Goal: Communication & Community: Answer question/provide support

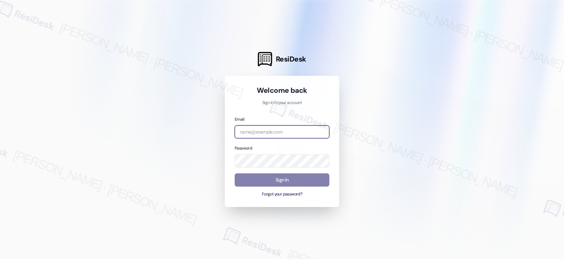
click at [281, 130] on input "email" at bounding box center [282, 132] width 95 height 13
type input "automated-surveys-american_landmark-[PERSON_NAME].[PERSON_NAME].[PERSON_NAME]@a…"
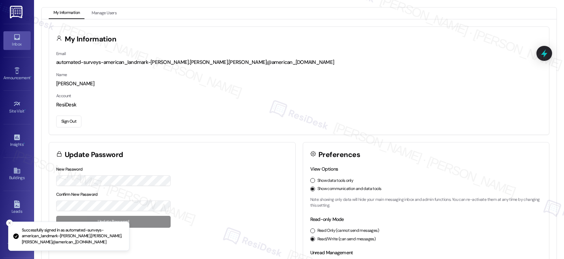
click at [13, 48] on div "Inbox" at bounding box center [17, 44] width 34 height 7
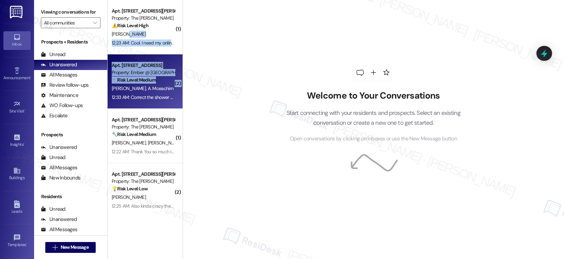
drag, startPoint x: 153, startPoint y: 35, endPoint x: 151, endPoint y: 84, distance: 48.8
click at [151, 84] on div "K. Mceachirn A. Mceachirn" at bounding box center [143, 88] width 64 height 9
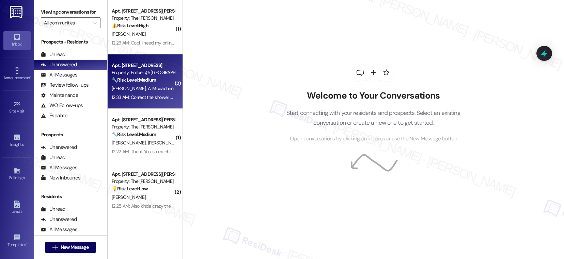
click at [150, 92] on div "K. Mceachirn A. Mceachirn" at bounding box center [143, 88] width 64 height 9
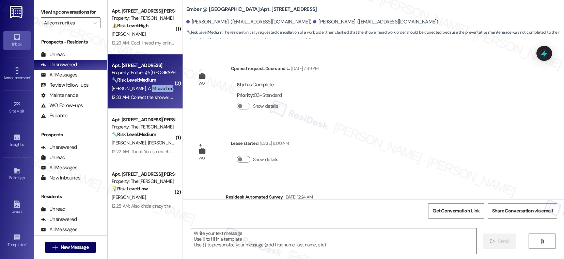
click at [150, 92] on div "K. Mceachirn A. Mceachirn" at bounding box center [143, 88] width 64 height 9
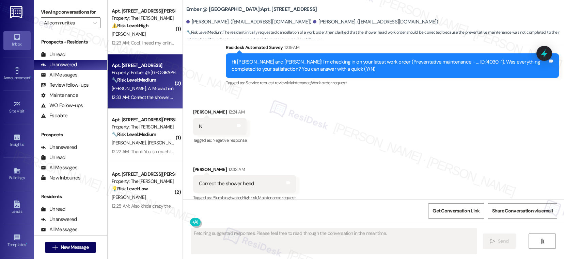
scroll to position [689, 0]
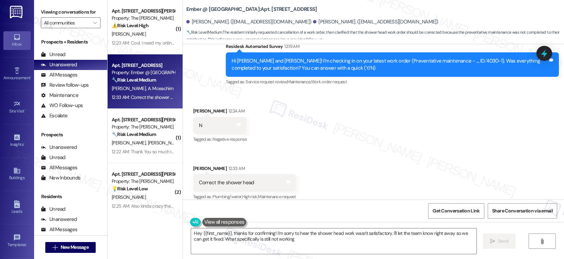
type textarea "Hey {{first_name}}, thanks for confirming! I'm sorry to hear the shower head wo…"
click at [93, 26] on icon "" at bounding box center [95, 22] width 4 height 5
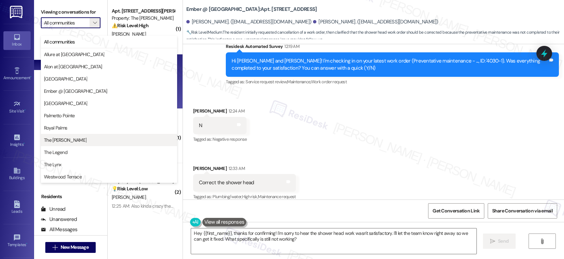
click at [75, 140] on span "The [PERSON_NAME]" at bounding box center [109, 140] width 130 height 7
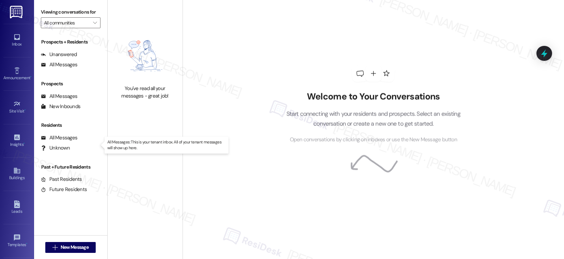
type input "The [PERSON_NAME]"
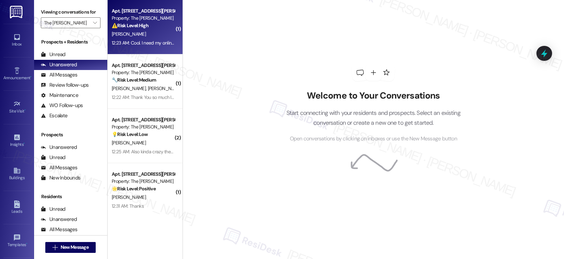
click at [152, 23] on div "⚠️ Risk Level: High The resident is requesting reinstatement of their online pa…" at bounding box center [143, 25] width 63 height 7
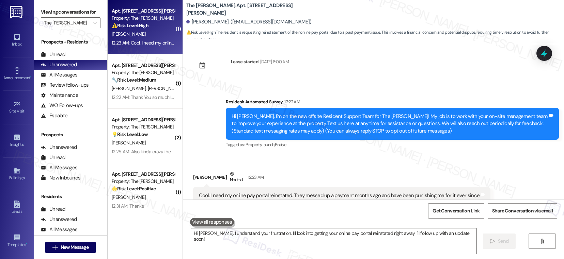
scroll to position [101, 0]
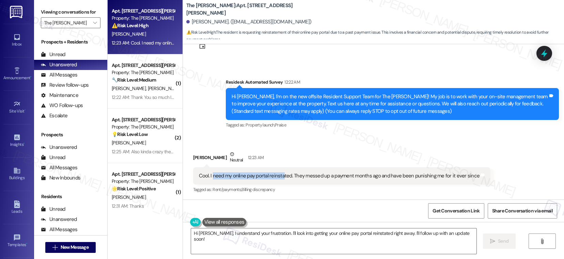
drag, startPoint x: 208, startPoint y: 176, endPoint x: 277, endPoint y: 177, distance: 69.5
click at [277, 177] on div "Cool. I need my online pay portal reinstated. They messed up a payment months a…" at bounding box center [339, 176] width 281 height 7
click at [318, 174] on div "Cool. I need my online pay portal reinstated. They messed up a payment months a…" at bounding box center [339, 176] width 281 height 7
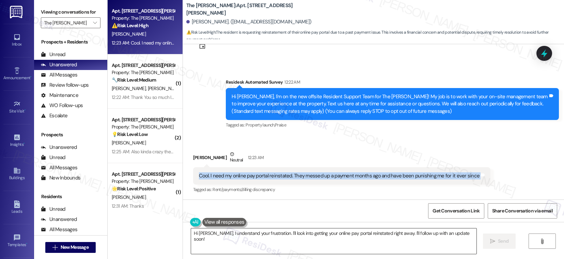
click at [287, 236] on textarea "Hi Alexander, I understand your frustration. I'll look into getting your online…" at bounding box center [333, 242] width 285 height 26
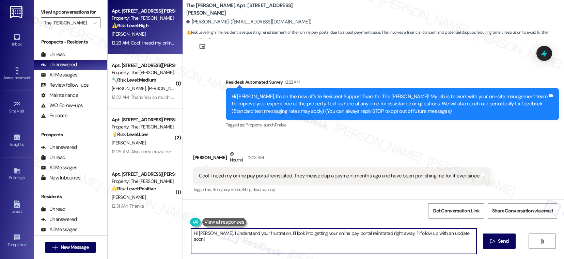
click at [287, 236] on textarea "Hi Alexander, I understand your frustration. I'll look into getting your online…" at bounding box center [333, 242] width 285 height 26
click at [194, 156] on div "Alexander Cruz Neutral 12:23 AM" at bounding box center [342, 159] width 298 height 17
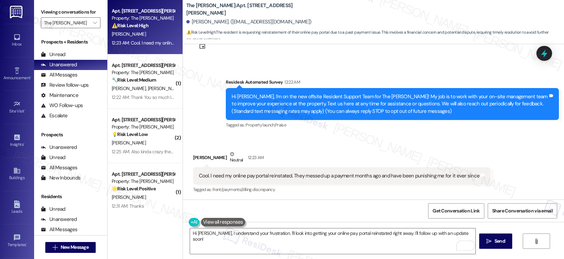
click at [194, 156] on div "Alexander Cruz Neutral 12:23 AM" at bounding box center [342, 159] width 298 height 17
copy div "[PERSON_NAME]"
click at [255, 233] on textarea "Hi Alexander, I understand your frustration. I'll look into getting your online…" at bounding box center [332, 242] width 285 height 26
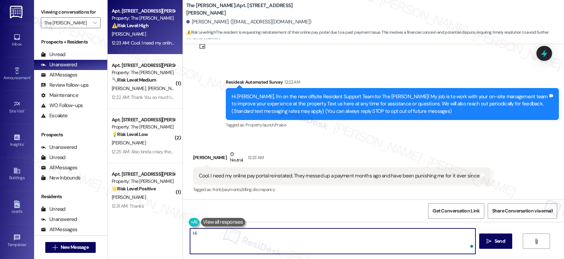
paste textarea "[PERSON_NAME]"
click at [273, 178] on div "Cool. I need my online pay portal reinstated. They messed up a payment months a…" at bounding box center [339, 176] width 281 height 7
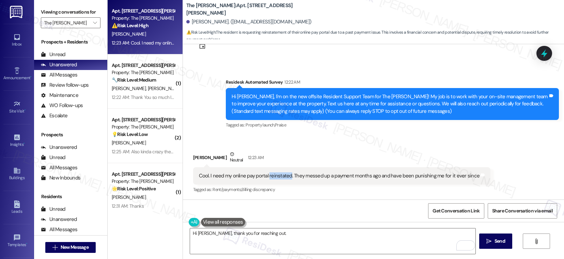
click at [273, 178] on div "Cool. I need my online pay portal reinstated. They messed up a payment months a…" at bounding box center [339, 176] width 281 height 7
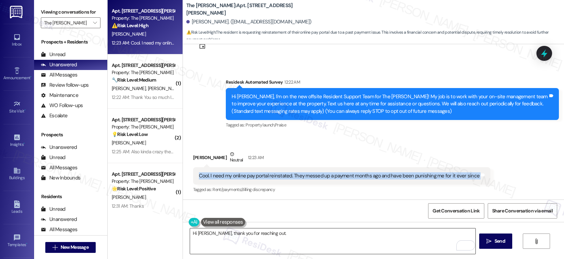
click at [288, 236] on textarea "Hi Alexander, thank you for reaching out." at bounding box center [332, 242] width 285 height 26
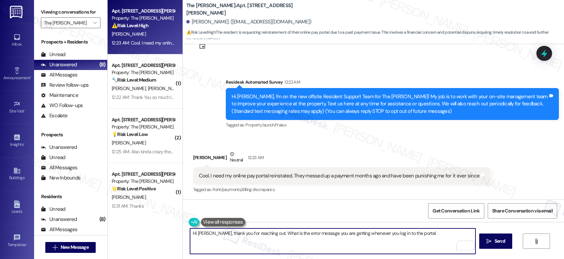
type textarea "Hi Alexander, thank you for reaching out. What is the error message you are get…"
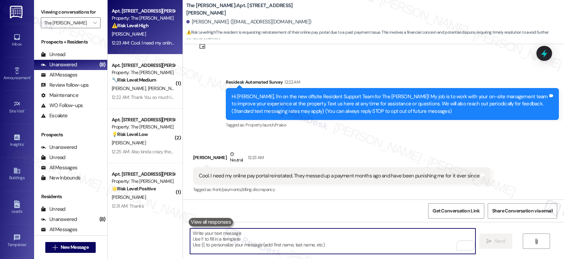
paste textarea "Hi [PERSON_NAME], thanks for reaching out. What error message do you see when l…"
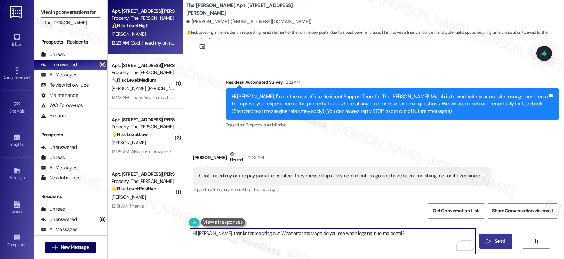
click at [505, 241] on span "Send" at bounding box center [499, 241] width 13 height 7
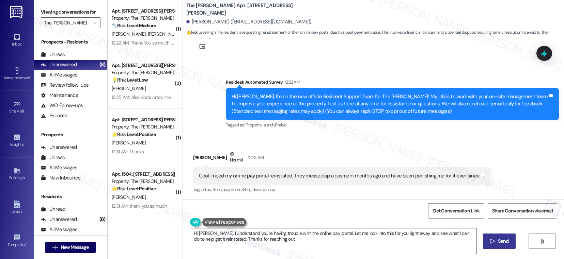
type textarea "Hi Alexander, I understand you're having trouble with the online pay portal. Le…"
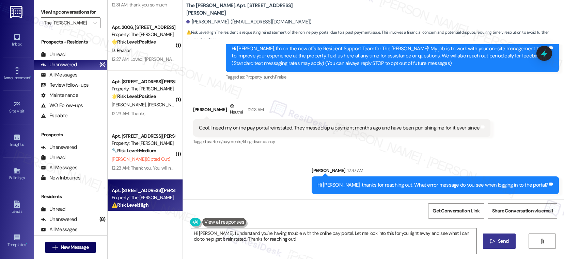
scroll to position [188, 0]
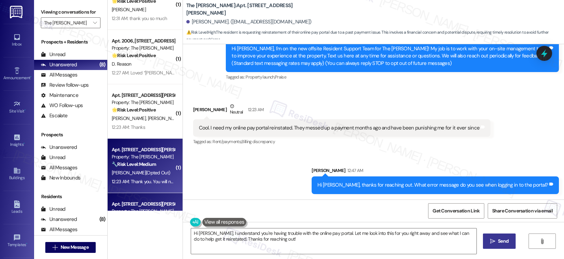
click at [139, 173] on span "E. Banda (Opted Out)" at bounding box center [141, 173] width 58 height 6
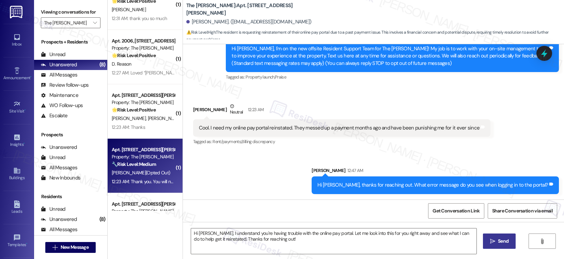
click at [139, 173] on span "E. Banda (Opted Out)" at bounding box center [141, 173] width 58 height 6
type textarea "Fetching suggested responses. Please feel free to read through the conversation…"
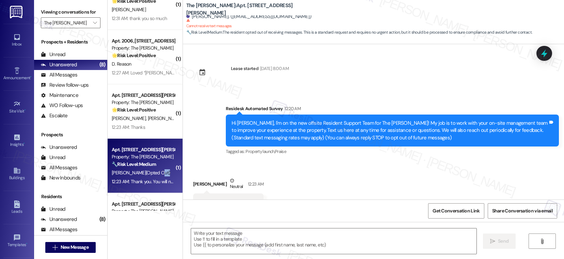
scroll to position [27, 0]
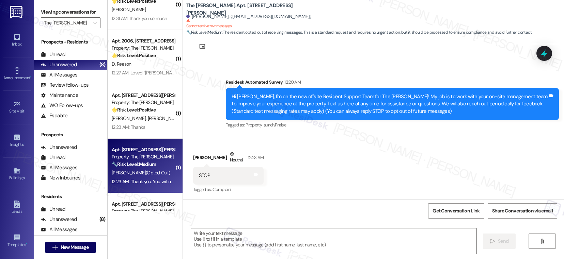
type textarea "Fetching suggested responses. Please feel free to read through the conversation…"
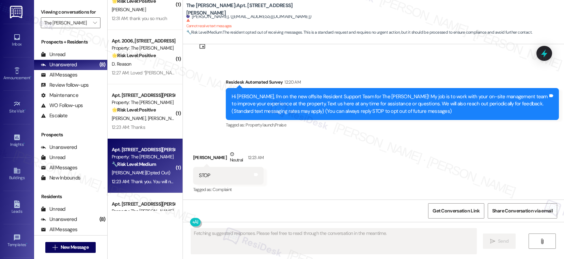
click at [260, 180] on div "Received via SMS Emily Banda Neutral 12:23 AM STOP Tags and notes Tagged as: Co…" at bounding box center [373, 168] width 381 height 65
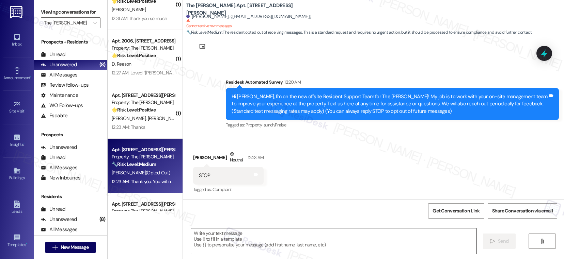
click at [259, 239] on textarea at bounding box center [333, 242] width 285 height 26
click at [259, 239] on textarea "To enrich screen reader interactions, please activate Accessibility in Grammarl…" at bounding box center [333, 242] width 285 height 26
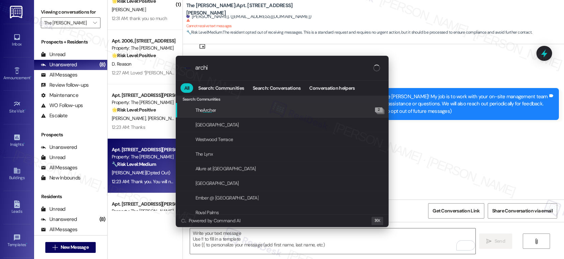
type input "archiv"
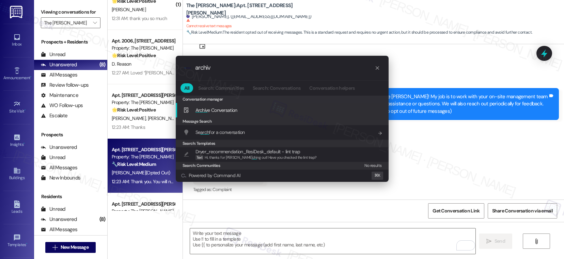
click at [261, 109] on div "Archiv e Conversation Add shortcut" at bounding box center [282, 110] width 199 height 7
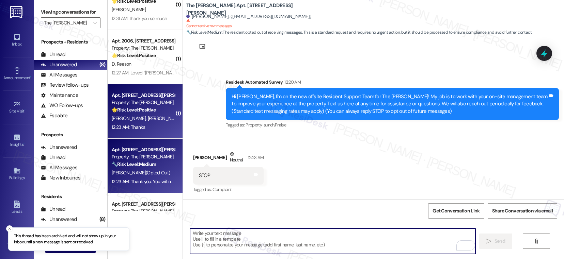
click at [152, 129] on div "12:23 AM: Thanks 12:23 AM: Thanks" at bounding box center [143, 127] width 64 height 9
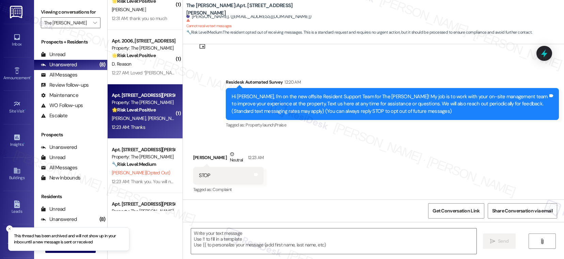
type textarea "Fetching suggested responses. Please feel free to read through the conversation…"
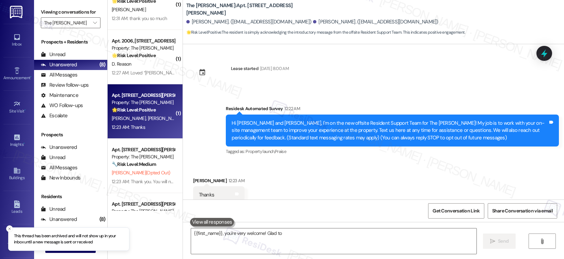
scroll to position [19, 0]
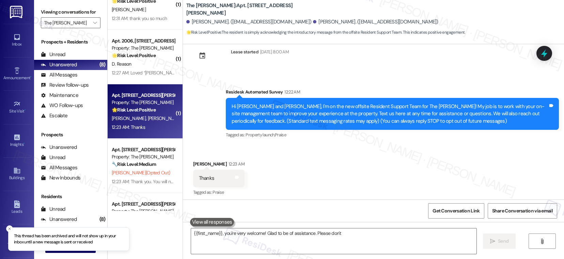
click at [152, 129] on div "12:23 AM: Thanks 12:23 AM: Thanks" at bounding box center [143, 127] width 64 height 9
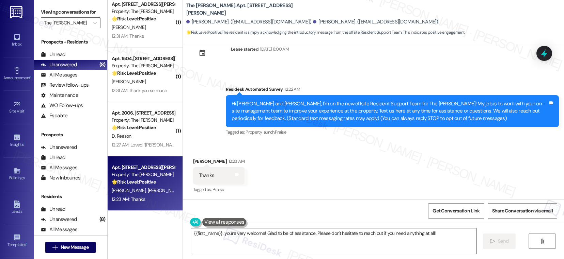
scroll to position [170, 0]
click at [272, 234] on textarea "{{first_name}}, you're very welcome! Glad to be of assistance. Please don't hes…" at bounding box center [333, 242] width 285 height 26
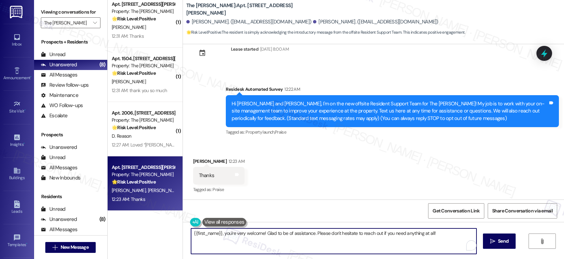
click at [272, 234] on textarea "{{first_name}}, you're very welcome! Glad to be of assistance. Please don't hes…" at bounding box center [333, 242] width 285 height 26
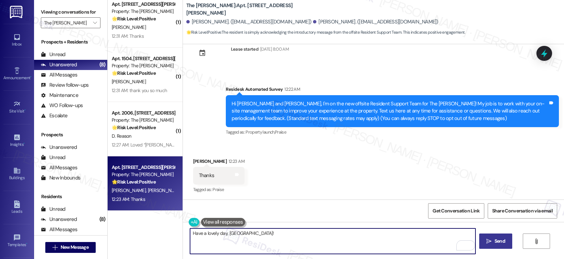
type textarea "Have a lovely day, Sofia!"
click at [496, 239] on span "Send" at bounding box center [499, 241] width 11 height 7
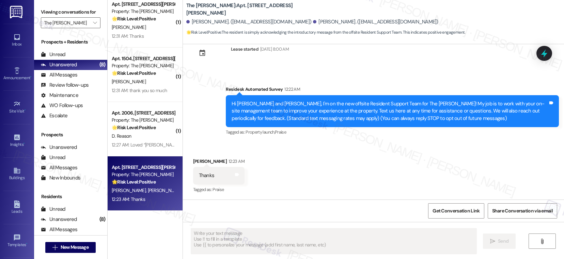
scroll to position [67, 0]
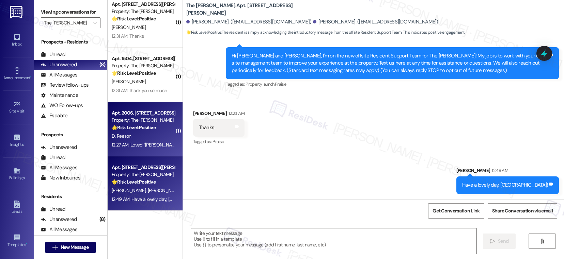
click at [140, 137] on div "D. Reason" at bounding box center [143, 136] width 64 height 9
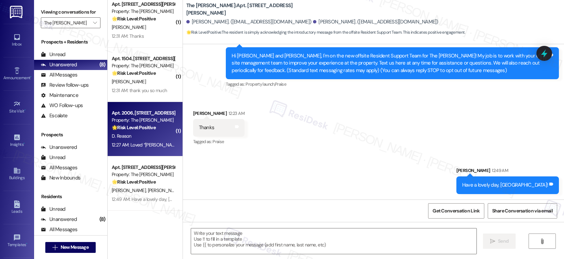
type textarea "Fetching suggested responses. Please feel free to read through the conversation…"
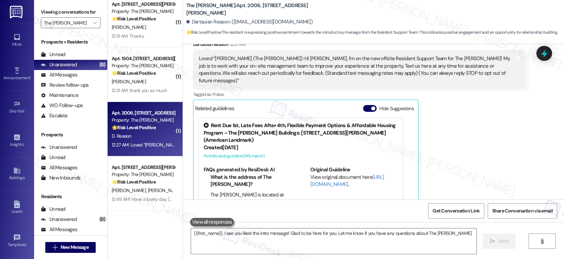
type textarea "{{first_name}}, I see you liked the intro message! Glad to be here for you. Let…"
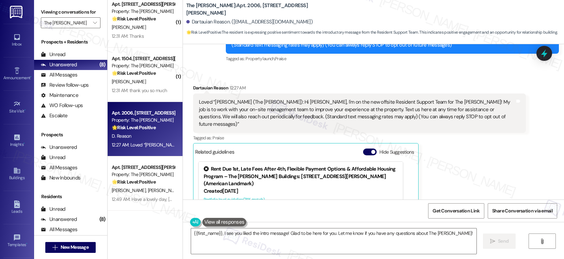
scroll to position [156, 0]
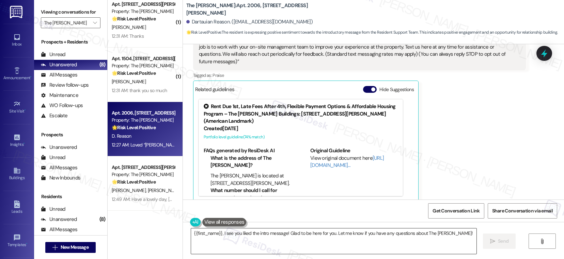
click at [395, 237] on textarea "{{first_name}}, I see you liked the intro message! Glad to be here for you. Let…" at bounding box center [333, 242] width 285 height 26
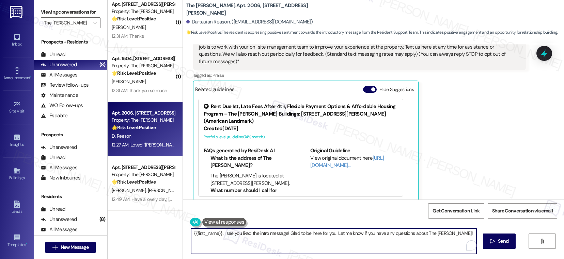
click at [395, 237] on textarea "{{first_name}}, I see you liked the intro message! Glad to be here for you. Let…" at bounding box center [333, 242] width 285 height 26
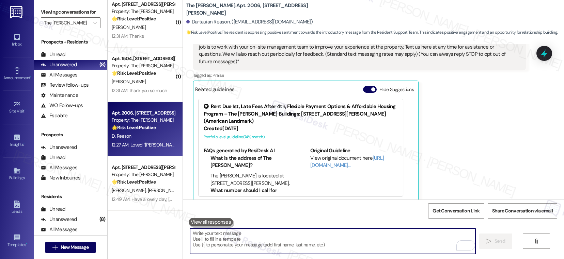
click at [245, 242] on textarea "To enrich screen reader interactions, please activate Accessibility in Grammarl…" at bounding box center [332, 242] width 285 height 26
click at [363, 86] on button "Hide Suggestions" at bounding box center [370, 89] width 14 height 7
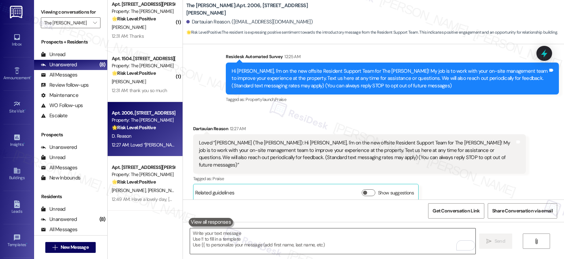
click at [208, 234] on textarea "To enrich screen reader interactions, please activate Accessibility in Grammarl…" at bounding box center [332, 242] width 285 height 26
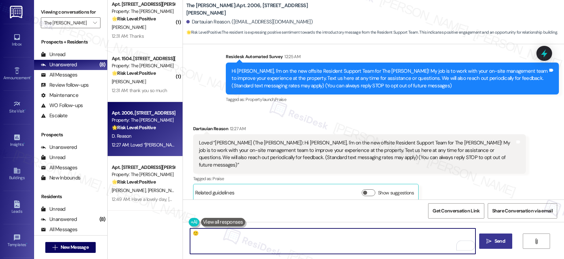
click at [488, 244] on icon "" at bounding box center [488, 241] width 5 height 5
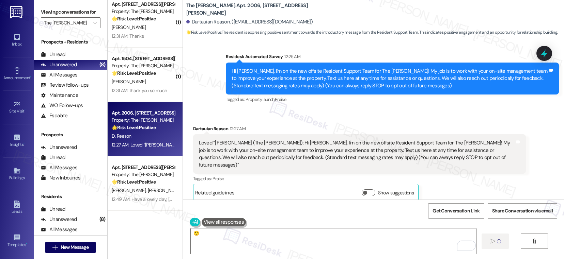
type textarea "Fetching suggested responses. Please feel free to read through the conversation…"
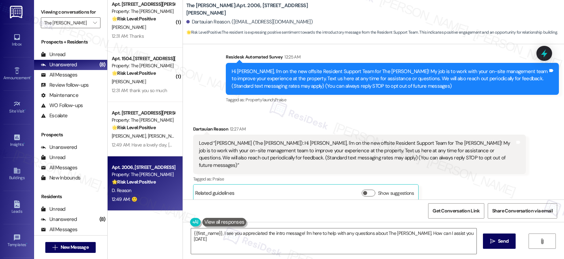
type textarea "{{first_name}}, I see you appreciated the intro message! I'm here to help with …"
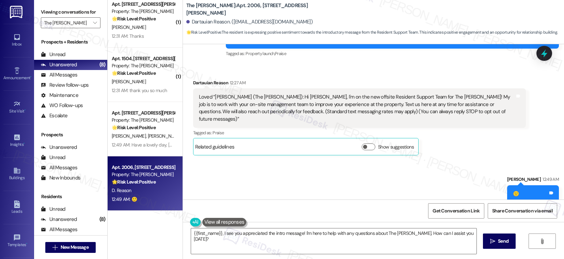
scroll to position [99, 0]
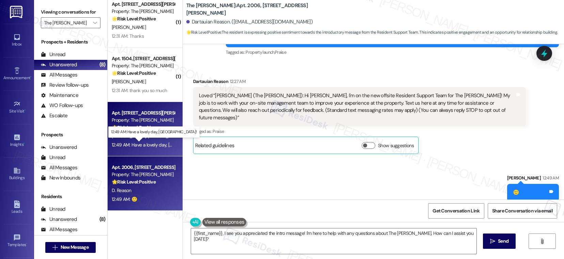
click at [142, 147] on div "12:49 AM: Have a lovely day, Sofia! 12:49 AM: Have a lovely day, Sofia!" at bounding box center [162, 145] width 101 height 6
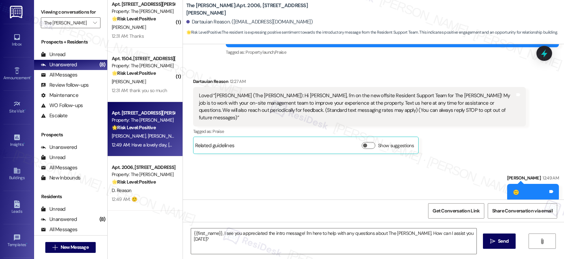
type textarea "Fetching suggested responses. Please feel free to read through the conversation…"
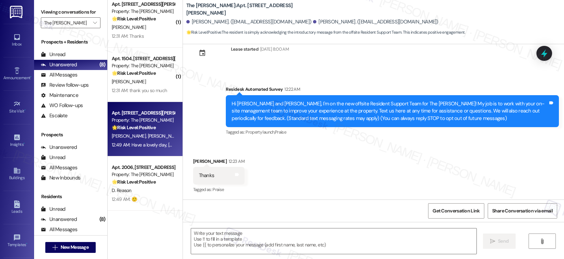
type textarea "Fetching suggested responses. Please feel free to read through the conversation…"
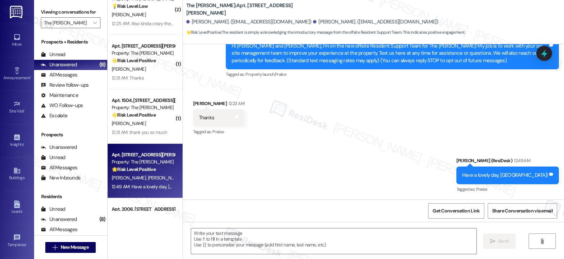
scroll to position [119, 0]
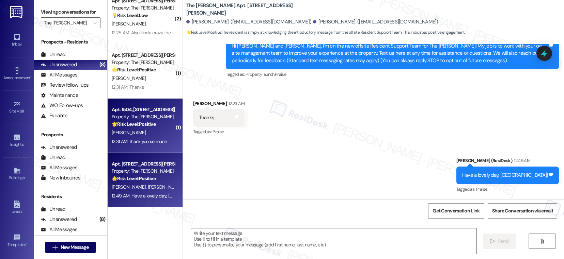
click at [140, 127] on div "🌟 Risk Level: Positive The resident is expressing gratitude for the initial out…" at bounding box center [143, 124] width 63 height 7
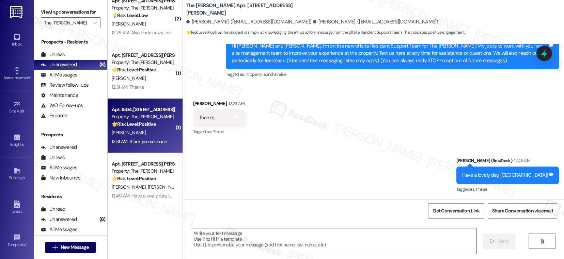
type textarea "Fetching suggested responses. Please feel free to read through the conversation…"
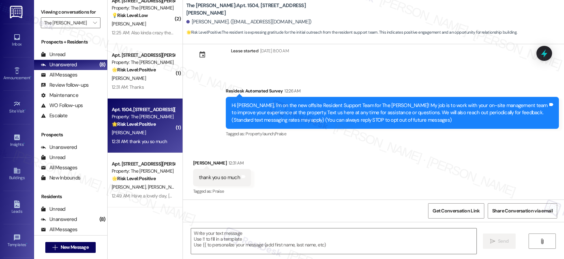
scroll to position [94, 0]
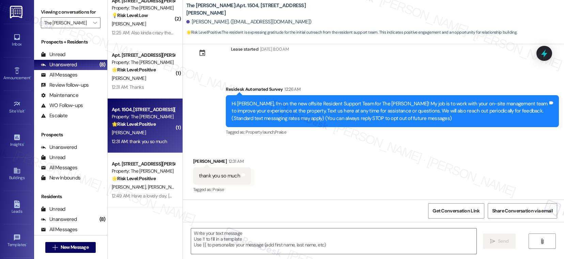
type textarea "Fetching suggested responses. Please feel free to read through the conversation…"
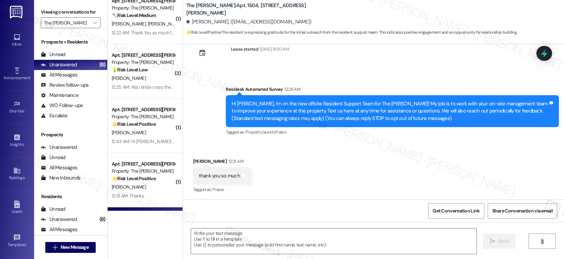
scroll to position [95, 0]
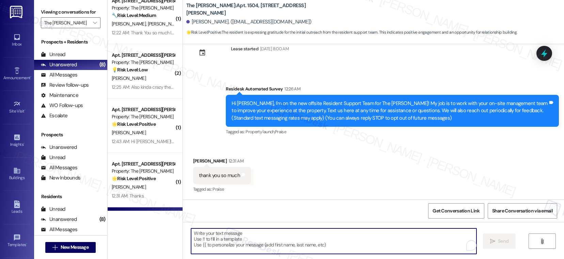
click at [228, 250] on textarea "To enrich screen reader interactions, please activate Accessibility in Grammarl…" at bounding box center [333, 242] width 285 height 26
drag, startPoint x: 225, startPoint y: 245, endPoint x: 299, endPoint y: 258, distance: 74.4
click at [226, 245] on textarea "To enrich screen reader interactions, please activate Accessibility in Grammarl…" at bounding box center [333, 242] width 285 height 26
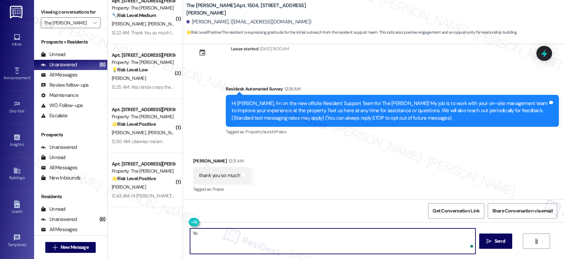
type textarea "Y"
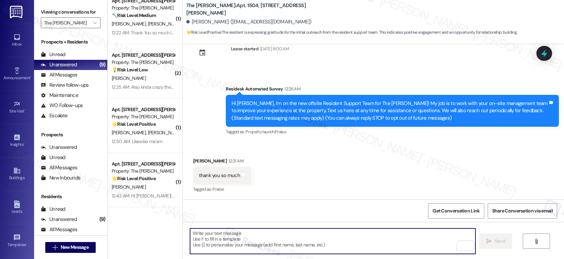
click at [217, 232] on textarea "To enrich screen reader interactions, please activate Accessibility in Grammarl…" at bounding box center [332, 242] width 285 height 26
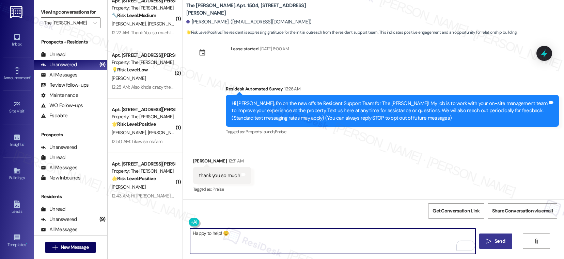
type textarea "Happy to help! ☺️"
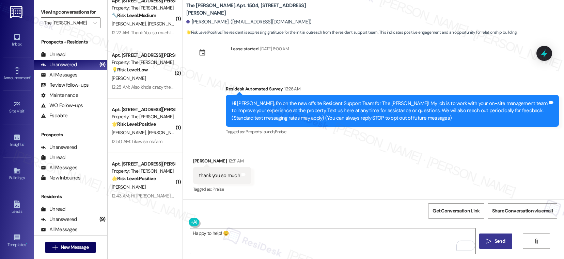
click at [485, 245] on span " Send" at bounding box center [495, 241] width 21 height 7
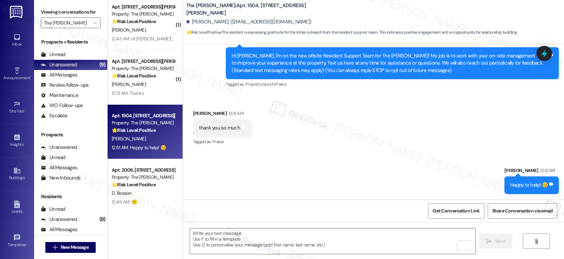
scroll to position [279, 0]
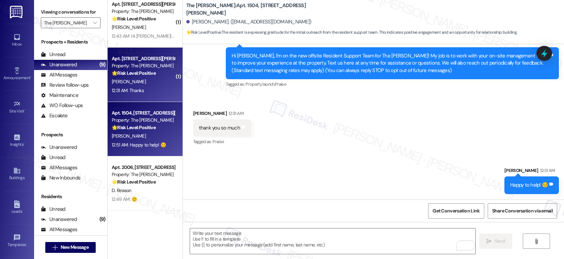
click at [147, 93] on div "12:31 AM: Thanks 12:31 AM: Thanks" at bounding box center [143, 90] width 64 height 9
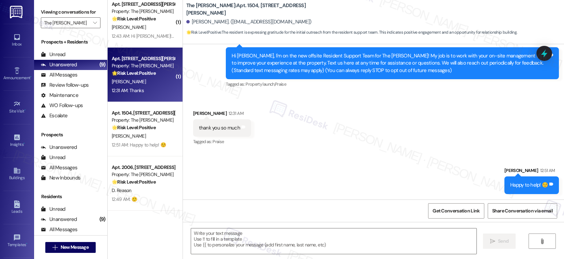
type textarea "Fetching suggested responses. Please feel free to read through the conversation…"
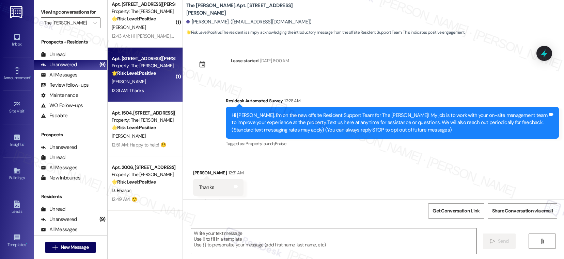
scroll to position [94, 0]
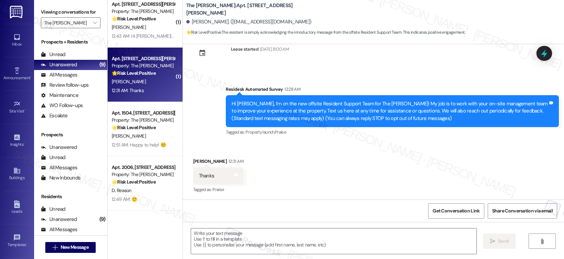
type textarea "Fetching suggested responses. Please feel free to read through the conversation…"
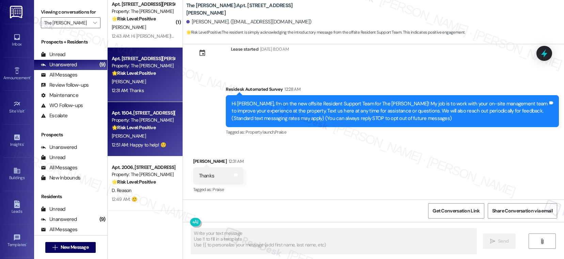
click at [147, 141] on div "12:51 AM: Happy to help! ☺️ 12:51 AM: Happy to help! ☺️" at bounding box center [143, 145] width 64 height 9
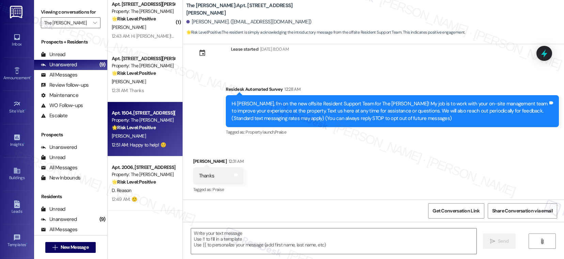
type textarea "Fetching suggested responses. Please feel free to read through the conversation…"
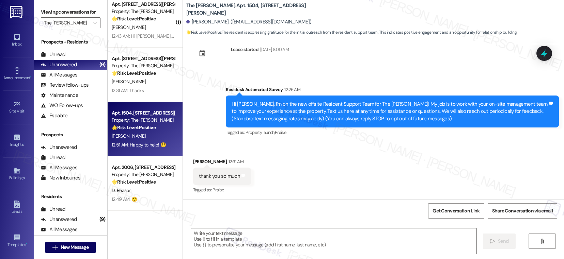
type textarea "Fetching suggested responses. Please feel free to read through the conversation…"
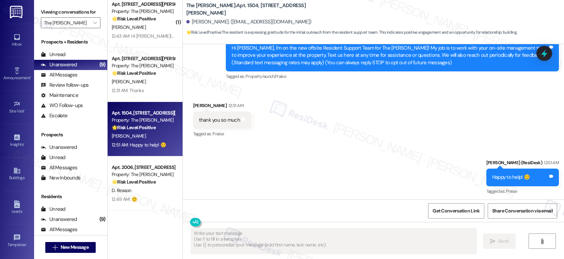
scroll to position [152, 0]
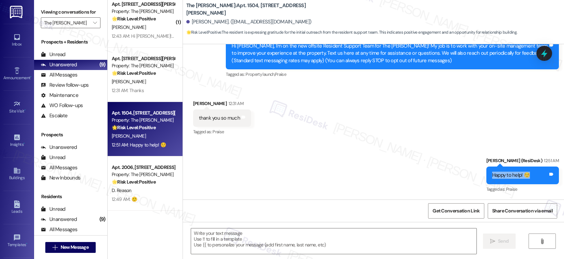
drag, startPoint x: 508, startPoint y: 176, endPoint x: 544, endPoint y: 176, distance: 35.4
click at [530, 176] on div "Happy to help! ☺️" at bounding box center [511, 175] width 38 height 7
copy div "Happy to help! ☺️"
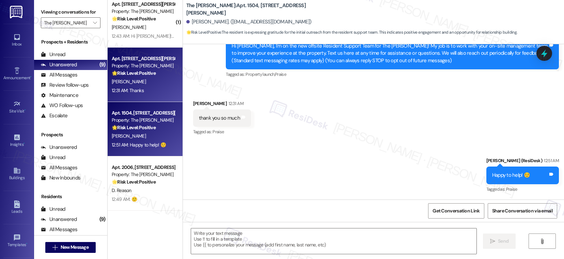
click at [137, 99] on div "Apt. 606, 11600 Huebner Rd Property: The Archer 🌟 Risk Level: Positive The resi…" at bounding box center [145, 75] width 75 height 54
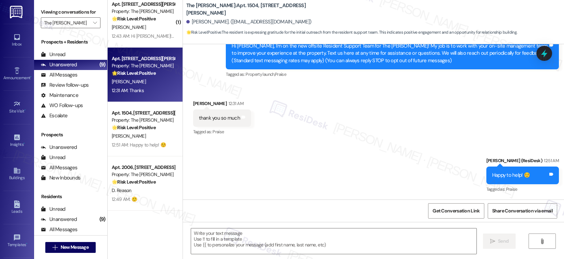
type textarea "Fetching suggested responses. Please feel free to read through the conversation…"
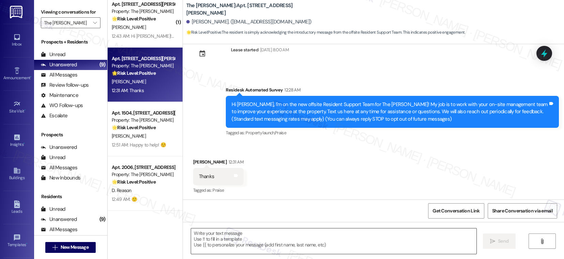
type textarea "Fetching suggested responses. Please feel free to read through the conversation…"
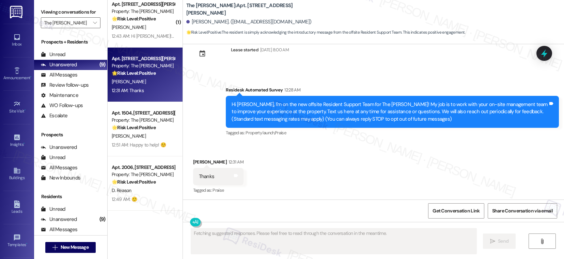
scroll to position [94, 0]
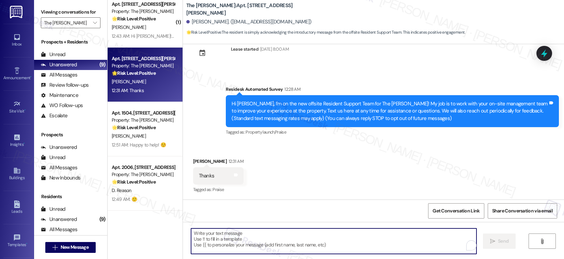
click at [210, 238] on textarea "To enrich screen reader interactions, please activate Accessibility in Grammarl…" at bounding box center [333, 242] width 285 height 26
paste textarea "Happy to help! ☺️"
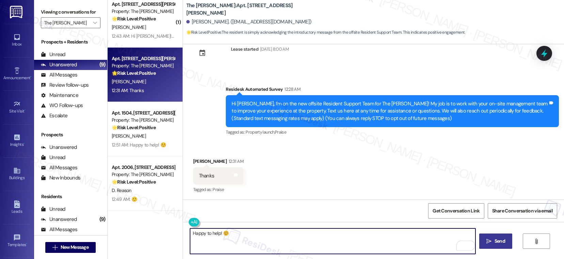
type textarea "Happy to help! ☺️"
click at [484, 248] on button " Send" at bounding box center [495, 241] width 33 height 15
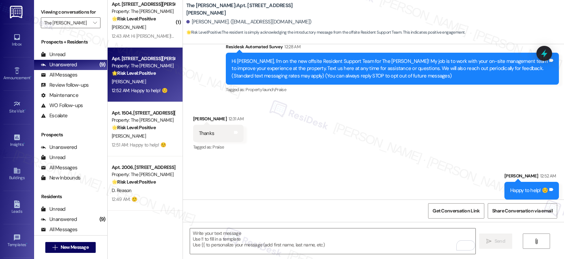
scroll to position [142, 0]
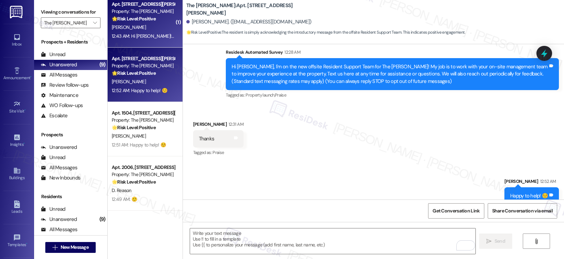
click at [154, 36] on div "12:43 AM: Hi Sarah! I just moved from The Archer and now live in Colorado. Than…" at bounding box center [244, 36] width 264 height 6
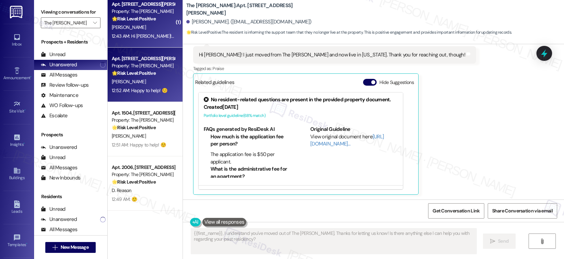
scroll to position [216, 0]
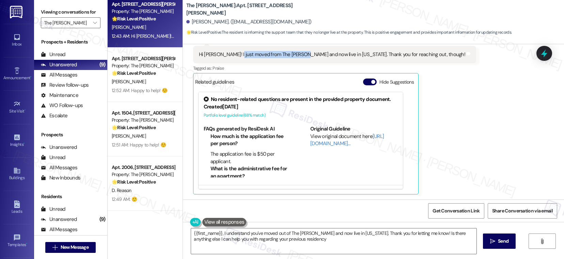
drag, startPoint x: 231, startPoint y: 54, endPoint x: 295, endPoint y: 55, distance: 63.7
click at [295, 55] on div "Hi Sarah! I just moved from The Archer and now live in Colorado. Thank you for …" at bounding box center [332, 54] width 266 height 7
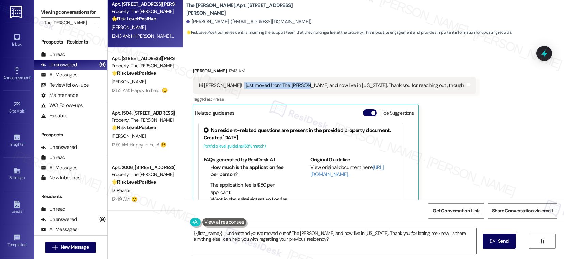
scroll to position [167, 0]
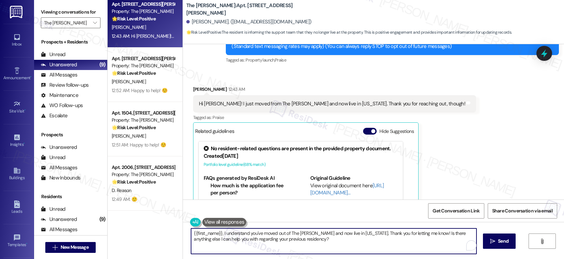
click at [316, 242] on textarea "{{first_name}}, I understand you've moved out of The Archer and now live in Col…" at bounding box center [333, 242] width 285 height 26
click at [296, 235] on textarea "Thanks for letting us know, Eva! I'll inform the site team so we'll remove your…" at bounding box center [332, 242] width 285 height 26
click at [458, 235] on textarea "Thanks for letting us know, Eva! I'll inform the site team, so we'll remove you…" at bounding box center [332, 242] width 285 height 26
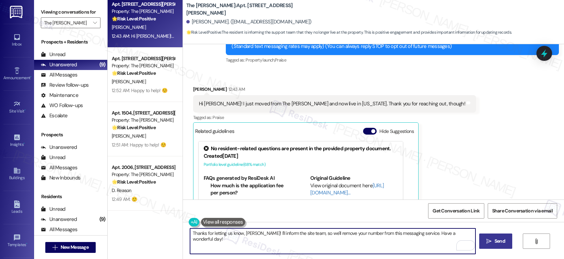
type textarea "Thanks for letting us know, Eva! I'll inform the site team, so we'll remove you…"
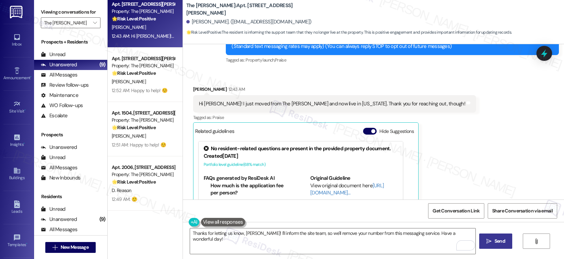
click at [487, 240] on icon "" at bounding box center [488, 241] width 5 height 5
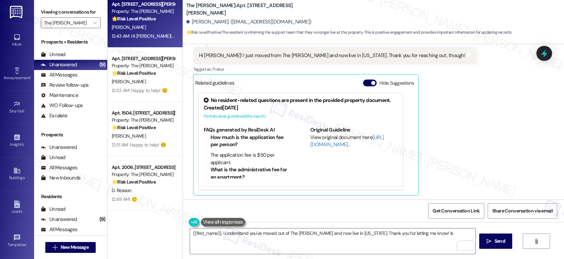
scroll to position [216, 0]
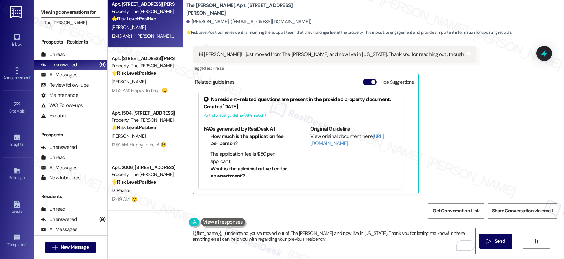
type textarea "{{first_name}}, I understand you've moved out of The Archer and now live in Col…"
click at [363, 83] on button "Hide Suggestions" at bounding box center [370, 82] width 14 height 7
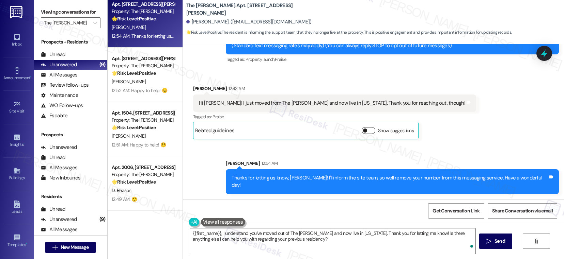
scroll to position [160, 0]
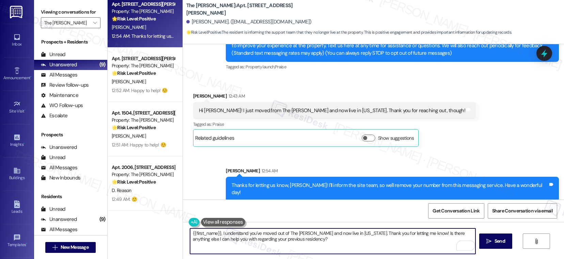
click at [299, 237] on textarea "{{first_name}}, I understand you've moved out of The Archer and now live in Col…" at bounding box center [332, 242] width 285 height 26
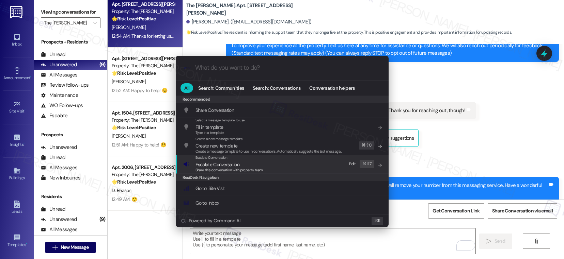
click at [245, 168] on div "Share this conversation with property team" at bounding box center [228, 171] width 67 height 6
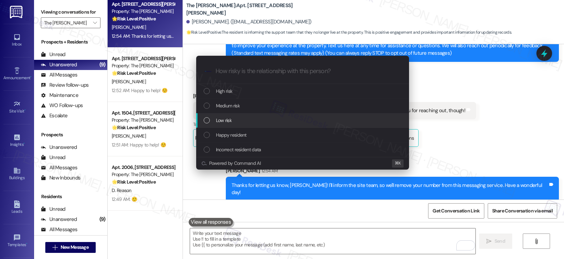
click at [245, 126] on div "Low risk" at bounding box center [302, 120] width 213 height 15
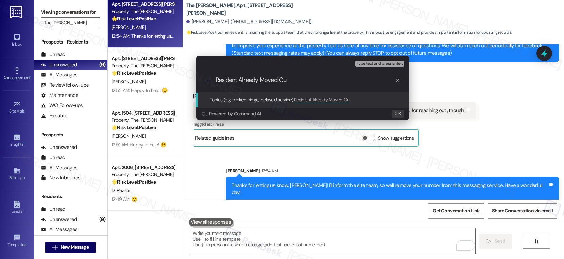
type input "Resident Already Moved Out"
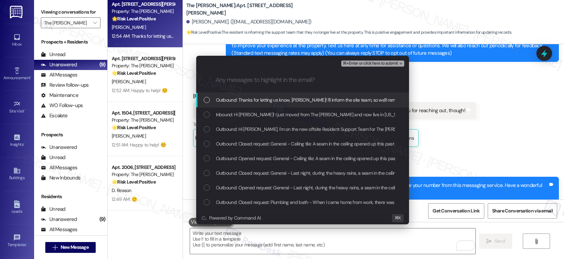
click at [289, 101] on span "Outbound: Thanks for letting us know, Eva! I'll inform the site team, so we'll …" at bounding box center [374, 99] width 316 height 7
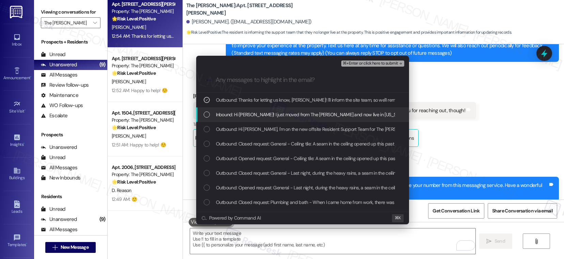
click at [289, 113] on span "Inbound: Hi Sarah! I just moved from The Archer and now live in Colorado. Thank…" at bounding box center [347, 114] width 263 height 7
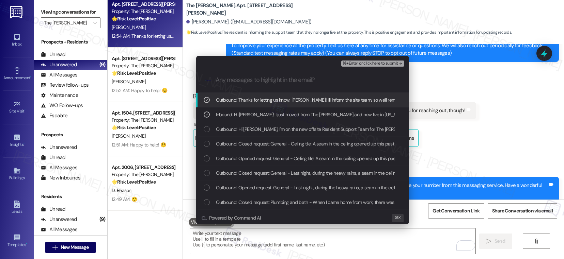
click at [364, 62] on span "⌘+Enter or click here to submit" at bounding box center [370, 63] width 55 height 5
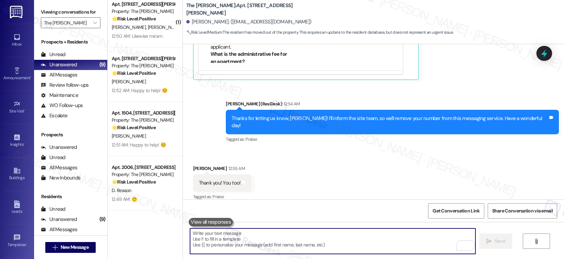
scroll to position [331, 0]
click at [329, 229] on textarea "To enrich screen reader interactions, please activate Accessibility in Grammarl…" at bounding box center [332, 242] width 285 height 26
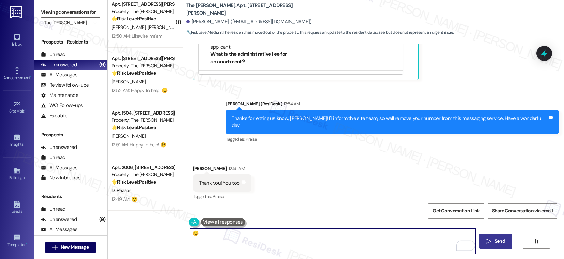
type textarea "☺️"
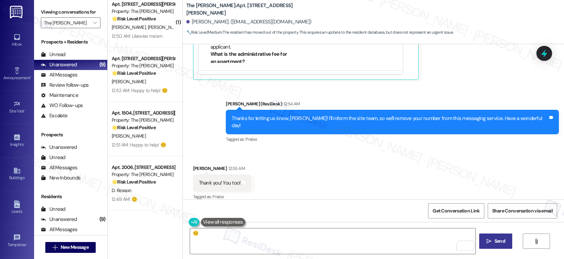
click at [487, 240] on icon "" at bounding box center [488, 241] width 5 height 5
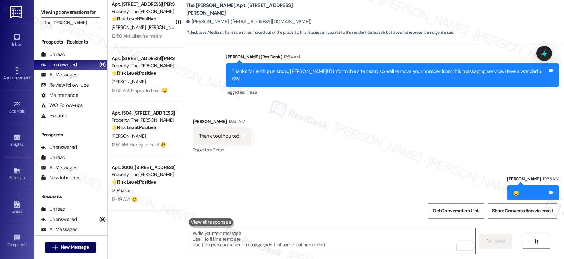
scroll to position [379, 0]
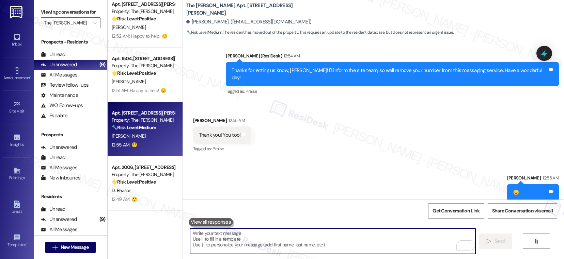
click at [227, 234] on textarea "To enrich screen reader interactions, please activate Accessibility in Grammarl…" at bounding box center [332, 242] width 285 height 26
click at [261, 241] on textarea "To enrich screen reader interactions, please activate Accessibility in Grammarl…" at bounding box center [332, 242] width 285 height 26
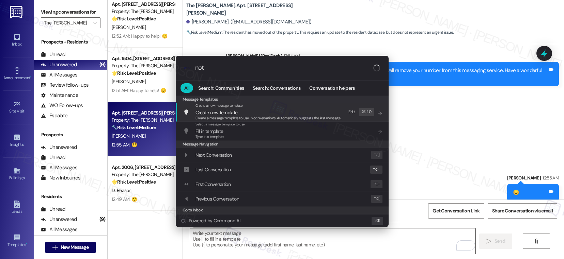
type input "note"
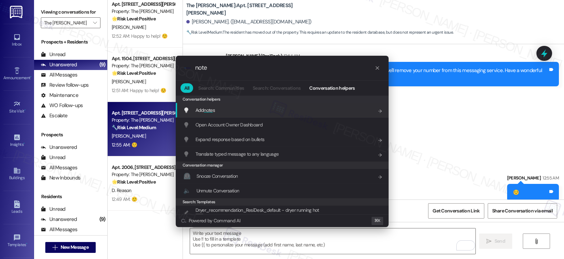
click at [211, 107] on span "note" at bounding box center [208, 110] width 9 height 6
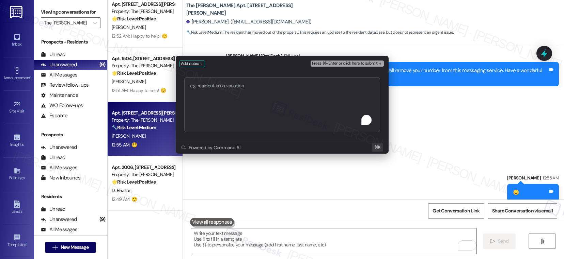
type textarea "Resident Already Moved Out"
click at [331, 64] on span "Press ⌘+Enter or click here to submit" at bounding box center [345, 63] width 66 height 5
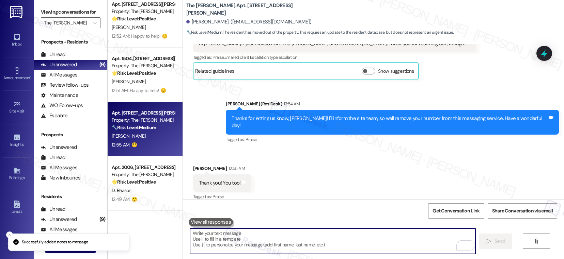
click at [293, 103] on div "12:54 AM" at bounding box center [291, 103] width 18 height 7
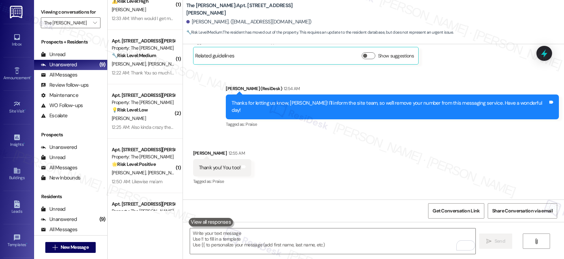
scroll to position [245, 0]
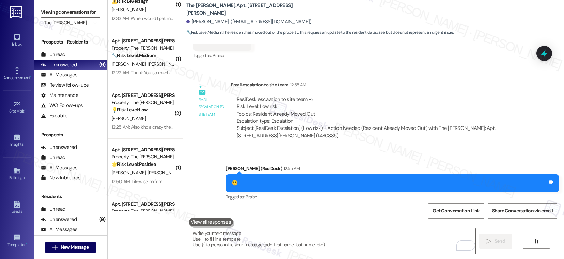
scroll to position [426, 0]
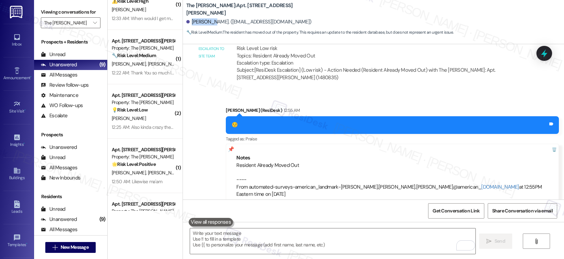
drag, startPoint x: 187, startPoint y: 22, endPoint x: 206, endPoint y: 24, distance: 19.1
click at [206, 24] on div "[PERSON_NAME]. ([EMAIL_ADDRESS][DOMAIN_NAME])" at bounding box center [248, 21] width 125 height 7
copy div "[PERSON_NAME]"
click at [444, 211] on span "Get Conversation Link" at bounding box center [455, 211] width 47 height 7
drag, startPoint x: 262, startPoint y: 158, endPoint x: 332, endPoint y: 157, distance: 69.5
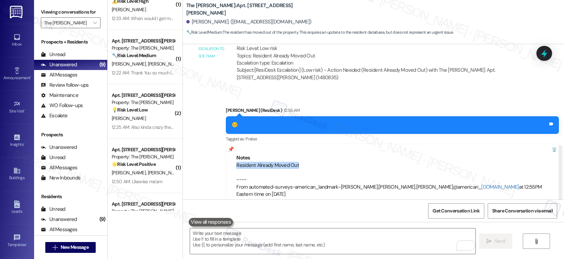
click at [332, 162] on div "Resident Already Moved Out ---- From automated-surveys-american_landmark-mary.g…" at bounding box center [392, 180] width 312 height 36
copy div "Resident Already Moved Out"
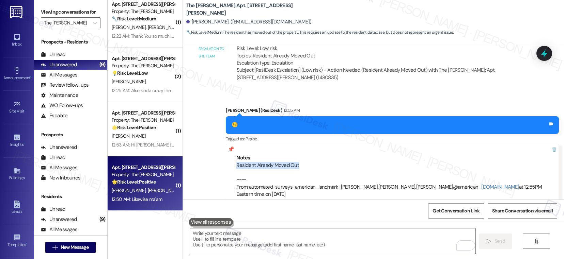
scroll to position [0, 0]
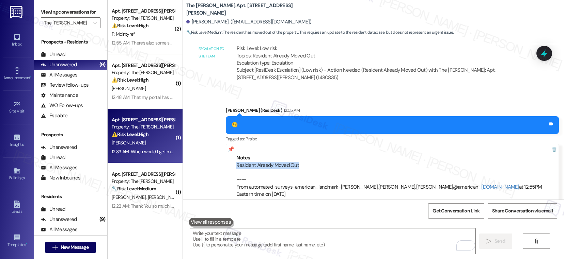
click at [140, 130] on div "Property: The [PERSON_NAME]" at bounding box center [143, 127] width 63 height 7
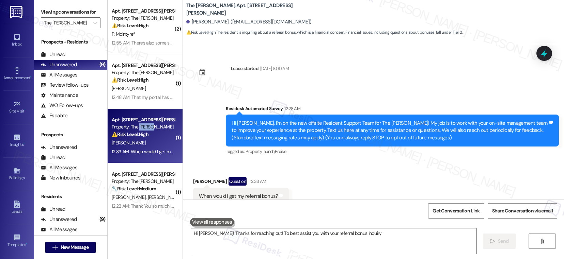
scroll to position [21, 0]
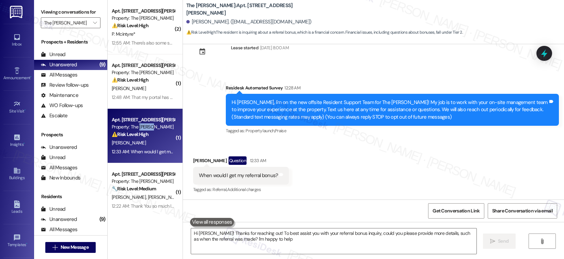
type textarea "Hi [PERSON_NAME]! Thanks for reaching out! To best assist you with your referra…"
click at [240, 174] on div "When would I get my referral bonus?" at bounding box center [238, 175] width 79 height 7
click at [282, 244] on textarea "Hi [PERSON_NAME]! Thanks for reaching out! To best assist you with your referra…" at bounding box center [333, 242] width 285 height 26
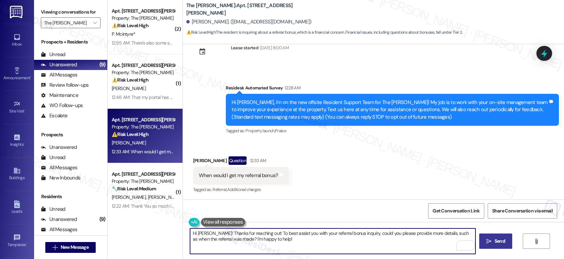
click at [493, 241] on span "Send" at bounding box center [499, 241] width 13 height 7
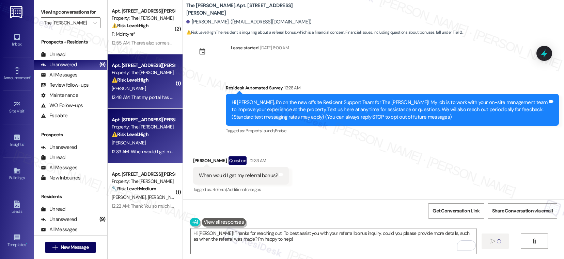
click at [149, 94] on div "12:48 AM: That my portal has been disabled and management needs to remove the b…" at bounding box center [200, 97] width 177 height 6
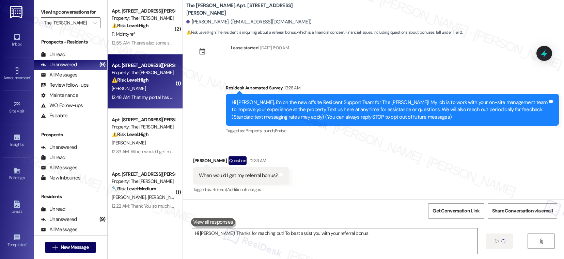
type textarea "Hi Vanessa! Thanks for reaching out! To best assist you with your referral bonu…"
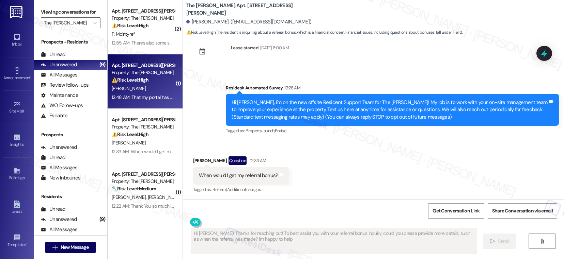
type textarea "Hi [PERSON_NAME]! Thanks for reaching out! To best assist you with your referra…"
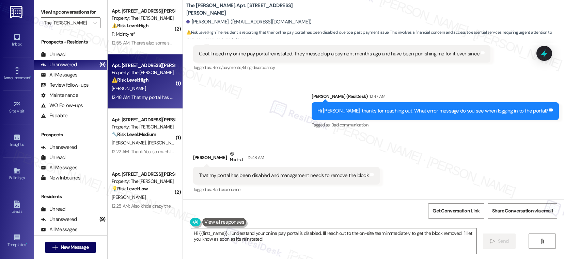
scroll to position [224, 0]
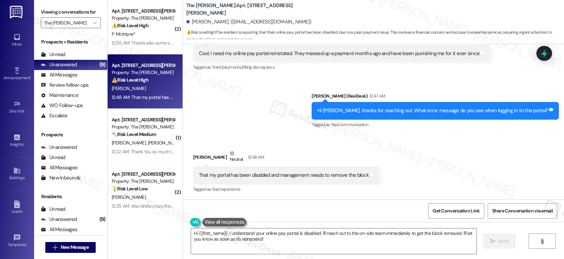
click at [269, 172] on div "That my portal has been disabled and management needs to remove the block" at bounding box center [284, 175] width 170 height 7
click at [265, 237] on textarea "Hi {{first_name}}, I understand your online pay portal is disabled. I'll reach …" at bounding box center [333, 242] width 285 height 26
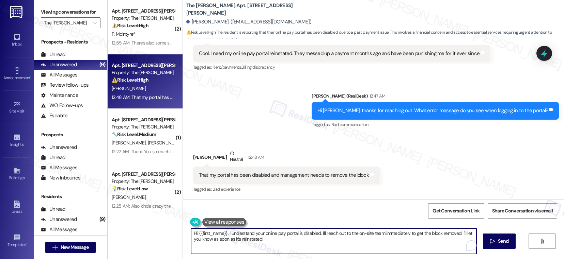
click at [265, 237] on textarea "Hi {{first_name}}, I understand your online pay portal is disabled. I'll reach …" at bounding box center [333, 242] width 285 height 26
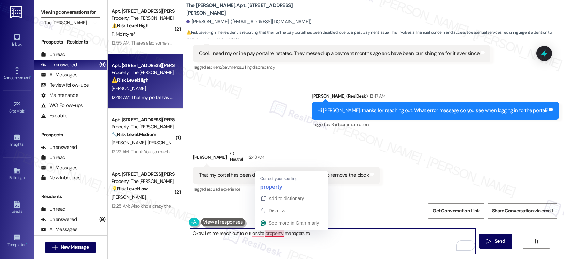
click at [267, 236] on textarea "Okay. Let me reach out to our onsite propertly managers to" at bounding box center [332, 242] width 285 height 26
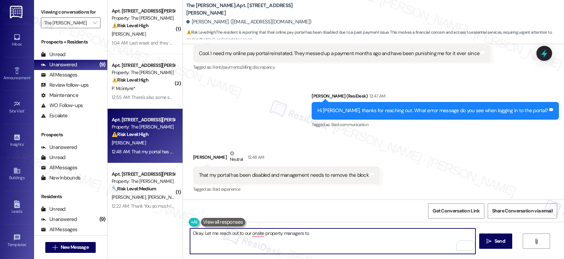
click at [324, 238] on textarea "Okay. Let me reach out to our onsite property managers to" at bounding box center [332, 242] width 285 height 26
click at [314, 234] on textarea "Okay. Let me reach out to our onsite property managers to clarify. I'll get bac…" at bounding box center [332, 242] width 285 height 26
type textarea "Okay. Let me reach out to our onsite property managers to resolve the issue. I'…"
click at [289, 234] on textarea "Okay. Let me reach out to our onsite property managers to resolve the issue. I'…" at bounding box center [332, 242] width 285 height 26
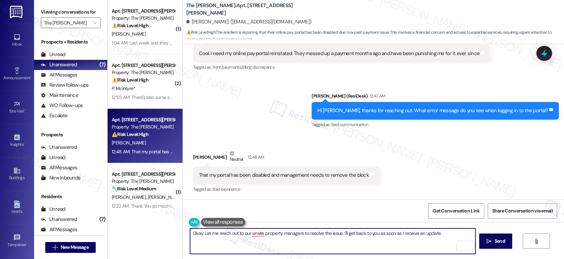
click at [289, 234] on textarea "Okay. Let me reach out to our onsite property managers to resolve the issue. I'…" at bounding box center [332, 242] width 285 height 26
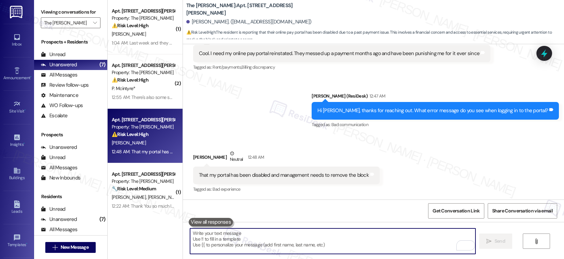
click at [222, 239] on textarea "To enrich screen reader interactions, please activate Accessibility in Grammarl…" at bounding box center [332, 242] width 285 height 26
paste textarea "Got it—I’ll check with our onsite property managers and get back to you once I …"
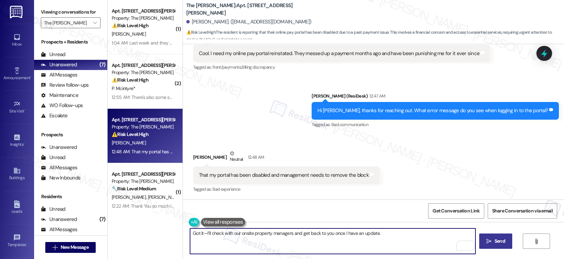
type textarea "Got it—I’ll check with our onsite property managers and get back to you once I …"
click at [503, 245] on span "Send" at bounding box center [499, 241] width 11 height 7
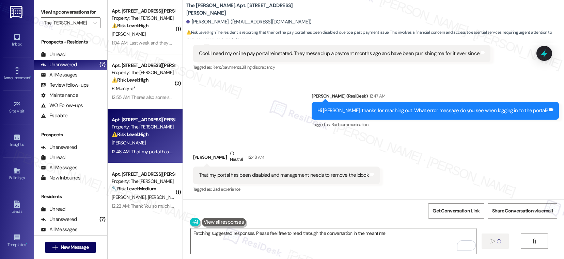
scroll to position [224, 0]
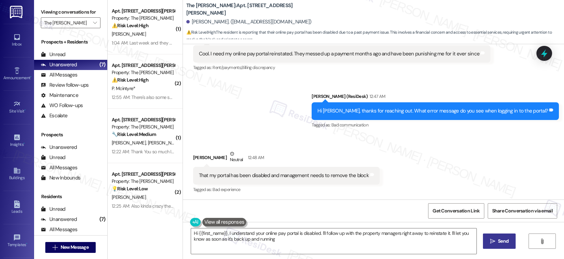
type textarea "Hi {{first_name}}, I understand your online pay portal is disabled. I'll follow…"
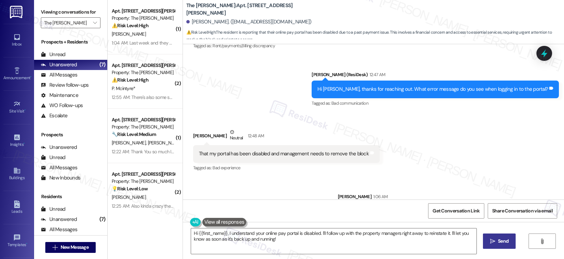
scroll to position [271, 0]
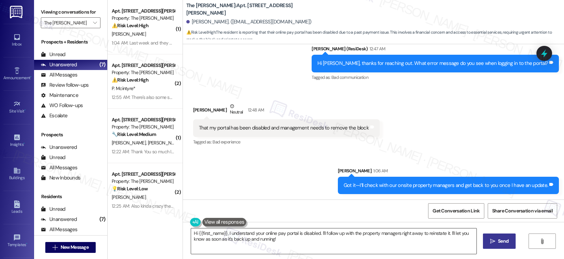
click at [289, 242] on textarea "Hi {{first_name}}, I understand your online pay portal is disabled. I'll follow…" at bounding box center [333, 242] width 285 height 26
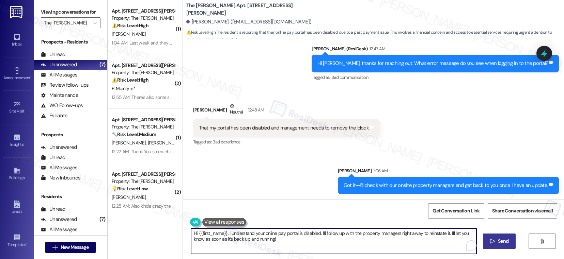
click at [289, 242] on textarea "Hi {{first_name}}, I understand your online pay portal is disabled. I'll follow…" at bounding box center [333, 242] width 285 height 26
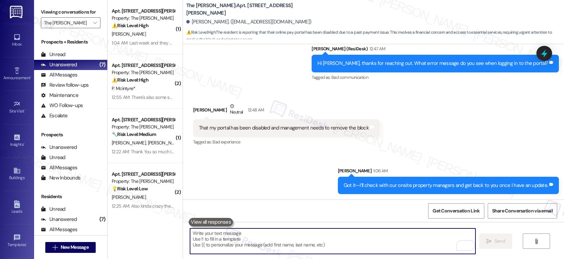
click at [272, 242] on textarea "To enrich screen reader interactions, please activate Accessibility in Grammarl…" at bounding box center [332, 242] width 285 height 26
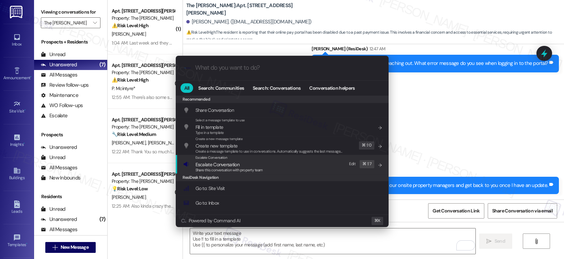
click at [229, 169] on span "Share this conversation with property team" at bounding box center [228, 170] width 67 height 5
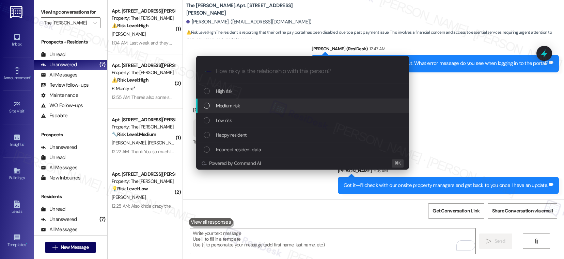
click at [245, 104] on div "Medium risk" at bounding box center [303, 105] width 199 height 7
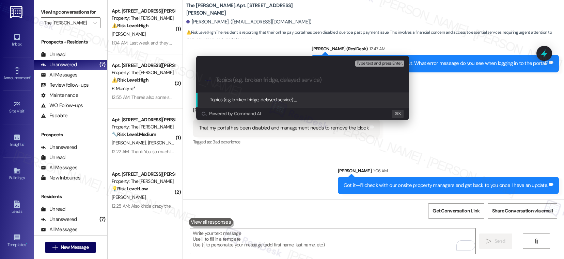
click at [262, 87] on div ".cls-1{fill:#0a055f;}.cls-2{fill:#0cc4c4;} resideskLogoBlueOrange" at bounding box center [302, 80] width 213 height 24
click at [262, 79] on input "Topics (e.g. broken fridge, delayed service)" at bounding box center [308, 80] width 185 height 7
paste input "Assistance Needed: Resident Issue for Follow-Up"
type input "Assistance Needed: Resident Issue for Follow-Up"
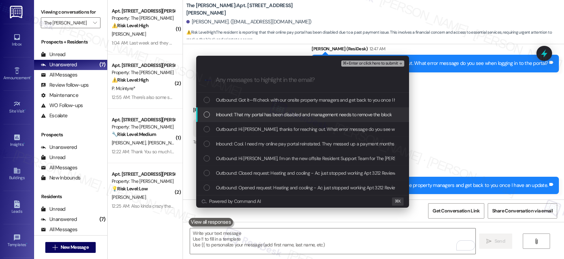
click at [327, 114] on span "Inbound: That my portal has been disabled and management needs to remove the bl…" at bounding box center [304, 114] width 176 height 7
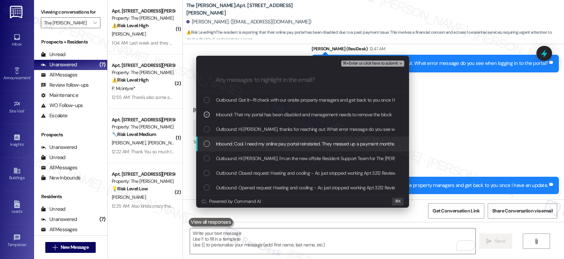
click at [322, 143] on span "Inbound: Cool. I need my online pay portal reinstated. They messed up a payment…" at bounding box center [354, 143] width 277 height 7
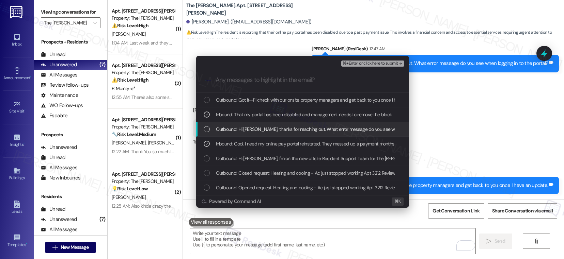
click at [329, 127] on span "Outbound: Hi Alexander, thanks for reaching out. What error message do you see …" at bounding box center [333, 129] width 234 height 7
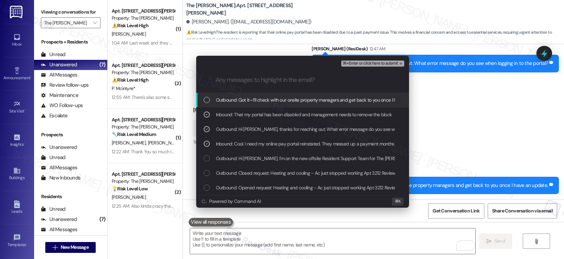
click at [343, 99] on span "Outbound: Got it—I’ll check with our onsite property managers and get back to y…" at bounding box center [321, 99] width 210 height 7
click at [374, 65] on span "⌘+Enter or click here to submit" at bounding box center [370, 63] width 55 height 5
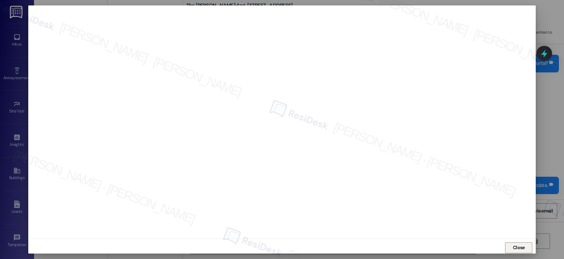
click at [521, 247] on span "Close" at bounding box center [519, 248] width 12 height 7
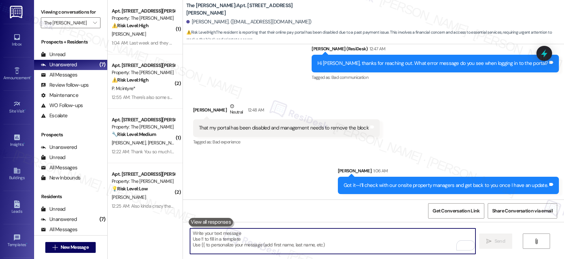
click at [308, 235] on textarea "To enrich screen reader interactions, please activate Accessibility in Grammarl…" at bounding box center [332, 242] width 285 height 26
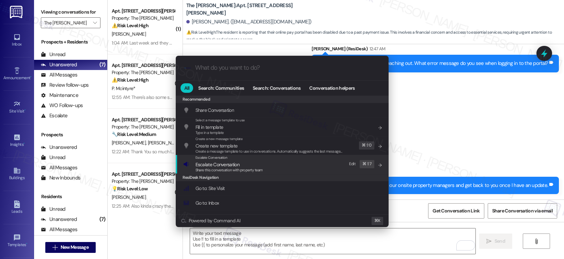
click at [234, 170] on span "Share this conversation with property team" at bounding box center [228, 170] width 67 height 5
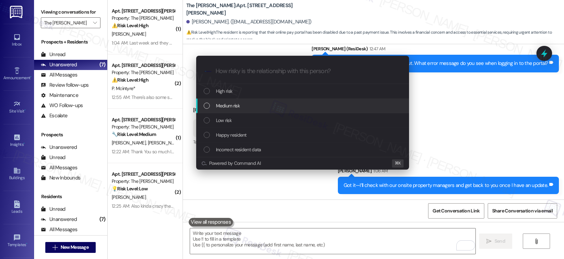
click at [250, 105] on div "Medium risk" at bounding box center [303, 105] width 199 height 7
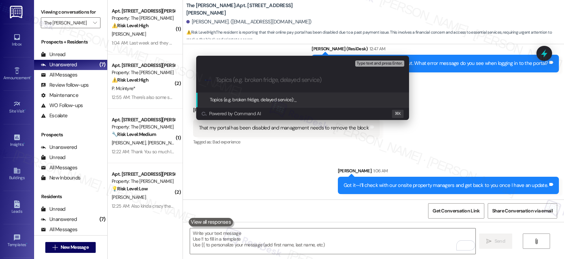
paste input "Assistance Needed: Resident Issue for Follow-Up"
type input "Assistance Needed: Resident Issue for Follow-Up"
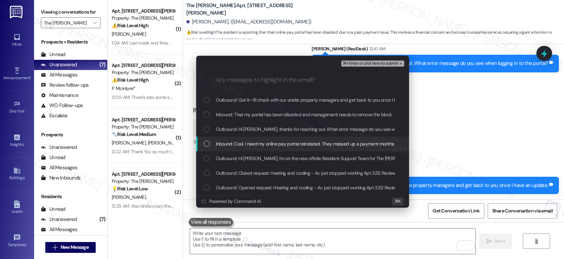
click at [246, 143] on span "Inbound: Cool. I need my online pay portal reinstated. They messed up a payment…" at bounding box center [354, 143] width 277 height 7
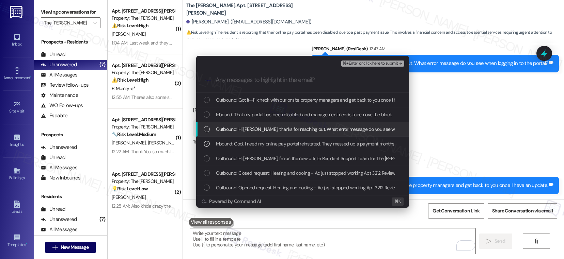
click at [258, 123] on div "Outbound: Hi Alexander, thanks for reaching out. What error message do you see …" at bounding box center [302, 129] width 213 height 15
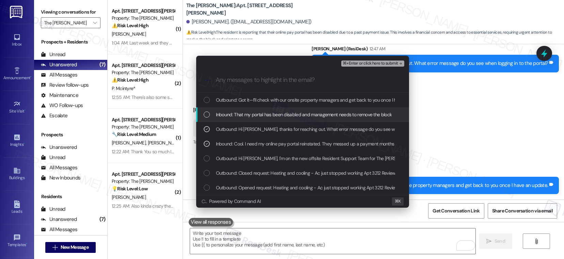
click at [264, 110] on div "Inbound: That my portal has been disabled and management needs to remove the bl…" at bounding box center [302, 115] width 213 height 15
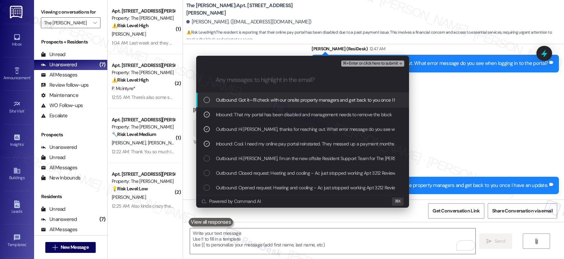
click at [270, 97] on span "Outbound: Got it—I’ll check with our onsite property managers and get back to y…" at bounding box center [321, 99] width 210 height 7
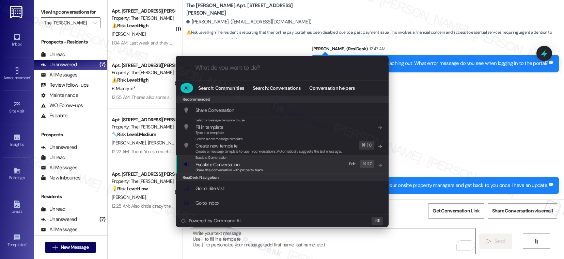
click at [264, 166] on div "Escalate Conversation Escalate Conversation Share this conversation with proper…" at bounding box center [282, 164] width 199 height 18
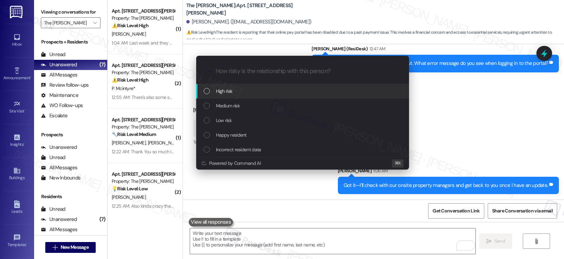
click at [268, 93] on div "High risk" at bounding box center [303, 91] width 199 height 7
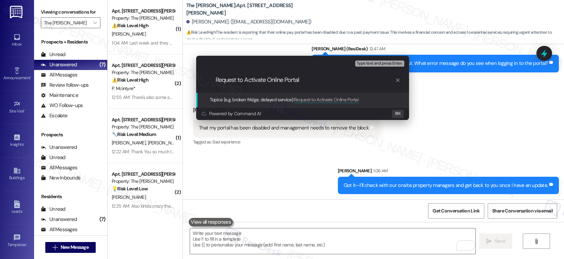
click at [268, 80] on input "Request to Activate Online Portal" at bounding box center [305, 80] width 179 height 7
type input "Request to Activate Resident Online Portal"
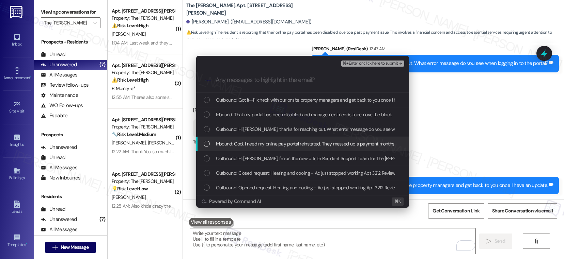
click at [248, 145] on span "Inbound: Cool. I need my online pay portal reinstated. They messed up a payment…" at bounding box center [354, 143] width 277 height 7
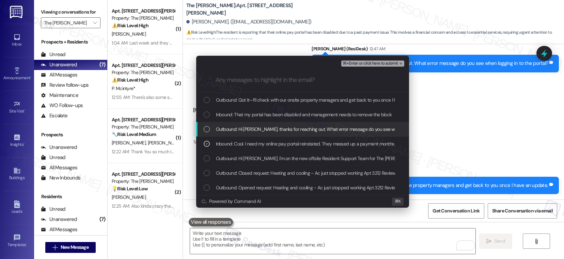
click at [249, 127] on span "Outbound: Hi Alexander, thanks for reaching out. What error message do you see …" at bounding box center [333, 129] width 234 height 7
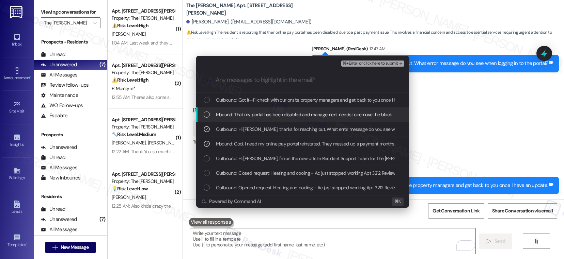
click at [248, 117] on span "Inbound: That my portal has been disabled and management needs to remove the bl…" at bounding box center [304, 114] width 176 height 7
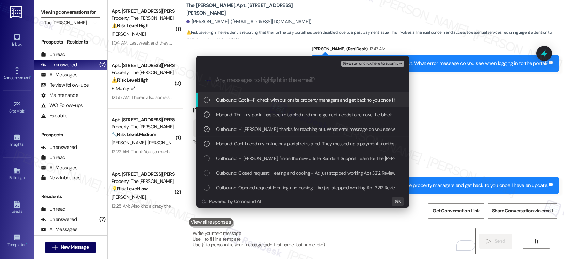
click at [249, 98] on span "Outbound: Got it—I’ll check with our onsite property managers and get back to y…" at bounding box center [321, 99] width 210 height 7
click at [356, 63] on span "⌘+Enter or click here to submit" at bounding box center [370, 63] width 55 height 5
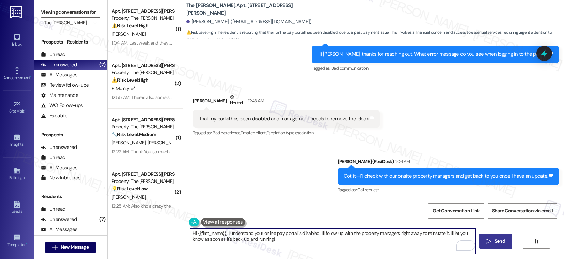
scroll to position [282, 0]
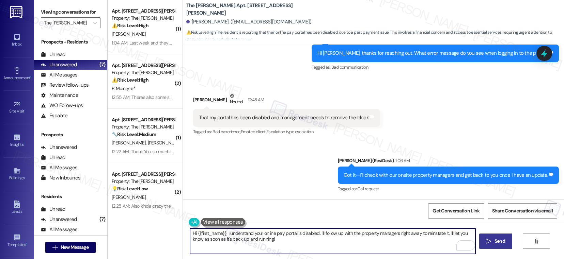
click at [319, 133] on div "Tagged as: Bad experience , Click to highlight conversations about Bad experien…" at bounding box center [286, 132] width 187 height 10
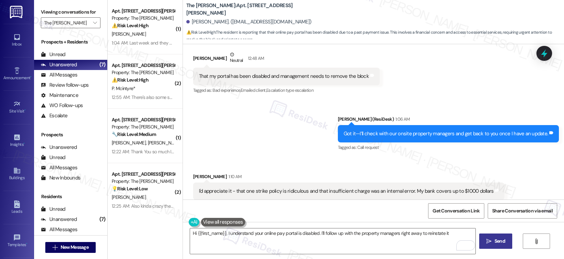
scroll to position [329, 0]
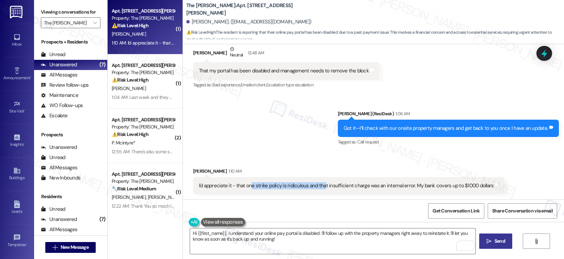
drag, startPoint x: 245, startPoint y: 186, endPoint x: 317, endPoint y: 186, distance: 72.9
click at [317, 186] on div "I'd appreciate it - that one strike policy is ridiculous and that insufficient …" at bounding box center [346, 186] width 295 height 7
click at [286, 243] on textarea "Hi {{first_name}}, I understand your online pay portal is disabled. I'll follow…" at bounding box center [332, 242] width 285 height 26
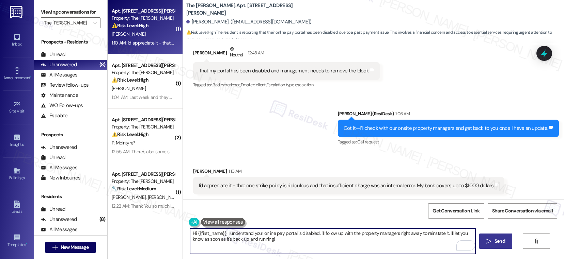
click at [230, 239] on textarea "Hi {{first_name}}, I understand your online pay portal is disabled. I'll follow…" at bounding box center [332, 242] width 285 height 26
type textarea "I'll relay this information to the site team and will let you know as soon as I…"
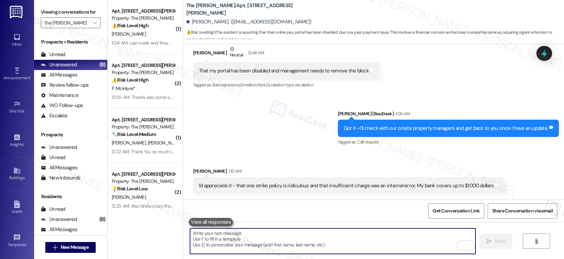
scroll to position [376, 0]
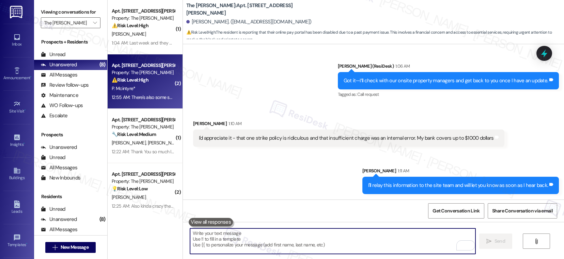
click at [134, 88] on div "P. Mcintyre*" at bounding box center [143, 88] width 64 height 9
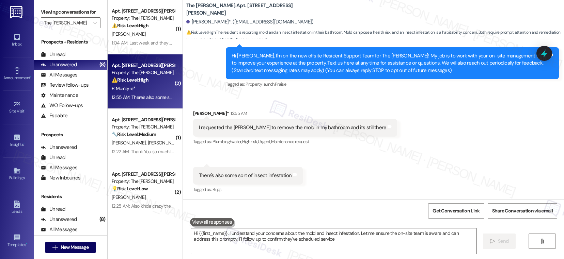
type textarea "Hi {{first_name}}, I understand your concerns about the mold and insect infesta…"
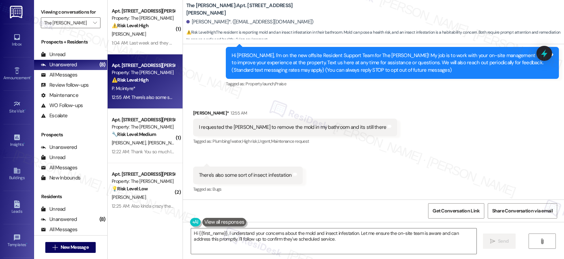
click at [268, 128] on div "I requested the [PERSON_NAME] to remove the mold in my bathroom and its still t…" at bounding box center [293, 127] width 188 height 7
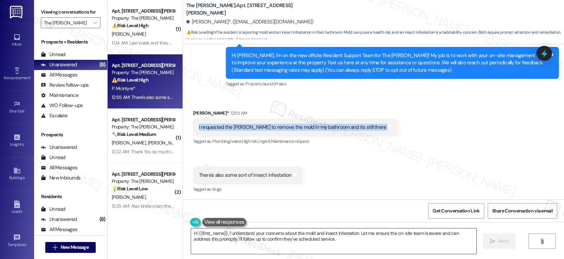
click at [277, 238] on textarea "Hi {{first_name}}, I understand your concerns about the mold and insect infesta…" at bounding box center [333, 242] width 285 height 26
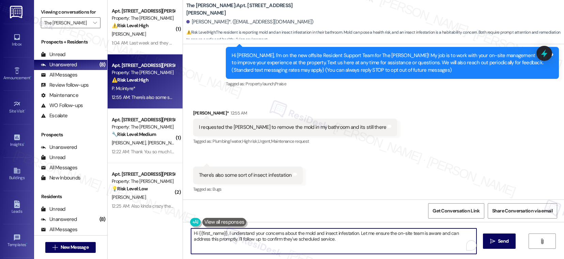
click at [277, 238] on textarea "Hi {{first_name}}, I understand your concerns about the mold and insect infesta…" at bounding box center [333, 242] width 285 height 26
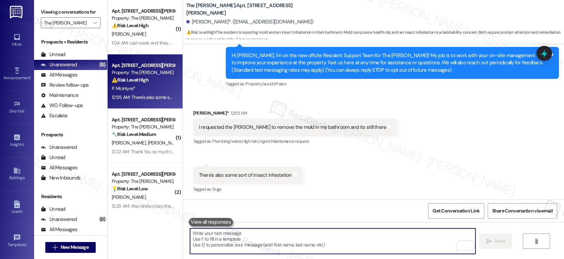
click at [238, 231] on textarea "To enrich screen reader interactions, please activate Accessibility in Grammarl…" at bounding box center [332, 242] width 285 height 26
paste textarea "Hi {{first_name}}, I understand your concerns about the conditions in your unit…"
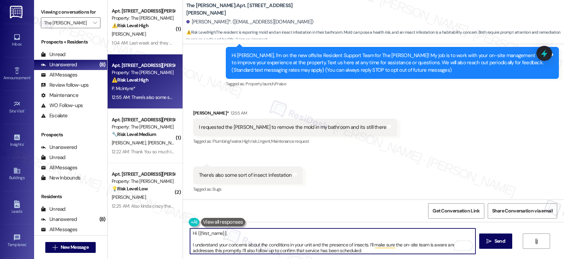
click at [190, 245] on textarea "Hi {{first_name}}, I understand your concerns about the conditions in your unit…" at bounding box center [332, 242] width 285 height 26
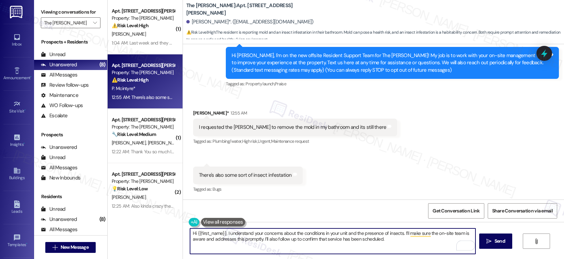
click at [385, 239] on textarea "Hi {{first_name}}, I understand your concerns about the conditions in your unit…" at bounding box center [332, 242] width 285 height 26
drag, startPoint x: 385, startPoint y: 239, endPoint x: 259, endPoint y: 240, distance: 126.3
click at [259, 240] on textarea "Hi {{first_name}}, I understand your concerns about the conditions in your unit…" at bounding box center [332, 242] width 285 height 26
type textarea "Fetching suggested responses. Please feel free to read through the conversation…"
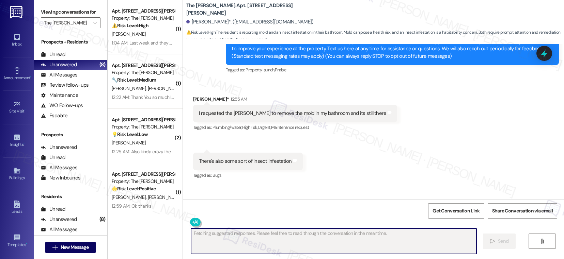
scroll to position [123, 0]
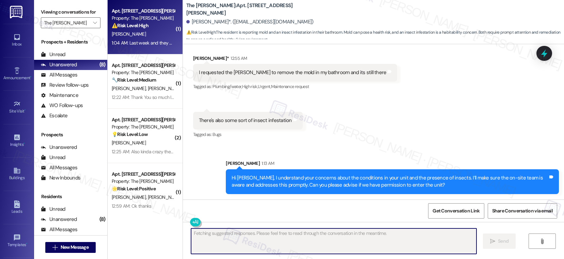
click at [137, 23] on strong "⚠️ Risk Level: High" at bounding box center [130, 25] width 37 height 6
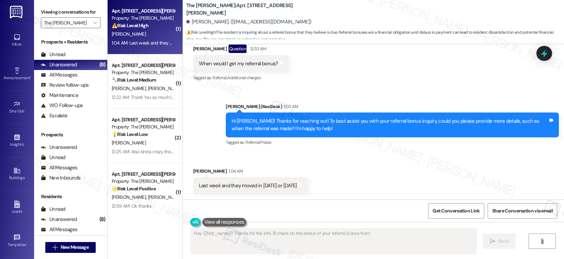
scroll to position [133, 0]
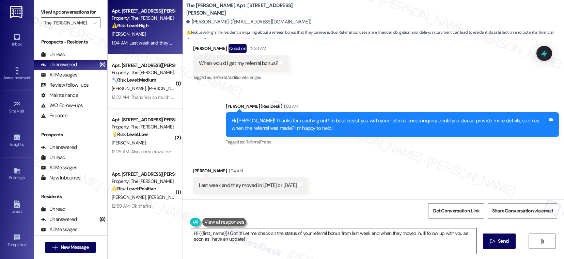
click at [228, 245] on textarea "Hi {{first_name}}! Got it! Let me check on the status of your referral bonus fr…" at bounding box center [333, 242] width 285 height 26
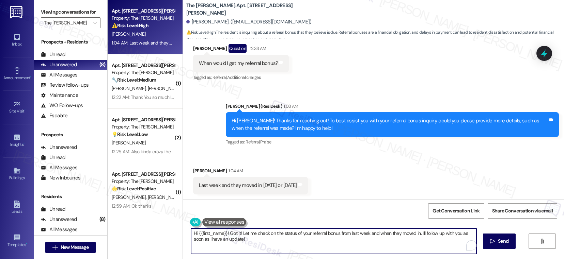
click at [228, 245] on textarea "Hi {{first_name}}! Got it! Let me check on the status of your referral bonus fr…" at bounding box center [333, 242] width 285 height 26
click at [328, 251] on textarea "Hi {{first_name}}! Got it! Let me check on the status of your referral bonus fr…" at bounding box center [332, 242] width 285 height 26
drag, startPoint x: 335, startPoint y: 233, endPoint x: 336, endPoint y: 242, distance: 9.0
click at [336, 242] on textarea "Hi {{first_name}}! Got it! Let me check on the status of your referral bonus fr…" at bounding box center [332, 242] width 285 height 26
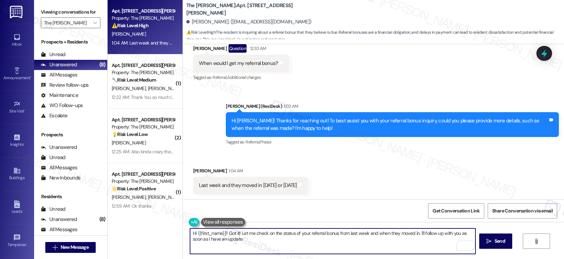
type textarea "Hi {{first_name}}! Got it! Let me check on the status of your referral bonus fr…"
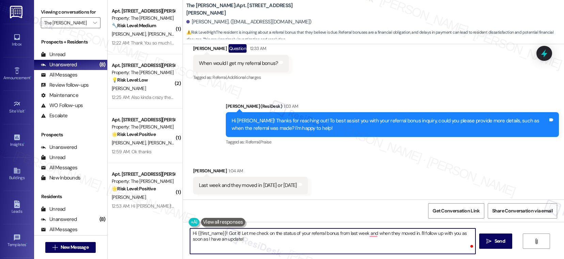
scroll to position [181, 0]
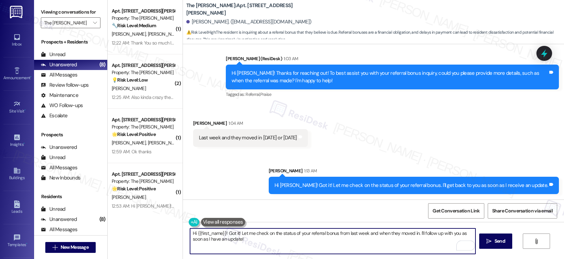
click at [325, 248] on textarea "Hi {{first_name}}! Got it! Let me check on the status of your referral bonus fr…" at bounding box center [332, 242] width 285 height 26
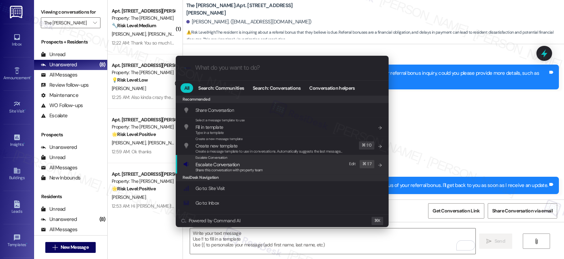
click at [257, 167] on span "Escalate Conversation" at bounding box center [228, 164] width 67 height 7
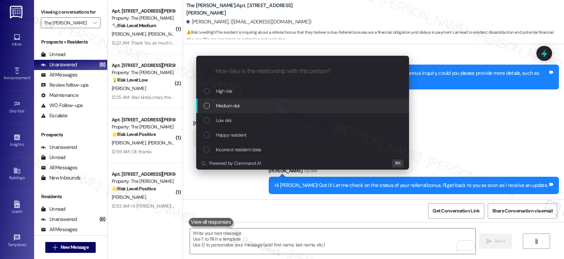
click at [252, 103] on div "Medium risk" at bounding box center [303, 105] width 199 height 7
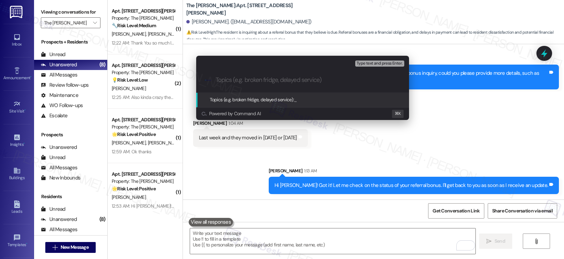
click at [260, 78] on input "Topics (e.g. broken fridge, delayed service)" at bounding box center [308, 80] width 185 height 7
type input "Status of Referral Bonus"
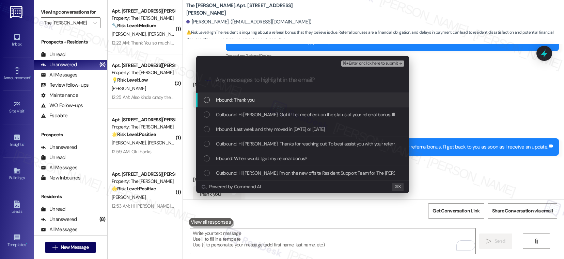
scroll to position [228, 0]
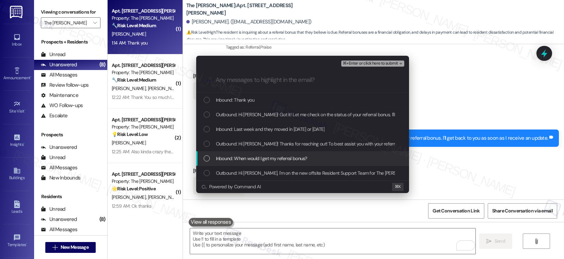
click at [260, 160] on span "Inbound: When would I get my referral bonus?" at bounding box center [261, 158] width 91 height 7
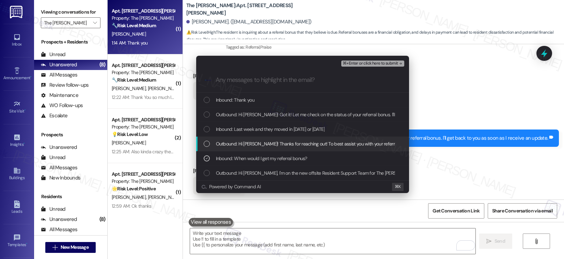
click at [271, 144] on span "Outbound: Hi Vanessa! Thanks for reaching out! To best assist you with your ref…" at bounding box center [415, 143] width 399 height 7
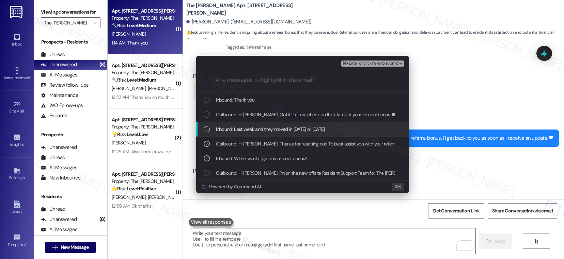
click at [277, 132] on span "Inbound: Last week and they moved in Thursday or Friday" at bounding box center [270, 129] width 109 height 7
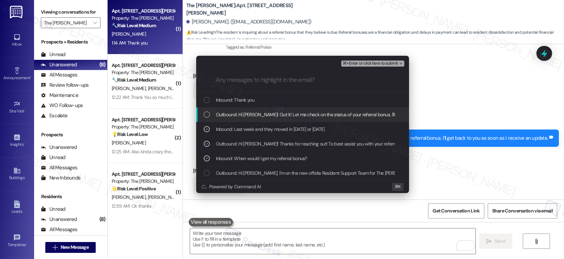
click at [287, 115] on span "Outbound: Hi Vanessa! Got it! Let me check on the status of your referral bonus…" at bounding box center [352, 114] width 273 height 7
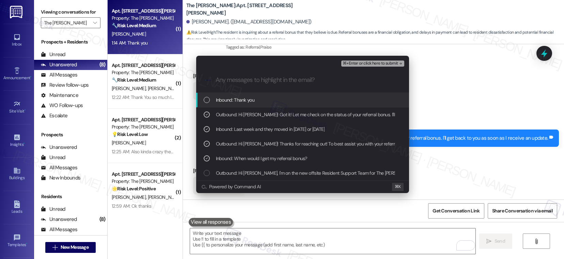
click at [370, 61] on span "⌘+Enter or click here to submit" at bounding box center [370, 63] width 55 height 5
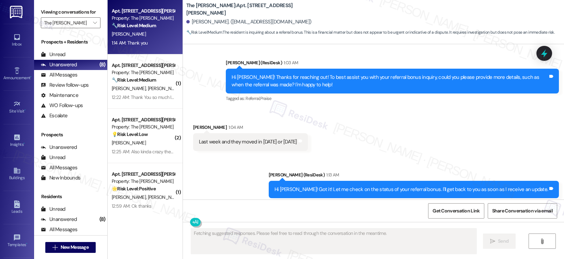
scroll to position [248, 0]
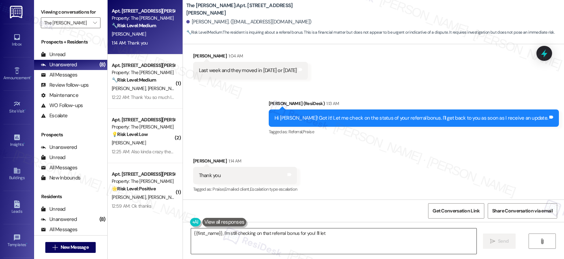
click at [333, 248] on textarea "{{first_name}}, I'm still checking on that referral" at bounding box center [333, 242] width 285 height 26
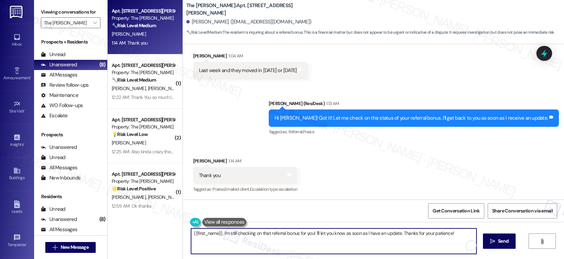
click at [333, 248] on textarea "{{first_name}}, I'm still checking on that referral bonus for you! I'll let you…" at bounding box center [333, 242] width 285 height 26
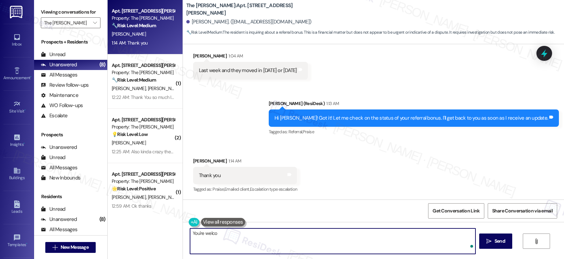
type textarea "You're welcom"
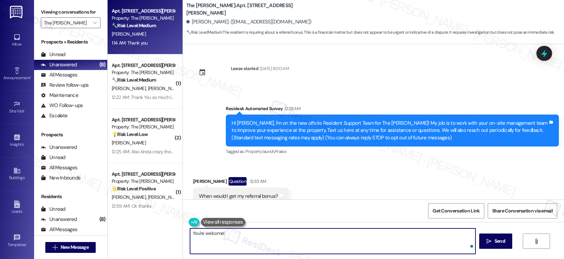
scroll to position [248, 0]
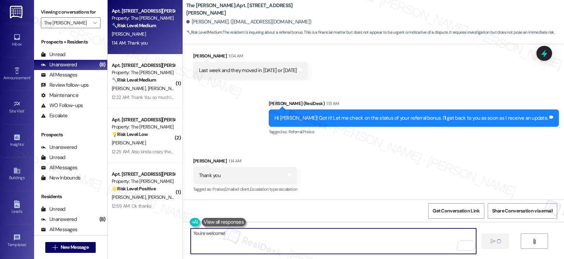
type textarea "You're welcome!"
click at [265, 124] on div "Sent via SMS Sarah (ResiDesk) 1:13 AM Hi Vanessa! Got it! Let me check on the s…" at bounding box center [373, 114] width 381 height 58
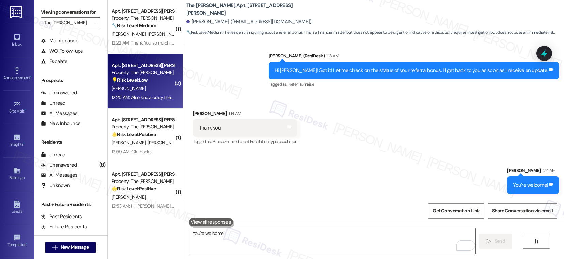
scroll to position [225, 0]
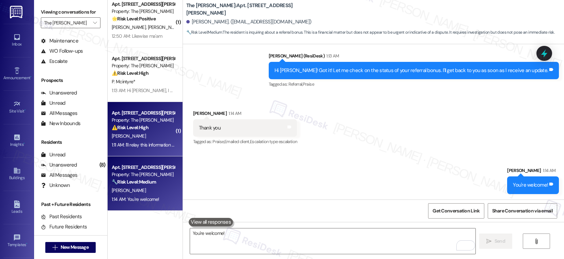
click at [151, 135] on div "[PERSON_NAME]" at bounding box center [143, 136] width 64 height 9
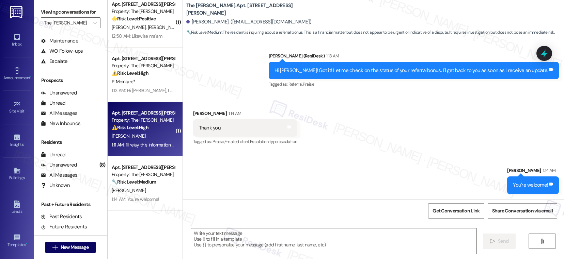
type textarea "Fetching suggested responses. Please feel free to read through the conversation…"
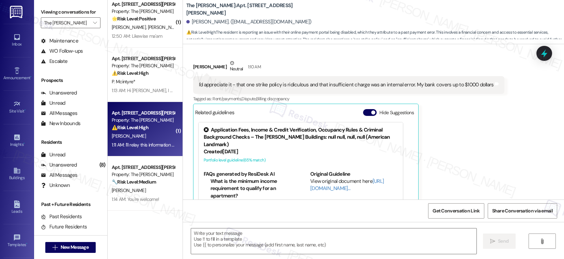
scroll to position [551, 0]
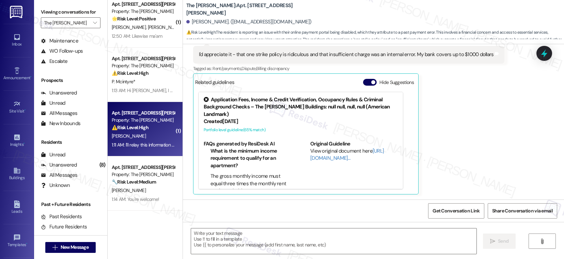
type textarea "Fetching suggested responses. Please feel free to read through the conversation…"
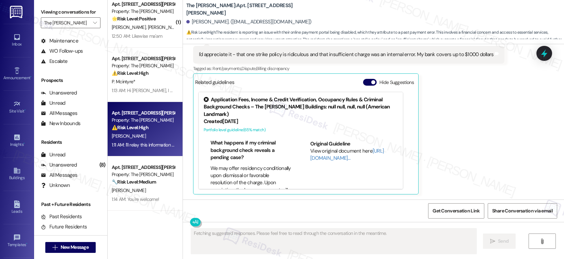
scroll to position [609, 0]
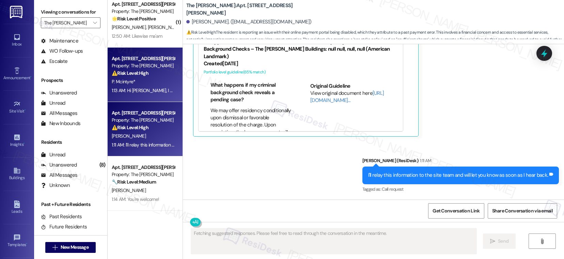
click at [131, 95] on div "Apt. 3604, 11600 Huebner Rd Property: The Archer ⚠️ Risk Level: High The reside…" at bounding box center [145, 75] width 75 height 54
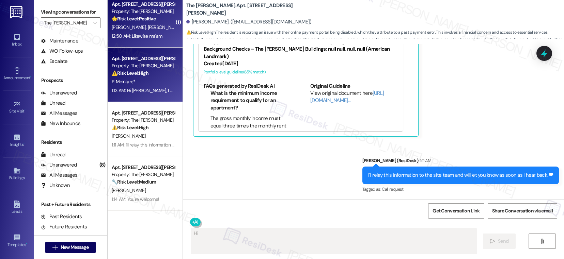
type textarea "Hi {{first_name}}"
click at [133, 31] on div "J. Mendoza S. Robles Vazquez" at bounding box center [143, 27] width 64 height 9
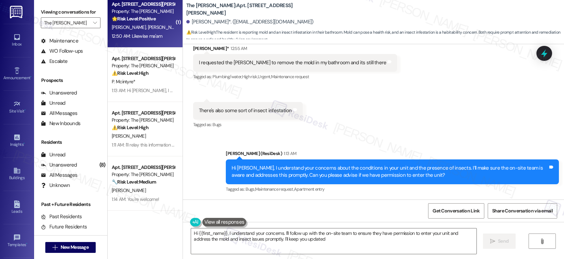
type textarea "Hi {{first_name}}, I understand your concerns. I'll follow up with the on-site …"
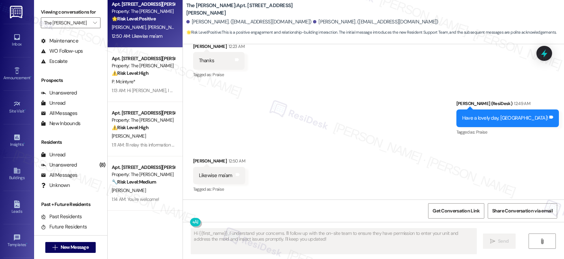
scroll to position [135, 0]
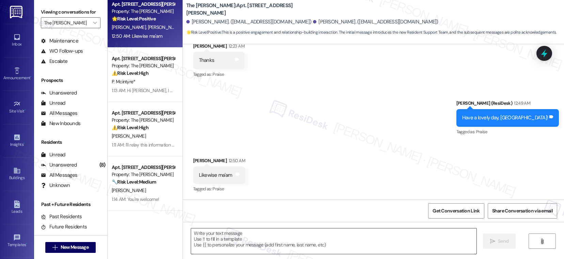
click at [229, 242] on textarea at bounding box center [333, 242] width 285 height 26
click at [229, 242] on textarea "To enrich screen reader interactions, please activate Accessibility in Grammarl…" at bounding box center [333, 242] width 285 height 26
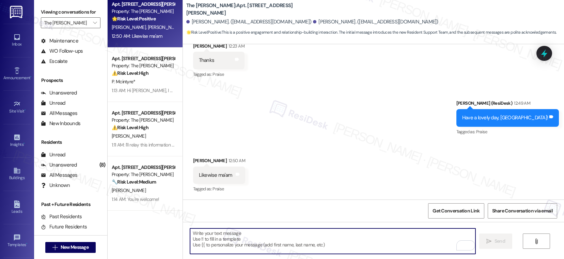
click at [229, 242] on textarea "To enrich screen reader interactions, please activate Accessibility in Grammarl…" at bounding box center [332, 242] width 285 height 26
click at [209, 238] on textarea "To enrich screen reader interactions, please activate Accessibility in Grammarl…" at bounding box center [332, 242] width 285 height 26
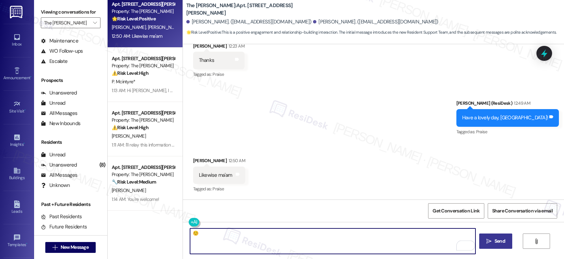
type textarea "☺️"
drag, startPoint x: 490, startPoint y: 249, endPoint x: 493, endPoint y: 245, distance: 4.9
click at [491, 248] on button " Send" at bounding box center [495, 241] width 33 height 15
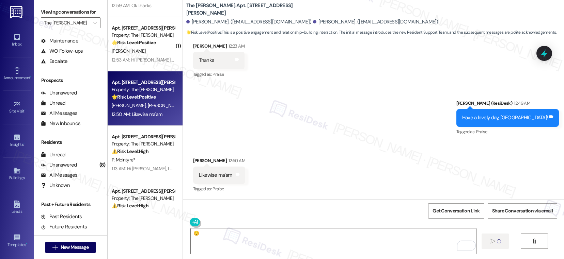
scroll to position [140, 0]
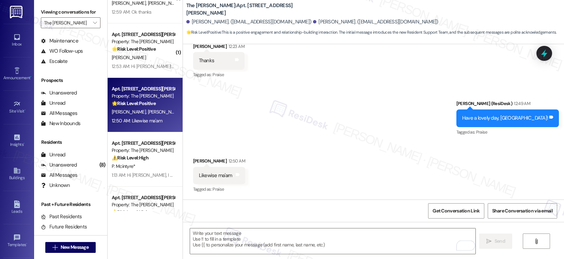
click at [144, 59] on div "[PERSON_NAME]" at bounding box center [143, 57] width 64 height 9
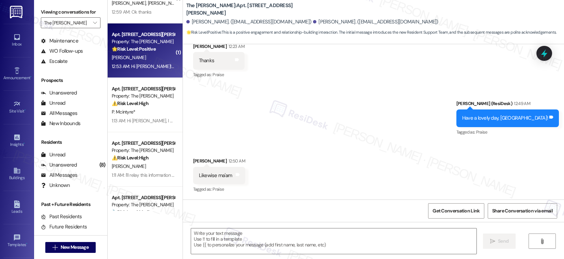
type textarea "Fetching suggested responses. Please feel free to read through the conversation…"
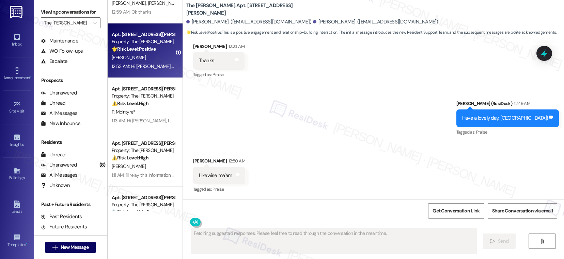
scroll to position [102, 0]
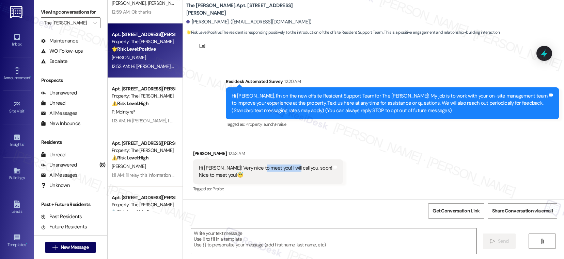
drag, startPoint x: 254, startPoint y: 169, endPoint x: 285, endPoint y: 169, distance: 30.3
click at [285, 169] on div "Hi Sarah! Very nice to meet you! I will call you, soon! Nice to meet you!😇" at bounding box center [265, 172] width 133 height 15
click at [227, 242] on textarea at bounding box center [333, 242] width 285 height 26
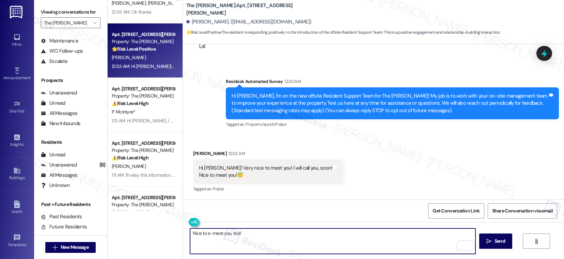
type textarea "Nice to e-meet you, too!"
click at [256, 235] on textarea "Nice to e-meet you, too!" at bounding box center [332, 242] width 285 height 26
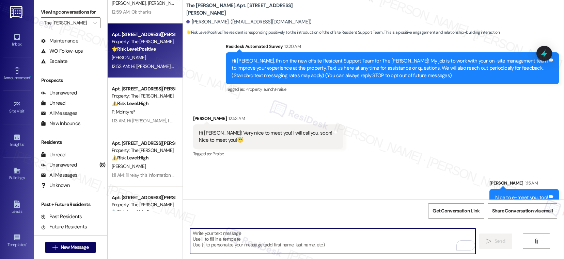
scroll to position [149, 0]
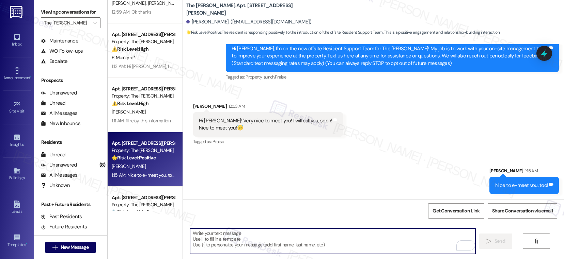
click at [300, 248] on textarea "To enrich screen reader interactions, please activate Accessibility in Grammarl…" at bounding box center [332, 242] width 285 height 26
click at [300, 243] on textarea "To enrich screen reader interactions, please activate Accessibility in Grammarl…" at bounding box center [332, 242] width 285 height 26
paste textarea "I am sorry but I am unable to make or receive calls to this number."
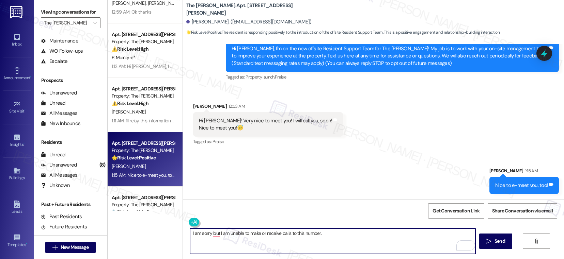
click at [190, 233] on textarea "I am sorry but I am unable to make or receive calls to this number." at bounding box center [332, 242] width 285 height 26
click at [222, 234] on textarea "Also, I am sorry but I am unable to make or receive calls to this number." at bounding box center [332, 242] width 285 height 26
click at [338, 235] on textarea "Also, I am sorry, but I am unable to make or receive calls to this number." at bounding box center [332, 242] width 285 height 26
type textarea "Also, I am sorry, but I am unable to make or receive calls to this number. But …"
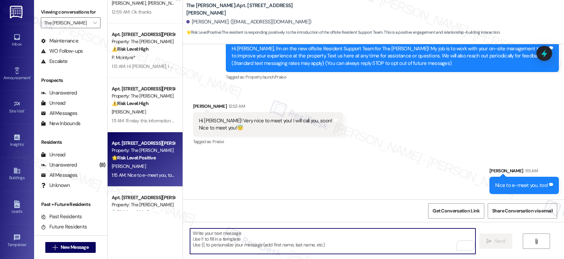
click at [245, 239] on textarea "To enrich screen reader interactions, please activate Accessibility in Grammarl…" at bounding box center [332, 242] width 285 height 26
paste textarea "I’m sorry, but I’m not able to make or receive calls at this number. However, p…"
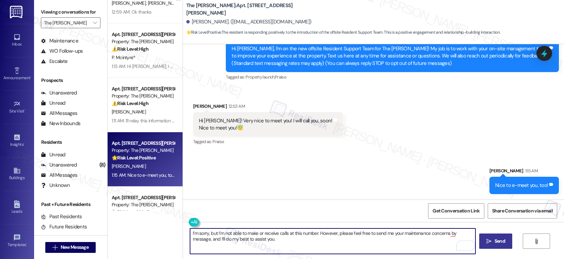
type textarea "I’m sorry, but I’m not able to make or receive calls at this number. However, p…"
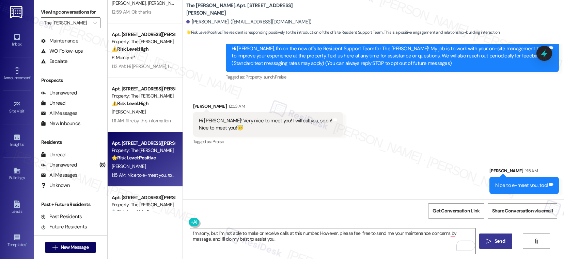
click at [495, 246] on button " Send" at bounding box center [495, 241] width 33 height 15
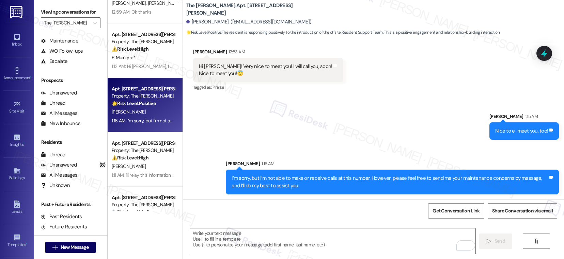
scroll to position [204, 0]
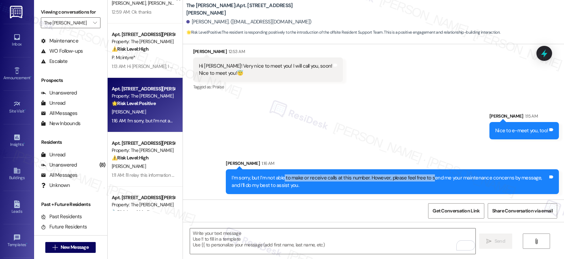
drag, startPoint x: 279, startPoint y: 178, endPoint x: 425, endPoint y: 181, distance: 146.8
click at [425, 181] on div "I’m sorry, but I’m not able to make or receive calls at this number. However, p…" at bounding box center [390, 182] width 316 height 15
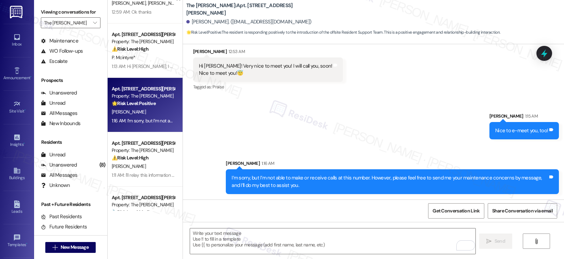
click at [289, 185] on div "I’m sorry, but I’m not able to make or receive calls at this number. However, p…" at bounding box center [390, 182] width 316 height 15
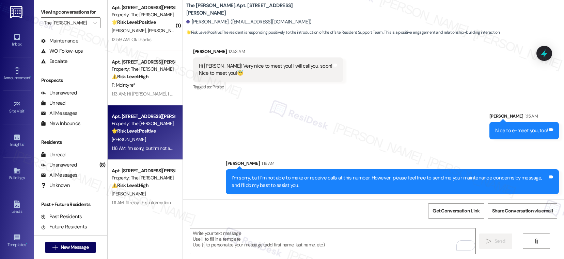
scroll to position [94, 0]
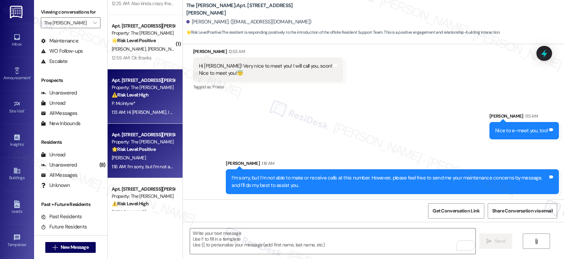
click at [149, 105] on div "P. Mcintyre*" at bounding box center [143, 103] width 64 height 9
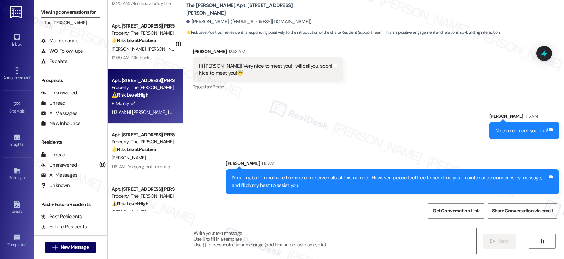
type textarea "Fetching suggested responses. Please feel free to read through the conversation…"
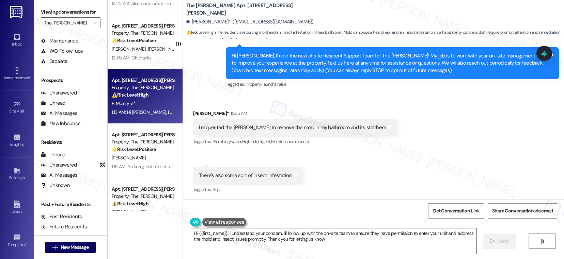
type textarea "Hi {{first_name}}, I understand your concern. I'll follow up with the on-site t…"
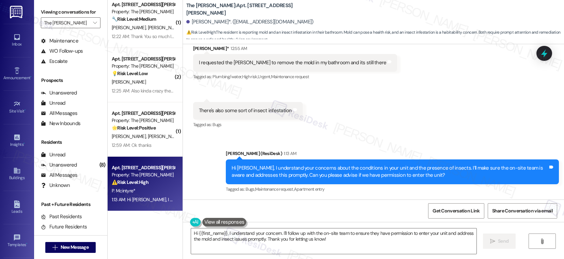
scroll to position [0, 0]
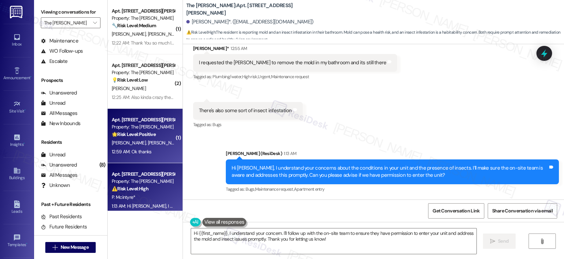
click at [154, 145] on div "E. Mata E. Espinoza" at bounding box center [143, 143] width 64 height 9
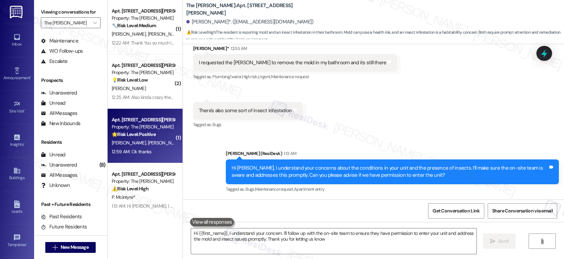
type textarea "Hi {{first_name}}, I understand your concern. I'll follow up with the on-site t…"
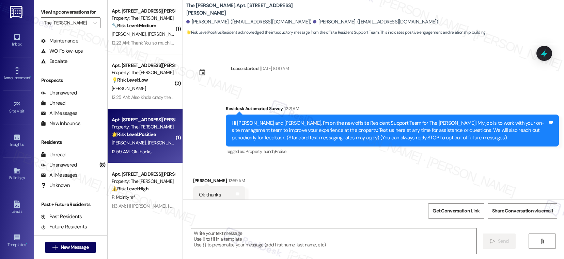
scroll to position [19, 0]
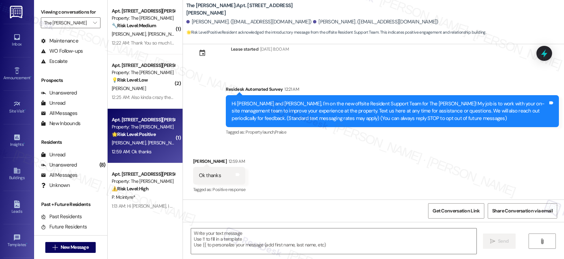
type textarea "Fetching suggested responses. Please feel free to read through the conversation…"
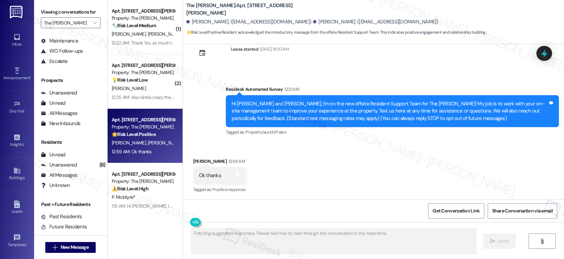
click at [258, 160] on div "Received via SMS Ernest Espinoza 12:59 AM Ok thanks Tags and notes Tagged as: P…" at bounding box center [373, 172] width 381 height 58
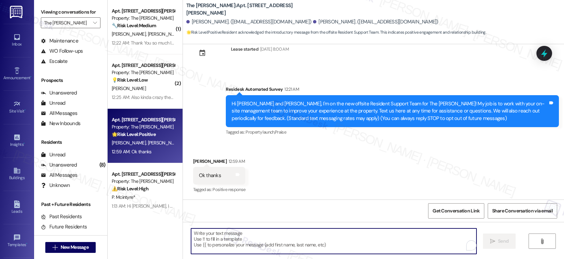
click at [200, 237] on textarea "To enrich screen reader interactions, please activate Accessibility in Grammarl…" at bounding box center [333, 242] width 285 height 26
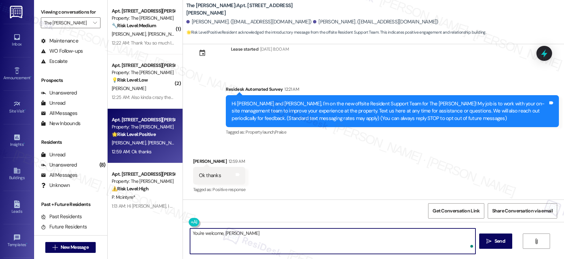
type textarea "You're welcome, Ernest!"
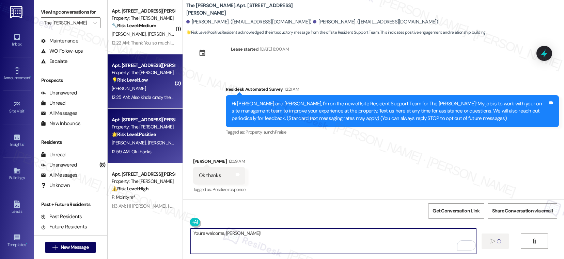
click at [139, 86] on div "[PERSON_NAME]" at bounding box center [143, 88] width 64 height 9
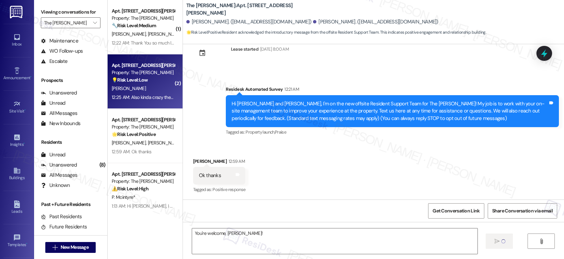
type textarea "Fetching suggested responses. Please feel free to read through the conversation…"
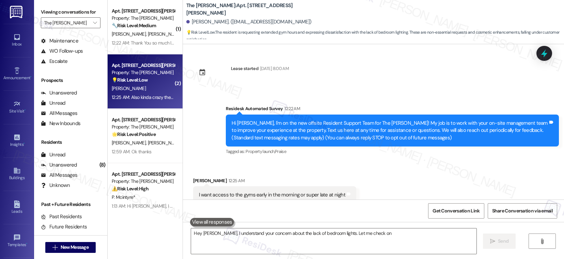
scroll to position [67, 0]
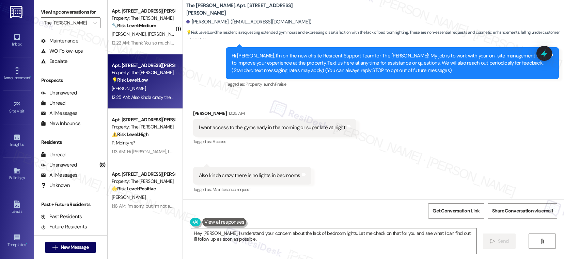
click at [256, 175] on div "Also kinda crazy there is no lights in bed rooms" at bounding box center [249, 175] width 101 height 7
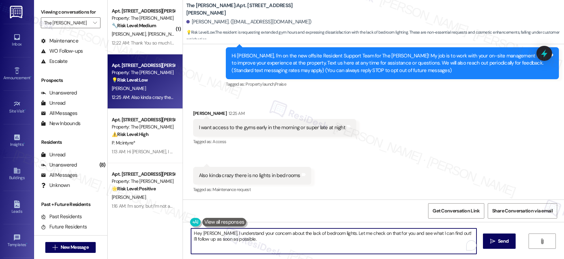
drag, startPoint x: 336, startPoint y: 235, endPoint x: 336, endPoint y: 241, distance: 6.1
click at [336, 241] on textarea "Hey Mathew, I understand your concern about the lack of bedroom lights. Let me …" at bounding box center [333, 242] width 285 height 26
type textarea "Hey Mathew, I understand your concern about the lack of bedroom lights. Since w…"
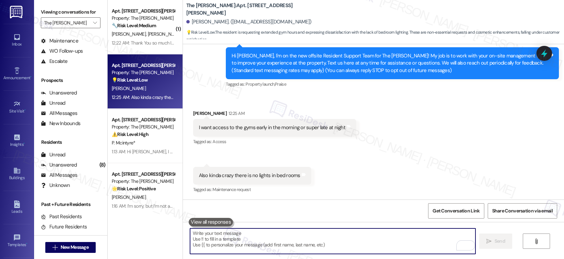
click at [234, 250] on textarea "To enrich screen reader interactions, please activate Accessibility in Grammarl…" at bounding box center [332, 242] width 285 height 26
paste textarea "Hey [PERSON_NAME], I understand your concern about the bedroom lights. How long…"
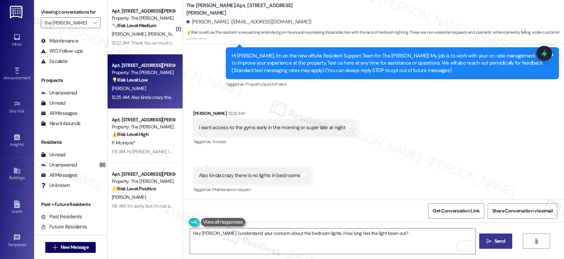
click at [499, 245] on button " Send" at bounding box center [495, 241] width 33 height 15
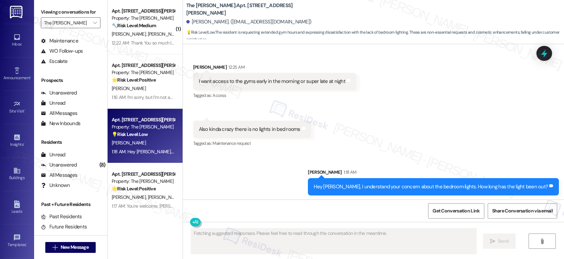
scroll to position [115, 0]
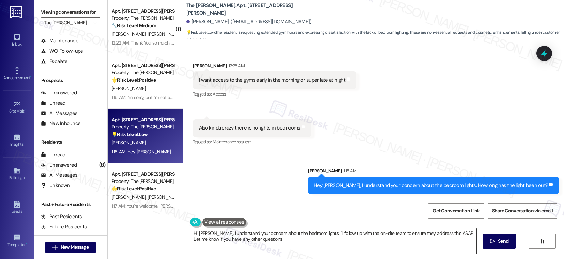
type textarea "Hi Mathew, I understand your concern about the bedroom lights. I'll follow up w…"
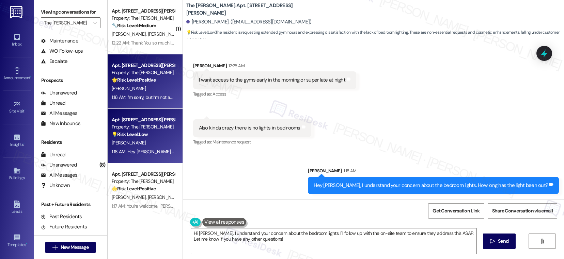
click at [147, 86] on div "[PERSON_NAME]" at bounding box center [143, 88] width 64 height 9
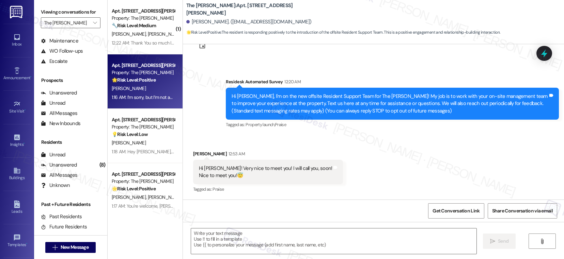
type textarea "Fetching suggested responses. Please feel free to read through the conversation…"
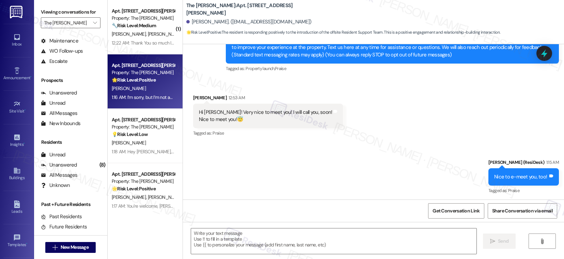
scroll to position [215, 0]
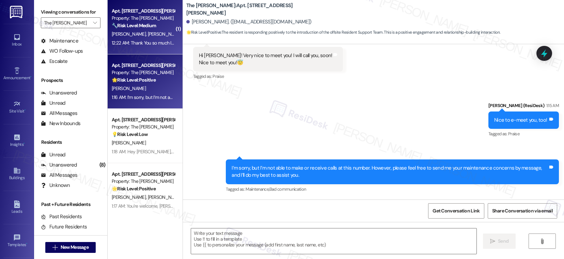
click at [147, 36] on span "[PERSON_NAME]" at bounding box center [164, 34] width 34 height 6
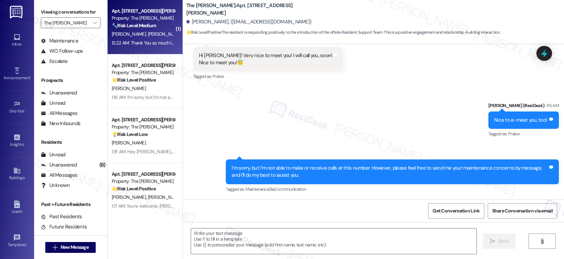
type textarea "Fetching suggested responses. Please feel free to read through the conversation…"
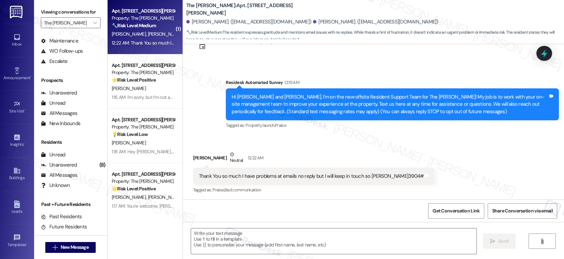
scroll to position [101, 0]
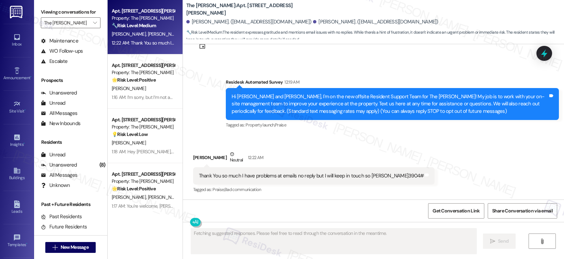
drag, startPoint x: 217, startPoint y: 176, endPoint x: 275, endPoint y: 177, distance: 58.2
click at [275, 177] on div "Thank You so much I have problems at emails no reply but I will keep in touch s…" at bounding box center [311, 176] width 225 height 7
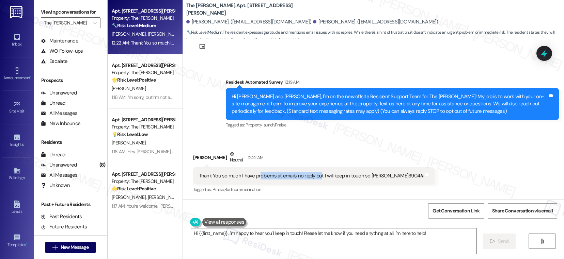
drag, startPoint x: 253, startPoint y: 177, endPoint x: 314, endPoint y: 179, distance: 61.0
click at [314, 179] on div "Thank You so much I have problems at emails no reply but I will keep in touch s…" at bounding box center [311, 176] width 225 height 7
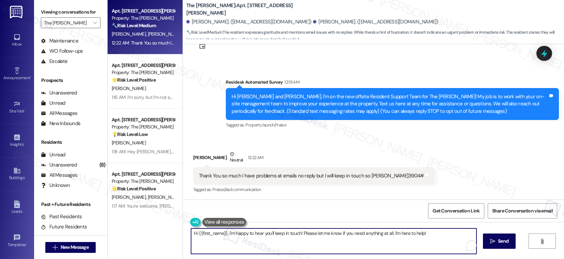
click at [264, 234] on textarea "Hi {{first_name}}, I'm happy to hear you'll keep in touch! Please let me know i…" at bounding box center [333, 242] width 285 height 26
click at [434, 236] on textarea "Hi {{first_name}}, I'm happy to hear you'll keep in touch! Please let me know i…" at bounding box center [332, 242] width 285 height 26
drag, startPoint x: 223, startPoint y: 233, endPoint x: 172, endPoint y: 230, distance: 50.5
click at [172, 230] on div "Apt. 3904, 11600 Huebner Rd Property: The Archer 🔧 Risk Level: Medium The resid…" at bounding box center [336, 129] width 456 height 259
type textarea "I'm happy to hear you'll keep in touch! Please let me know if you need anything…"
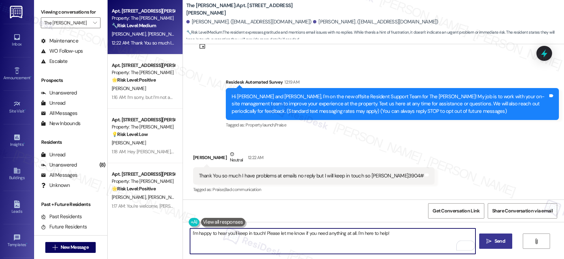
click at [498, 245] on button " Send" at bounding box center [495, 241] width 33 height 15
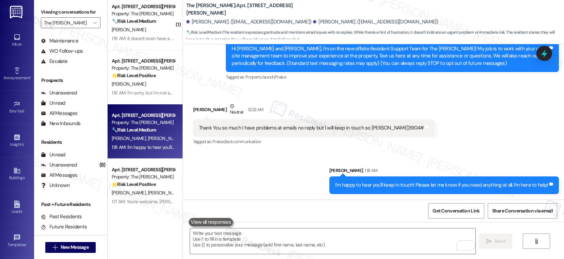
scroll to position [0, 0]
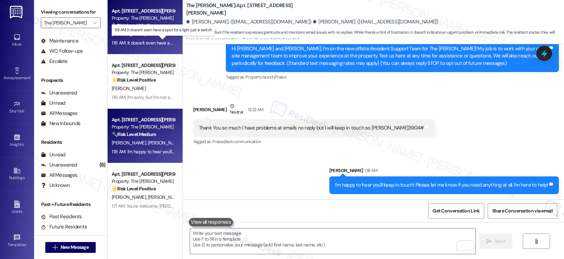
click at [151, 40] on div "1:18 AM: It doesn't even have a spot for a light just a switch 1:18 AM: It does…" at bounding box center [168, 43] width 113 height 6
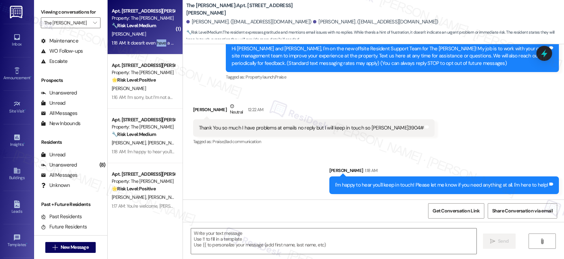
click at [151, 40] on div "1:18 AM: It doesn't even have a spot for a light just a switch 1:18 AM: It does…" at bounding box center [168, 43] width 113 height 6
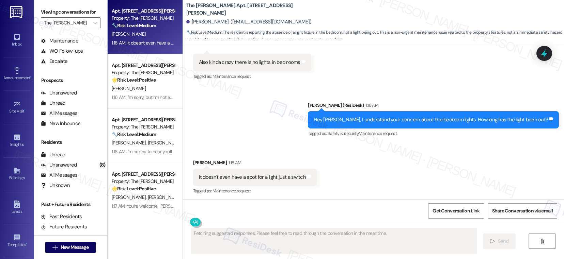
scroll to position [183, 0]
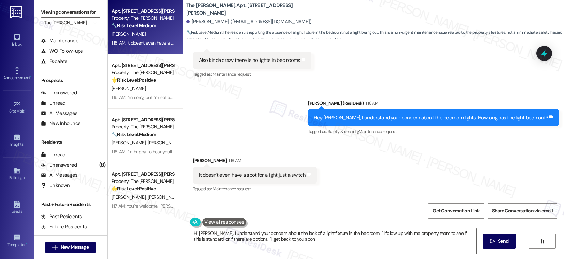
type textarea "Hi [PERSON_NAME], I understand your concern about the lack of a light fixture i…"
drag, startPoint x: 199, startPoint y: 175, endPoint x: 261, endPoint y: 175, distance: 62.0
click at [261, 175] on div "It doesn't even have a spot for a light just a switch" at bounding box center [252, 175] width 107 height 7
click at [277, 176] on div "It doesn't even have a spot for a light just a switch" at bounding box center [252, 175] width 107 height 7
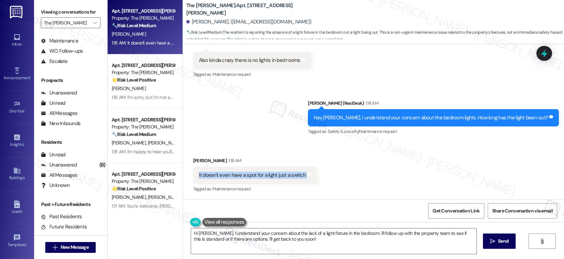
click at [277, 176] on div "It doesn't even have a spot for a light just a switch" at bounding box center [252, 175] width 107 height 7
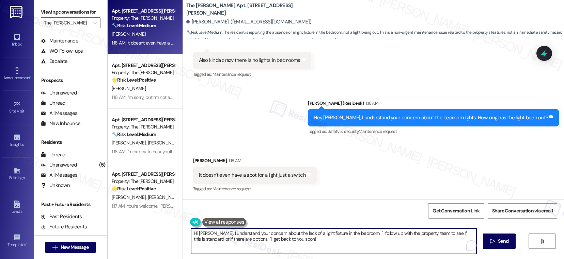
drag, startPoint x: 314, startPoint y: 235, endPoint x: 341, endPoint y: 234, distance: 27.3
click at [341, 234] on textarea "Hi [PERSON_NAME], I understand your concern about the lack of a light fixture i…" at bounding box center [333, 242] width 285 height 26
click at [349, 241] on textarea "Hi [PERSON_NAME], I understand your concern about the lack of a light fixture i…" at bounding box center [333, 242] width 285 height 26
drag, startPoint x: 201, startPoint y: 240, endPoint x: 246, endPoint y: 241, distance: 45.7
click at [246, 241] on textarea "Hi [PERSON_NAME], I understand your concern about the lack of a light fixture i…" at bounding box center [332, 242] width 285 height 26
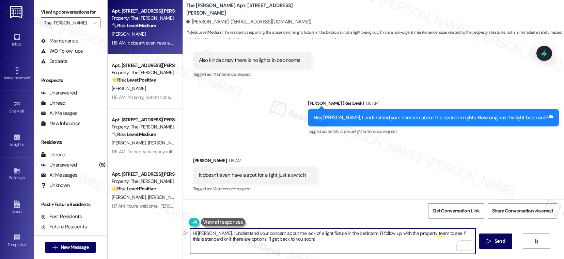
click at [312, 242] on textarea "Hi [PERSON_NAME], I understand your concern about the lack of a light fixture i…" at bounding box center [332, 242] width 285 height 26
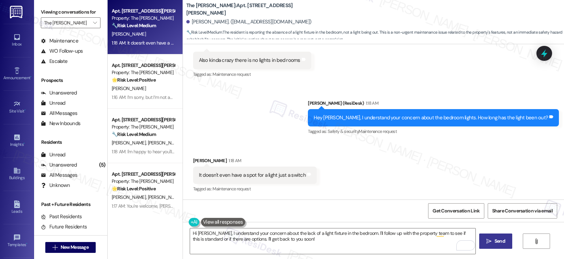
click at [493, 243] on span "Send" at bounding box center [499, 241] width 13 height 7
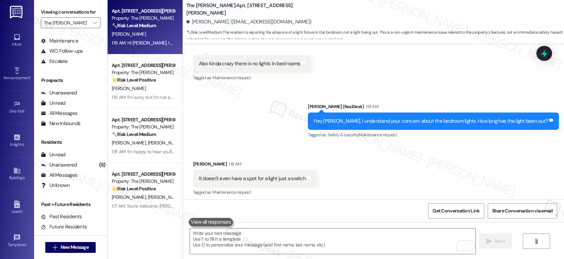
scroll to position [237, 0]
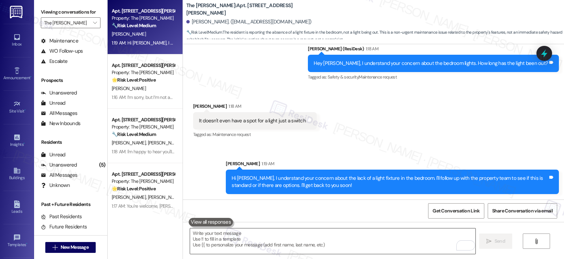
click at [262, 243] on textarea "To enrich screen reader interactions, please activate Accessibility in Grammarl…" at bounding box center [332, 242] width 285 height 26
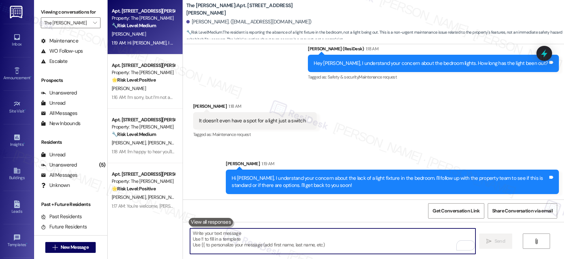
click at [267, 179] on div "Hi [PERSON_NAME], I understand your concern about the lack of a light fixture i…" at bounding box center [390, 182] width 316 height 15
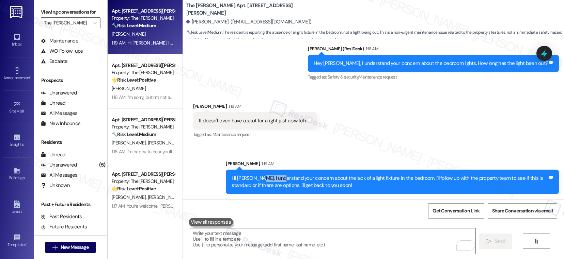
click at [267, 179] on div "Hi [PERSON_NAME], I understand your concern about the lack of a light fixture i…" at bounding box center [390, 182] width 316 height 15
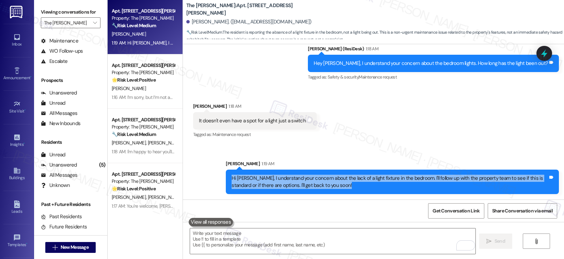
click at [267, 179] on div "Hi [PERSON_NAME], I understand your concern about the lack of a light fixture i…" at bounding box center [390, 182] width 316 height 15
copy div "Hi Mathew, I understand your concern about the lack of a light fixture in the b…"
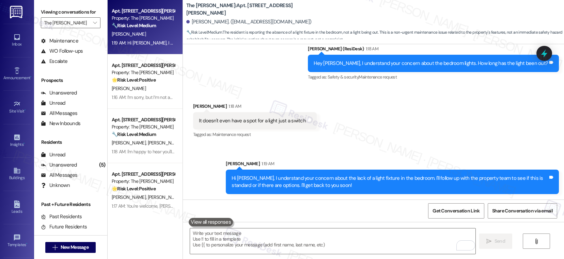
click at [270, 136] on div "Tagged as: Maintenance request Click to highlight conversations about Maintenan…" at bounding box center [255, 135] width 124 height 10
click at [221, 237] on textarea "To enrich screen reader interactions, please activate Accessibility in Grammarl…" at bounding box center [332, 242] width 285 height 26
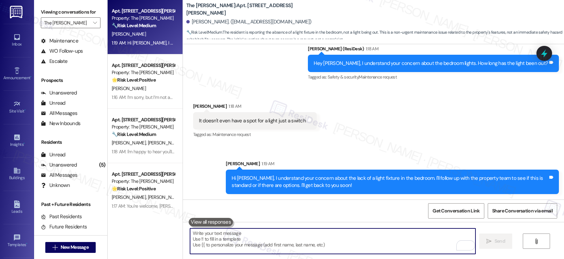
click at [221, 237] on textarea "To enrich screen reader interactions, please activate Accessibility in Grammarl…" at bounding box center [332, 242] width 285 height 26
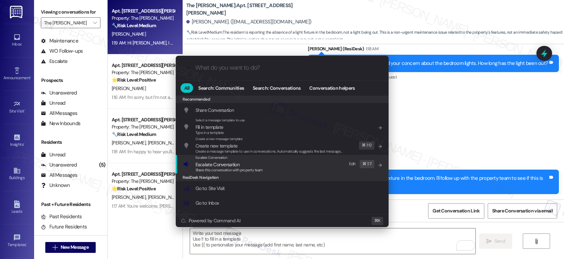
click at [287, 170] on div "Escalate Conversation Escalate Conversation Share this conversation with proper…" at bounding box center [282, 164] width 199 height 18
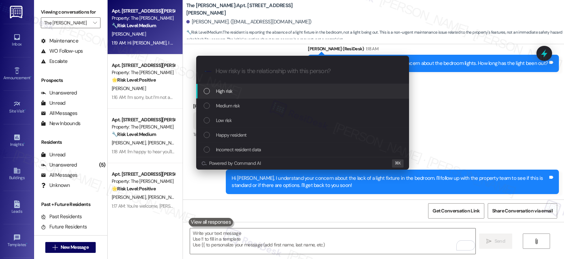
click at [268, 89] on div "High risk" at bounding box center [303, 91] width 199 height 7
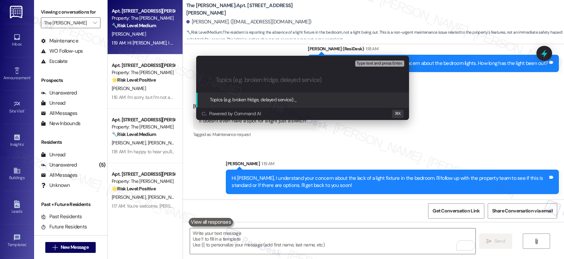
paste input "Attention Needed: Missing Bedroom Light Fixture – Apt."
type input "Attention Needed: Missing Bedroom Light Fixture – Apt. 3005"
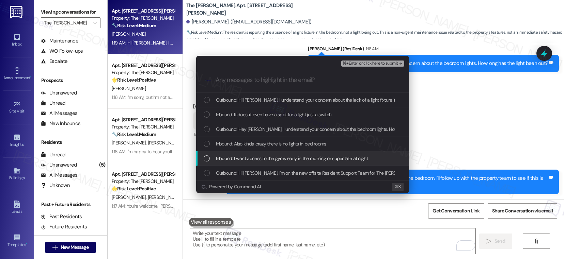
click at [250, 162] on div "Inbound: I want access to the gyms early in the morning or super late at night" at bounding box center [302, 159] width 213 height 15
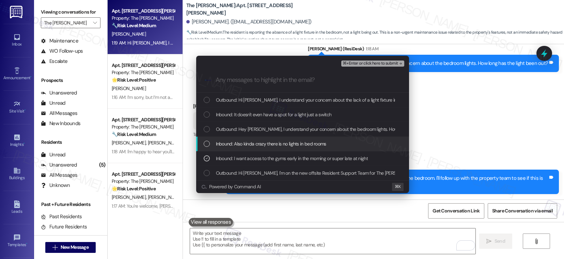
click at [259, 145] on span "Inbound: Also kinda crazy there is no lights in bed rooms" at bounding box center [271, 143] width 110 height 7
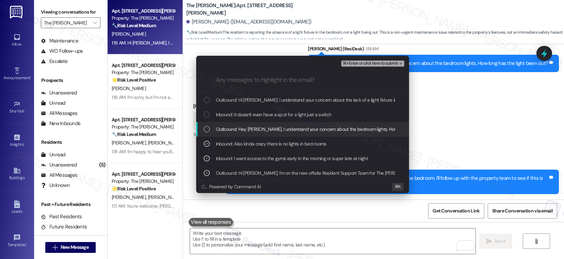
click at [269, 131] on span "Outbound: Hey Mathew, I understand your concern about the bedroom lights. How l…" at bounding box center [335, 129] width 238 height 7
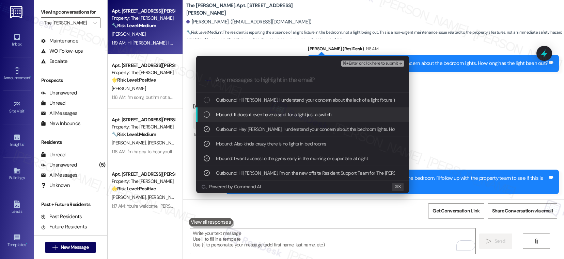
click at [285, 111] on span "Inbound: It doesn't even have a spot for a light just a switch" at bounding box center [274, 114] width 116 height 7
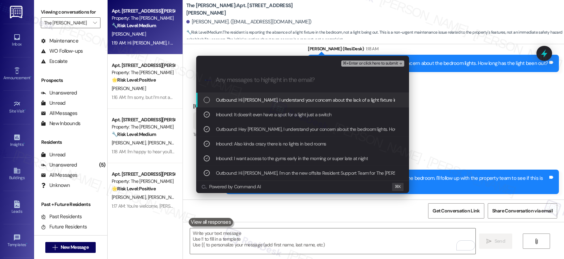
click at [296, 98] on span "Outbound: Hi Mathew, I understand your concern about the lack of a light fixtur…" at bounding box center [425, 99] width 419 height 7
click at [365, 62] on span "⌘+Enter or click here to submit" at bounding box center [370, 63] width 55 height 5
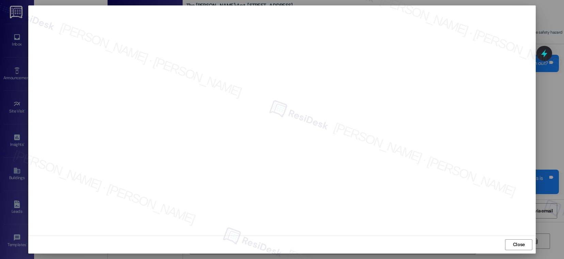
scroll to position [0, 0]
click at [518, 250] on span "Close" at bounding box center [519, 248] width 12 height 7
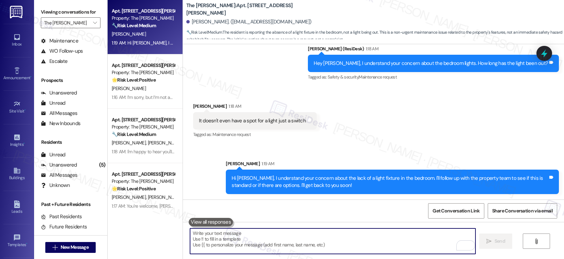
click at [382, 236] on textarea "To enrich screen reader interactions, please activate Accessibility in Grammarl…" at bounding box center [332, 242] width 285 height 26
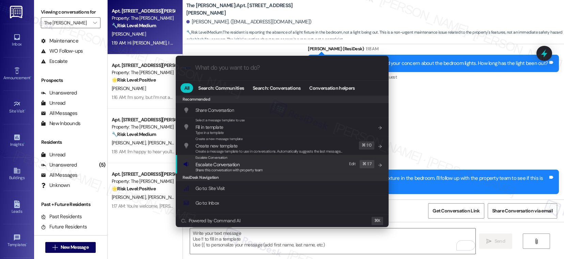
click at [270, 169] on div "Escalate Conversation Escalate Conversation Share this conversation with proper…" at bounding box center [282, 164] width 199 height 18
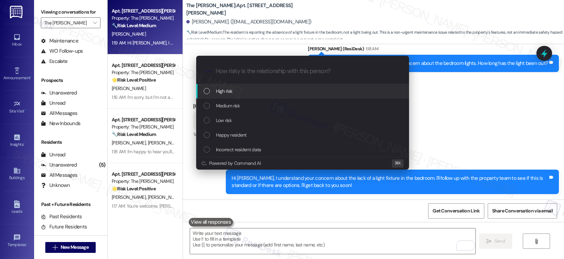
click at [256, 96] on div "High risk" at bounding box center [302, 91] width 213 height 15
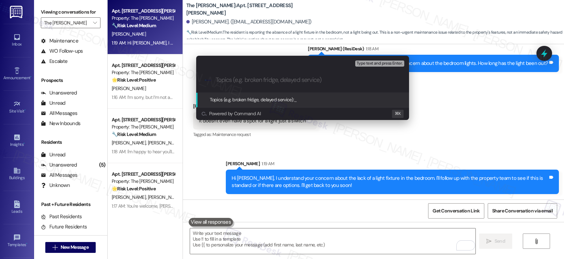
paste input "Attention Needed: Missing Bedroom Light Fixture – Apt. 3005"
type input "Attention Needed: Missing Bedroom Light Fixture – Apt. 3005"
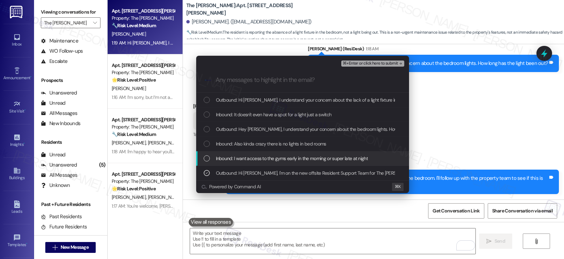
click at [250, 161] on span "Inbound: I want access to the gyms early in the morning or super late at night" at bounding box center [292, 158] width 152 height 7
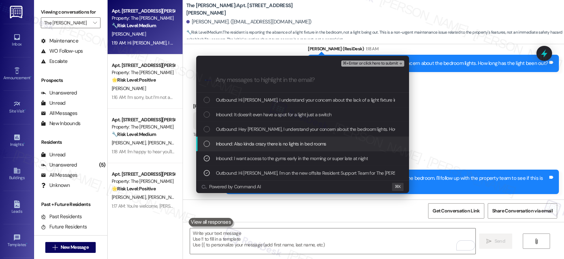
click at [255, 145] on span "Inbound: Also kinda crazy there is no lights in bed rooms" at bounding box center [271, 143] width 110 height 7
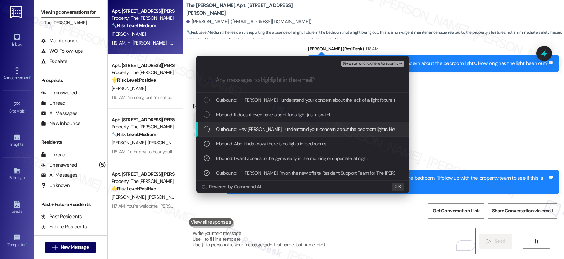
click at [263, 131] on span "Outbound: Hey Mathew, I understand your concern about the bedroom lights. How l…" at bounding box center [335, 129] width 238 height 7
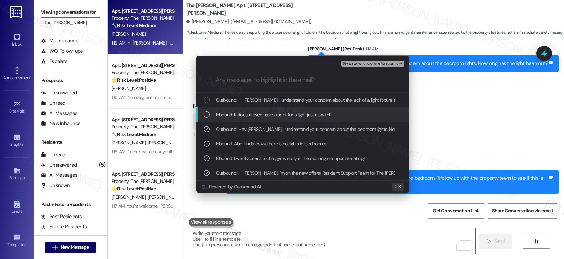
click at [274, 114] on span "Inbound: It doesn't even have a spot for a light just a switch" at bounding box center [274, 114] width 116 height 7
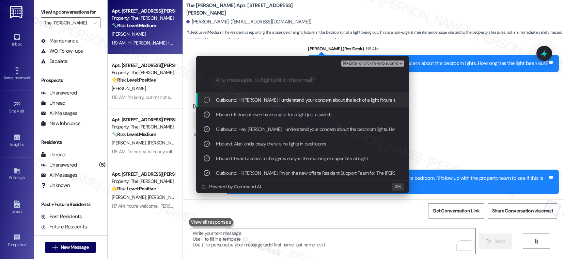
click at [285, 100] on span "Outbound: Hi Mathew, I understand your concern about the lack of a light fixtur…" at bounding box center [425, 99] width 419 height 7
click at [377, 63] on span "⌘+Enter or click here to submit" at bounding box center [370, 63] width 55 height 5
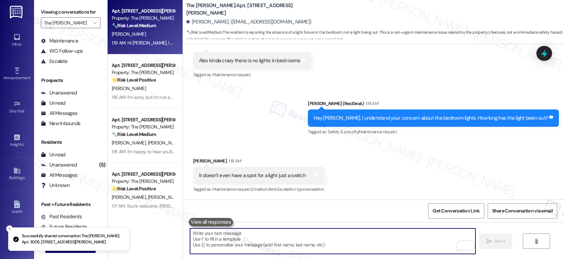
scroll to position [248, 0]
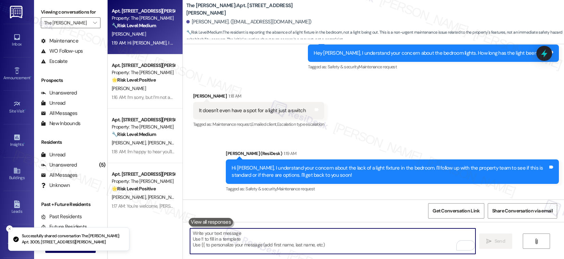
click at [349, 238] on textarea "To enrich screen reader interactions, please activate Accessibility in Grammarl…" at bounding box center [332, 242] width 285 height 26
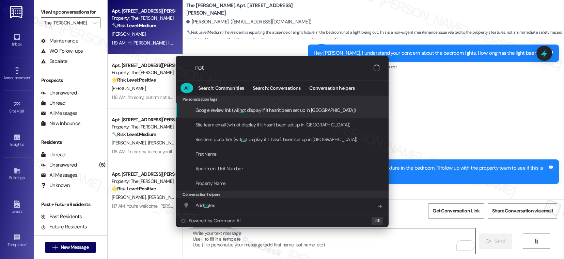
type input "note"
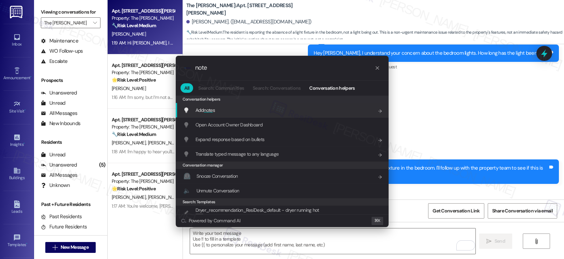
click at [304, 110] on div "Add note s Add shortcut" at bounding box center [282, 110] width 199 height 7
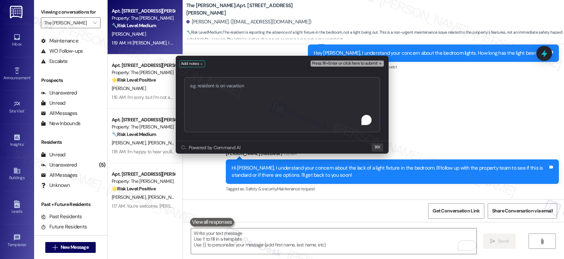
type textarea "Attention Needed: Missing Bedroom Light Fixture – Apt. 3005"
click at [333, 64] on span "Press ⌘+Enter or click here to submit" at bounding box center [345, 63] width 66 height 5
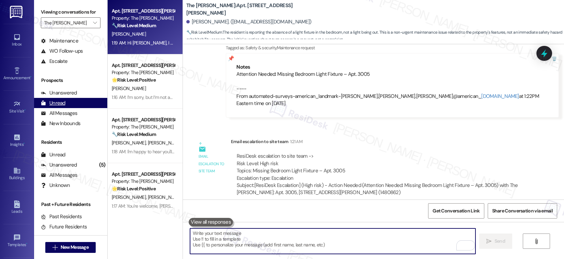
scroll to position [0, 0]
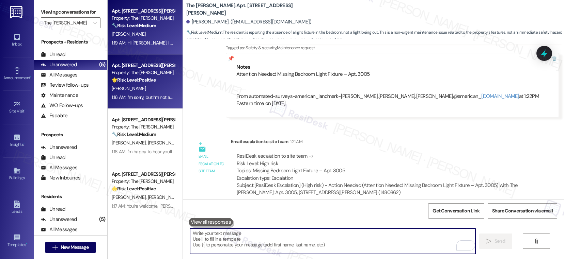
click at [142, 81] on strong "🌟 Risk Level: Positive" at bounding box center [134, 80] width 44 height 6
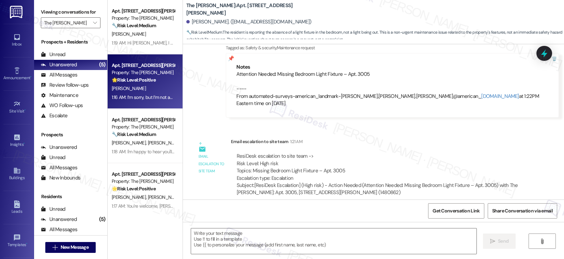
type textarea "Fetching suggested responses. Please feel free to read through the conversation…"
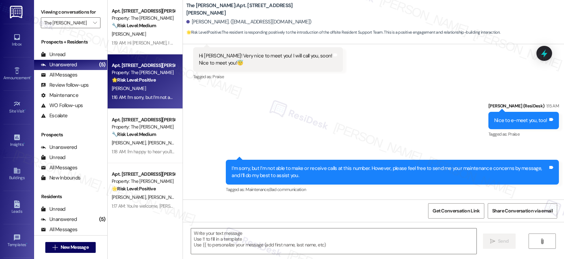
scroll to position [215, 0]
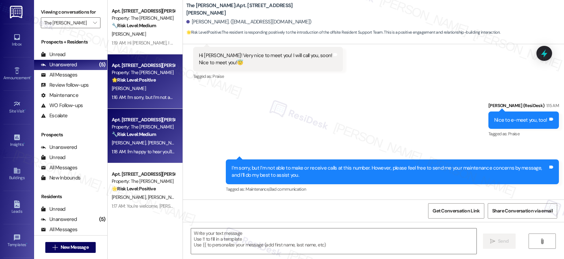
click at [160, 148] on div "1:18 AM: I'm happy to hear you'll keep in touch! Please let me know if you need…" at bounding box center [143, 152] width 64 height 9
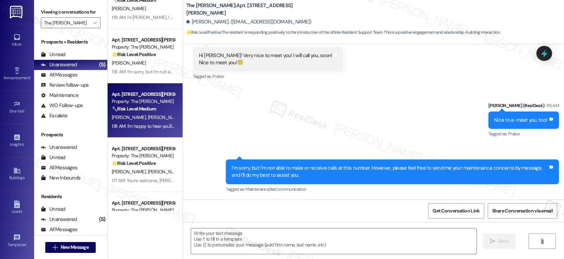
type textarea "Fetching suggested responses. Please feel free to read through the conversation…"
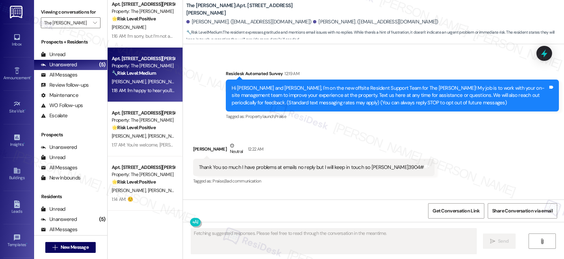
scroll to position [102, 0]
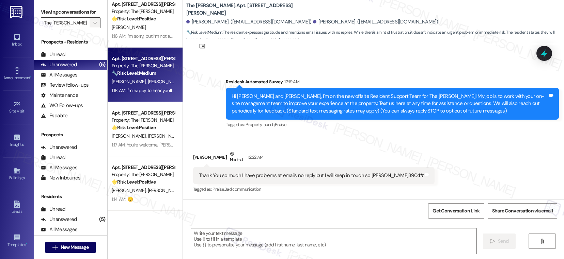
click at [93, 26] on icon "" at bounding box center [95, 22] width 4 height 5
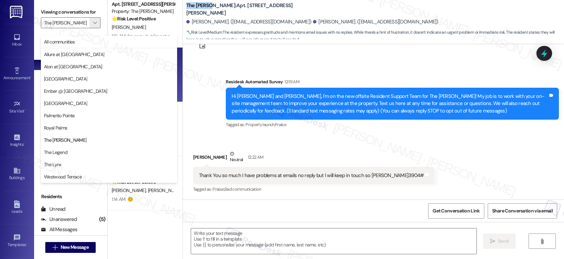
drag, startPoint x: 180, startPoint y: 9, endPoint x: 206, endPoint y: 9, distance: 25.2
click at [206, 9] on b "The Archer: Apt. 3904, 11600 Huebner Rd" at bounding box center [254, 9] width 136 height 15
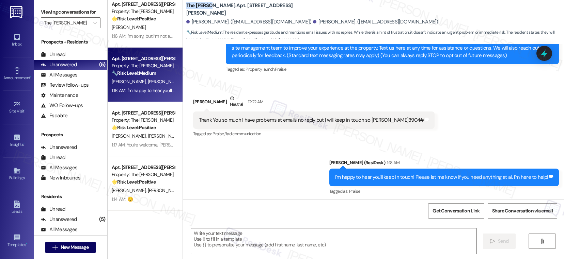
scroll to position [159, 0]
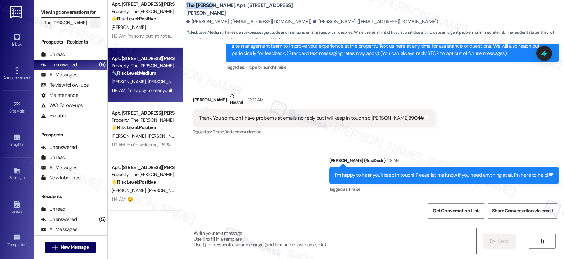
click at [92, 28] on span "" at bounding box center [95, 22] width 6 height 11
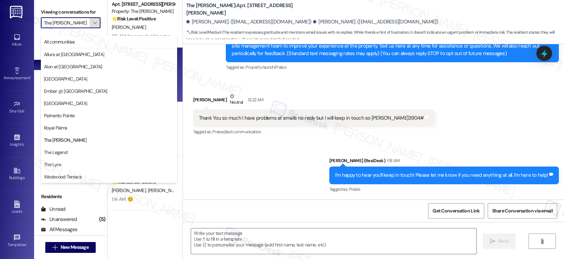
click at [92, 28] on span "" at bounding box center [95, 22] width 6 height 11
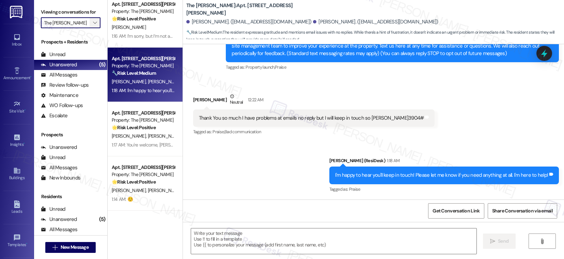
click at [92, 28] on span "" at bounding box center [95, 22] width 6 height 11
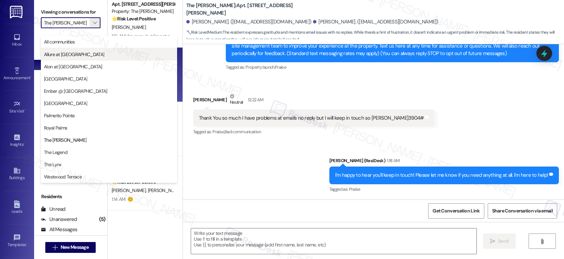
click at [78, 54] on span "Allure at [GEOGRAPHIC_DATA]" at bounding box center [109, 54] width 130 height 7
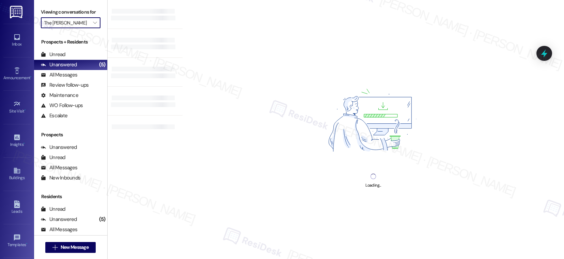
type input "Allure at [GEOGRAPHIC_DATA]"
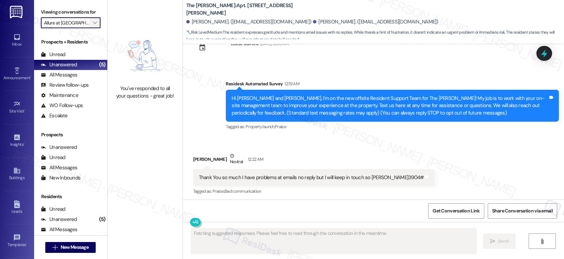
type textarea "Fetching suggested responses. Please feel free to read through the conversation…"
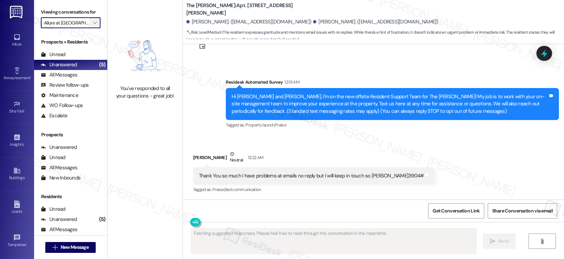
click at [92, 28] on span "" at bounding box center [95, 22] width 6 height 11
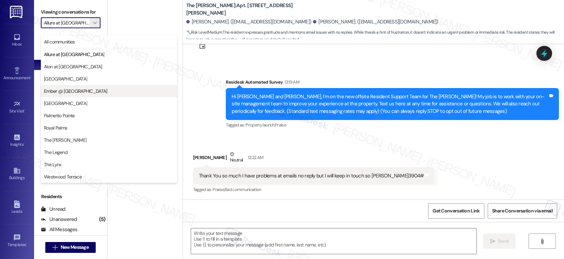
click at [72, 91] on span "Ember @ [GEOGRAPHIC_DATA]" at bounding box center [75, 91] width 63 height 7
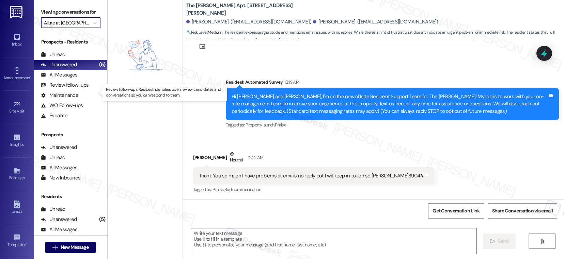
type input "Ember @ [GEOGRAPHIC_DATA]"
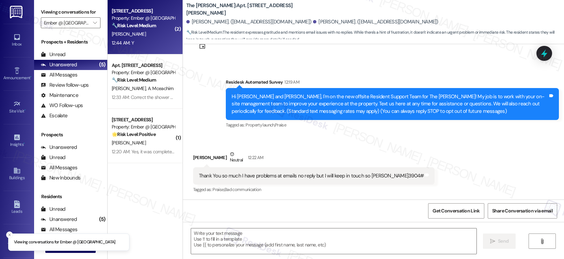
click at [147, 37] on div "[PERSON_NAME]" at bounding box center [143, 34] width 64 height 9
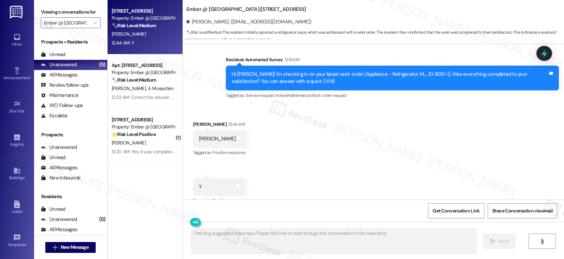
scroll to position [679, 0]
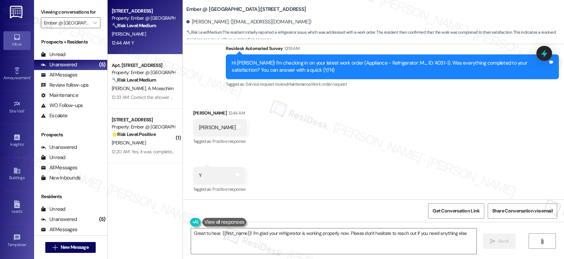
type textarea "Great to hear, {{first_name}}! I'm glad your refrigerator is working properly n…"
click at [449, 240] on textarea "Great to hear, {{first_name}}! I'm glad your refrigerator is working properly n…" at bounding box center [333, 242] width 285 height 26
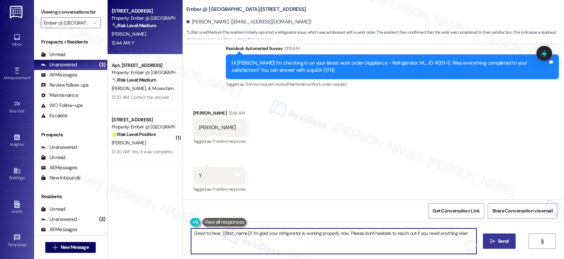
click at [499, 240] on span "Send" at bounding box center [503, 241] width 11 height 7
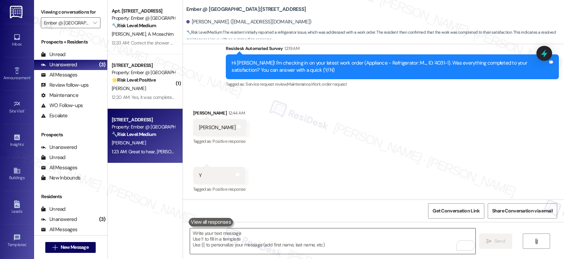
click at [239, 233] on textarea "To enrich screen reader interactions, please activate Accessibility in Grammarl…" at bounding box center [332, 242] width 285 height 26
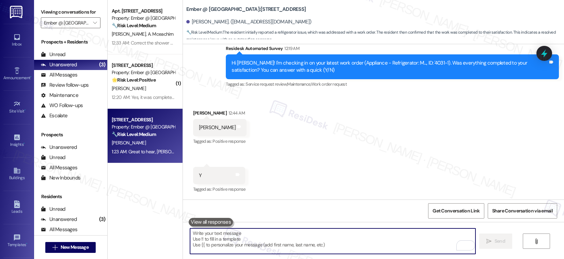
click at [239, 233] on textarea "To enrich screen reader interactions, please activate Accessibility in Grammarl…" at bounding box center [332, 242] width 285 height 26
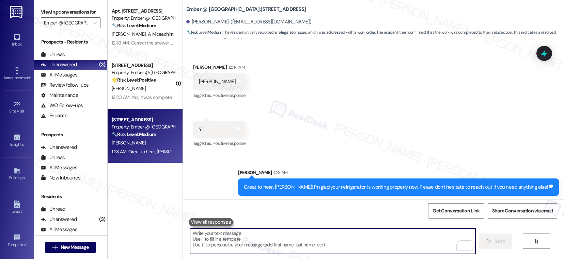
scroll to position [727, 0]
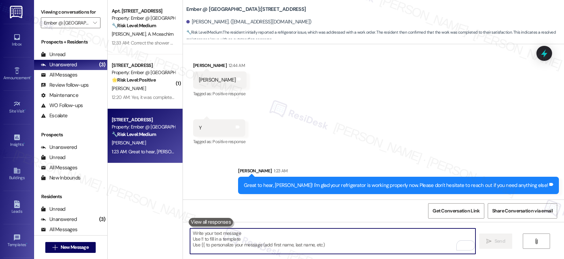
click at [263, 238] on textarea "To enrich screen reader interactions, please activate Accessibility in Grammarl…" at bounding box center [332, 242] width 285 height 26
paste textarea "If I may ask...has {{property}} lived up to your expectations?"
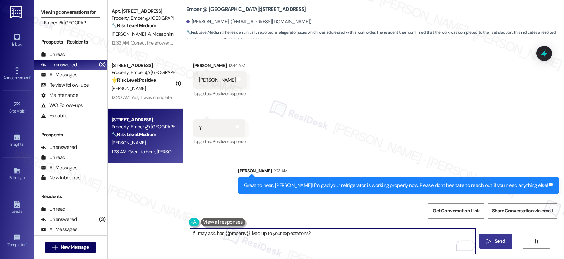
type textarea "If I may ask...has {{property}} lived up to your expectations?"
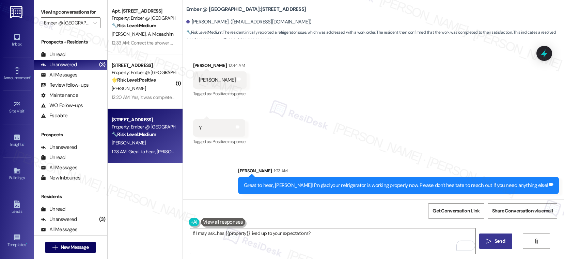
click at [498, 242] on span "Send" at bounding box center [499, 241] width 11 height 7
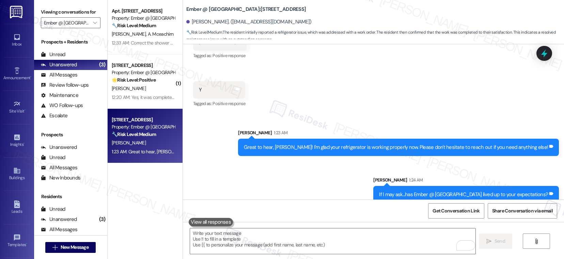
scroll to position [774, 0]
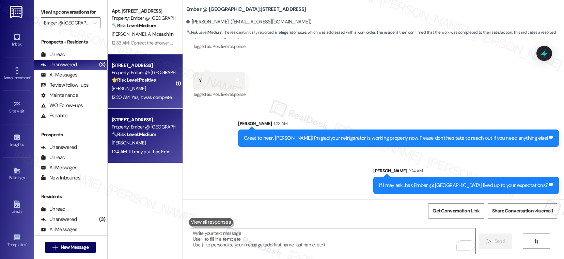
click at [140, 86] on div "[PERSON_NAME]" at bounding box center [143, 88] width 64 height 9
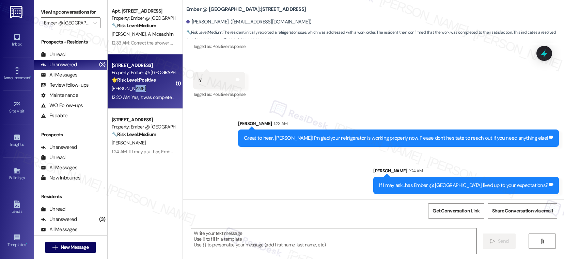
type textarea "Fetching suggested responses. Please feel free to read through the conversation…"
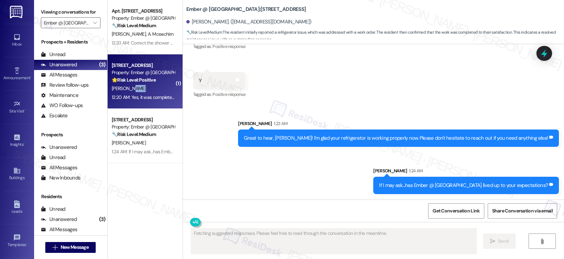
click at [140, 86] on div "[PERSON_NAME]" at bounding box center [143, 88] width 64 height 9
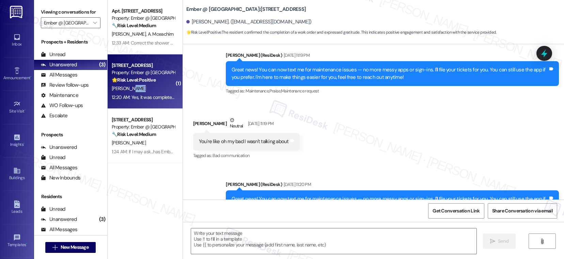
type textarea "Fetching suggested responses. Please feel free to read through the conversation…"
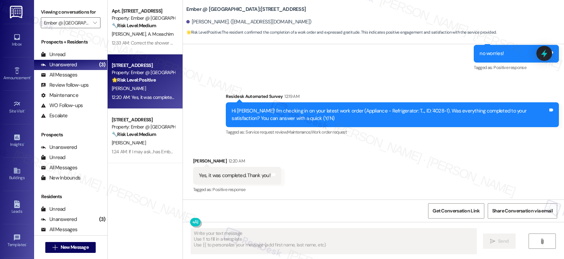
scroll to position [500, 0]
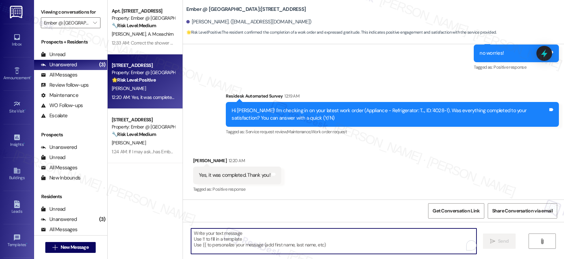
click at [215, 236] on textarea "To enrich screen reader interactions, please activate Accessibility in Grammarl…" at bounding box center [333, 242] width 285 height 26
click at [214, 240] on textarea "To enrich screen reader interactions, please activate Accessibility in Grammarl…" at bounding box center [332, 242] width 285 height 26
paste textarea "Hi {{first_name}}, I'm so glad to hear the work order was completed to your sat…"
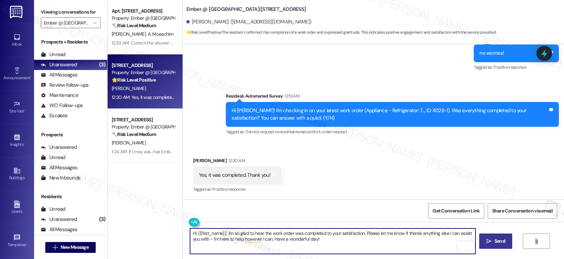
type textarea "Hi {{first_name}}, I'm so glad to hear the work order was completed to your sat…"
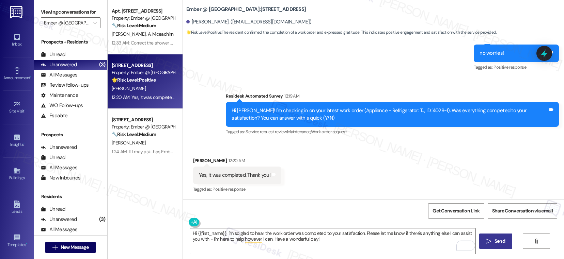
click at [494, 243] on span "Send" at bounding box center [499, 241] width 11 height 7
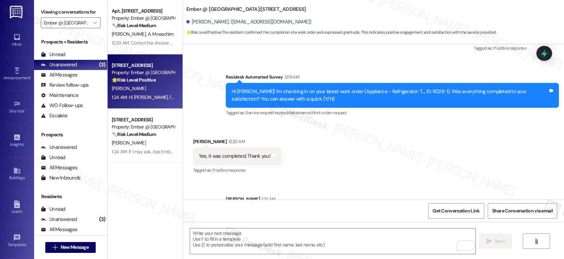
scroll to position [554, 0]
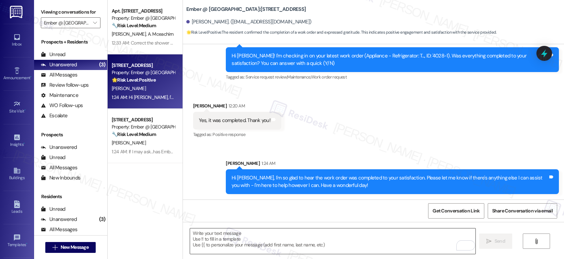
click at [243, 232] on textarea "To enrich screen reader interactions, please activate Accessibility in Grammarl…" at bounding box center [332, 242] width 285 height 26
paste textarea "If I may ask...has {{property}} lived up to your expectations?"
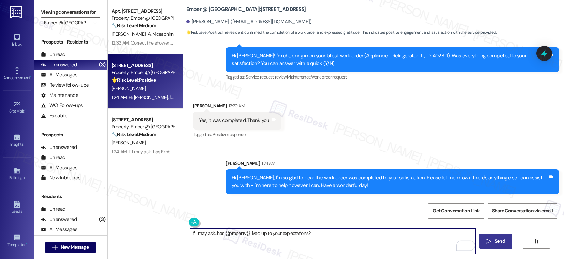
type textarea "If I may ask...has {{property}} lived up to your expectations?"
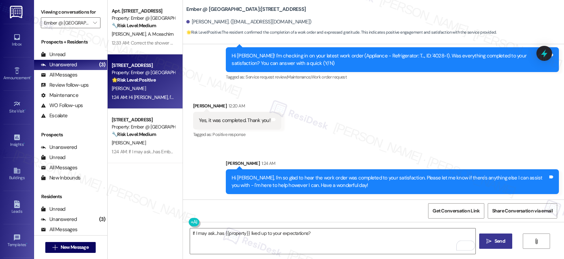
click at [494, 240] on span "Send" at bounding box center [499, 241] width 11 height 7
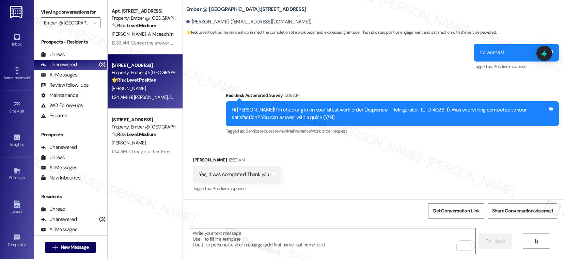
scroll to position [499, 0]
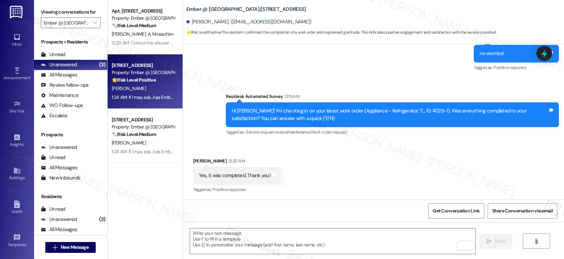
click at [133, 27] on strong "🔧 Risk Level: Medium" at bounding box center [134, 25] width 44 height 6
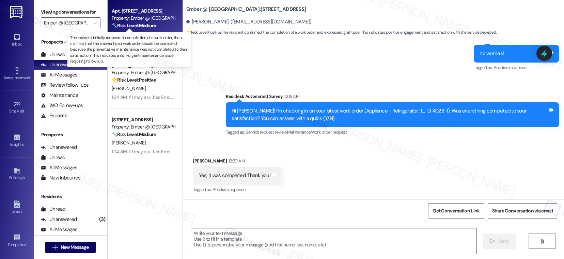
type textarea "Fetching suggested responses. Please feel free to read through the conversation…"
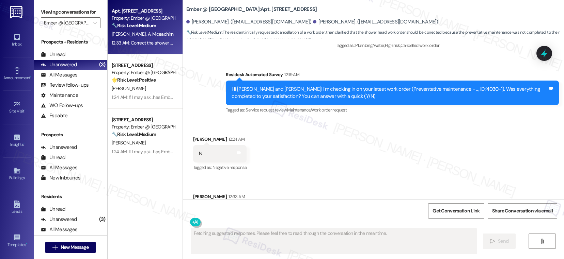
scroll to position [689, 0]
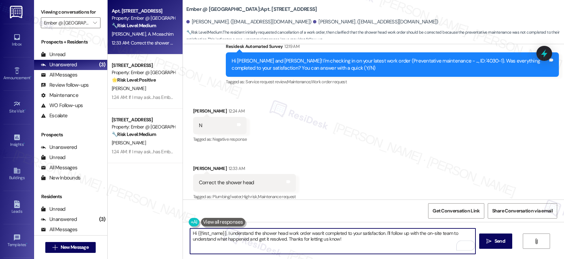
drag, startPoint x: 232, startPoint y: 234, endPoint x: 296, endPoint y: 233, distance: 64.4
click at [296, 233] on textarea "Hi {{first_name}}, I understand the shower head work order wasn't completed to …" at bounding box center [332, 242] width 285 height 26
click at [407, 242] on textarea "Hi {{first_name}}, I understand the shower head work order wasn't completed to …" at bounding box center [332, 242] width 285 height 26
drag, startPoint x: 381, startPoint y: 233, endPoint x: 382, endPoint y: 239, distance: 5.5
click at [382, 239] on textarea "Hi {{first_name}}, I understand the shower head work order wasn't completed to …" at bounding box center [332, 242] width 285 height 26
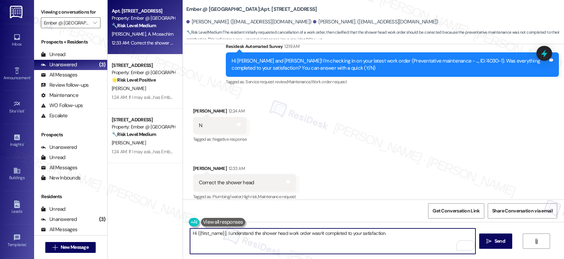
paste textarea "I'm happy to help! Could you please provide more details about what wasn't reso…"
click at [410, 244] on textarea "Hi {{first_name}}, I understand the shower head work order wasn't completed to …" at bounding box center [332, 242] width 285 height 26
drag, startPoint x: 221, startPoint y: 238, endPoint x: 279, endPoint y: 243, distance: 58.1
click at [279, 243] on textarea "Hi {{first_name}}, I understand the shower head work order wasn't completed to …" at bounding box center [332, 242] width 285 height 26
click at [365, 243] on textarea "Hi {{first_name}}, I understand the shower head work order wasn't completed to …" at bounding box center [332, 242] width 285 height 26
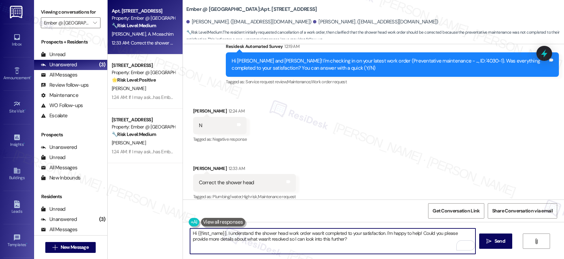
click at [269, 240] on textarea "Hi {{first_name}}, I understand the shower head work order wasn't completed to …" at bounding box center [332, 242] width 285 height 26
type textarea "Hi {{first_name}}, I understand the shower head work order wasn't completed to …"
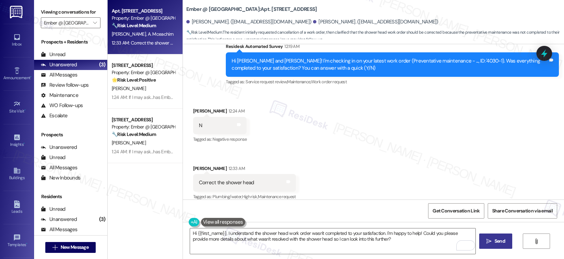
click at [495, 243] on span "Send" at bounding box center [499, 241] width 11 height 7
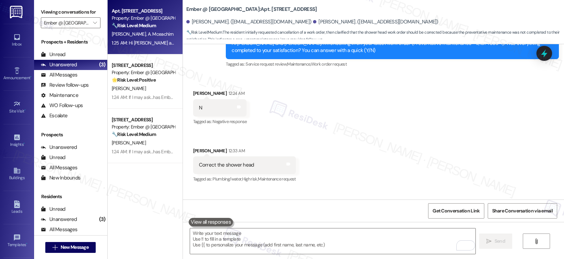
scroll to position [744, 0]
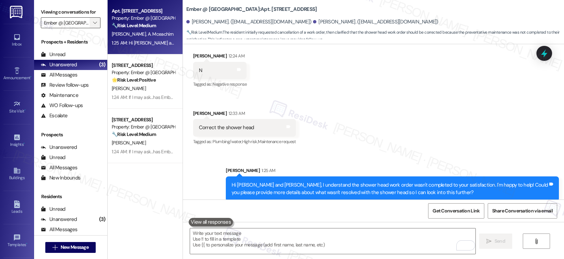
click at [93, 26] on icon "" at bounding box center [95, 22] width 4 height 5
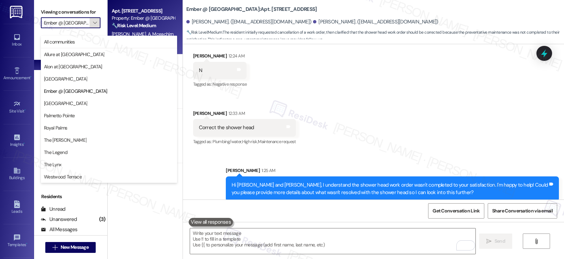
scroll to position [0, 6]
click at [93, 26] on icon "" at bounding box center [95, 22] width 4 height 5
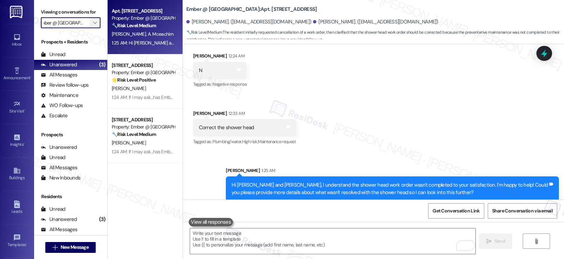
scroll to position [0, 0]
click at [93, 26] on icon "" at bounding box center [95, 22] width 4 height 5
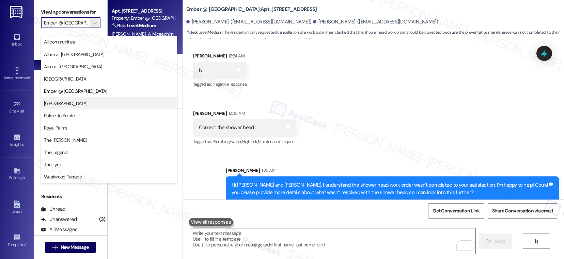
click at [84, 103] on span "[GEOGRAPHIC_DATA]" at bounding box center [109, 103] width 130 height 7
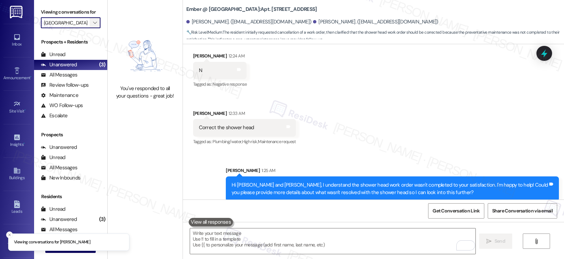
click at [93, 28] on button "" at bounding box center [95, 22] width 11 height 11
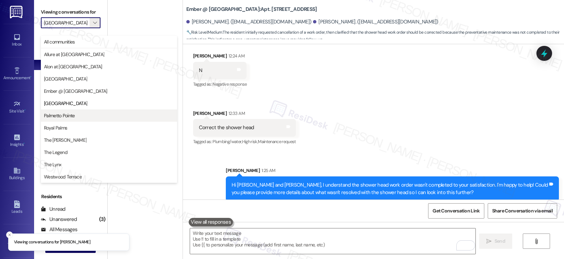
click at [76, 120] on button "Palmetto Pointe" at bounding box center [109, 116] width 136 height 12
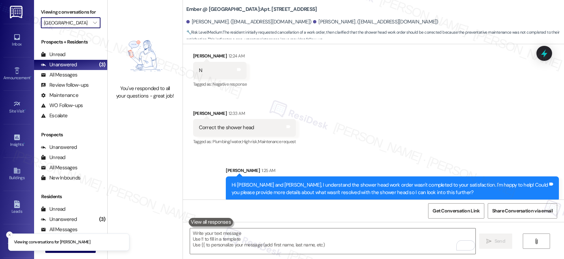
type input "Palmetto Pointe"
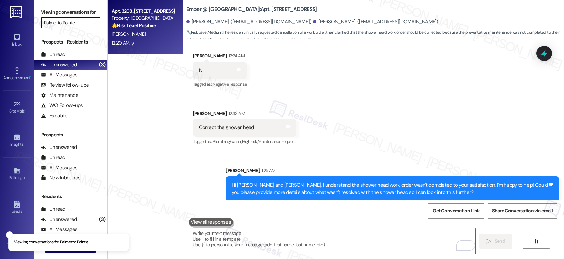
click at [129, 41] on div "12:20 AM: y 12:20 AM: y" at bounding box center [143, 43] width 64 height 9
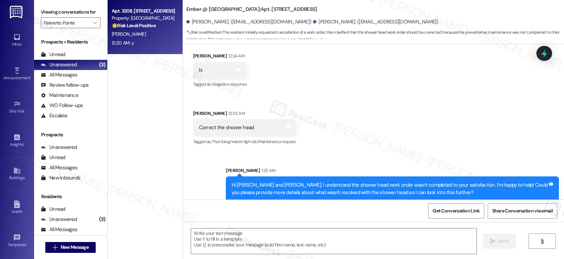
type textarea "Fetching suggested responses. Please feel free to read through the conversation…"
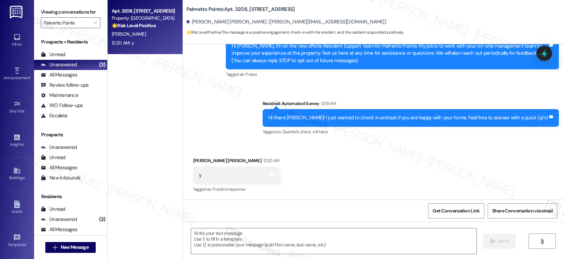
click at [318, 173] on div "Received via SMS Phani Bhargava Madala 12:20 AM y Tags and notes Tagged as: Pos…" at bounding box center [373, 171] width 381 height 58
click at [214, 243] on textarea at bounding box center [333, 242] width 285 height 26
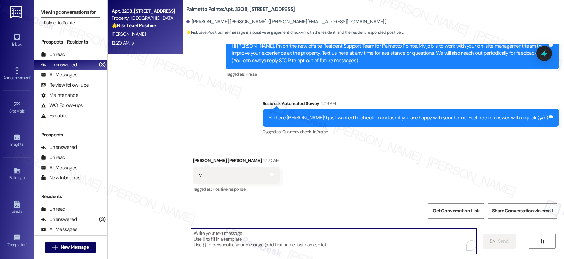
paste textarea "Hi {{first_name}}! Thank you for letting us know! We’re so glad to hear that yo…"
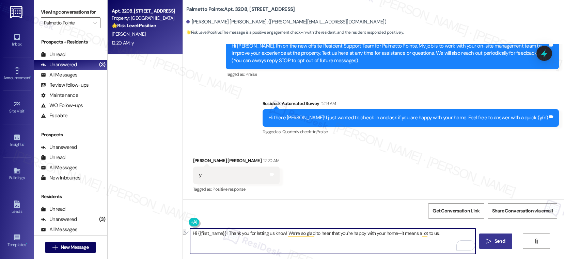
drag, startPoint x: 224, startPoint y: 234, endPoint x: 184, endPoint y: 230, distance: 40.3
click at [186, 230] on div "Hi {{first_name}}! Thank you for letting us know! We’re so glad to hear that yo…" at bounding box center [329, 242] width 286 height 26
click at [275, 242] on textarea "Thank you for letting us know! We’re so glad to hear that you’re happy with you…" at bounding box center [332, 242] width 285 height 26
click at [422, 237] on textarea "Thank you for letting us know! We’re so glad to hear that you’re happy with you…" at bounding box center [332, 242] width 285 height 26
type textarea "Thank you for letting us know! We’re so glad to hear that you’re happy with you…"
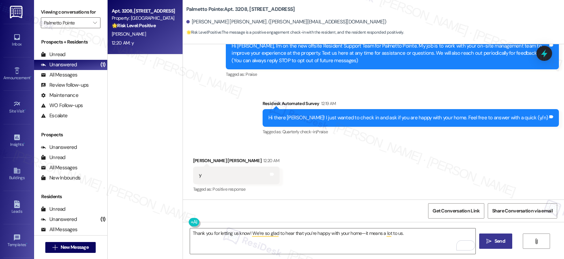
click at [501, 245] on span "Send" at bounding box center [499, 241] width 11 height 7
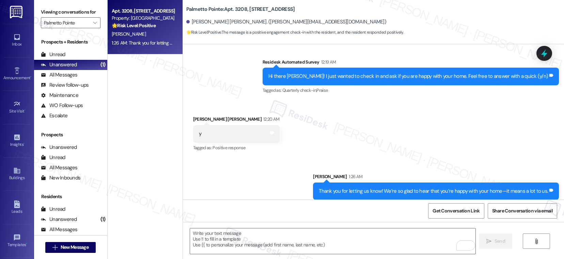
scroll to position [125, 0]
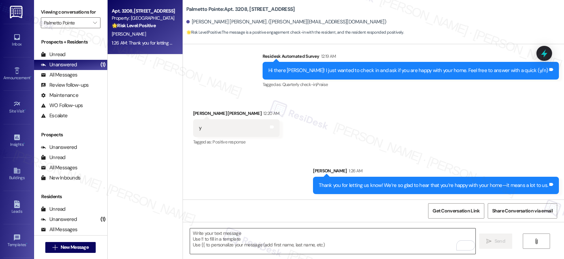
click at [215, 249] on textarea "To enrich screen reader interactions, please activate Accessibility in Grammarl…" at bounding box center [332, 242] width 285 height 26
paste textarea "Can I ask a quick favor? If you have a moment, would you mind leaving us a Goog…"
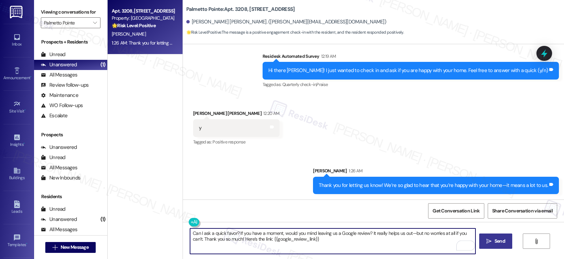
click at [352, 247] on textarea "Can I ask a quick favor? If you have a moment, would you mind leaving us a Goog…" at bounding box center [332, 242] width 285 height 26
click at [366, 234] on textarea "Can I ask a quick favor? If you have a moment, would you mind leaving us a Goog…" at bounding box center [332, 242] width 285 height 26
drag, startPoint x: 327, startPoint y: 242, endPoint x: 176, endPoint y: 238, distance: 150.9
click at [176, 238] on div "Apt. 3208, 4835 USAA Blvd Property: Palmetto Pointe 🌟 Risk Level: Positive The …" at bounding box center [336, 129] width 456 height 259
click at [285, 249] on textarea "Can I ask a quick favor? If you have a moment, would you mind leaving us a Goog…" at bounding box center [332, 242] width 285 height 26
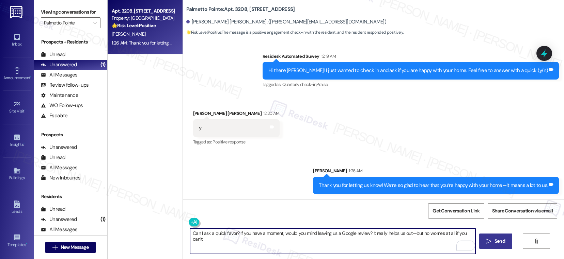
click at [265, 242] on textarea "Can I ask a quick favor? If you have a moment, would you mind leaving us a Goog…" at bounding box center [332, 242] width 285 height 26
click at [251, 240] on textarea "Can I ask a quick favor? If you have a moment, would you mind leaving us a Goog…" at bounding box center [332, 242] width 285 height 26
click at [402, 245] on textarea "Can I ask a quick favor? If you have a moment, would you mind leaving us a Goog…" at bounding box center [332, 242] width 285 height 26
type textarea "Can I ask a quick favor? If you have a moment, would you mind leaving us a Goog…"
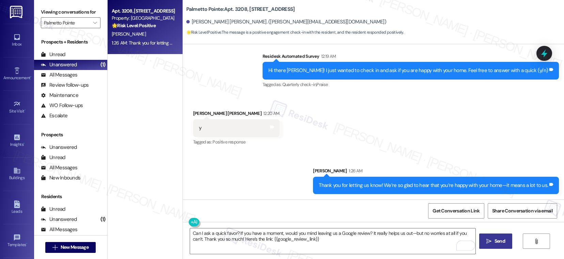
click at [499, 246] on button " Send" at bounding box center [495, 241] width 33 height 15
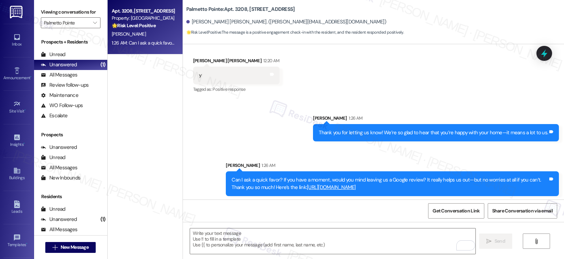
scroll to position [179, 0]
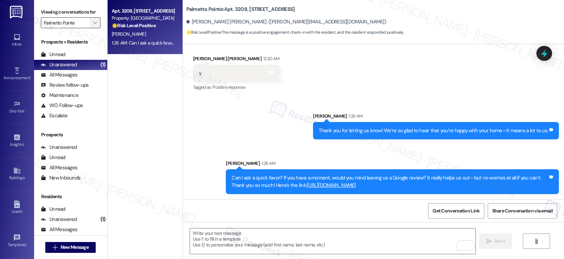
click at [93, 26] on icon "" at bounding box center [95, 22] width 4 height 5
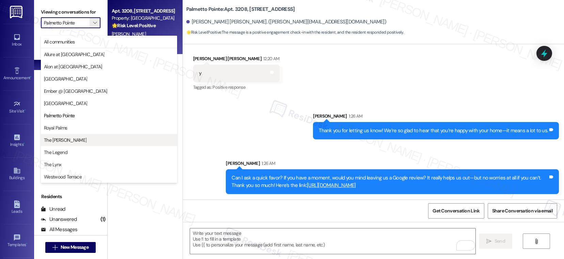
click at [74, 141] on span "The Archer" at bounding box center [109, 140] width 130 height 7
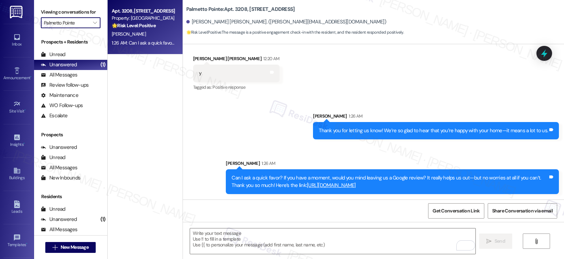
type input "The Archer"
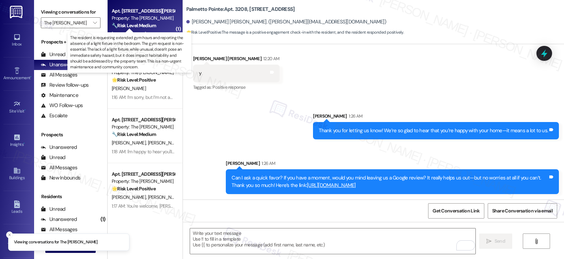
click at [135, 28] on strong "🔧 Risk Level: Medium" at bounding box center [134, 25] width 44 height 6
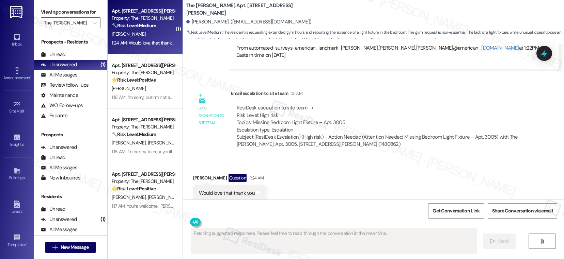
scroll to position [447, 0]
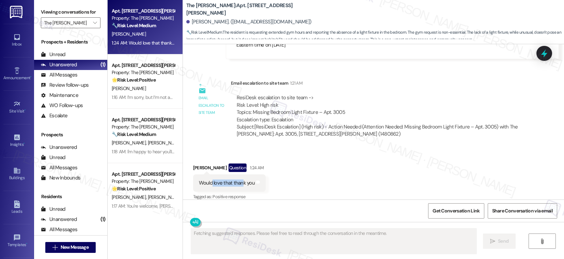
drag, startPoint x: 207, startPoint y: 176, endPoint x: 236, endPoint y: 175, distance: 29.3
click at [236, 180] on div "Would love that thank you" at bounding box center [227, 183] width 56 height 7
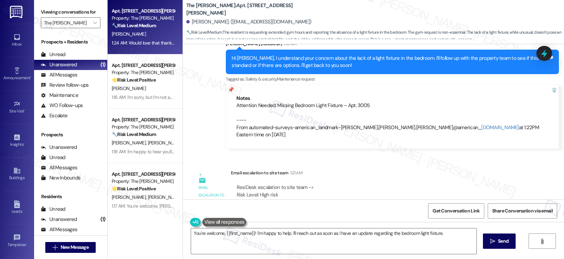
scroll to position [448, 0]
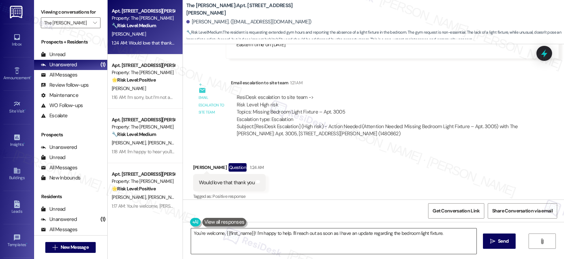
click at [266, 235] on textarea "You're welcome, {{first_name}}! I'm happy to help. I'll reach out as soon as I …" at bounding box center [333, 242] width 285 height 26
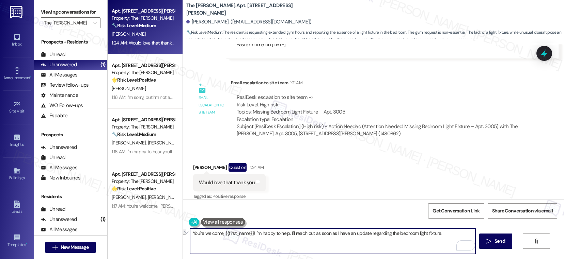
drag, startPoint x: 444, startPoint y: 235, endPoint x: 249, endPoint y: 233, distance: 194.5
click at [249, 233] on textarea "You're welcome, {{first_name}}! I'm happy to help. I'll reach out as soon as I …" at bounding box center [332, 242] width 285 height 26
type textarea "You're welcome, {{first_name}}!"
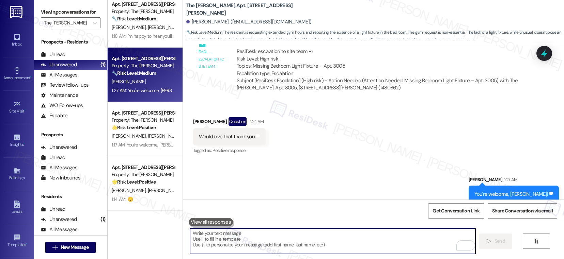
scroll to position [495, 0]
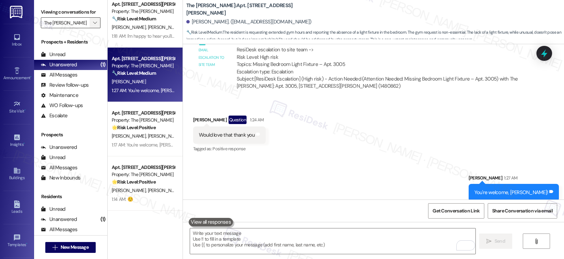
click at [93, 26] on icon "" at bounding box center [95, 22] width 4 height 5
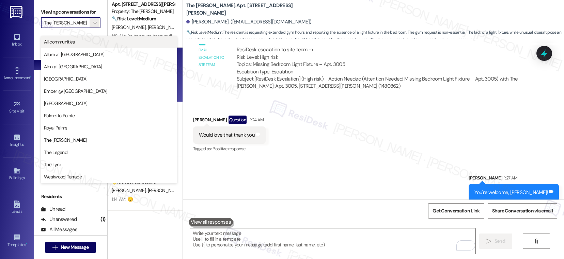
click at [72, 42] on span "All communities" at bounding box center [59, 41] width 31 height 7
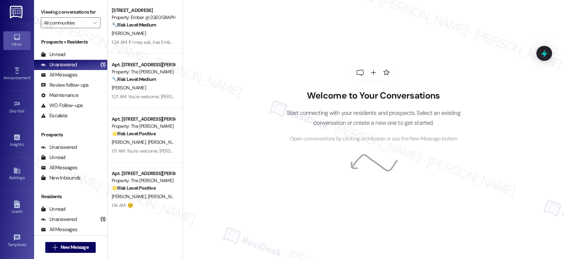
scroll to position [334, 0]
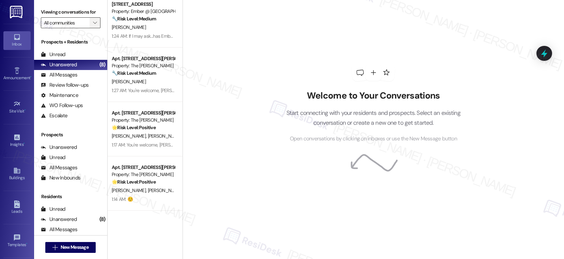
click at [93, 26] on icon "" at bounding box center [95, 22] width 4 height 5
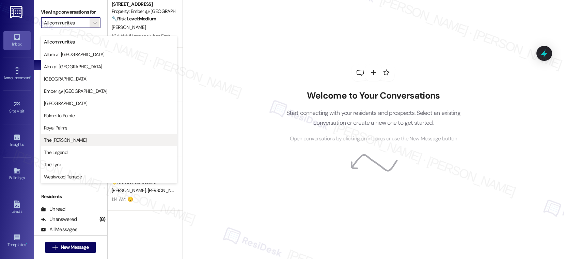
click at [66, 137] on span "The Archer" at bounding box center [109, 140] width 130 height 7
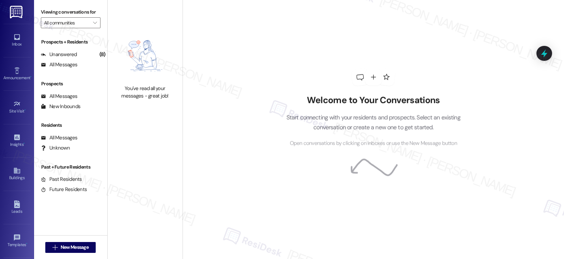
type input "The Archer"
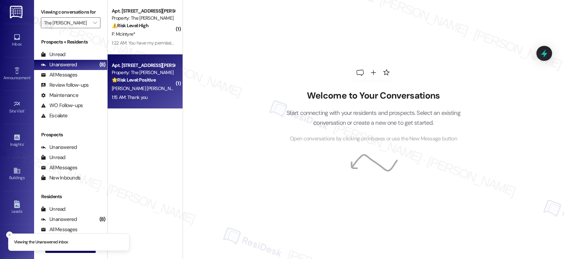
click at [143, 88] on span "A. Escamilla Cortez" at bounding box center [146, 88] width 69 height 6
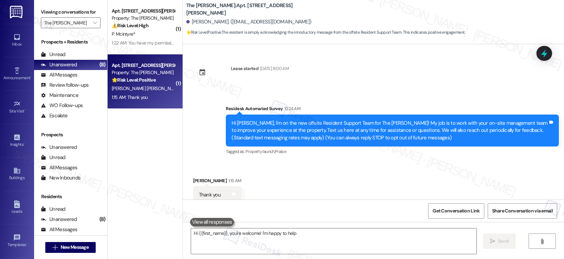
scroll to position [19, 0]
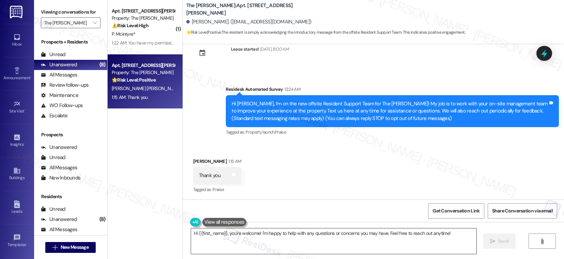
click at [280, 237] on textarea "Hi {{first_name}}, you're welcome! I'm happy to help with any questions or conc…" at bounding box center [333, 242] width 285 height 26
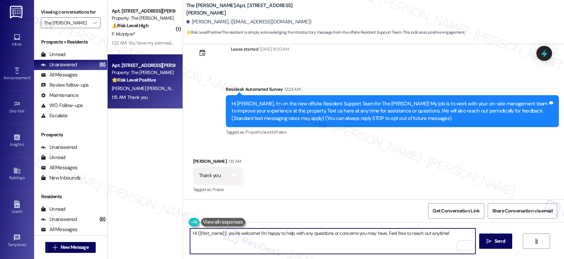
click at [447, 235] on textarea "Hi {{first_name}}, you're welcome! I'm happy to help with any questions or conc…" at bounding box center [332, 242] width 285 height 26
click at [226, 234] on textarea "Hi {{first_name}}, you're welcome! I'm happy to help with any questions or conc…" at bounding box center [332, 242] width 285 height 26
click at [194, 162] on div "Anita Escamilla Cortez 1:15 AM" at bounding box center [217, 163] width 48 height 10
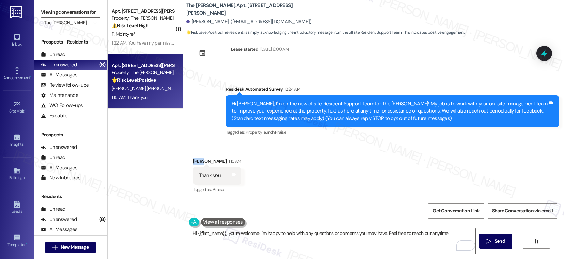
click at [194, 162] on div "Anita Escamilla Cortez 1:15 AM" at bounding box center [217, 163] width 48 height 10
copy div "Anita"
click at [211, 233] on textarea "Hi {{first_name}}, you're welcome! I'm happy to help with any questions or conc…" at bounding box center [332, 242] width 285 height 26
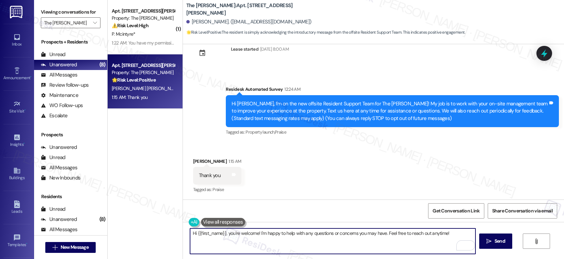
click at [211, 233] on textarea "Hi {{first_name}}, you're welcome! I'm happy to help with any questions or conc…" at bounding box center [332, 242] width 285 height 26
paste textarea "Anita"
click at [239, 235] on textarea "You're welcome, Anita!" at bounding box center [332, 242] width 285 height 26
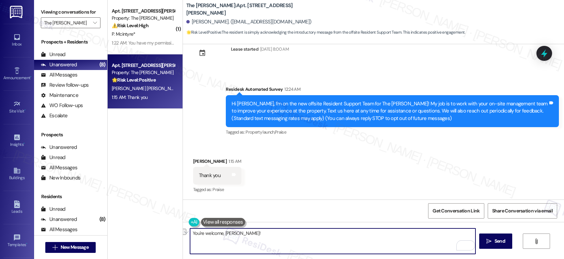
click at [240, 234] on textarea "You're welcome, Anita!" at bounding box center [332, 242] width 285 height 26
click at [492, 237] on button " Send" at bounding box center [495, 241] width 33 height 15
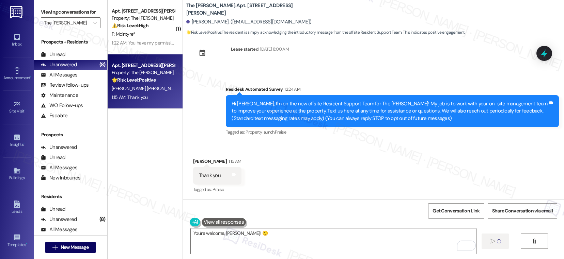
type textarea "Fetching suggested responses. Please feel free to read through the conversation…"
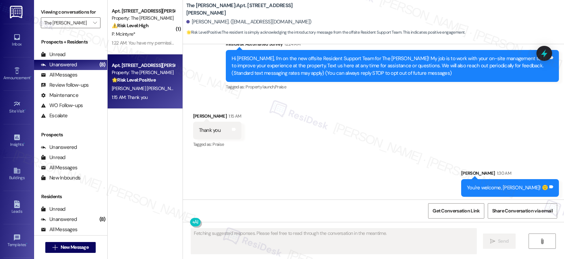
scroll to position [67, 0]
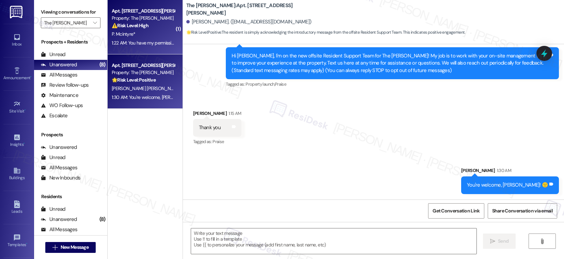
click at [153, 35] on div "P. Mcintyre*" at bounding box center [143, 34] width 64 height 9
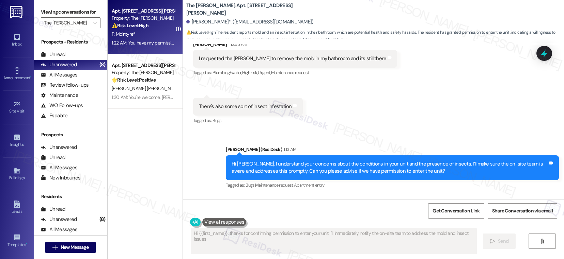
scroll to position [190, 0]
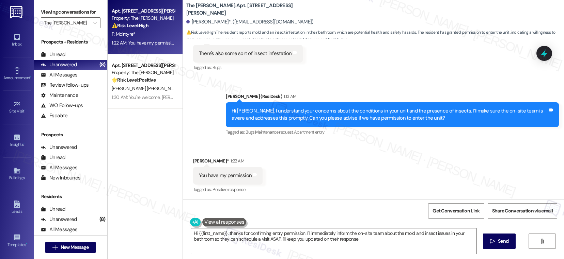
type textarea "Hi {{first_name}}, thanks for confirming entry permission. I'll immediately inf…"
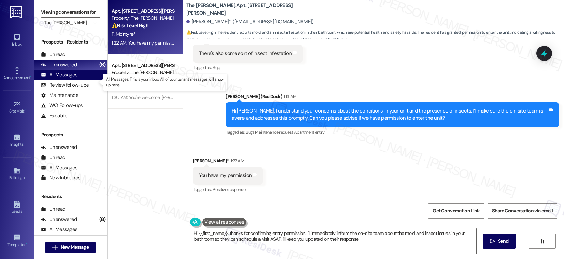
click at [63, 79] on div "All Messages" at bounding box center [59, 75] width 36 height 7
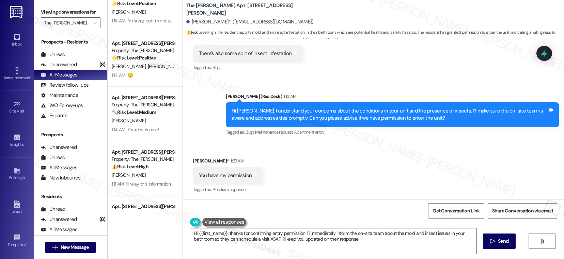
scroll to position [311, 0]
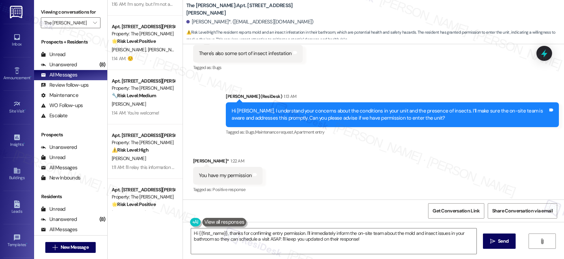
click at [125, 157] on div "A. Cruz" at bounding box center [143, 159] width 64 height 9
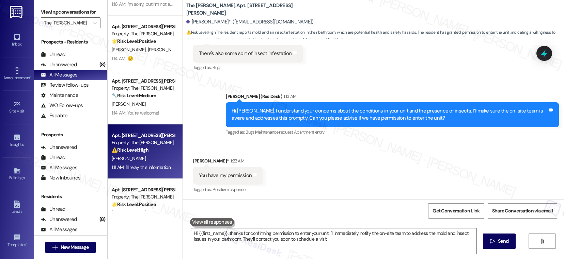
type textarea "Hi {{first_name}}, thanks for confirming permission to enter your unit. I'll im…"
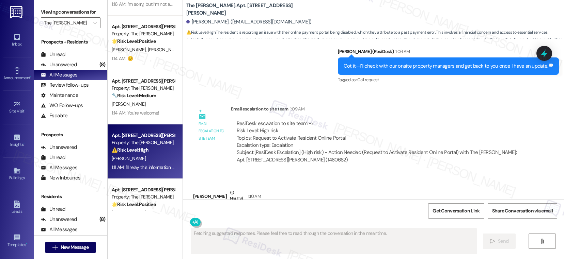
click at [125, 157] on div "A. Cruz" at bounding box center [143, 159] width 64 height 9
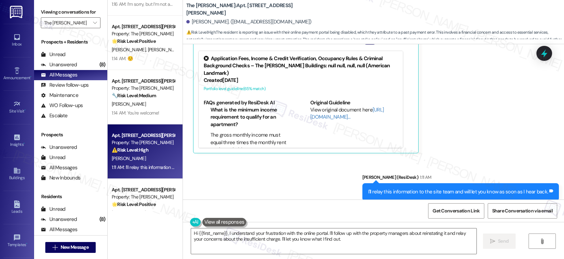
scroll to position [609, 0]
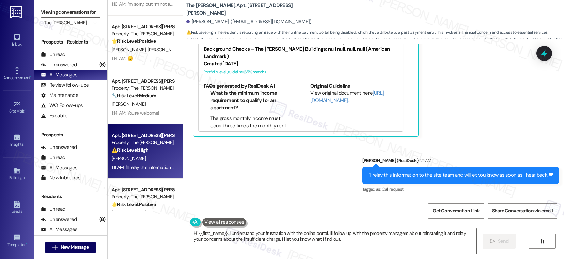
click at [190, 22] on div "Alexander Cruz. (anc621@gmail.com)" at bounding box center [248, 21] width 125 height 7
copy div "Alexander"
click at [256, 233] on textarea "Hi {{first_name}}, I understand your frustration with the online portal. I'll f…" at bounding box center [333, 242] width 285 height 26
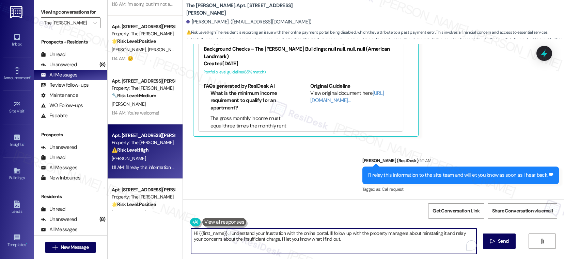
click at [256, 233] on textarea "Hi {{first_name}}, I understand your frustration with the online portal. I'll f…" at bounding box center [333, 242] width 285 height 26
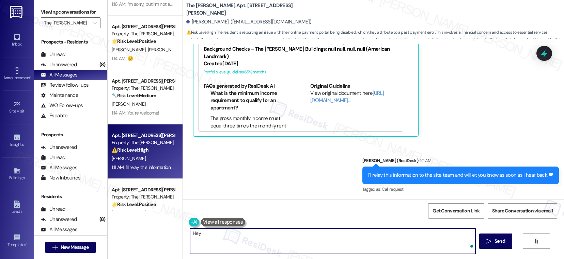
paste textarea "Alexander"
paste textarea "you are still able to make payments using a credit or debit card through the po…"
click at [246, 235] on textarea "Hey, Alexander! Great news! you are still able to make payments using a credit …" at bounding box center [332, 242] width 285 height 26
click at [416, 234] on textarea "Hey, Alexander! Great news! You are still able to make payments using a credit …" at bounding box center [332, 242] width 285 height 26
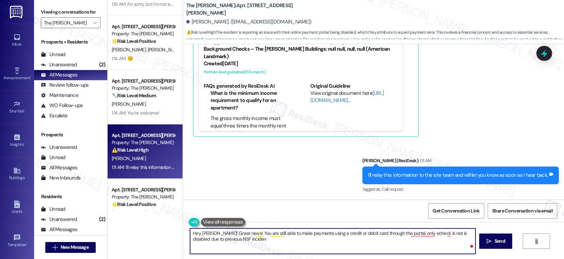
type textarea "Hey, Alexander! Great news! You are still able to make payments using a credit …"
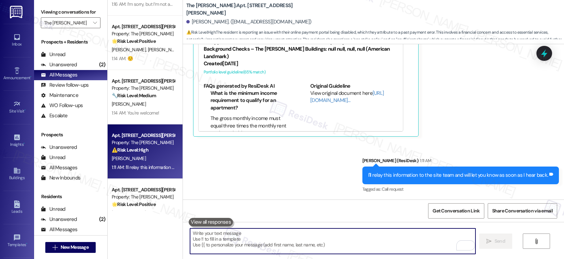
click at [230, 237] on textarea "To enrich screen reader interactions, please activate Accessibility in Grammarl…" at bounding box center [332, 242] width 285 height 26
paste textarea "Hi Alexander! Great news — you’re still able to make payments using a credit or…"
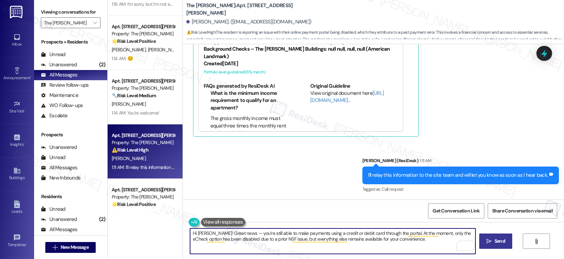
type textarea "Hi Alexander! Great news — you’re still able to make payments using a credit or…"
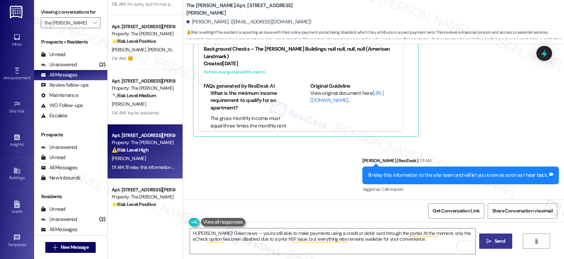
click at [485, 244] on span " Send" at bounding box center [495, 241] width 21 height 7
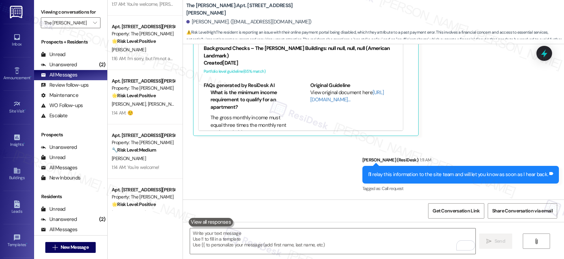
scroll to position [664, 0]
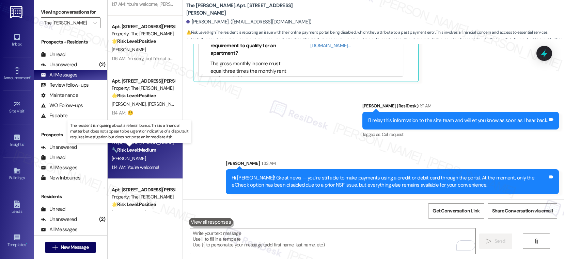
click at [132, 148] on strong "🔧 Risk Level: Medium" at bounding box center [134, 150] width 44 height 6
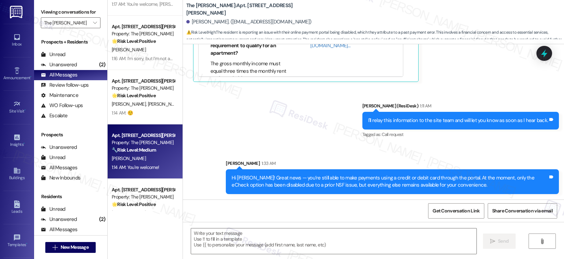
type textarea "Fetching suggested responses. Please feel free to read through the conversation…"
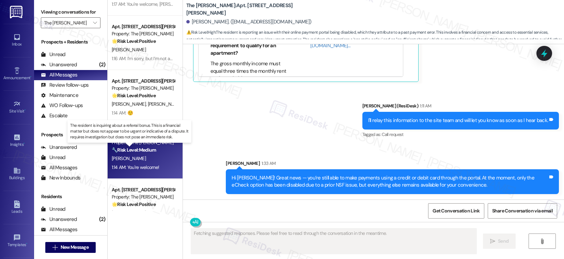
scroll to position [452, 0]
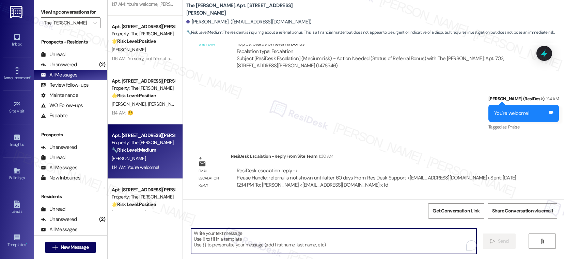
click at [230, 237] on textarea "To enrich screen reader interactions, please activate Accessibility in Grammarl…" at bounding box center [333, 242] width 285 height 26
click at [200, 236] on textarea "To enrich screen reader interactions, please activate Accessibility in Grammarl…" at bounding box center [332, 242] width 285 height 26
paste textarea "Hello, just a quick note to let you know that referral credits are not displaye…"
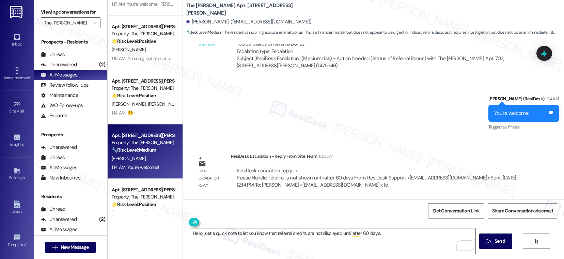
click at [195, 23] on div "Vanessa Guillen. (vanessajoguillen@yahoo.com)" at bounding box center [248, 21] width 125 height 7
copy div "Vanessa"
click at [198, 234] on textarea "Hello, just a quick note to let you know that referral credits are not displaye…" at bounding box center [332, 242] width 285 height 26
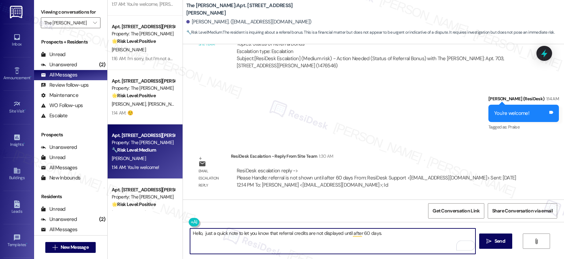
paste textarea "Vanessa"
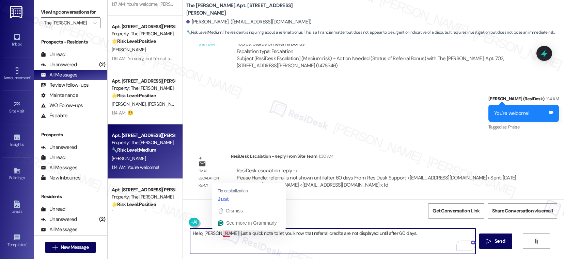
click at [219, 234] on textarea "Hello, Vanessa! just a quick note to let you know that referral credits are not…" at bounding box center [332, 242] width 285 height 26
drag, startPoint x: 244, startPoint y: 235, endPoint x: 265, endPoint y: 233, distance: 21.3
click at [265, 233] on textarea "Hello, Vanessa! Just a quick note to let you know that referral credits are not…" at bounding box center [332, 242] width 285 height 26
click at [274, 233] on textarea "Hello, Vanessa! Just a quick note to let you know that referral credits are not…" at bounding box center [332, 242] width 285 height 26
click at [403, 234] on textarea "Hello, Vanessa! Just a quick note to let you know that referral credits are not…" at bounding box center [332, 242] width 285 height 26
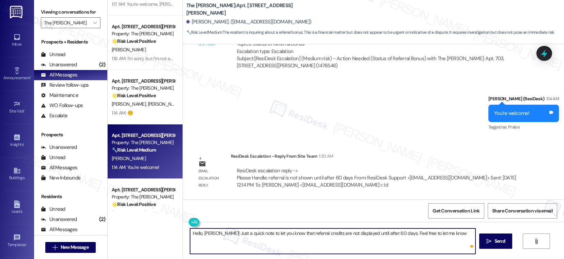
type textarea "Hello, Vanessa! Just a quick note to let you know that referral credits are not…"
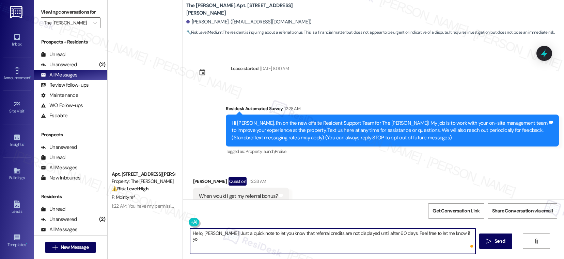
scroll to position [452, 0]
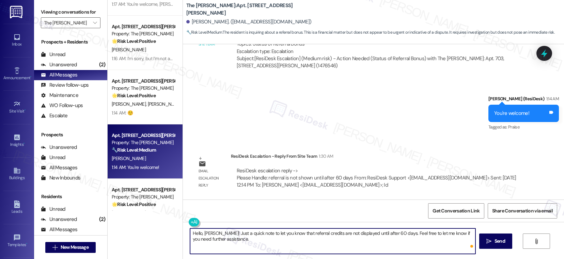
type textarea "Hello, [PERSON_NAME]! Just a quick note to let you know that referral credits a…"
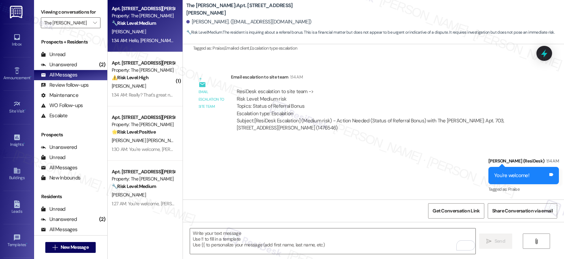
scroll to position [0, 0]
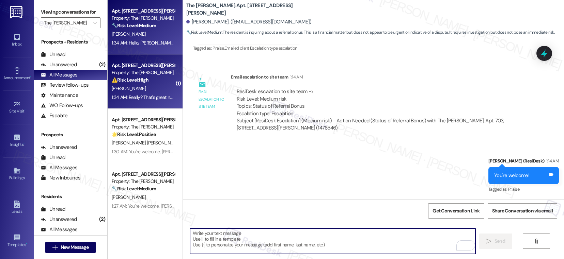
click at [148, 92] on div "[PERSON_NAME]" at bounding box center [143, 88] width 64 height 9
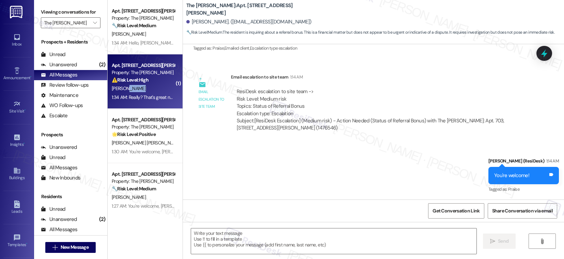
click at [148, 92] on div "[PERSON_NAME]" at bounding box center [143, 88] width 64 height 9
type textarea "Fetching suggested responses. Please feel free to read through the conversation…"
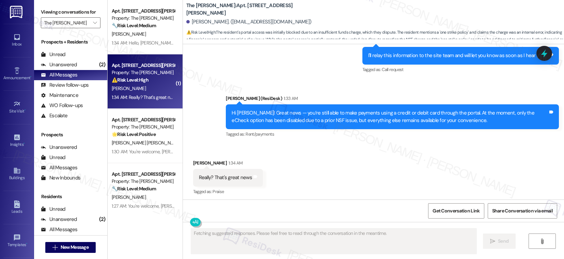
scroll to position [627, 0]
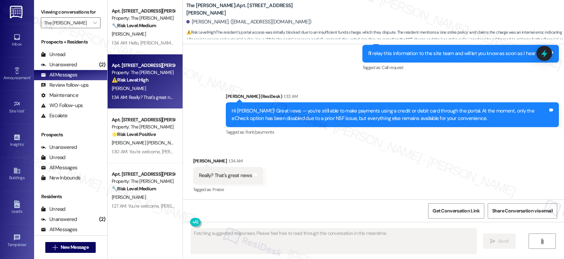
click at [234, 176] on div "Really? That's great news" at bounding box center [225, 175] width 53 height 7
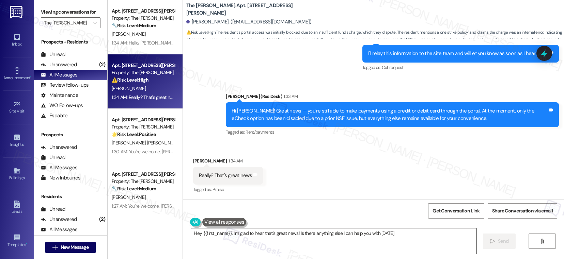
type textarea "Hey {{first_name}}, I'm glad to hear that's great news! Is there anything else …"
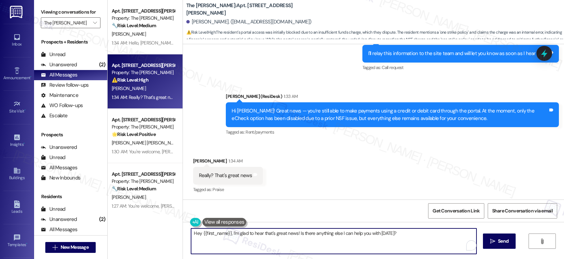
click at [231, 237] on textarea "Hey {{first_name}}, I'm glad to hear that's great news! Is there anything else …" at bounding box center [333, 242] width 285 height 26
type textarea "Feel free to let me know if you need further assistance. I'm happy to help! :)"
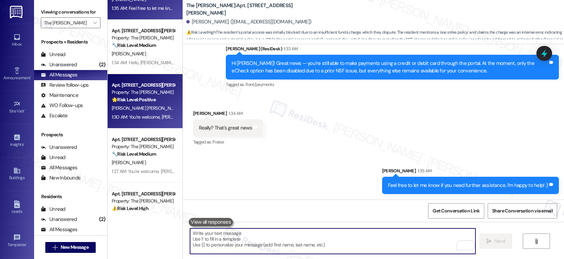
scroll to position [66, 0]
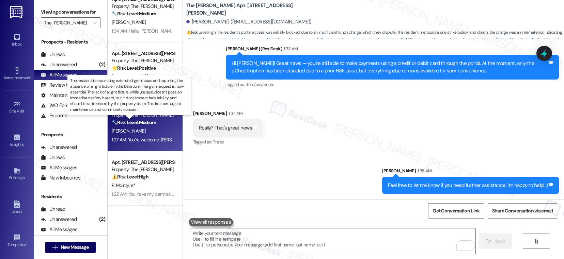
click at [144, 121] on strong "🔧 Risk Level: Medium" at bounding box center [134, 123] width 44 height 6
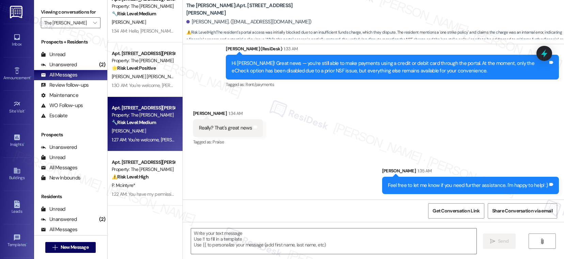
type textarea "Fetching suggested responses. Please feel free to read through the conversation…"
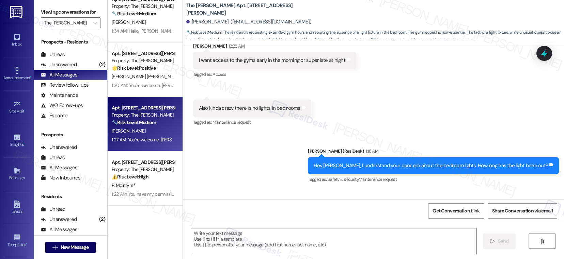
type textarea "Fetching suggested responses. Please feel free to read through the conversation…"
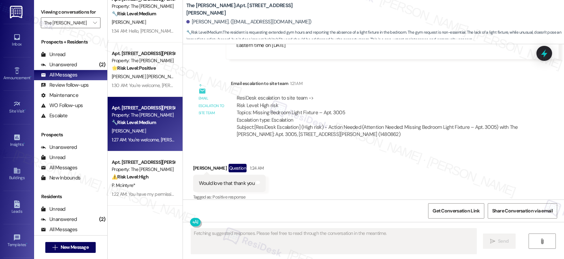
scroll to position [447, 0]
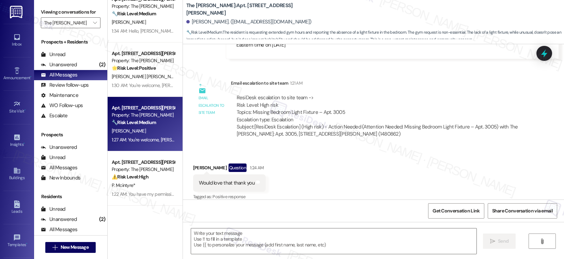
click at [201, 180] on div "Would love that thank you" at bounding box center [227, 183] width 56 height 7
click at [239, 235] on textarea at bounding box center [333, 242] width 285 height 26
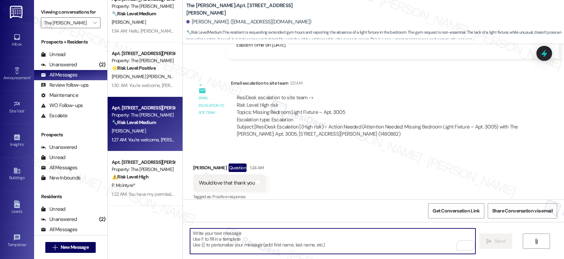
paste textarea "Hello, I just wanted to share a couple of updates with you. The bedrooms in all…"
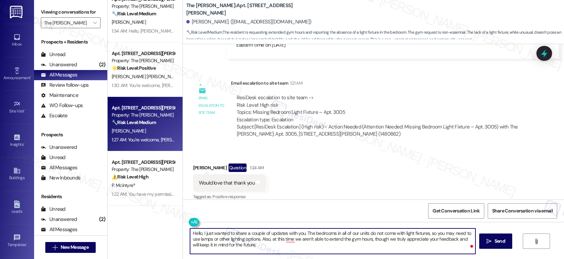
click at [255, 243] on textarea "Hello, I just wanted to share a couple of updates with you. The bedrooms in all…" at bounding box center [332, 242] width 285 height 26
click at [288, 239] on textarea "Hello, I just wanted to share a couple of updates with you. The bedrooms in all…" at bounding box center [332, 242] width 285 height 26
click at [299, 249] on textarea "Hello, I just wanted to share a couple of updates with you. The bedrooms in all…" at bounding box center [332, 242] width 285 height 26
type textarea "Hello, I just wanted to share a couple of updates with you. The bedrooms in all…"
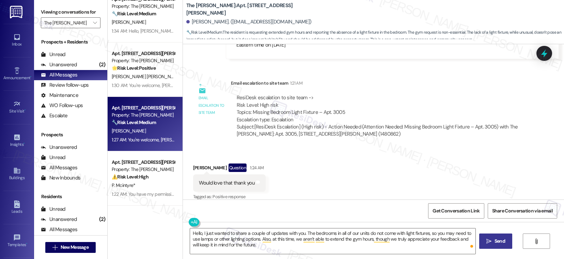
click at [493, 242] on span "Send" at bounding box center [499, 241] width 13 height 7
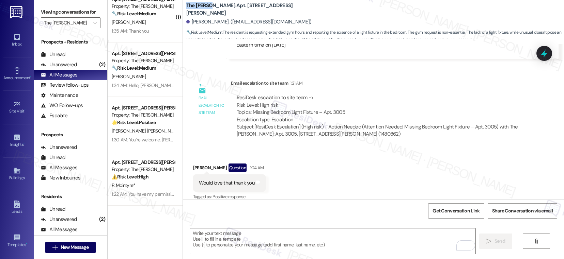
drag, startPoint x: 181, startPoint y: 9, endPoint x: 206, endPoint y: 9, distance: 24.9
click at [206, 9] on b "The Archer: Apt. 3005, 11600 Huebner Rd" at bounding box center [254, 9] width 136 height 15
copy b "The [PERSON_NAME]"
click at [93, 26] on icon "" at bounding box center [95, 22] width 4 height 5
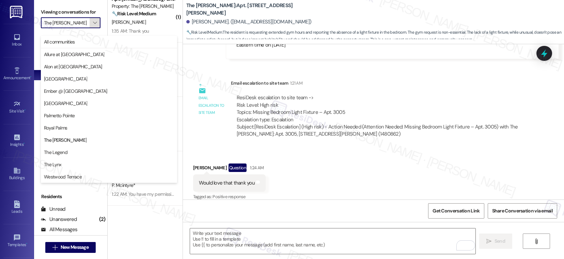
click at [93, 26] on icon "" at bounding box center [95, 22] width 4 height 5
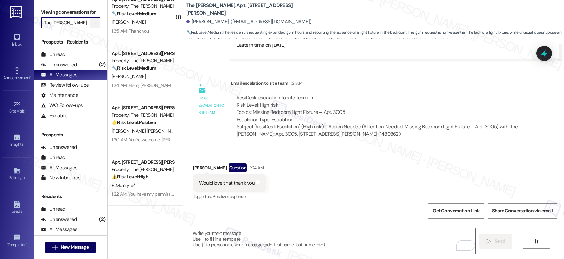
click at [93, 26] on icon "" at bounding box center [95, 22] width 4 height 5
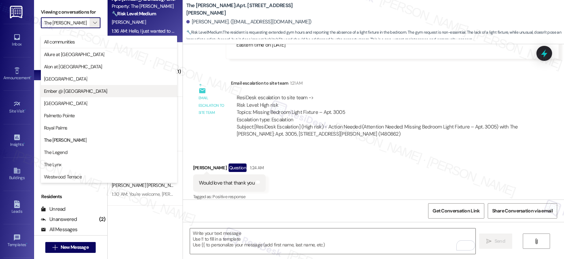
click at [76, 93] on span "Ember @ [GEOGRAPHIC_DATA]" at bounding box center [75, 91] width 63 height 7
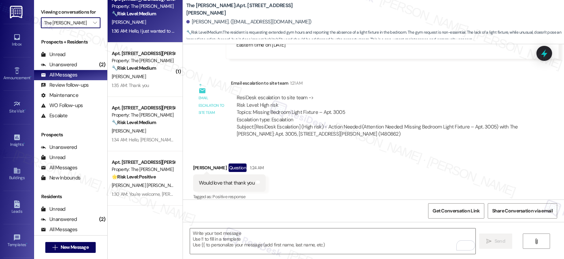
type input "Ember @ [GEOGRAPHIC_DATA]"
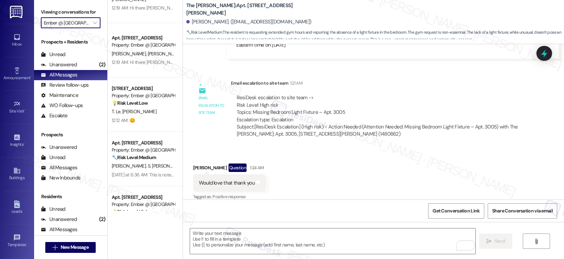
scroll to position [468, 0]
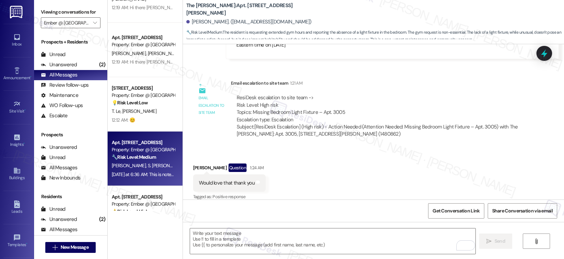
click at [135, 153] on div "Property: Ember @ [GEOGRAPHIC_DATA]" at bounding box center [143, 149] width 63 height 7
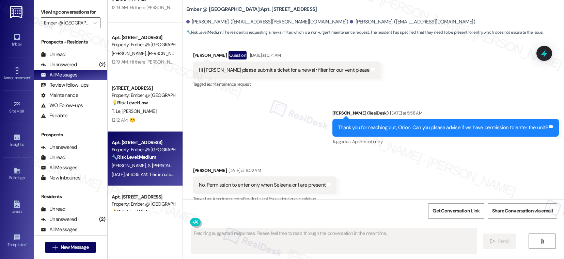
scroll to position [1861, 0]
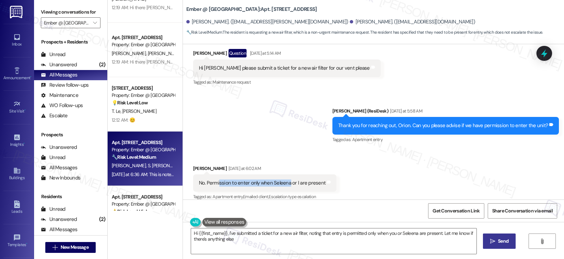
type textarea "Hi {{first_name}}, I've submitted a ticket for a new air filter, noting that en…"
drag, startPoint x: 214, startPoint y: 178, endPoint x: 282, endPoint y: 177, distance: 68.1
click at [282, 180] on div "No. Permission to enter only when Seleena or I are present" at bounding box center [262, 183] width 127 height 7
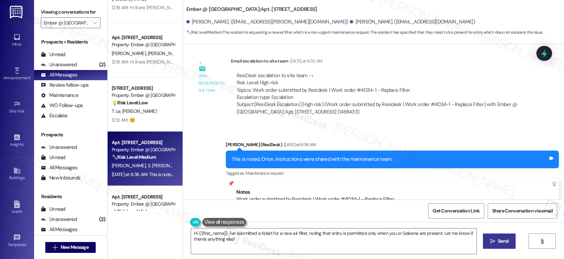
scroll to position [2123, 0]
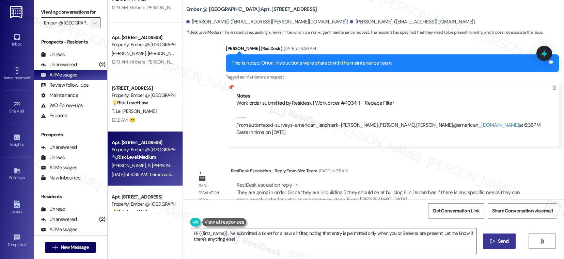
click at [93, 28] on button "" at bounding box center [95, 22] width 11 height 11
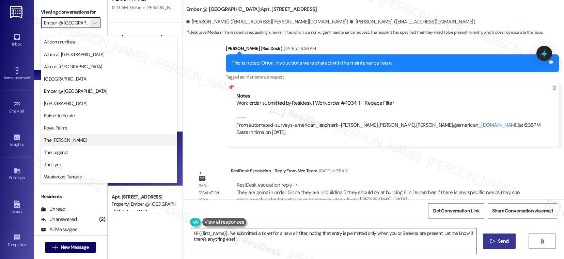
click at [70, 141] on span "The [PERSON_NAME]" at bounding box center [109, 140] width 130 height 7
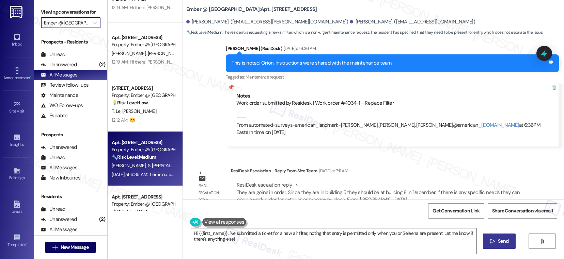
type input "The [PERSON_NAME]"
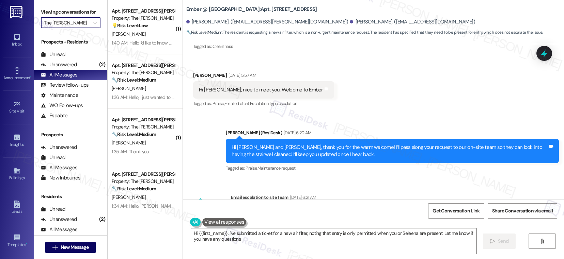
scroll to position [262, 0]
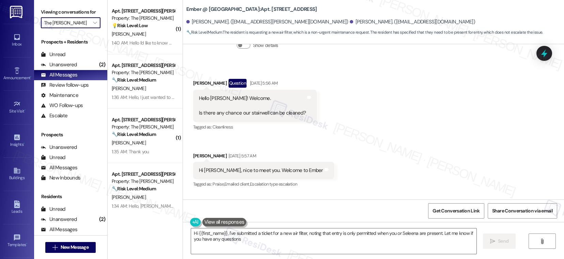
type textarea "Hi {{first_name}}, I've submitted a ticket for a new air filter, noting that en…"
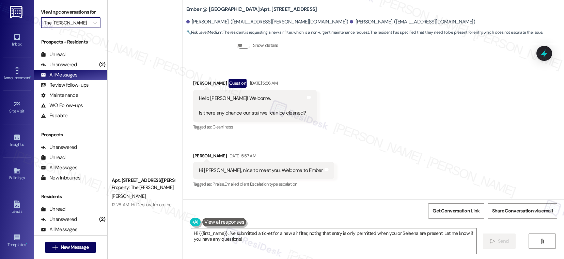
scroll to position [2459, 0]
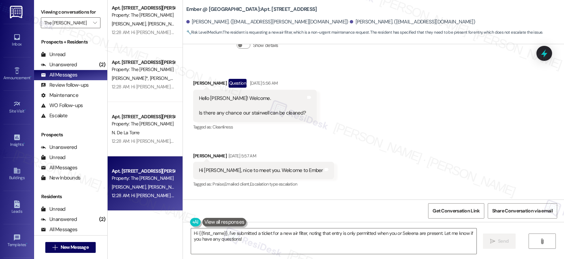
click at [147, 192] on div "12:28 AM: Hi Ernesto and Lucrecia, I'm on the new offsite Resident Support Team…" at bounding box center [143, 196] width 64 height 9
type textarea "Fetching suggested responses. Please feel free to read through the conversation…"
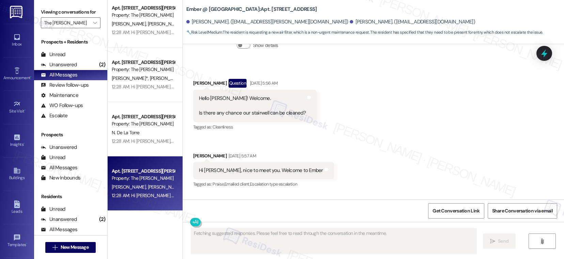
scroll to position [37, 0]
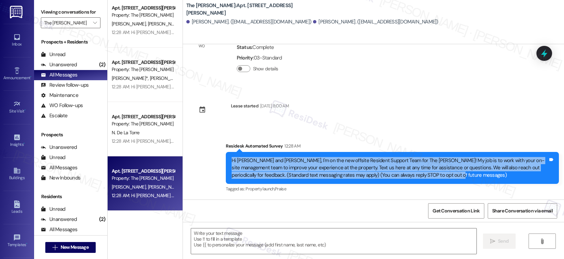
drag, startPoint x: 226, startPoint y: 160, endPoint x: 455, endPoint y: 178, distance: 229.9
click at [455, 178] on div "Hi Ernesto and Lucrecia, I'm on the new offsite Resident Support Team for The A…" at bounding box center [390, 168] width 316 height 22
copy div "Hi Ernesto and Lucrecia, I'm on the new offsite Resident Support Team for The A…"
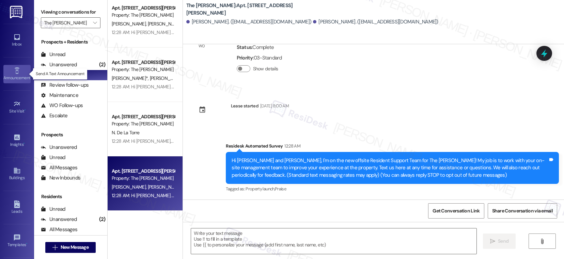
click at [17, 69] on icon at bounding box center [16, 70] width 7 height 7
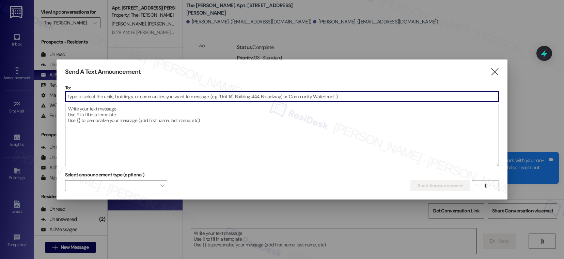
click at [124, 97] on input at bounding box center [282, 97] width 434 height 10
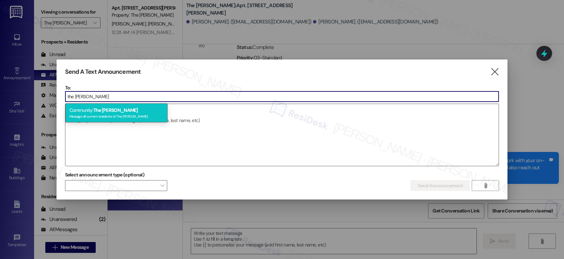
type input "the [PERSON_NAME]"
click at [123, 112] on div "Community: The [PERSON_NAME] Message all current residents of The [PERSON_NAME]" at bounding box center [116, 113] width 102 height 19
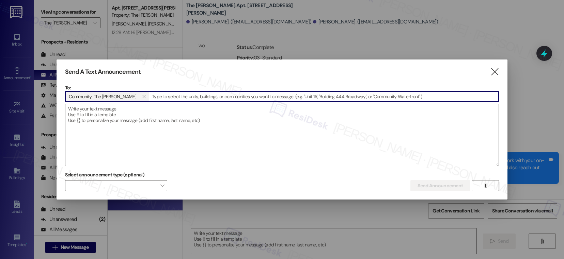
click at [123, 112] on textarea at bounding box center [282, 135] width 434 height 62
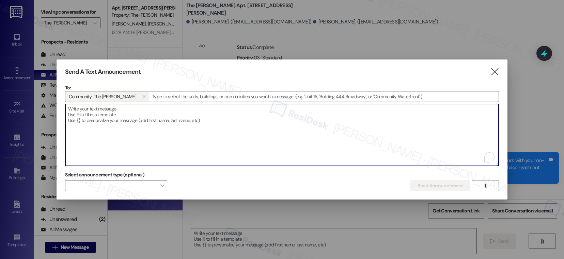
paste textarea "Hola {{first_name}}, soy parte del nuevo equipo externo de Atención a Residente…"
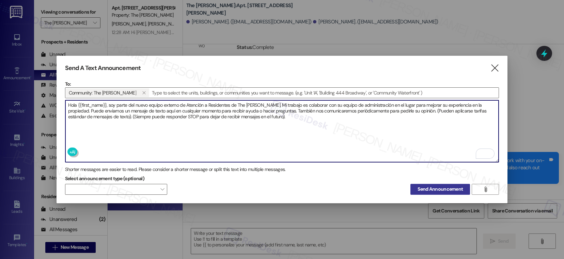
type textarea "Hola {{first_name}}, soy parte del nuevo equipo externo de Atención a Residente…"
click at [431, 187] on span "Send Announcement" at bounding box center [439, 189] width 45 height 7
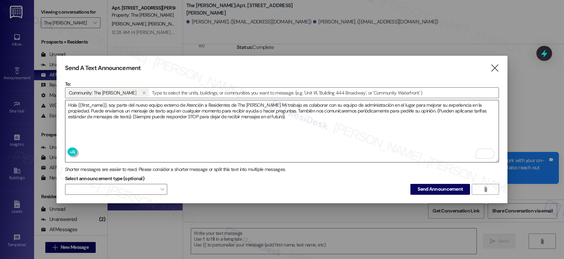
click at [154, 120] on textarea "Hola {{first_name}}, soy parte del nuevo equipo externo de Atención a Residente…" at bounding box center [282, 131] width 434 height 62
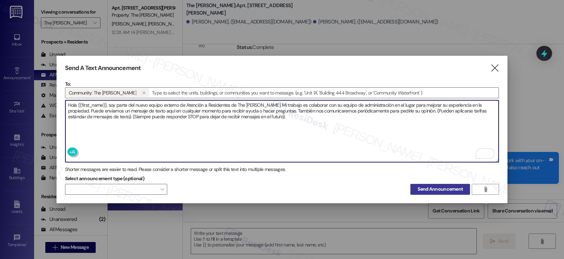
click at [430, 186] on span "Send Announcement" at bounding box center [439, 189] width 45 height 7
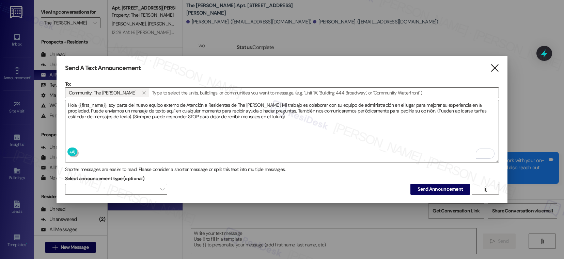
click at [497, 65] on icon "" at bounding box center [494, 68] width 9 height 7
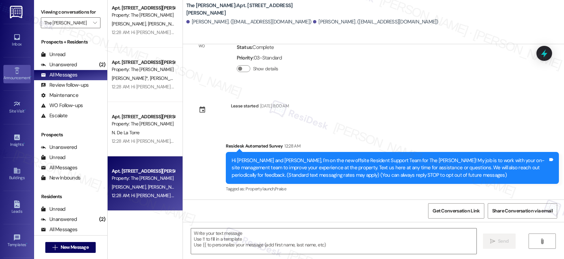
click at [18, 76] on div "Announcement •" at bounding box center [17, 78] width 34 height 7
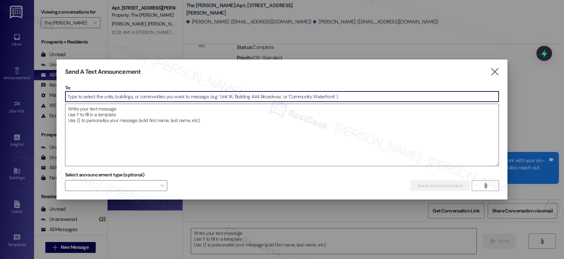
click at [95, 96] on input at bounding box center [282, 97] width 434 height 10
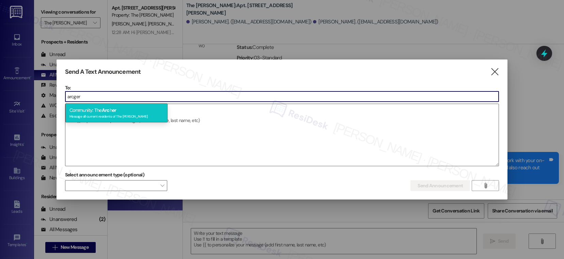
type input "arcger"
click at [101, 113] on div "Message all current residents of The [PERSON_NAME]" at bounding box center [116, 116] width 94 height 6
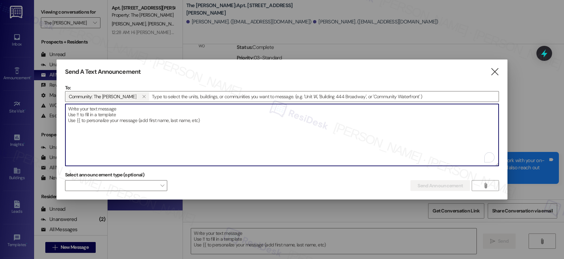
click at [99, 118] on textarea "To enrich screen reader interactions, please activate Accessibility in Grammarl…" at bounding box center [282, 135] width 434 height 62
paste textarea "Hola {{first_name}}, soy parte del nuevo equipo externo de Atención a Residente…"
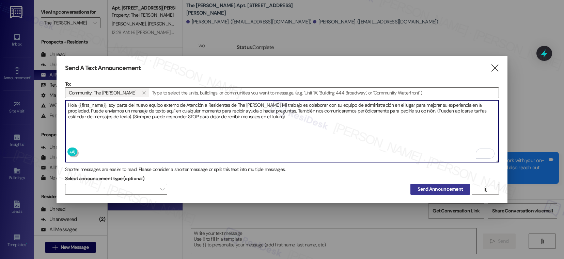
type textarea "Hola {{first_name}}, soy parte del nuevo equipo externo de Atención a Residente…"
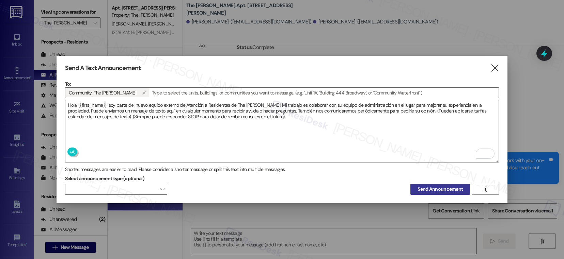
click at [437, 187] on span "Send Announcement" at bounding box center [439, 189] width 45 height 7
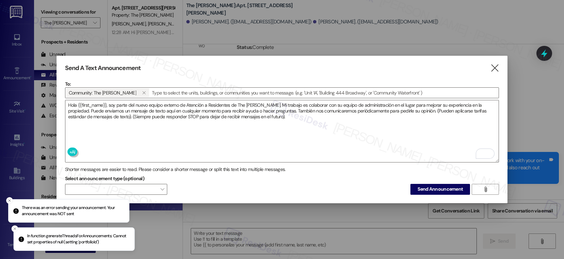
drag, startPoint x: 41, startPoint y: 236, endPoint x: 77, endPoint y: 238, distance: 35.8
click at [77, 238] on p "In function generateThreadsForAnnouncements: Cannot set properties of null (set…" at bounding box center [78, 240] width 102 height 12
click at [88, 237] on p "In function generateThreadsForAnnouncements: Cannot set properties of null (set…" at bounding box center [73, 240] width 102 height 12
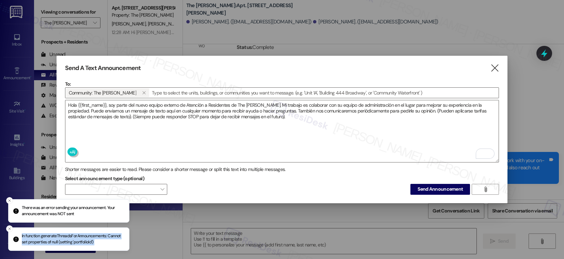
click at [88, 237] on p "In function generateThreadsForAnnouncements: Cannot set properties of null (set…" at bounding box center [73, 240] width 102 height 12
copy ol "In function generateThreadsForAnnouncements: Cannot set properties of null (set…"
click at [498, 65] on icon "" at bounding box center [494, 68] width 9 height 7
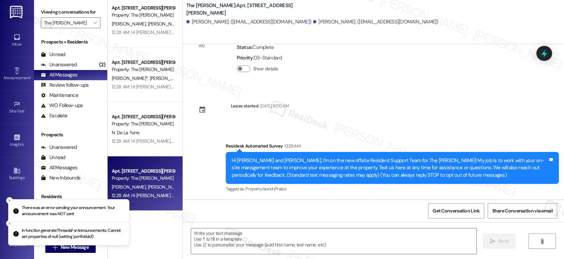
click at [9, 222] on li "In function generateThreadsForAnnouncements: Cannot set properties of null (set…" at bounding box center [68, 233] width 121 height 23
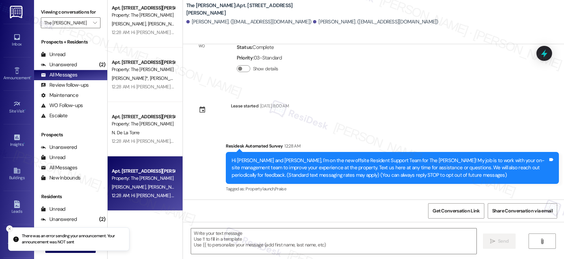
click at [10, 230] on line "Close toast" at bounding box center [10, 229] width 2 height 2
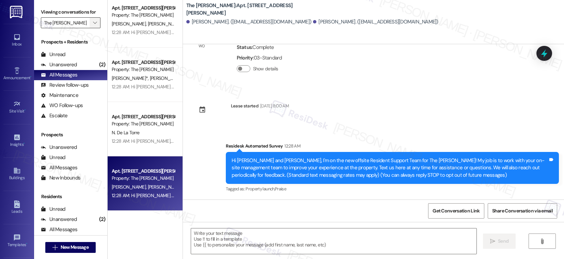
click at [93, 26] on icon "" at bounding box center [95, 22] width 4 height 5
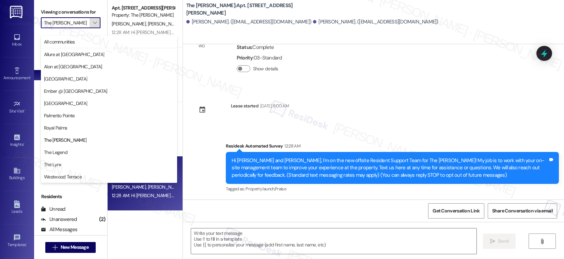
click at [93, 26] on icon "" at bounding box center [95, 22] width 4 height 5
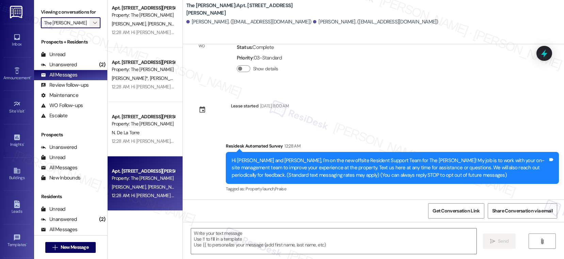
click at [93, 26] on icon "" at bounding box center [95, 22] width 4 height 5
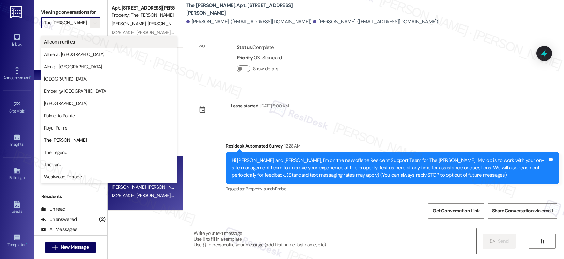
click at [76, 45] on span "All communities" at bounding box center [109, 41] width 130 height 7
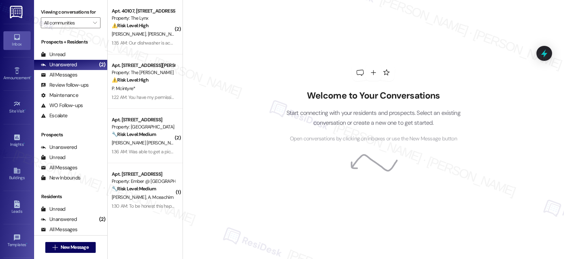
click at [158, 100] on div "1:22 AM: You have my permission 1:22 AM: You have my permission" at bounding box center [144, 97] width 64 height 6
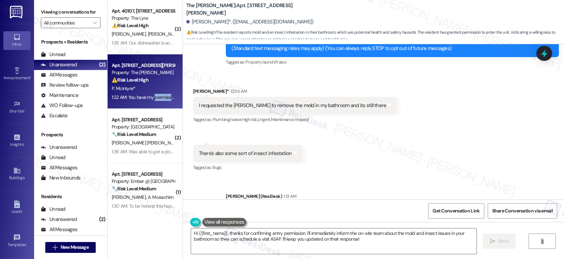
scroll to position [80, 0]
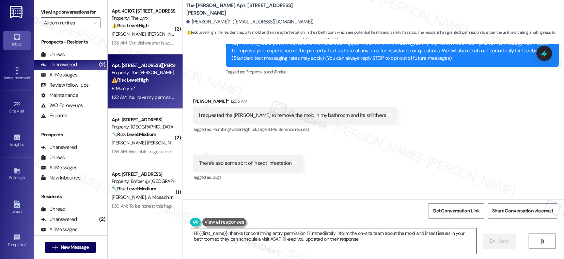
click at [311, 240] on textarea "Hi {{first_name}}, thanks for confirming entry permission. I'll immediately inf…" at bounding box center [333, 242] width 285 height 26
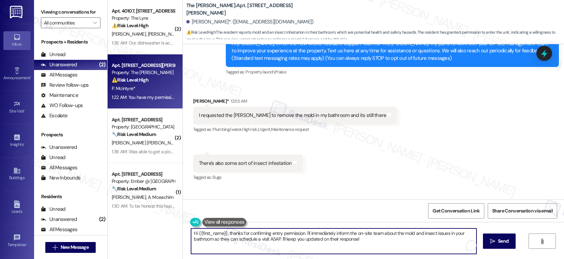
click at [311, 240] on textarea "Hi {{first_name}}, thanks for confirming entry permission. I'll immediately inf…" at bounding box center [333, 242] width 285 height 26
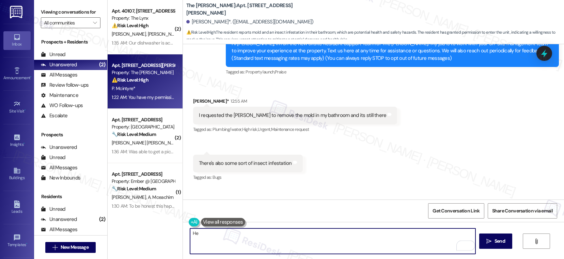
type textarea "H"
type textarea "Patrick,"
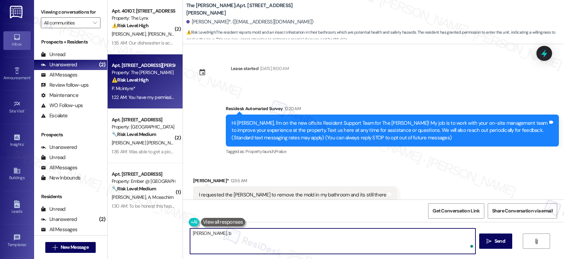
scroll to position [80, 0]
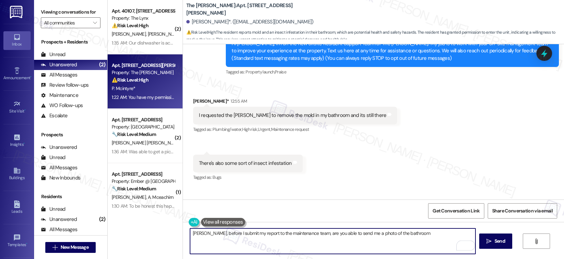
click at [384, 235] on textarea "[PERSON_NAME], before I submit my report to the maintenance team, are you able …" at bounding box center [332, 242] width 285 height 26
click at [420, 237] on textarea "[PERSON_NAME], before I submit my report to the maintenance team, are you able …" at bounding box center [332, 242] width 285 height 26
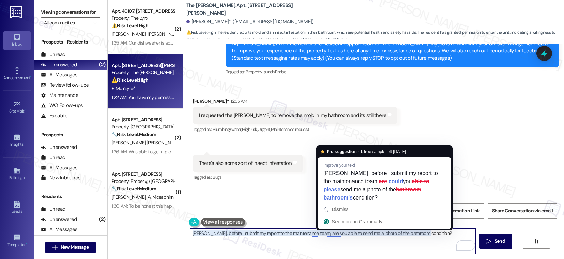
click at [310, 238] on textarea "[PERSON_NAME], before I submit my report to the maintenance team, are you able …" at bounding box center [332, 242] width 285 height 26
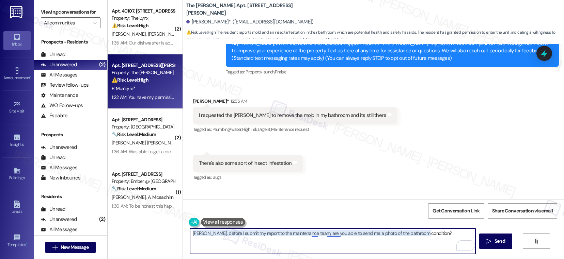
click at [311, 235] on textarea "[PERSON_NAME], before I submit my report to the maintenance team, are you able …" at bounding box center [332, 242] width 285 height 26
click at [446, 235] on textarea "[PERSON_NAME], before I submit my report to the maintenance team, could you ple…" at bounding box center [332, 242] width 285 height 26
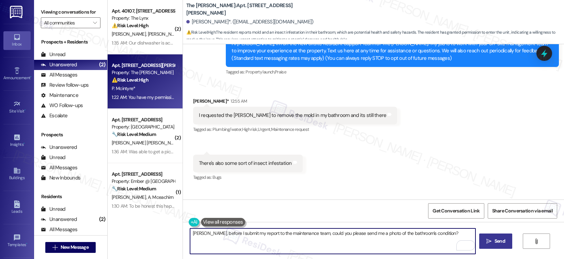
type textarea "[PERSON_NAME], before I submit my report to the maintenance team, could you ple…"
click at [499, 240] on span "Send" at bounding box center [499, 241] width 11 height 7
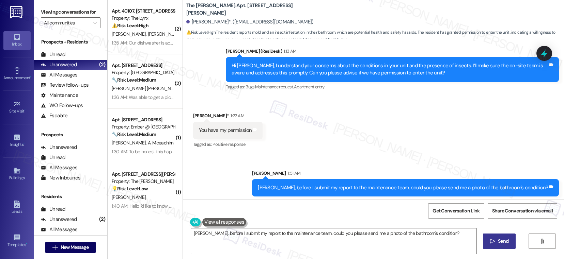
scroll to position [237, 0]
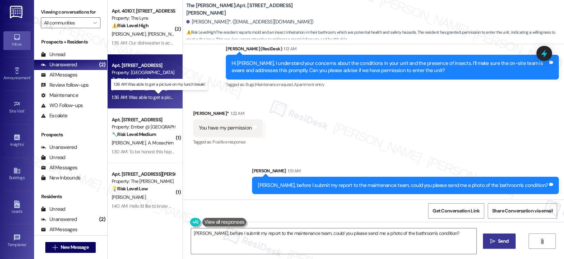
click at [140, 100] on div "1:36 AM: Was able to get a picture on my lunch break! 1:36 AM: Was able to get …" at bounding box center [165, 97] width 106 height 6
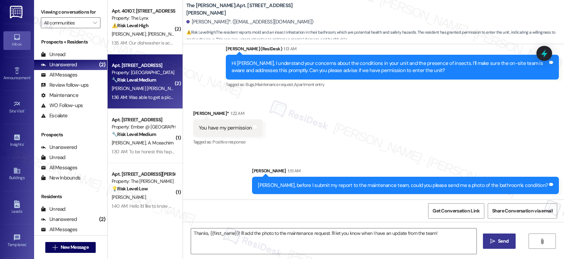
type textarea "Fetching suggested responses. Please feel free to read through the conversation…"
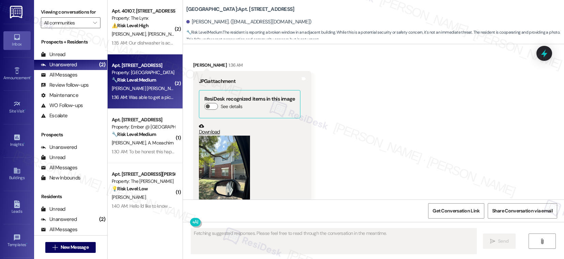
scroll to position [672, 0]
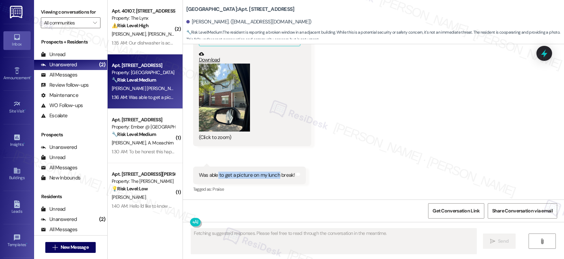
drag, startPoint x: 213, startPoint y: 176, endPoint x: 273, endPoint y: 177, distance: 60.3
click at [273, 177] on div "Was able to get a picture on my lunch break!" at bounding box center [247, 175] width 96 height 7
click at [219, 109] on button "Zoom image" at bounding box center [224, 98] width 51 height 68
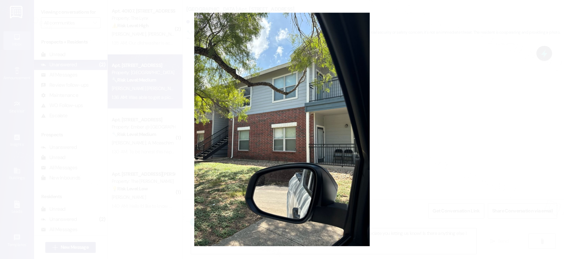
type textarea "Thanks for the photo, [PERSON_NAME]! I'll report the broken window right away. …"
click at [430, 168] on button "Unzoom image" at bounding box center [282, 129] width 564 height 259
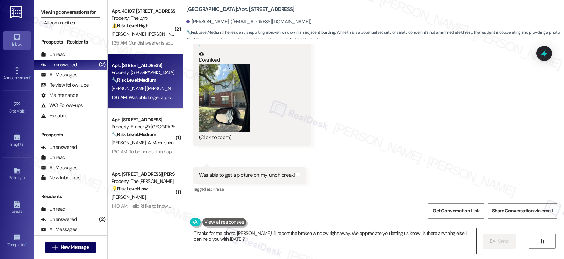
click at [199, 240] on textarea "Thanks for the photo, Jessy! I'll report the broken window right away. We appre…" at bounding box center [333, 242] width 285 height 26
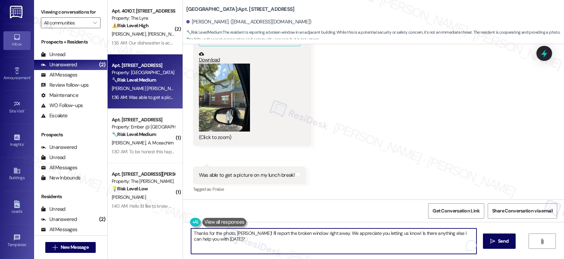
click at [199, 240] on textarea "Thanks for the photo, Jessy! I'll report the broken window right away. We appre…" at bounding box center [333, 242] width 285 height 26
click at [230, 242] on textarea "Thanks for the photo, Jessy! I'll report the broken window right away. We appre…" at bounding box center [333, 242] width 285 height 26
click at [252, 234] on textarea "Thanks for the photo, Jessy! I'll report the broken window right away. We appre…" at bounding box center [332, 242] width 285 height 26
click at [395, 242] on textarea "Thanks for the photo, Jessy! I'll report the broken window right away. We appre…" at bounding box center [332, 242] width 285 height 26
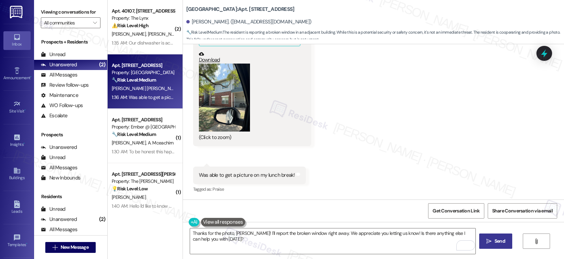
click at [493, 241] on span "Send" at bounding box center [499, 241] width 13 height 7
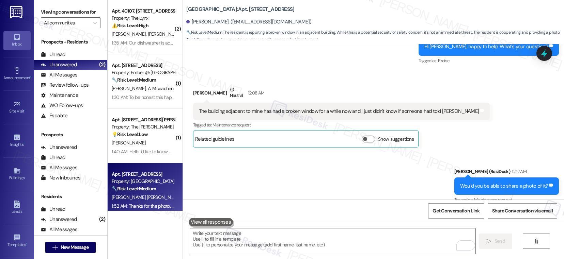
scroll to position [313, 0]
click at [255, 113] on div "The building adjacent to mine has had a broken window for a while now and i jus…" at bounding box center [339, 111] width 280 height 7
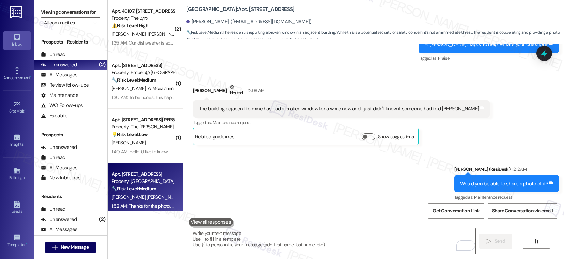
scroll to position [698, 0]
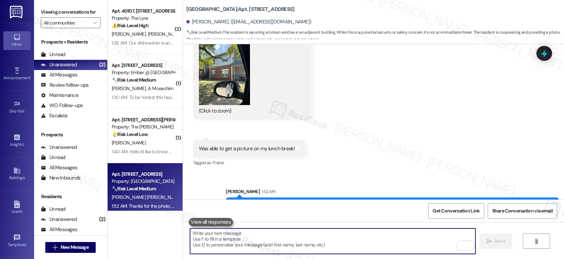
click at [253, 247] on textarea "To enrich screen reader interactions, please activate Accessibility in Grammarl…" at bounding box center [332, 242] width 285 height 26
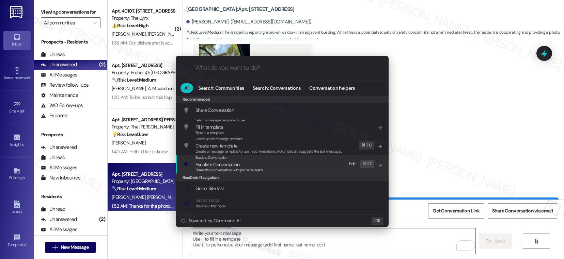
click at [230, 163] on span "Escalate Conversation" at bounding box center [217, 165] width 44 height 6
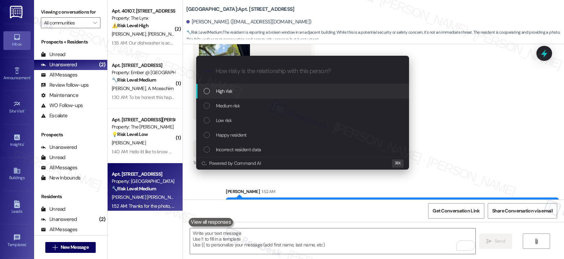
click at [251, 93] on div "High risk" at bounding box center [303, 91] width 199 height 7
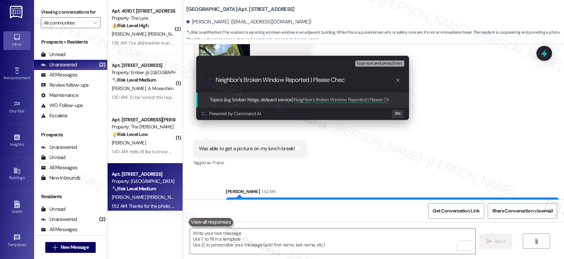
type input "Neighbor's Broken Window Reported | Please Check"
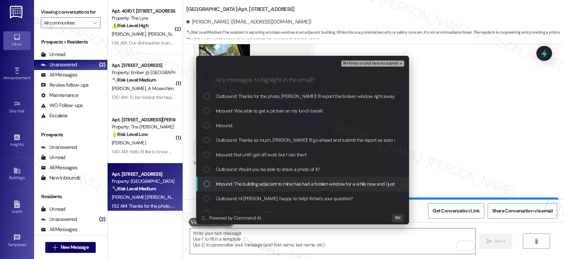
scroll to position [4, 0]
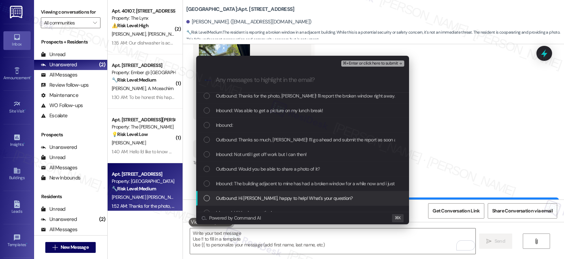
click at [234, 199] on span "Outbound: Hi Jessy, happy to help! What's your question?" at bounding box center [284, 198] width 137 height 7
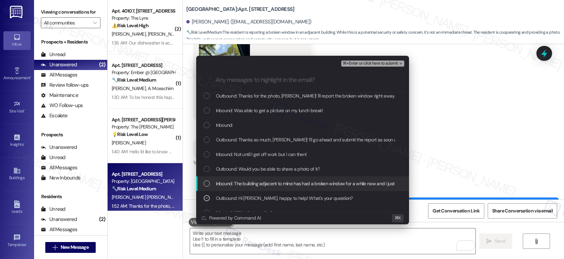
click at [237, 183] on span "Inbound: The building adjacent to mine has had a broken window for a while now …" at bounding box center [341, 183] width 250 height 7
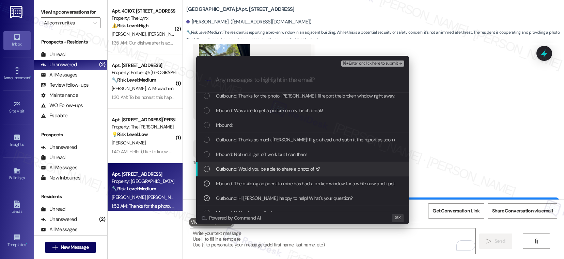
click at [245, 168] on span "Outbound: Would you be able to share a photo of it?" at bounding box center [268, 169] width 104 height 7
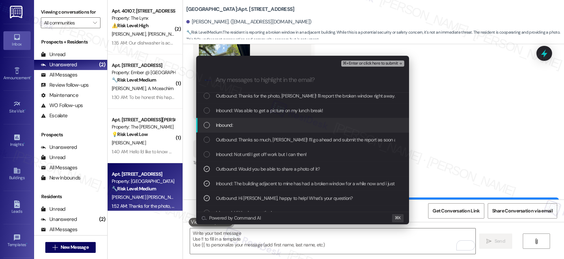
click at [226, 125] on span "Inbound:" at bounding box center [224, 125] width 17 height 7
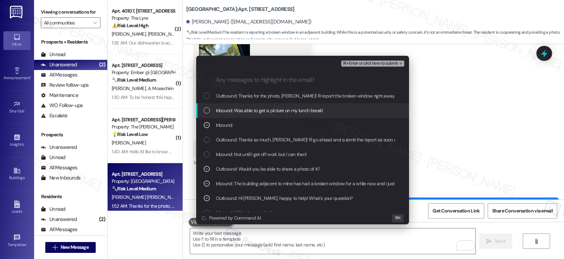
scroll to position [0, 0]
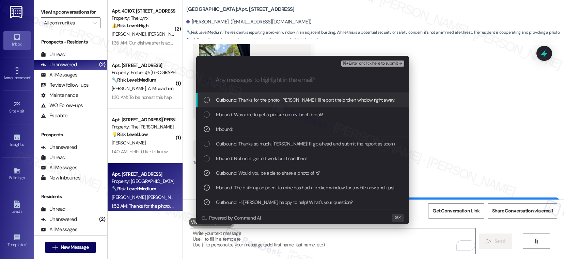
click at [255, 103] on span "Outbound: Thanks for the photo, Jessy! I'll report the broken window right away…" at bounding box center [389, 99] width 346 height 7
click at [375, 63] on span "⌘+Enter or click here to submit" at bounding box center [370, 63] width 55 height 5
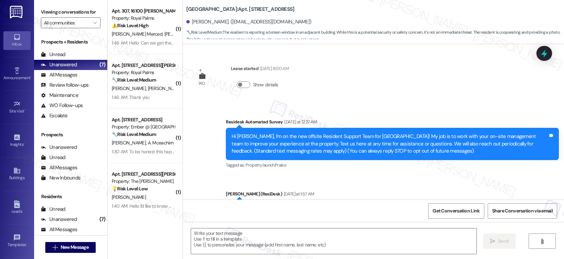
scroll to position [672, 0]
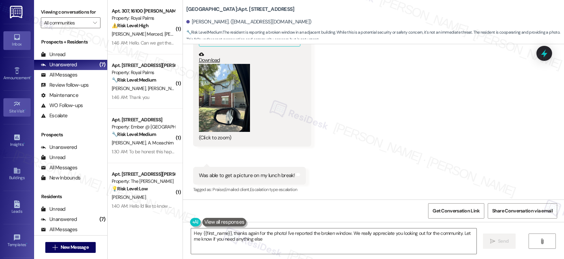
type textarea "Hey {{first_name}}, thanks again for the photo! I've reported the broken window…"
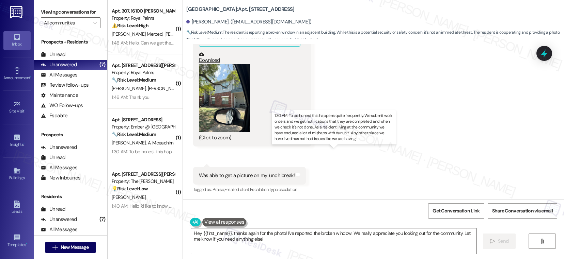
click at [152, 149] on div "1:30 AM: To be honest this happens quite frequently. We submit work orders and …" at bounding box center [421, 152] width 619 height 6
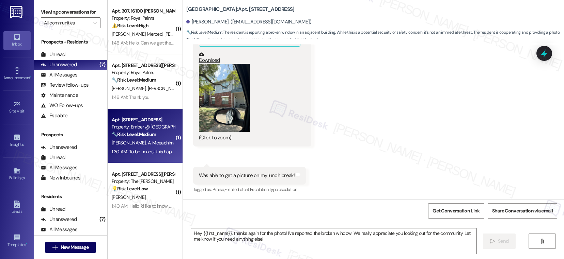
type textarea "Fetching suggested responses. Please feel free to read through the conversation…"
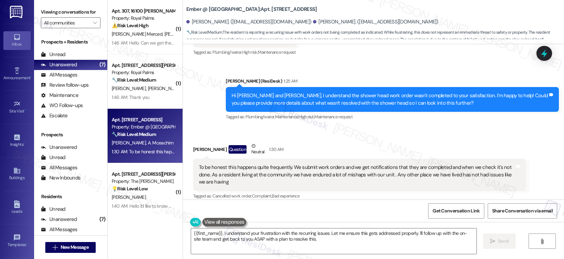
scroll to position [830, 0]
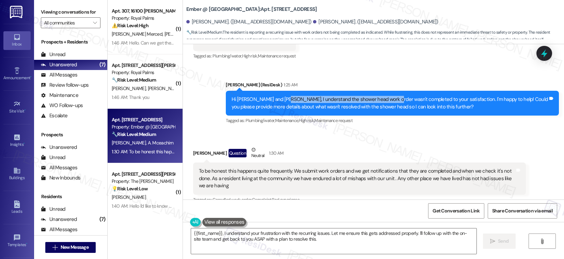
drag, startPoint x: 277, startPoint y: 90, endPoint x: 384, endPoint y: 95, distance: 106.7
click at [384, 96] on div "Hi [PERSON_NAME] and [PERSON_NAME], I understand the shower head work order was…" at bounding box center [390, 103] width 316 height 15
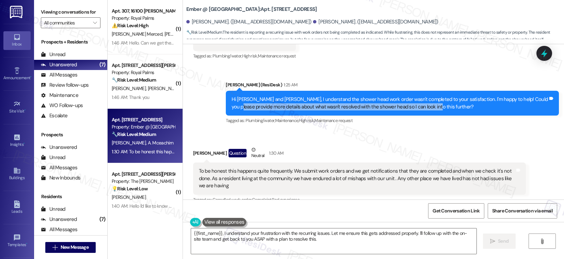
drag, startPoint x: 230, startPoint y: 98, endPoint x: 424, endPoint y: 99, distance: 193.4
click at [424, 99] on div "Hi [PERSON_NAME] and [PERSON_NAME], I understand the shower head work order was…" at bounding box center [390, 103] width 316 height 15
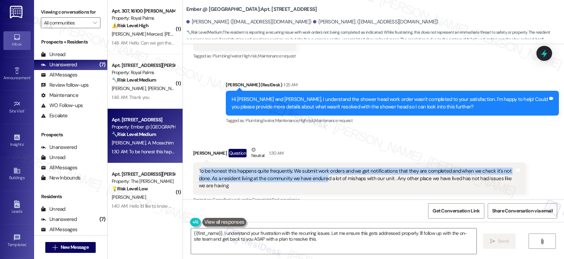
drag, startPoint x: 196, startPoint y: 165, endPoint x: 308, endPoint y: 168, distance: 111.4
click at [308, 168] on div "To be honest this happens quite frequently. We submit work orders and we get no…" at bounding box center [357, 179] width 316 height 22
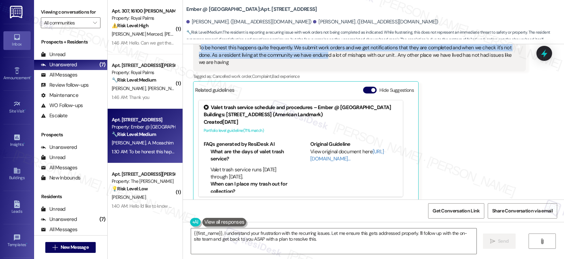
scroll to position [955, 0]
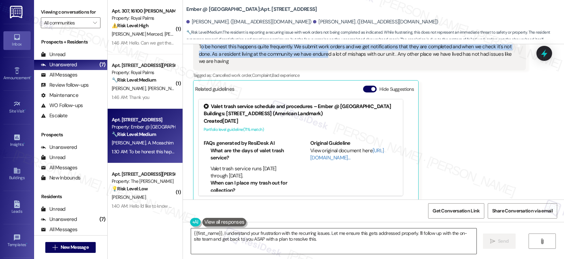
click at [288, 239] on textarea "{{first_name}}, I understand your frustration with the recurring issues. Let me…" at bounding box center [333, 242] width 285 height 26
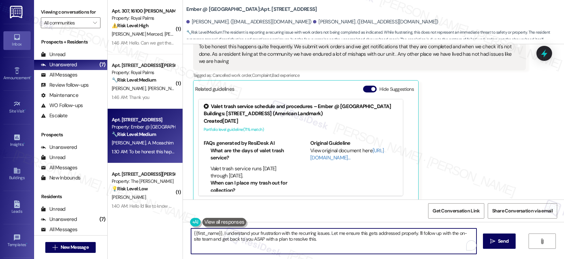
click at [288, 239] on textarea "{{first_name}}, I understand your frustration with the recurring issues. Let me…" at bounding box center [333, 242] width 285 height 26
paste textarea "I'm sorry to hear that the request hasn't been resolved yet. Has the maintenanc…"
drag, startPoint x: 235, startPoint y: 234, endPoint x: 288, endPoint y: 237, distance: 53.2
click at [288, 237] on textarea "I'm sorry to hear that the request hasn't been resolved yet. Has the maintenanc…" at bounding box center [332, 242] width 285 height 26
click at [292, 236] on textarea "I'm sorry to hear that the request hasn't been resolved yet. Has the maintenanc…" at bounding box center [332, 242] width 285 height 26
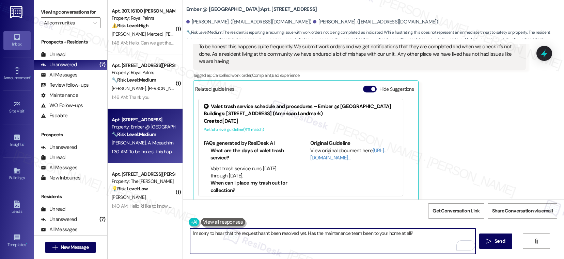
click at [312, 235] on textarea "I'm sorry to hear that the request hasn't been resolved yet. Has the maintenanc…" at bounding box center [332, 242] width 285 height 26
click at [358, 235] on textarea "I'm sorry to hear that the request hasn't been resolved yet. Has the maintenanc…" at bounding box center [332, 242] width 285 height 26
click at [407, 233] on textarea "I'm sorry to hear that the request hasn't been resolved yet. Has the maintenanc…" at bounding box center [332, 242] width 285 height 26
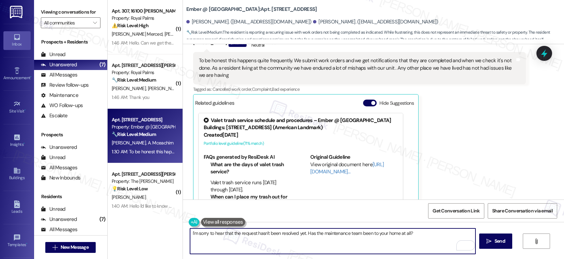
scroll to position [929, 0]
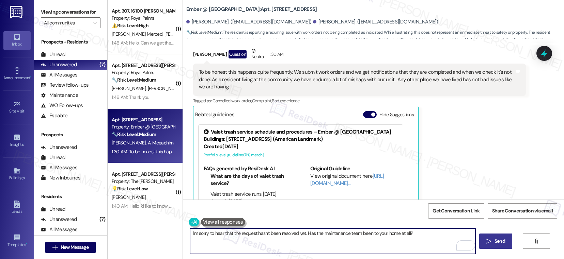
type textarea "I'm sorry to hear that the request hasn't been resolved yet. Has the maintenanc…"
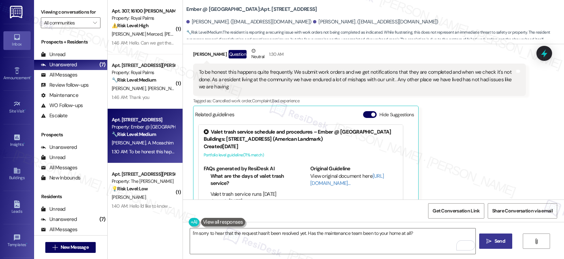
click at [497, 245] on span "Send" at bounding box center [499, 241] width 11 height 7
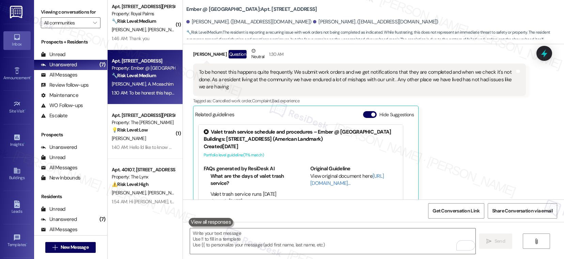
scroll to position [955, 0]
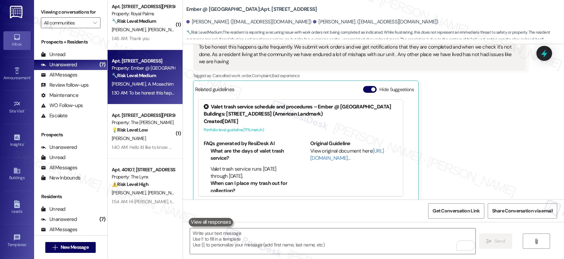
click at [152, 147] on div "1:40 AM: Hello I'd like to know more about the pet screen process 1:40 AM: Hell…" at bounding box center [176, 147] width 128 height 6
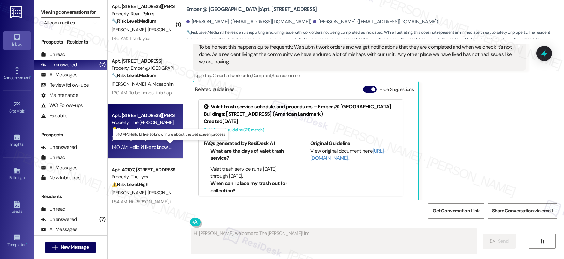
scroll to position [94, 0]
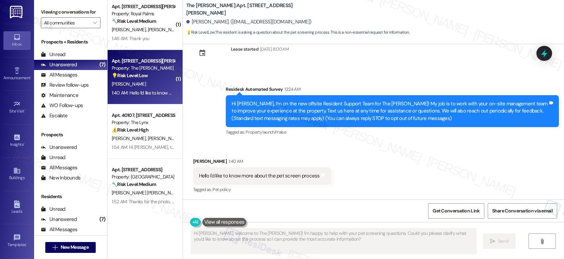
click at [160, 83] on div "[PERSON_NAME][GEOGRAPHIC_DATA]" at bounding box center [143, 84] width 64 height 9
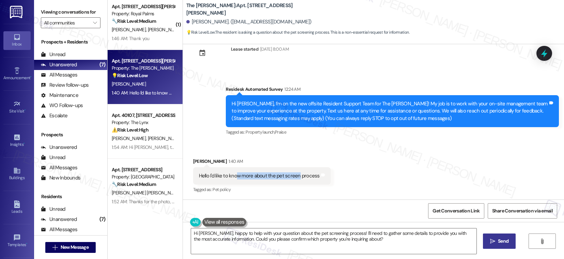
drag, startPoint x: 232, startPoint y: 174, endPoint x: 294, endPoint y: 173, distance: 61.7
click at [294, 173] on div "Hello I'd like to know more about the pet screen process" at bounding box center [259, 176] width 121 height 7
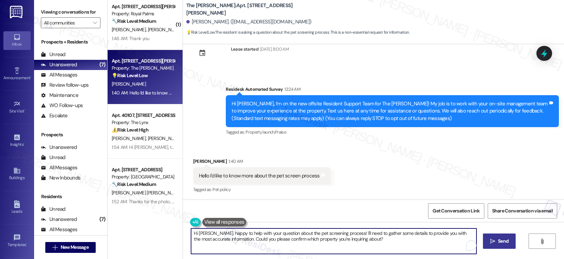
drag, startPoint x: 227, startPoint y: 236, endPoint x: 273, endPoint y: 235, distance: 46.0
click at [273, 235] on textarea "Hi Tyler, happy to help with your question about the pet screening process! I'l…" at bounding box center [333, 242] width 285 height 26
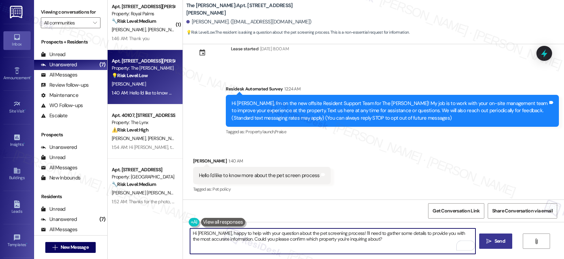
click at [309, 237] on textarea "Hi Tyler, happy to help with your question about the pet screening process! I'l…" at bounding box center [332, 242] width 285 height 26
click at [261, 234] on textarea "Hi Tyler, happy to help with your question about the pet screening process! I'l…" at bounding box center [332, 242] width 285 height 26
drag, startPoint x: 375, startPoint y: 242, endPoint x: 232, endPoint y: 239, distance: 143.1
click at [232, 239] on textarea "Hi Tyler, happy to help with your question about the pet screening process! I'l…" at bounding box center [332, 242] width 285 height 26
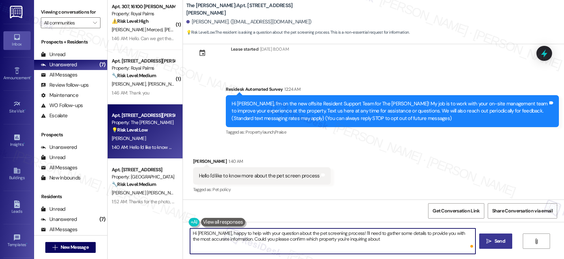
type textarea "Hi Tyler, happy to help with your question about the pet screening process! I'l…"
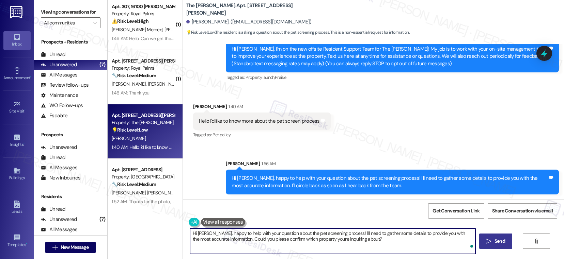
scroll to position [149, 0]
drag, startPoint x: 380, startPoint y: 239, endPoint x: 162, endPoint y: 221, distance: 218.7
click at [162, 221] on div "( 1 ) Apt. 40107, 6000 Randolph Blvd Property: The Lynx ⚠️ Risk Level: High The…" at bounding box center [336, 129] width 456 height 259
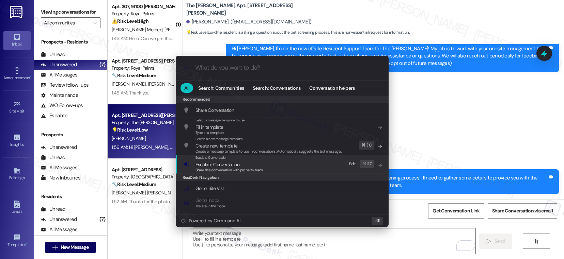
click at [237, 163] on span "Escalate Conversation" at bounding box center [217, 165] width 44 height 6
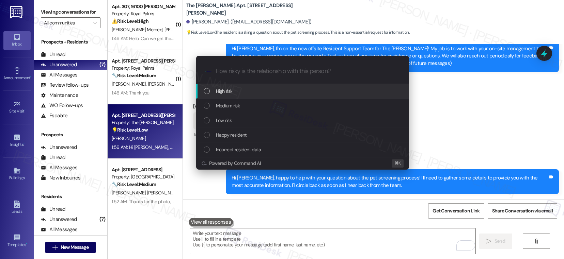
click at [241, 89] on div "High risk" at bounding box center [303, 91] width 199 height 7
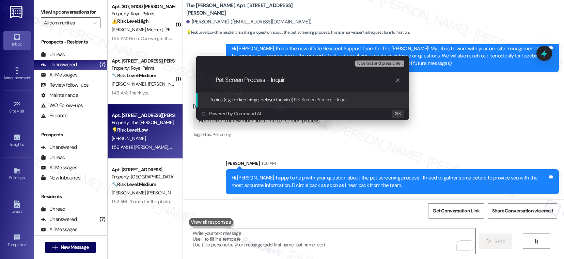
type input "Pet Screen Process - Inquiry"
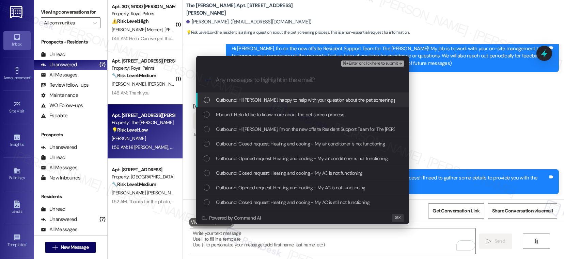
click at [255, 100] on span "Outbound: Hi Tyler, happy to help with your question about the pet screening pr…" at bounding box center [445, 99] width 459 height 7
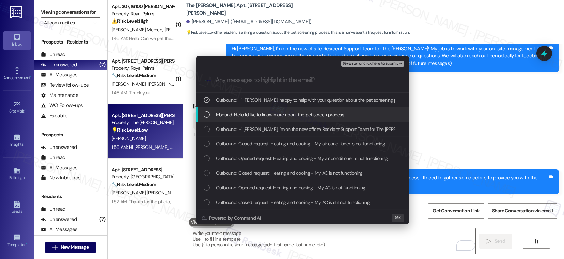
click at [250, 118] on span "Inbound: Hello I'd like to know more about the pet screen process" at bounding box center [280, 114] width 128 height 7
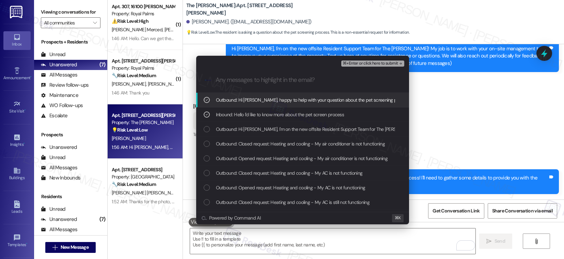
click at [373, 66] on button "⌘+Enter or click here to submit" at bounding box center [372, 64] width 63 height 6
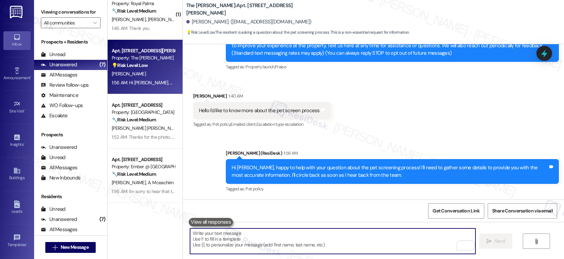
scroll to position [130, 0]
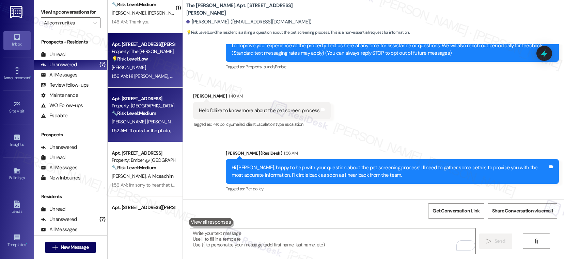
click at [153, 122] on div "J. Camacho Marshall" at bounding box center [143, 122] width 64 height 9
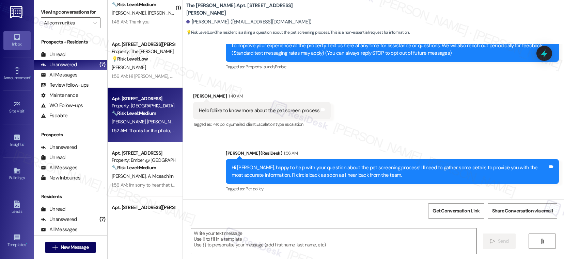
type textarea "Fetching suggested responses. Please feel free to read through the conversation…"
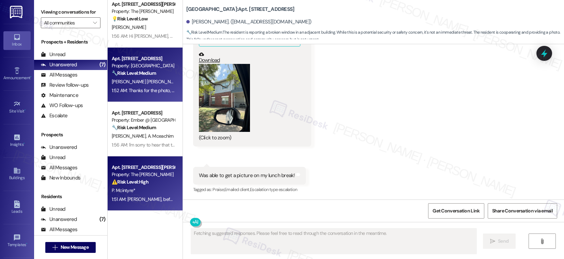
scroll to position [0, 0]
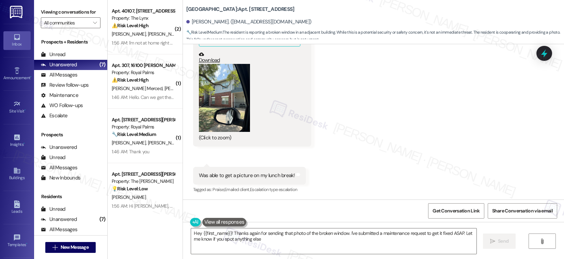
type textarea "Hey {{first_name}}! Thanks again for sending that photo of the broken window. I…"
click at [92, 27] on span "" at bounding box center [95, 22] width 6 height 11
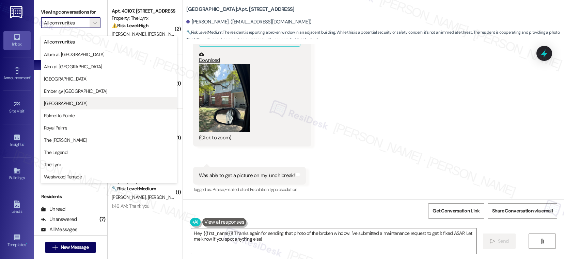
click at [64, 108] on button "Kenzie Park" at bounding box center [109, 103] width 136 height 12
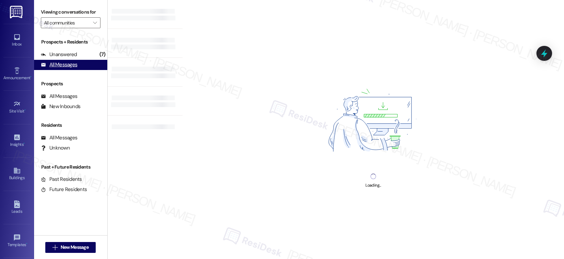
type input "Kenzie Park"
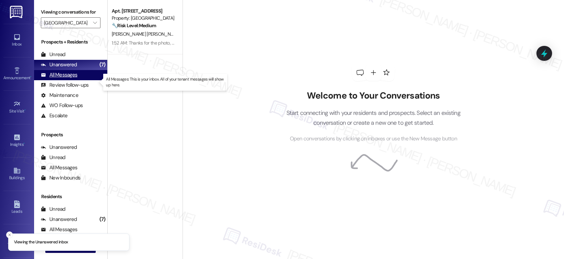
click at [66, 79] on div "All Messages" at bounding box center [59, 75] width 36 height 7
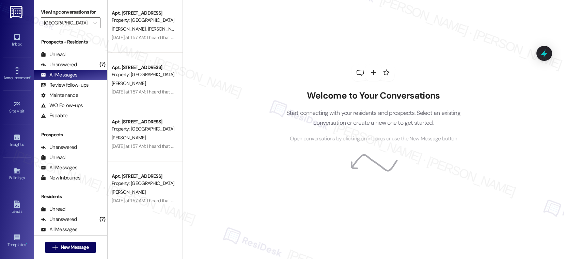
scroll to position [2513, 0]
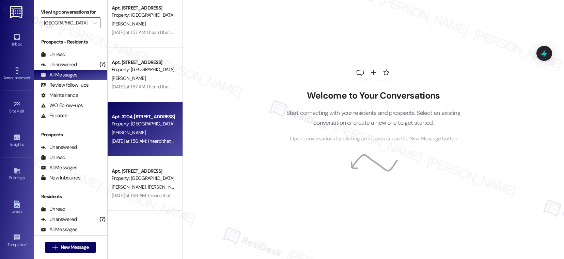
click at [144, 137] on div "Yesterday at 1:56 AM: I heard that we have a lot of Spanish-speaking residents,…" at bounding box center [143, 141] width 64 height 9
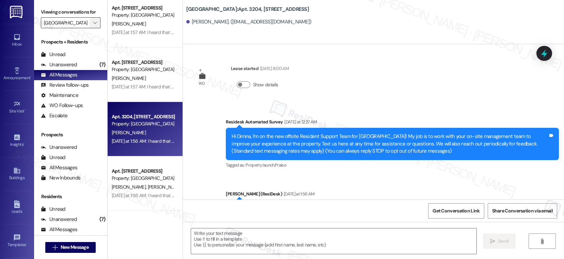
type textarea "Fetching suggested responses. Please feel free to read through the conversation…"
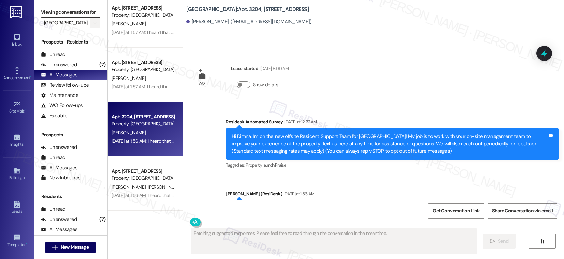
click at [93, 26] on icon "" at bounding box center [95, 22] width 4 height 5
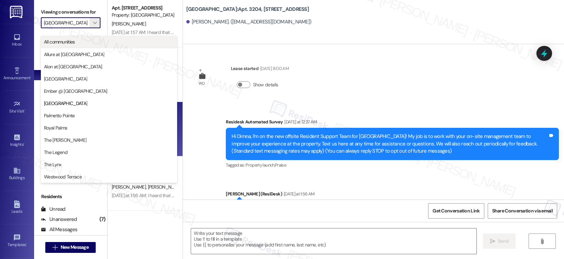
click at [79, 42] on span "All communities" at bounding box center [109, 41] width 130 height 7
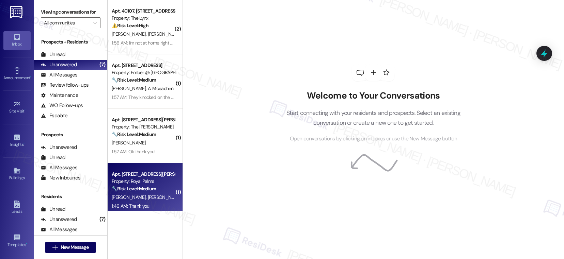
click at [154, 186] on div "🔧 Risk Level: Medium The resident indicates that pest control has not yet come …" at bounding box center [143, 189] width 63 height 7
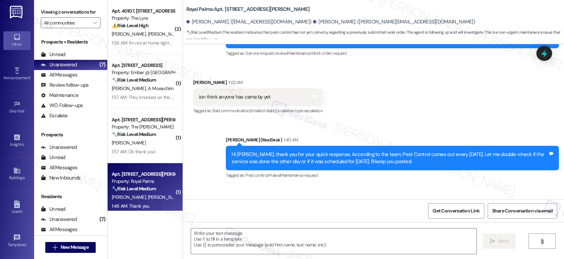
type textarea "Fetching suggested responses. Please feel free to read through the conversation…"
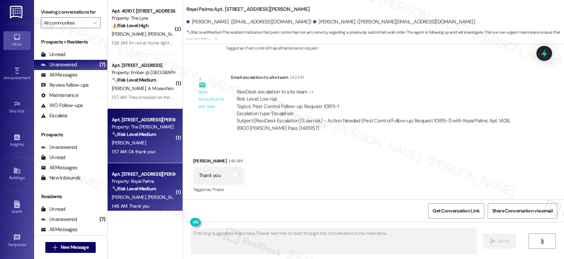
click at [148, 149] on div "1:57 AM: Ok thank you! 1:57 AM: Ok thank you!" at bounding box center [134, 152] width 44 height 6
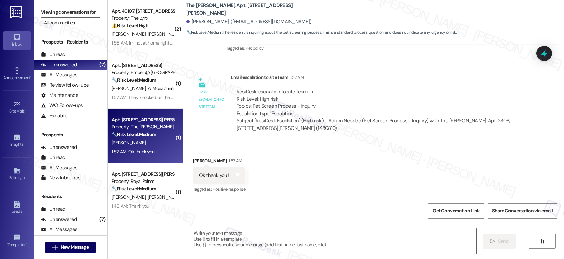
scroll to position [301, 0]
click at [235, 246] on textarea at bounding box center [333, 242] width 285 height 26
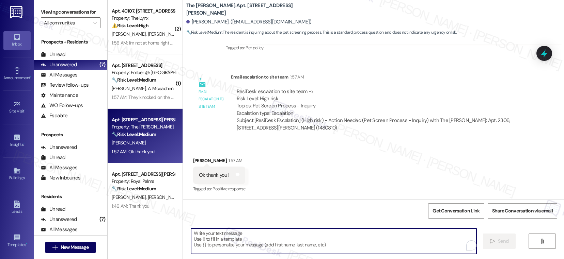
click at [244, 240] on textarea "To enrich screen reader interactions, please activate Accessibility in Grammarl…" at bounding box center [333, 242] width 285 height 26
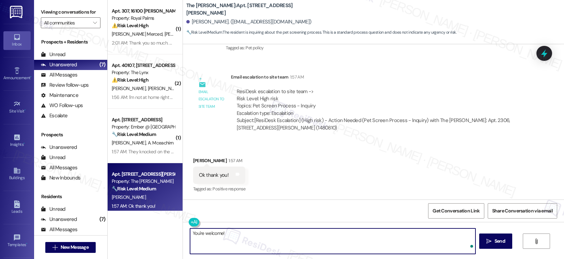
type textarea "You're welcome!"
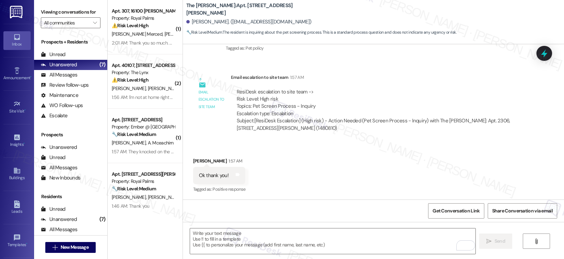
scroll to position [348, 0]
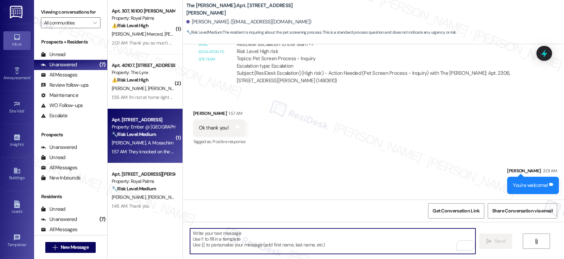
click at [157, 142] on span "A. Mceachirn" at bounding box center [160, 143] width 26 height 6
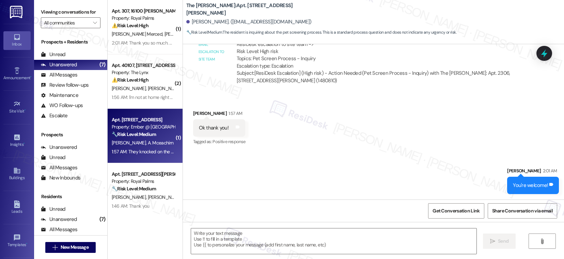
click at [157, 142] on span "A. Mceachirn" at bounding box center [160, 143] width 26 height 6
type textarea "Fetching suggested responses. Please feel free to read through the conversation…"
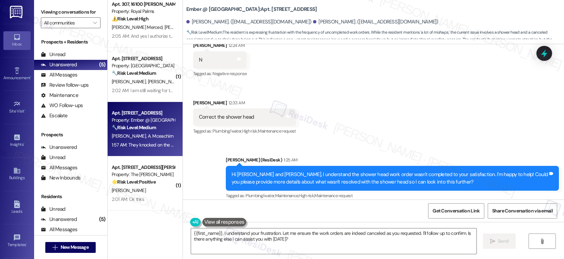
scroll to position [7, 0]
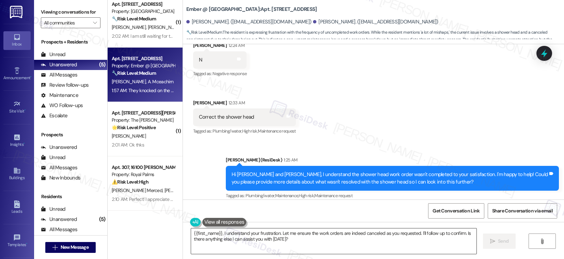
click at [312, 236] on textarea "{{first_name}}, I understand your frustration. Let me ensure the work orders ar…" at bounding box center [333, 242] width 285 height 26
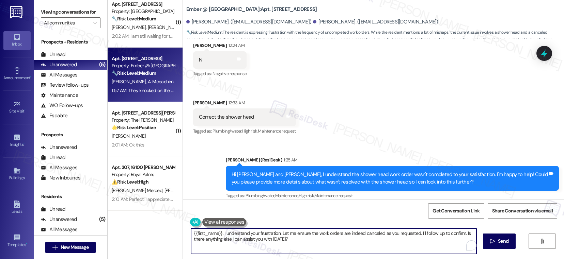
click at [312, 236] on textarea "{{first_name}}, I understand your frustration. Let me ensure the work orders ar…" at bounding box center [333, 242] width 285 height 26
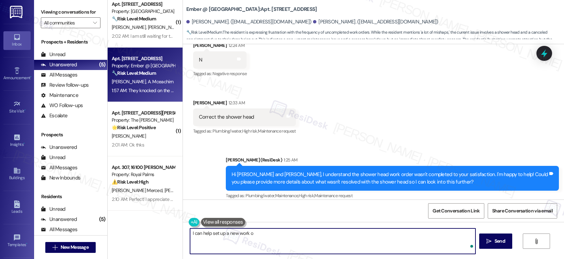
type textarea "I can help set up a new work or"
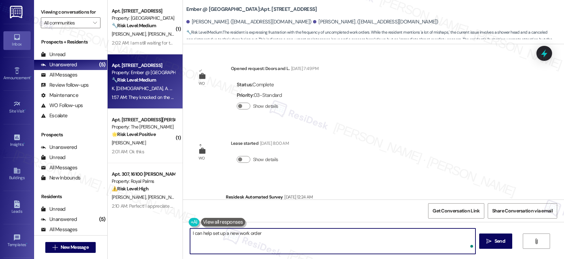
scroll to position [755, 0]
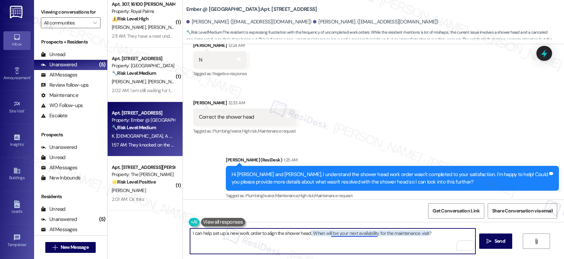
click at [339, 233] on textarea "I can help set up a new work order to align the shower head. When will be your …" at bounding box center [332, 242] width 285 height 26
click at [436, 237] on textarea "I can help set up a new work order to align the shower head. When will you be a…" at bounding box center [332, 242] width 285 height 26
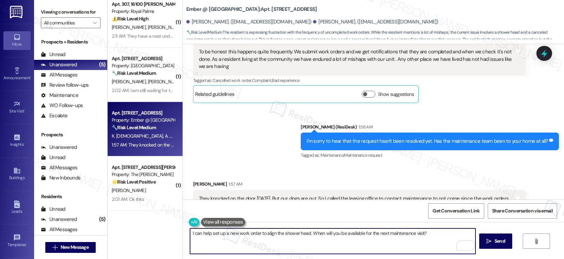
scroll to position [1094, 0]
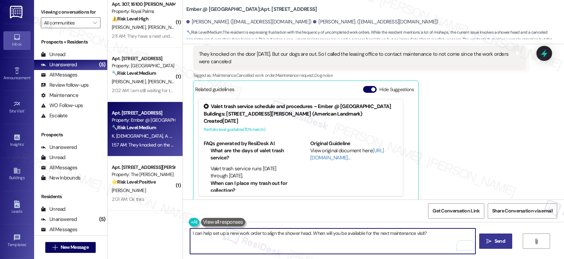
type textarea "I can help set up a new work order to align the shower head. When will you be a…"
click at [491, 247] on button " Send" at bounding box center [495, 241] width 33 height 15
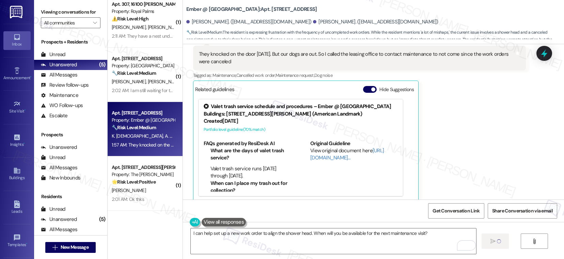
scroll to position [1094, 0]
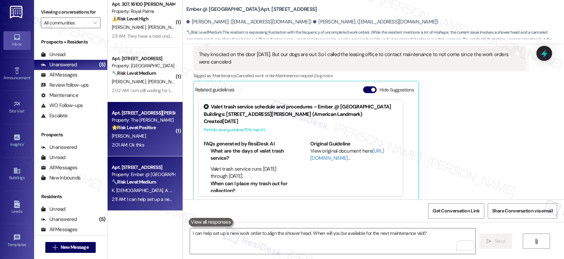
click at [147, 131] on div "🌟 Risk Level: Positive The resident is acknowledging the introduction from the …" at bounding box center [143, 127] width 63 height 7
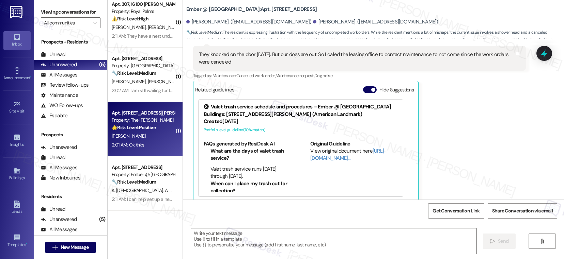
type textarea "Fetching suggested responses. Please feel free to read through the conversation…"
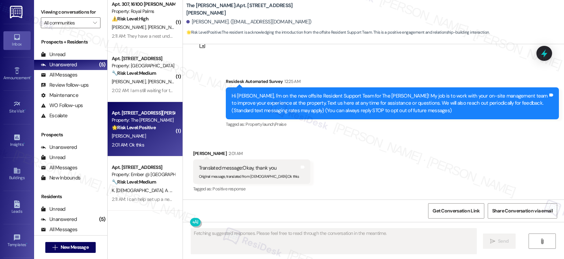
scroll to position [102, 0]
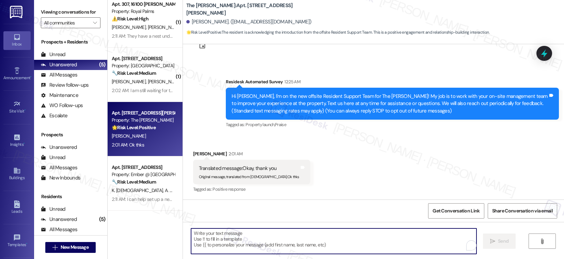
click at [215, 243] on textarea "To enrich screen reader interactions, please activate Accessibility in Grammarl…" at bounding box center [333, 242] width 285 height 26
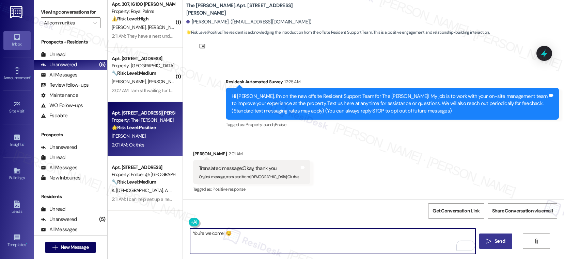
type textarea "You're welcome! ☺️"
drag, startPoint x: 499, startPoint y: 239, endPoint x: 494, endPoint y: 236, distance: 4.9
click at [498, 239] on span "Send" at bounding box center [499, 241] width 11 height 7
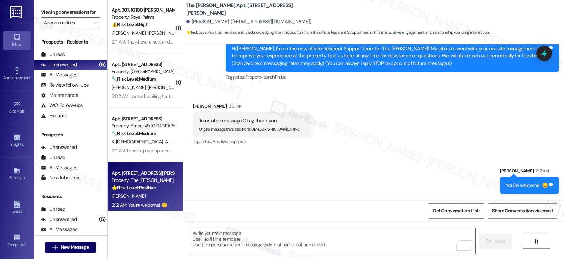
scroll to position [0, 0]
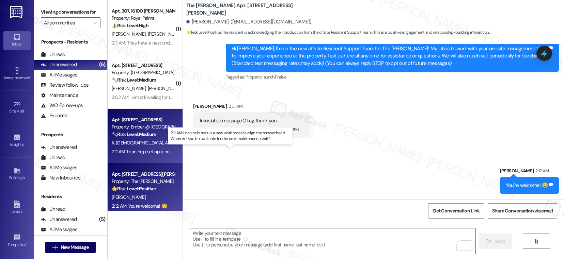
click at [149, 152] on div "2:11 AM: I can help set up a new work order to align the shower head. When will…" at bounding box center [236, 152] width 249 height 6
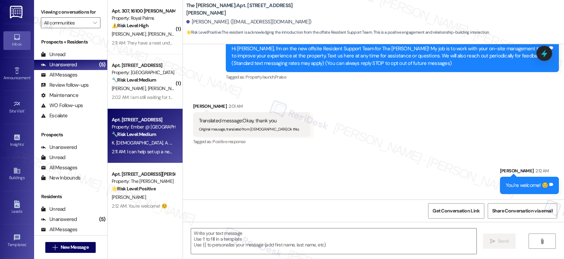
type textarea "Fetching suggested responses. Please feel free to read through the conversation…"
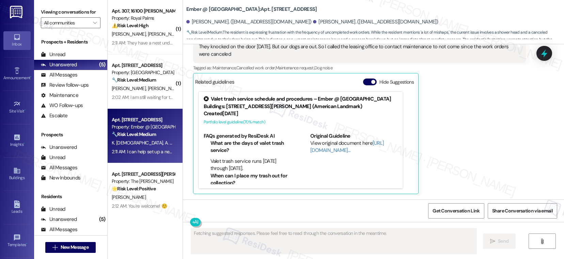
scroll to position [1152, 0]
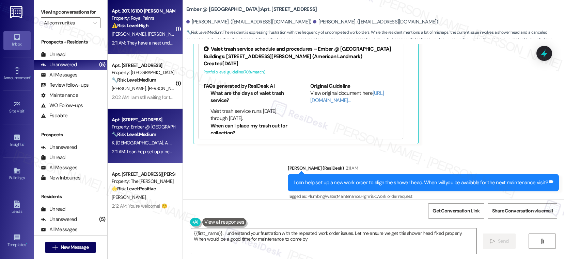
type textarea "{{first_name}}, I understand your frustration with the repeated work order issu…"
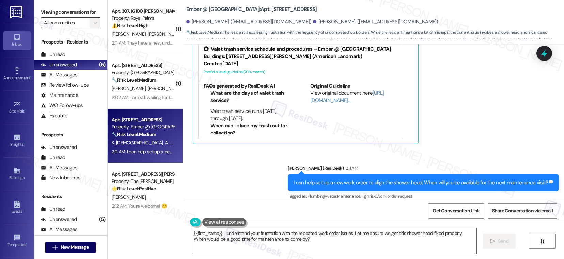
click at [92, 28] on span "" at bounding box center [95, 22] width 6 height 11
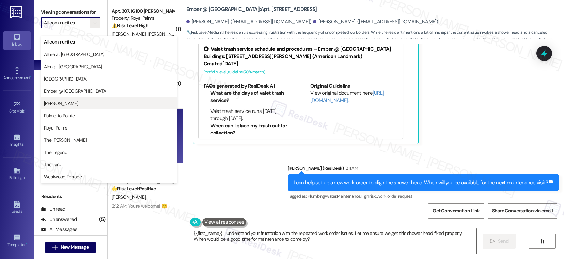
click at [75, 102] on span "[PERSON_NAME]" at bounding box center [109, 103] width 130 height 7
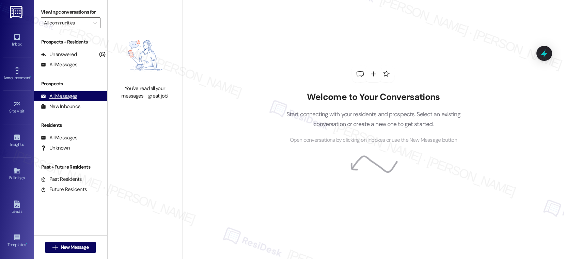
type input "[PERSON_NAME]"
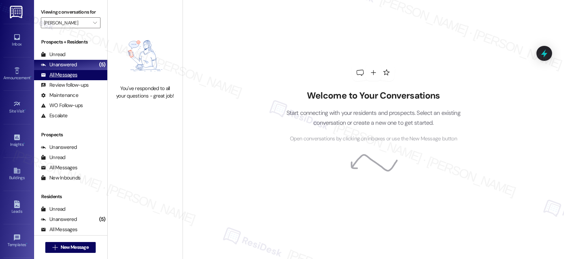
click at [69, 79] on div "All Messages" at bounding box center [59, 75] width 36 height 7
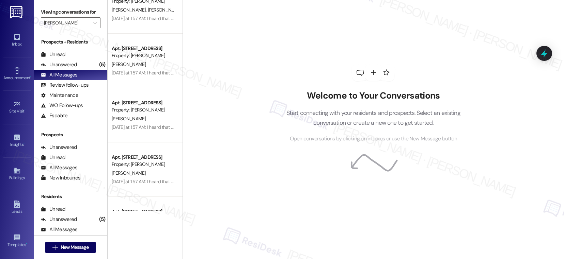
scroll to position [2513, 0]
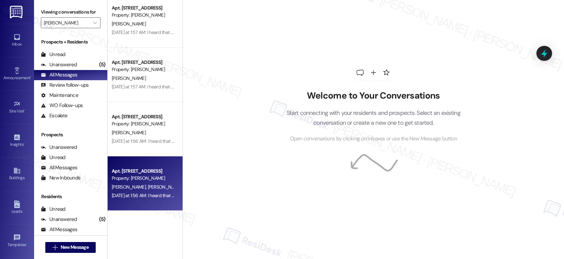
click at [154, 186] on div "[PERSON_NAME] [PERSON_NAME]" at bounding box center [143, 187] width 64 height 9
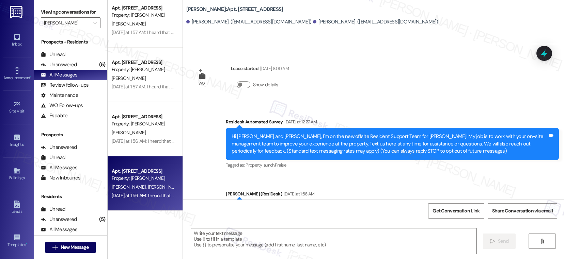
type textarea "Fetching suggested responses. Please feel free to read through the conversation…"
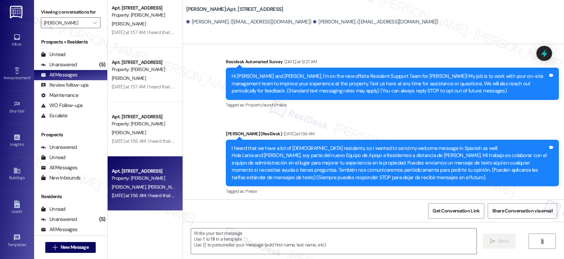
scroll to position [62, 0]
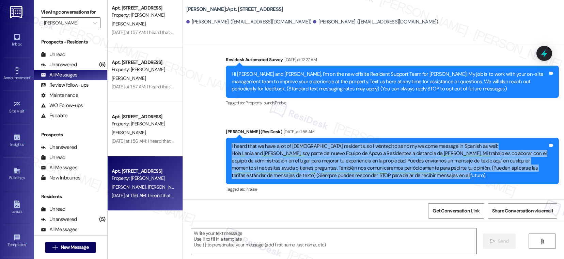
drag, startPoint x: 223, startPoint y: 147, endPoint x: 426, endPoint y: 178, distance: 205.3
click at [426, 178] on div "I heard that we have a lot of [DEMOGRAPHIC_DATA] residents, so I wanted to send…" at bounding box center [392, 161] width 333 height 47
copy div "I heard that we have a lot of [DEMOGRAPHIC_DATA] residents, so I wanted to send…"
click at [344, 147] on div "I heard that we have a lot of [DEMOGRAPHIC_DATA] residents, so I wanted to send…" at bounding box center [390, 161] width 316 height 36
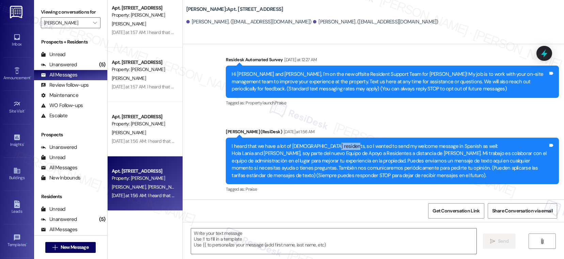
click at [343, 147] on div "I heard that we have a lot of [DEMOGRAPHIC_DATA] residents, so I wanted to send…" at bounding box center [390, 161] width 316 height 36
click at [344, 147] on div "I heard that we have a lot of [DEMOGRAPHIC_DATA] residents, so I wanted to send…" at bounding box center [390, 161] width 316 height 36
drag, startPoint x: 345, startPoint y: 147, endPoint x: 340, endPoint y: 148, distance: 4.8
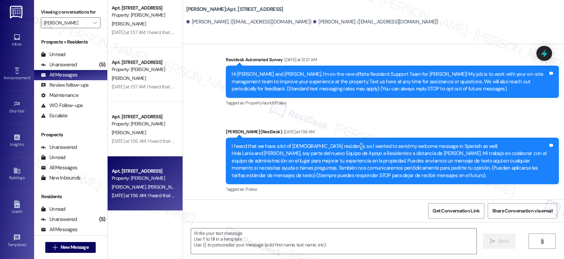
click at [345, 148] on div "I heard that we have a lot of [DEMOGRAPHIC_DATA] residents, so I wanted to send…" at bounding box center [390, 161] width 316 height 36
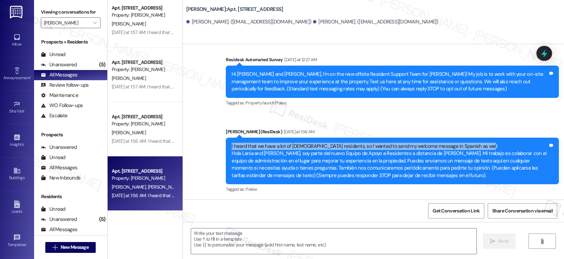
drag, startPoint x: 225, startPoint y: 146, endPoint x: 493, endPoint y: 148, distance: 268.0
click at [493, 148] on div "I heard that we have a lot of [DEMOGRAPHIC_DATA] residents, so I wanted to send…" at bounding box center [392, 161] width 333 height 47
copy div "I heard that we have a lot of [DEMOGRAPHIC_DATA] residents, so I wanted to send…"
click at [226, 148] on div "I heard that we have a lot of [DEMOGRAPHIC_DATA] residents, so I wanted to send…" at bounding box center [392, 161] width 333 height 47
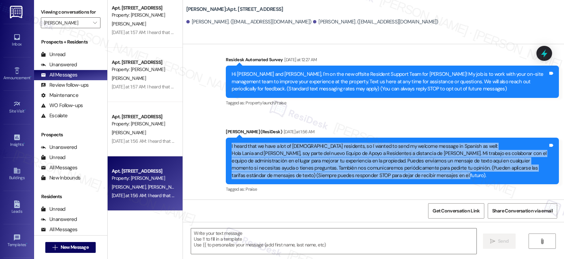
drag, startPoint x: 224, startPoint y: 146, endPoint x: 434, endPoint y: 181, distance: 212.6
click at [434, 181] on div "I heard that we have a lot of [DEMOGRAPHIC_DATA] residents, so I wanted to send…" at bounding box center [392, 161] width 333 height 47
copy div "I heard that we have a lot of [DEMOGRAPHIC_DATA] residents, so I wanted to send…"
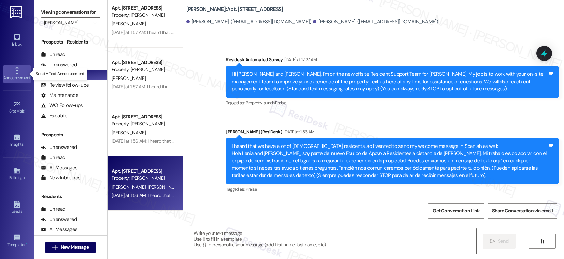
click at [20, 79] on div "Announcement •" at bounding box center [17, 78] width 34 height 7
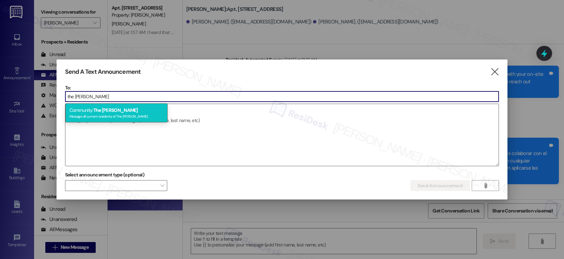
type input "the [PERSON_NAME]"
click at [111, 111] on span "The [PERSON_NAME]" at bounding box center [115, 110] width 45 height 6
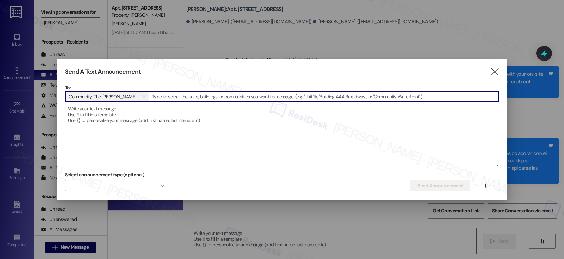
click at [111, 111] on textarea at bounding box center [282, 135] width 434 height 62
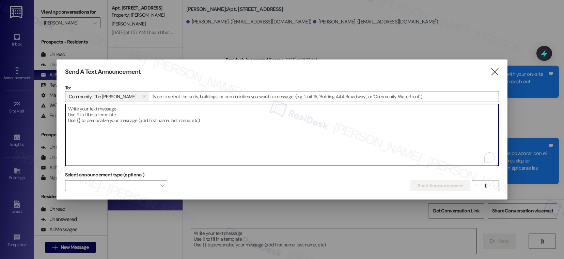
paste textarea "I heard that we have a lot of [DEMOGRAPHIC_DATA] residents, so I wanted to send…"
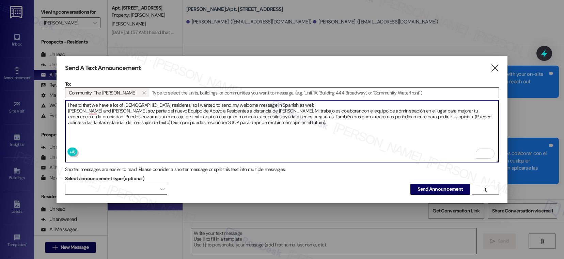
click at [79, 109] on textarea "I heard that we have a lot of [DEMOGRAPHIC_DATA] residents, so I wanted to send…" at bounding box center [282, 131] width 434 height 62
drag, startPoint x: 78, startPoint y: 109, endPoint x: 112, endPoint y: 110, distance: 34.1
click at [112, 110] on textarea "I heard that we have a lot of [DEMOGRAPHIC_DATA] residents, so I wanted to send…" at bounding box center [282, 131] width 434 height 62
drag, startPoint x: 113, startPoint y: 111, endPoint x: 79, endPoint y: 112, distance: 34.4
click at [77, 110] on textarea "I heard that we have a lot of [DEMOGRAPHIC_DATA] residents, so I wanted to send…" at bounding box center [282, 131] width 434 height 62
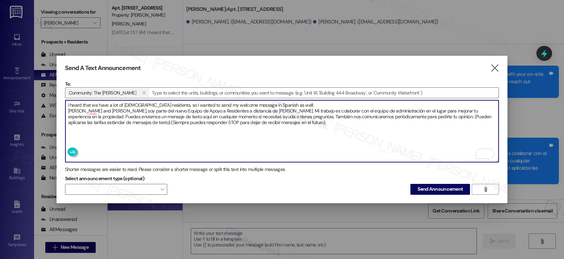
paste textarea "{{first_name}}"
click at [133, 104] on textarea "I heard that we have a lot of [DEMOGRAPHIC_DATA] residents, so I wanted to send…" at bounding box center [282, 131] width 434 height 62
paste textarea "’d like to send my welcome message in Spanish too, given the large number of [D…"
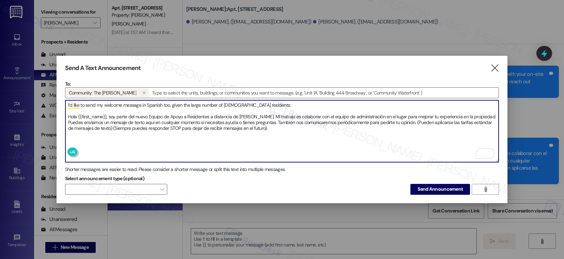
drag, startPoint x: 279, startPoint y: 129, endPoint x: 67, endPoint y: 116, distance: 211.9
click at [67, 116] on textarea "I’d like to send my welcome message in Spanish too, given the large number of […" at bounding box center [282, 131] width 434 height 62
click at [102, 118] on textarea "I’d like to send my welcome message in Spanish too, given the large number of […" at bounding box center [282, 131] width 434 height 62
drag, startPoint x: 68, startPoint y: 115, endPoint x: 268, endPoint y: 128, distance: 200.4
click at [268, 128] on textarea "I’d like to send my welcome message in Spanish too, given the large number of […" at bounding box center [282, 131] width 434 height 62
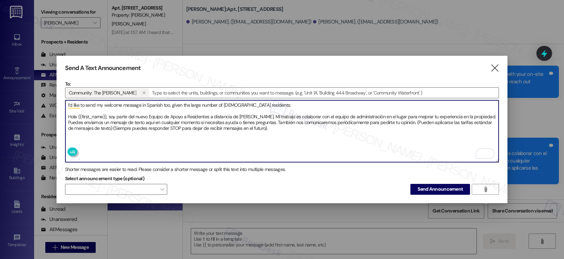
paste textarea "tención Remota para Residentes de The [PERSON_NAME]. Mi trabajo es colaborar co…"
click at [233, 128] on textarea "I’d like to send my welcome message in Spanish too, given the large number of […" at bounding box center [282, 131] width 434 height 62
type textarea "I’d like to send my welcome message in Spanish too, given the large number of […"
click at [430, 188] on span "Send Announcement" at bounding box center [439, 189] width 45 height 7
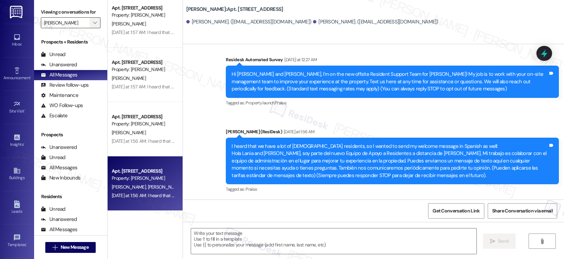
click at [93, 26] on icon "" at bounding box center [95, 22] width 4 height 5
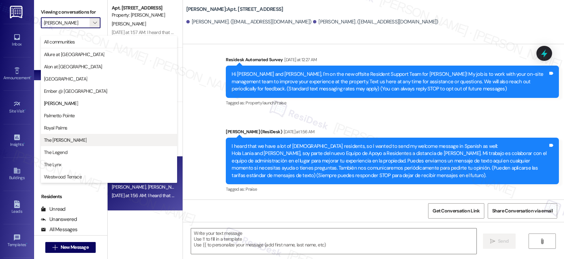
click at [62, 137] on span "The [PERSON_NAME]" at bounding box center [65, 140] width 43 height 7
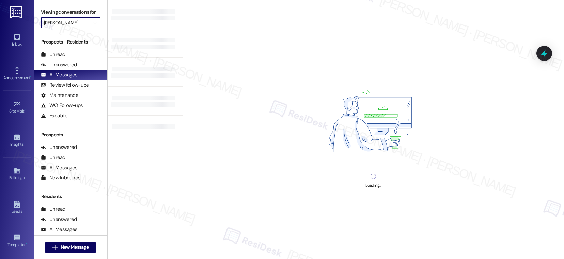
type input "The [PERSON_NAME]"
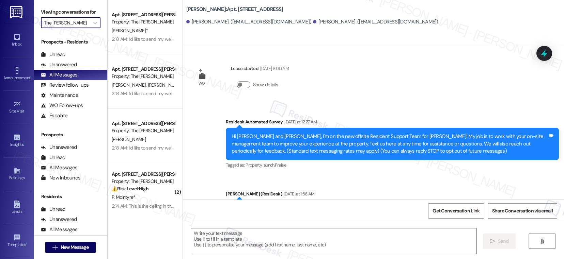
type textarea "Fetching suggested responses. Please feel free to read through the conversation…"
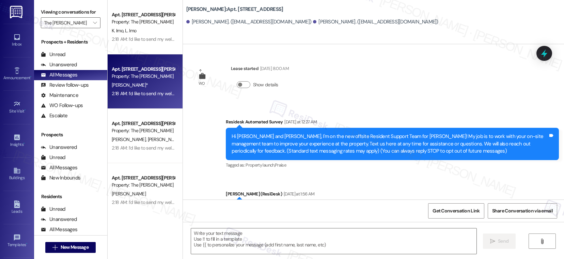
click at [133, 81] on div "[PERSON_NAME]*" at bounding box center [143, 85] width 64 height 9
type textarea "Fetching suggested responses. Please feel free to read through the conversation…"
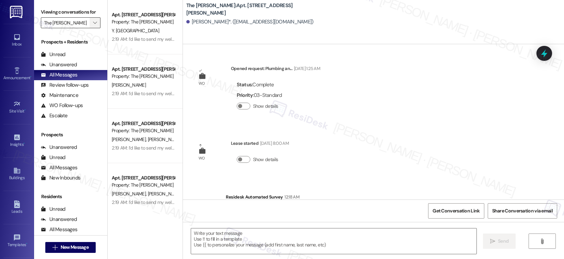
click at [93, 26] on icon "" at bounding box center [95, 22] width 4 height 5
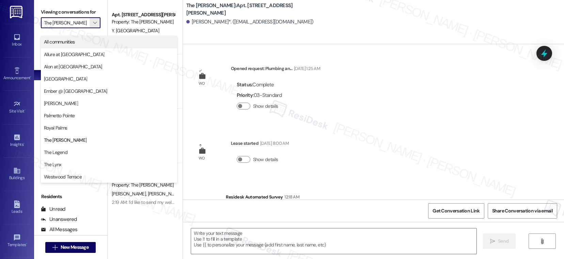
click at [81, 39] on span "All communities" at bounding box center [109, 41] width 130 height 7
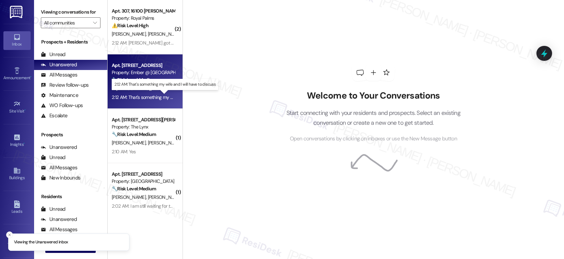
click at [155, 95] on div "2:12 AM: That's something my wife and I will have to discuss 2:12 AM: That's so…" at bounding box center [170, 97] width 116 height 6
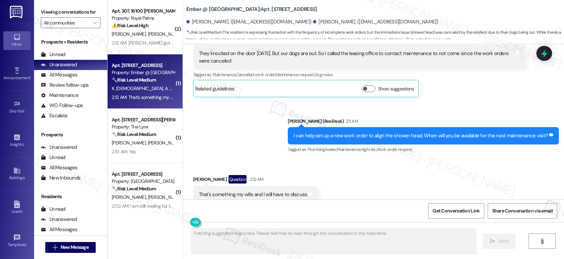
scroll to position [1097, 0]
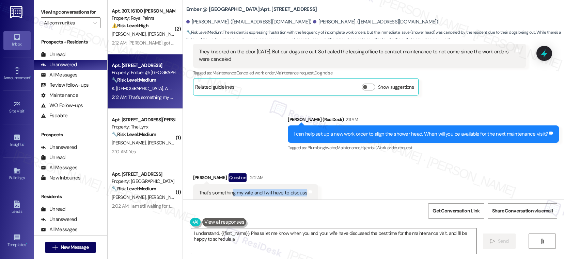
drag, startPoint x: 226, startPoint y: 187, endPoint x: 283, endPoint y: 190, distance: 57.0
click at [283, 190] on div "That's something my wife and I will have to discuss Tags and notes" at bounding box center [255, 193] width 125 height 17
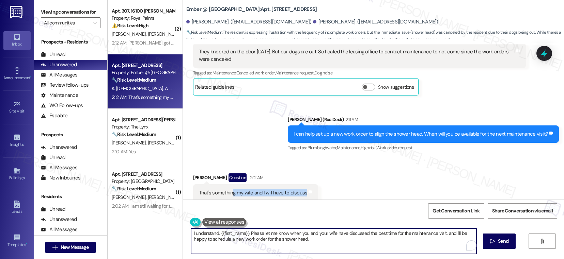
click at [261, 236] on textarea "I understand, {{first_name}}. Please let me know when you and your wife have di…" at bounding box center [333, 242] width 285 height 26
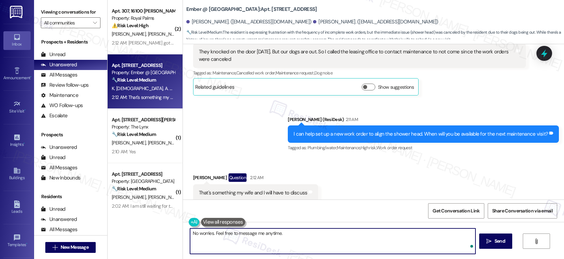
type textarea "No worries. Feel free to message me anytime."
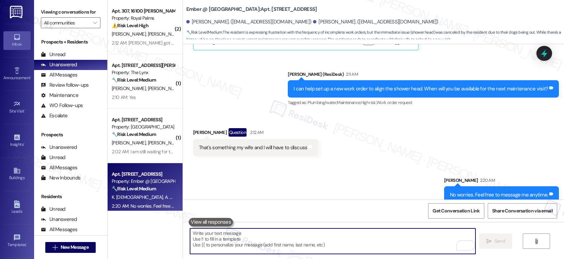
scroll to position [1145, 0]
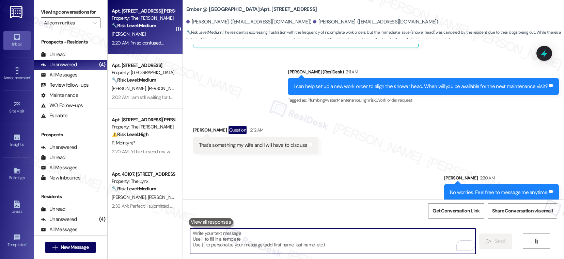
click at [146, 26] on strong "🔧 Risk Level: Medium" at bounding box center [134, 25] width 44 height 6
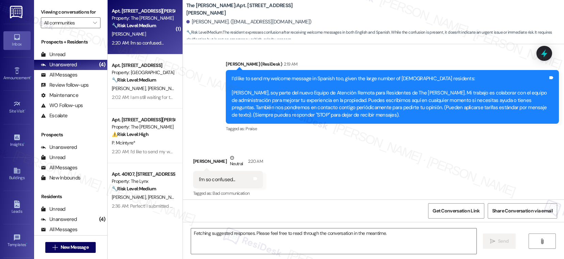
scroll to position [195, 0]
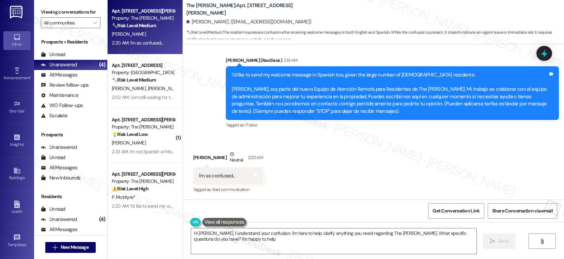
type textarea "Hi [PERSON_NAME], I understand your confusion. I'm here to help clarify anythin…"
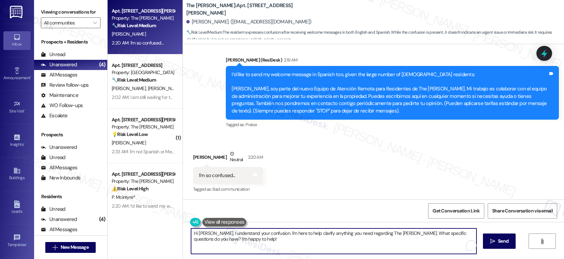
click at [353, 236] on textarea "Hi [PERSON_NAME], I understand your confusion. I'm here to help clarify anythin…" at bounding box center [333, 242] width 285 height 26
click at [346, 245] on textarea "Hi [PERSON_NAME], I understand your confusion. I'm here to help clarify anythin…" at bounding box center [333, 242] width 285 height 26
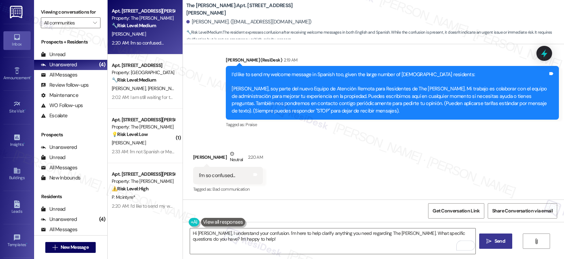
click at [495, 245] on button " Send" at bounding box center [495, 241] width 33 height 15
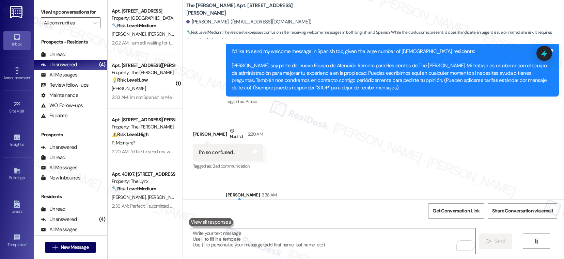
scroll to position [251, 0]
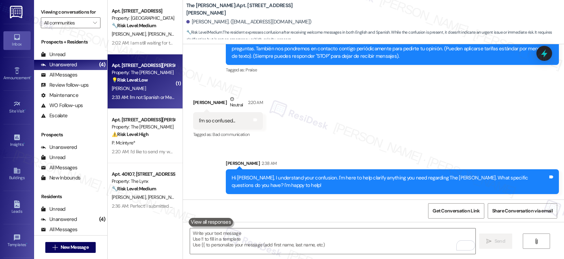
click at [152, 89] on div "E. Newman" at bounding box center [143, 88] width 64 height 9
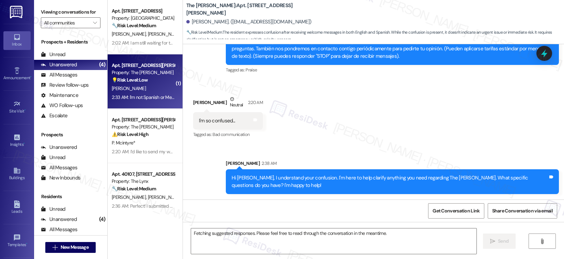
scroll to position [188, 0]
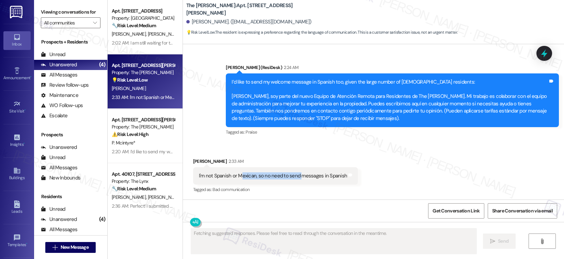
drag, startPoint x: 236, startPoint y: 177, endPoint x: 295, endPoint y: 179, distance: 58.9
click at [295, 179] on div "I'm not Spanish or Mexican, so no need to send messages in Spanish" at bounding box center [273, 176] width 148 height 7
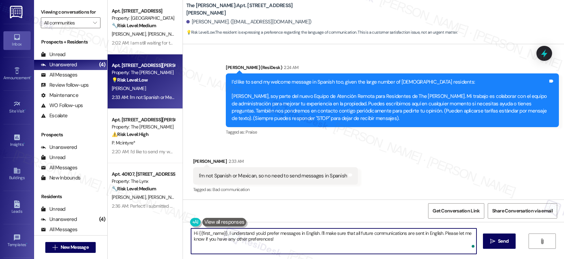
click at [240, 237] on textarea "Hi {{first_name}}, I understand you'd prefer messages in English. I'll make sur…" at bounding box center [333, 242] width 285 height 26
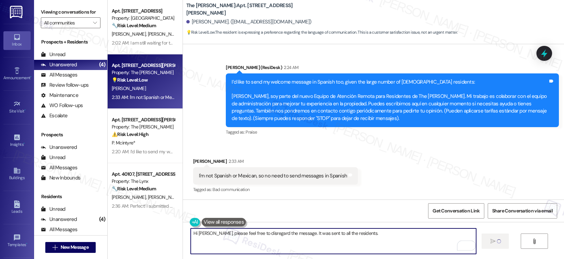
type textarea "Hi Erin, please feel free to disregard the message. It was sent to all the resi…"
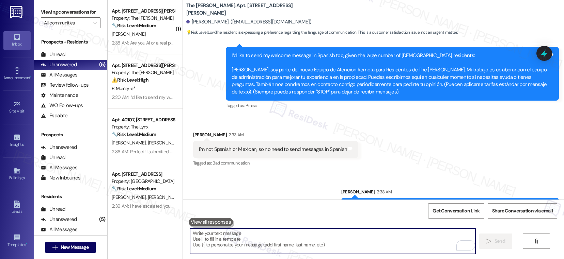
scroll to position [234, 0]
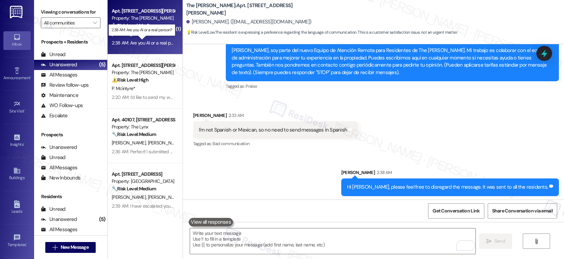
click at [156, 40] on div "2:38 AM: Are you AI or a real person? 2:38 AM: Are you AI or a real person?" at bounding box center [148, 43] width 72 height 6
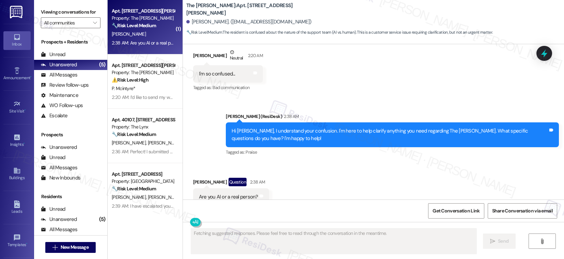
scroll to position [309, 0]
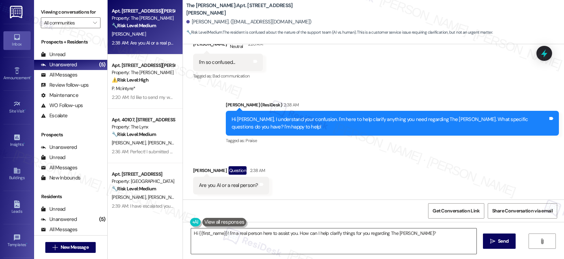
click at [297, 246] on textarea "Hi {{first_name}}! I'm a real person here to assist you. How can I help clarify…" at bounding box center [333, 242] width 285 height 26
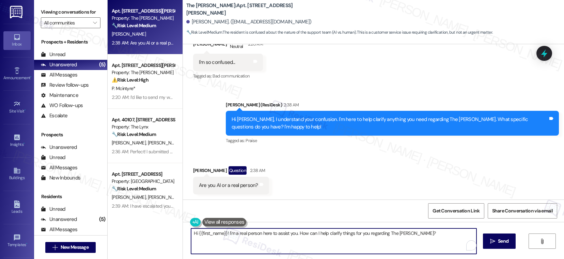
click at [297, 246] on textarea "Hi {{first_name}}! I'm a real person here to assist you. How can I help clarify…" at bounding box center [333, 242] width 285 height 26
click at [421, 239] on textarea "Hi {{first_name}}! I'm a real person here to assist you. How can I help clarify…" at bounding box center [332, 242] width 285 height 26
click at [420, 233] on textarea "Hi {{first_name}}! I'm a real person here to assist you. How can I help clarify…" at bounding box center [332, 242] width 285 height 26
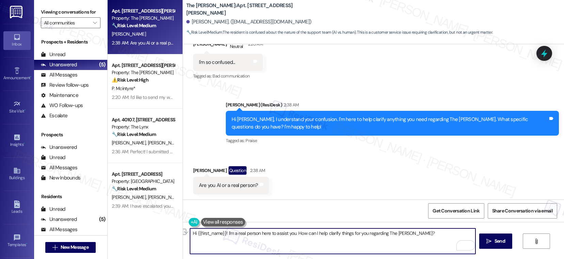
drag, startPoint x: 236, startPoint y: 235, endPoint x: 175, endPoint y: 230, distance: 61.1
click at [175, 230] on div "Apt. 3803, 11600 Huebner Rd Property: The Archer 🔧 Risk Level: Medium The resid…" at bounding box center [336, 129] width 456 height 259
click at [406, 232] on textarea "Real person here to assist you. How can I help clarify things for you regarding…" at bounding box center [332, 242] width 285 height 26
type textarea "Real person here to assist you. How can I help clarify things for you regarding…"
click at [493, 241] on span "Send" at bounding box center [499, 241] width 13 height 7
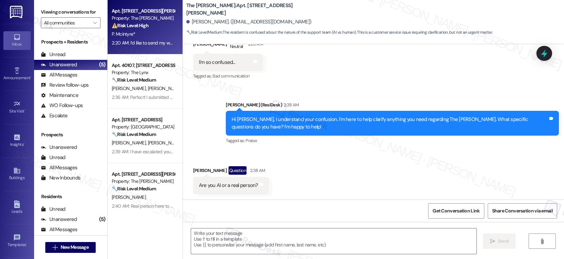
type textarea "Fetching suggested responses. Please feel free to read through the conversation…"
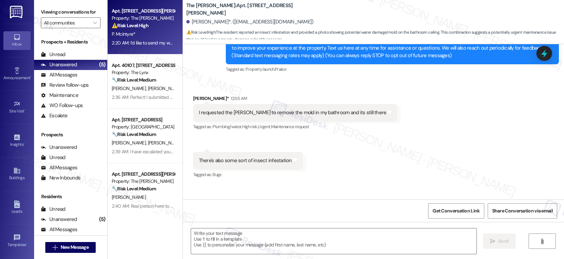
scroll to position [703, 0]
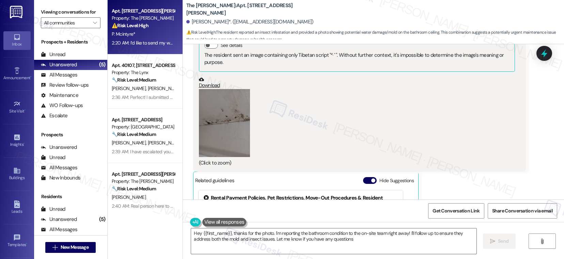
type textarea "Hey {{first_name}}, thanks for the photo. I'm reporting the bathroom condition …"
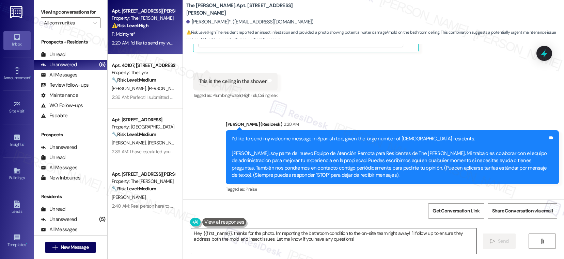
click at [365, 239] on textarea "Hey {{first_name}}, thanks for the photo. I'm reporting the bathroom condition …" at bounding box center [333, 242] width 285 height 26
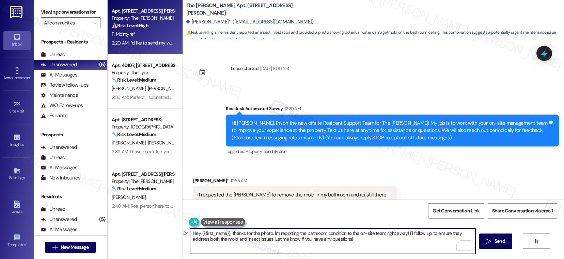
click at [216, 239] on textarea "Hey {{first_name}}, thanks for the photo. I'm reporting the bathroom condition …" at bounding box center [332, 242] width 285 height 26
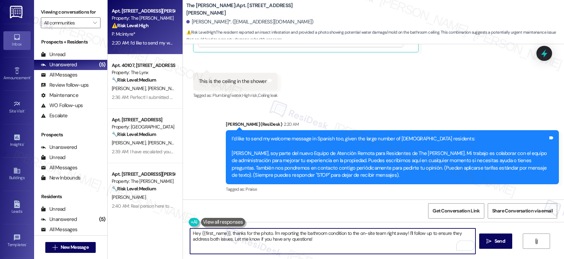
click at [327, 243] on textarea "Hey {{first_name}}, thanks for the photo. I'm reporting the bathroom condition …" at bounding box center [332, 242] width 285 height 26
click at [322, 236] on textarea "Hey {{first_name}}, thanks for the photo. I'm reporting the bathroom condition …" at bounding box center [332, 242] width 285 height 26
click at [326, 245] on textarea "Hey {{first_name}}, thanks for the photo. I'm reporting the bathroom condition …" at bounding box center [332, 242] width 285 height 26
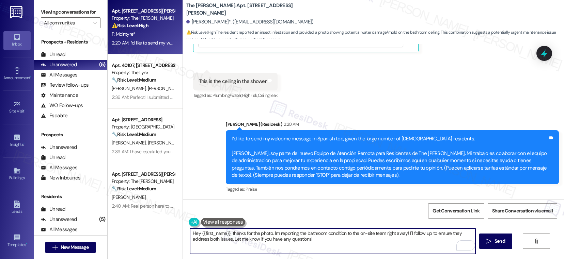
click at [324, 239] on textarea "Hey {{first_name}}, thanks for the photo. I'm reporting the bathroom condition …" at bounding box center [332, 242] width 285 height 26
type textarea "Hey {{first_name}}, thanks for the photo. I'm reporting the bathroom condition …"
click at [490, 243] on icon "" at bounding box center [488, 241] width 5 height 5
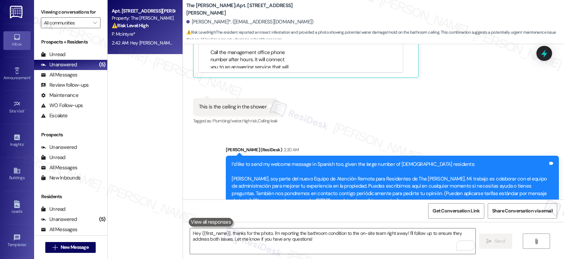
scroll to position [758, 0]
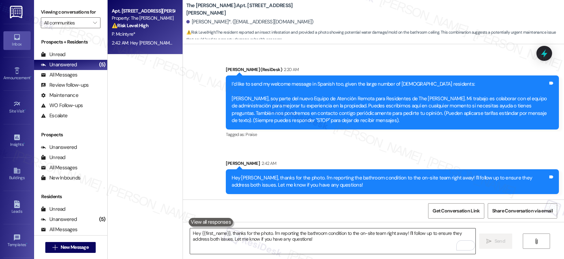
click at [302, 241] on textarea "Hey {{first_name}}, thanks for the photo. I'm reporting the bathroom condition …" at bounding box center [332, 242] width 285 height 26
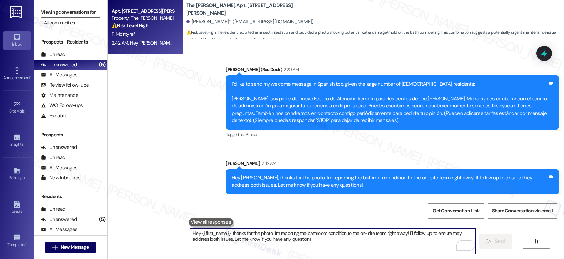
click at [302, 241] on textarea "Hey {{first_name}}, thanks for the photo. I'm reporting the bathroom condition …" at bounding box center [332, 242] width 285 height 26
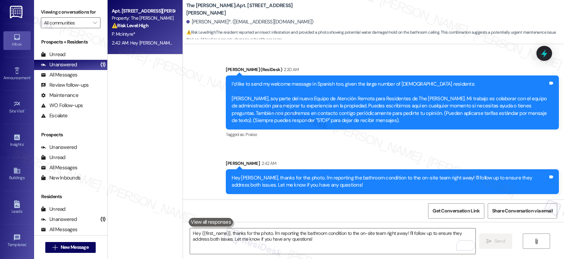
click at [223, 9] on b "The Archer: Apt. 3604, 11600 Huebner Rd" at bounding box center [254, 9] width 136 height 15
copy b "3604"
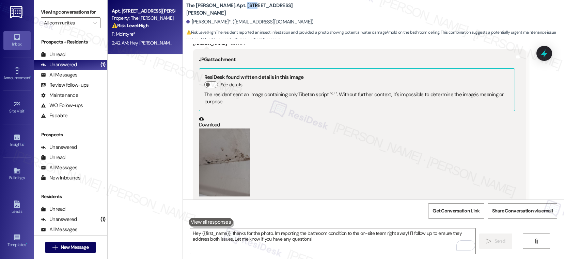
scroll to position [419, 0]
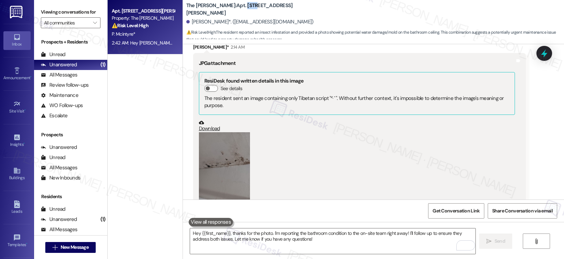
click at [215, 158] on button "Zoom image" at bounding box center [224, 166] width 51 height 68
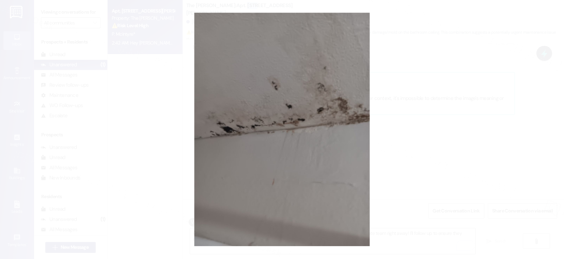
click at [175, 95] on button "Unzoom image" at bounding box center [282, 129] width 564 height 259
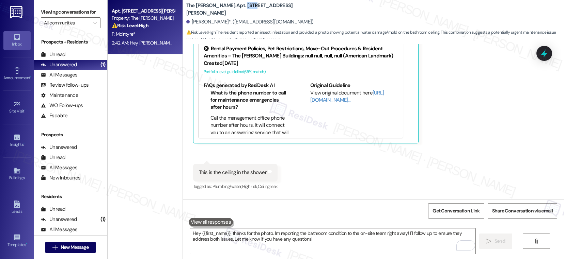
scroll to position [758, 0]
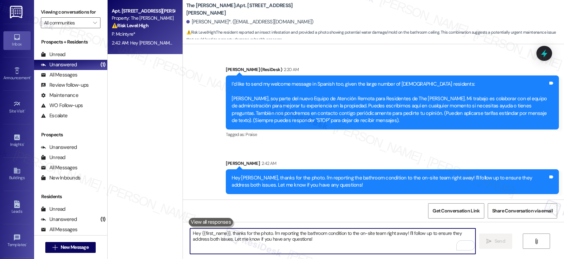
click at [231, 242] on textarea "Hey {{first_name}}, thanks for the photo. I'm reporting the bathroom condition …" at bounding box center [332, 242] width 285 height 26
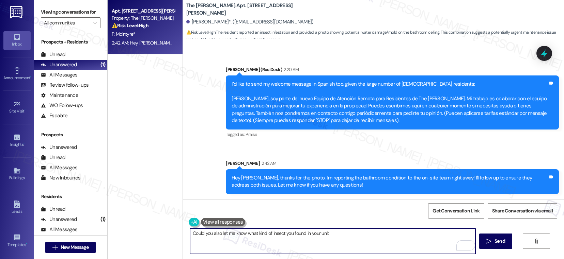
type textarea "Could you also let me know what kind of insect you found in your unit?"
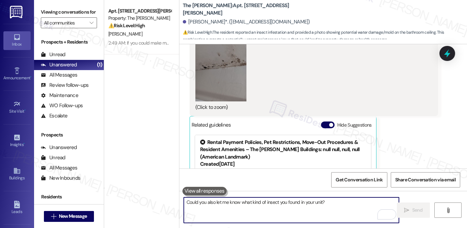
scroll to position [533, 0]
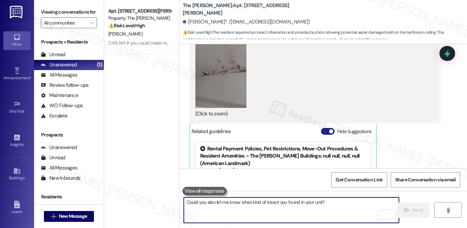
click at [325, 131] on button "Hide Suggestions" at bounding box center [328, 131] width 14 height 7
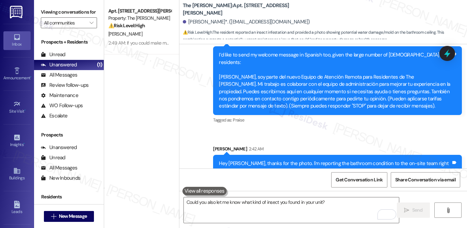
scroll to position [762, 0]
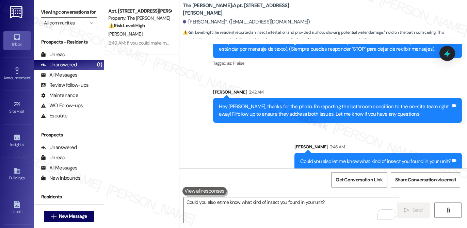
click at [226, 10] on b "The Archer: Apt. 3604, 11600 Huebner Rd" at bounding box center [251, 9] width 136 height 15
copy b "3604"
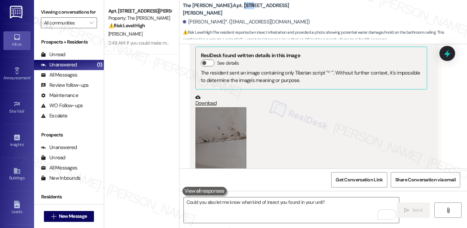
scroll to position [464, 0]
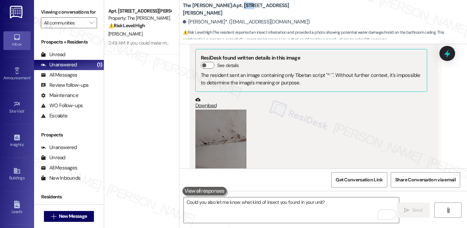
click at [229, 127] on button "Zoom image" at bounding box center [220, 144] width 51 height 68
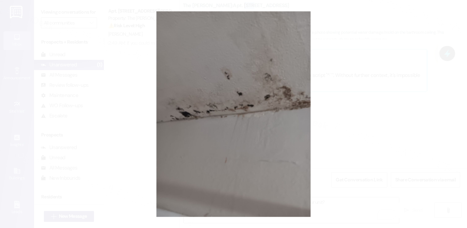
click at [346, 130] on button "Unzoom image" at bounding box center [233, 114] width 467 height 228
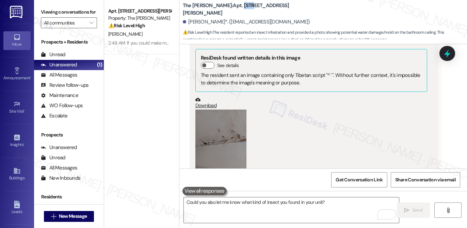
scroll to position [762, 0]
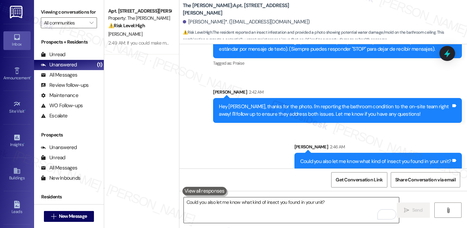
click at [268, 216] on textarea "Could you also let me know what kind of insect you found in your unit?" at bounding box center [291, 211] width 215 height 26
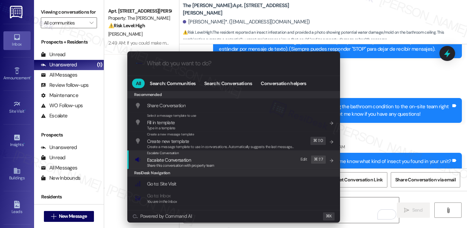
click at [218, 161] on div "Escalate Conversation Escalate Conversation Share this conversation with proper…" at bounding box center [234, 160] width 199 height 18
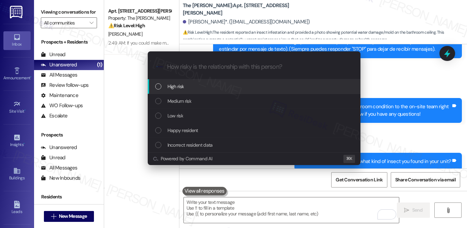
click at [225, 84] on div "High risk" at bounding box center [254, 86] width 199 height 7
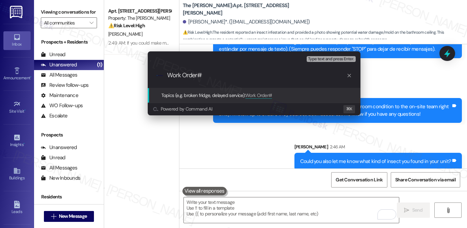
paste input "4815-1"
click at [166, 78] on div ".cls-1{fill:#0a055f;}.cls-2{fill:#0cc4c4;} resideskLogoBlueOrange Work Order# 4…" at bounding box center [254, 75] width 213 height 24
click at [167, 75] on input "Work Order# 4815-1 Bathroom Ceiling Issues" at bounding box center [256, 75] width 179 height 7
type input "Work Order Created by Residesk | Work Order# 4815-1 Bathroom Ceiling Issues"
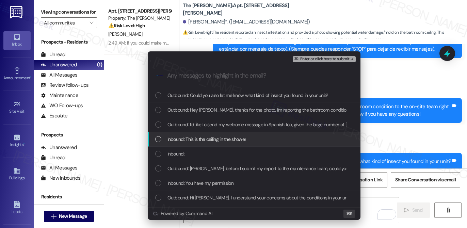
scroll to position [42, 0]
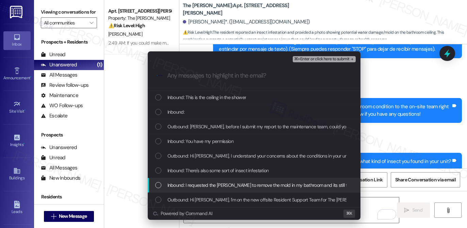
click at [222, 185] on span "Inbound: I requested the archer to remove the mold in my bathroom and its still…" at bounding box center [262, 185] width 189 height 7
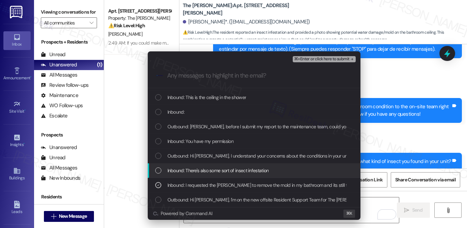
click at [226, 172] on span "Inbound: There's also some sort of insect infestation" at bounding box center [218, 170] width 101 height 7
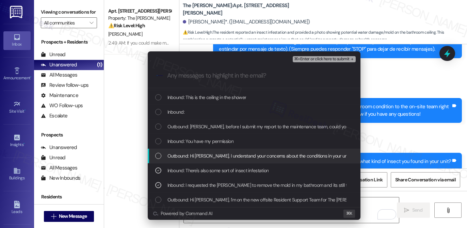
click at [231, 157] on span "Outbound: Hi Patrick, I understand your concerns about the conditions in your u…" at bounding box center [418, 155] width 501 height 7
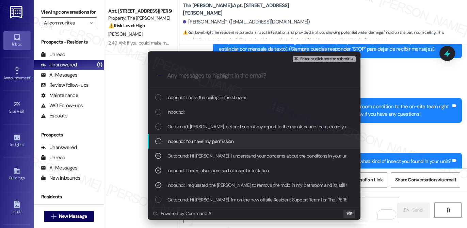
click at [226, 140] on span "Inbound: You have my permission" at bounding box center [201, 141] width 66 height 7
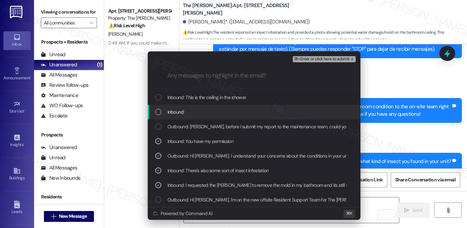
click at [266, 108] on div "Inbound:" at bounding box center [254, 112] width 213 height 15
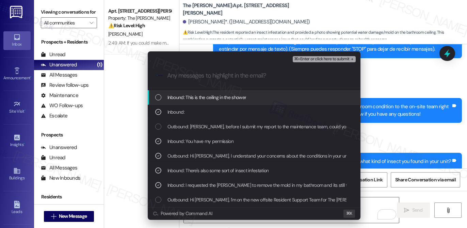
click at [290, 101] on div "Inbound: This is the ceiling in the shower" at bounding box center [254, 97] width 213 height 15
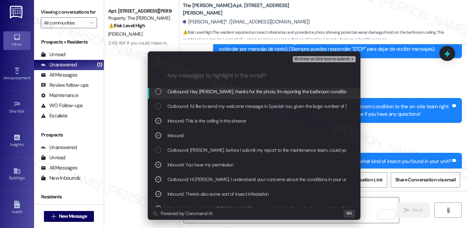
scroll to position [0, 0]
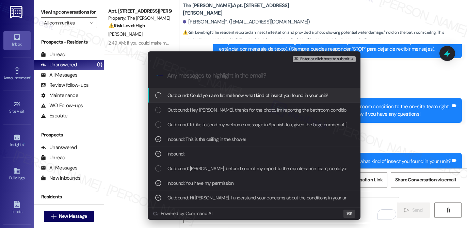
click at [312, 62] on div "⌘+Enter or click here to submit" at bounding box center [325, 59] width 64 height 9
click at [314, 59] on span "⌘+Enter or click here to submit" at bounding box center [321, 59] width 55 height 5
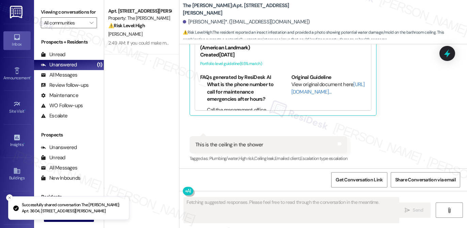
scroll to position [864, 0]
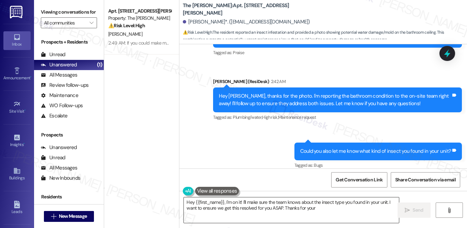
click at [262, 213] on textarea "Hey {{first_name}}, I'm on it! I'll make sure the team knows about the insect t…" at bounding box center [291, 211] width 215 height 26
type textarea "Hey {{first_name}}, I'm on it! I'll make sure the team knows about the insect t…"
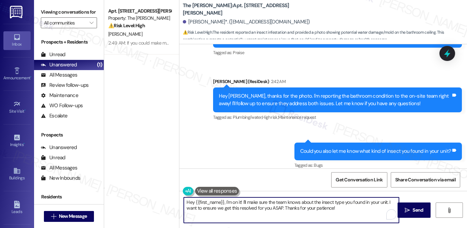
click at [262, 213] on textarea "Hey {{first_name}}, I'm on it! I'll make sure the team knows about the insect t…" at bounding box center [291, 211] width 215 height 26
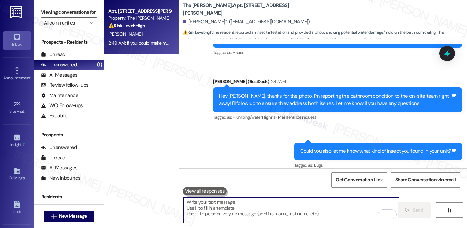
click at [151, 33] on div "[PERSON_NAME]" at bounding box center [140, 34] width 64 height 9
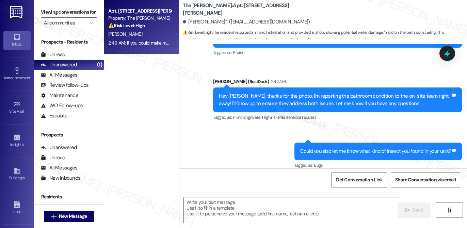
type textarea "Fetching suggested responses. Please feel free to read through the conversation…"
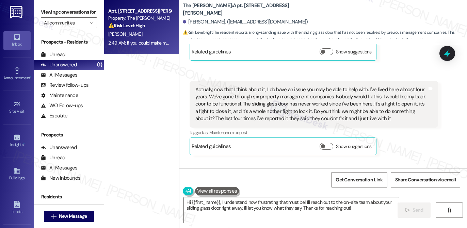
scroll to position [687, 0]
click at [276, 207] on textarea "Hi {{first_name}}, I understand how frustrating that must be! I'll reach out to…" at bounding box center [291, 211] width 215 height 26
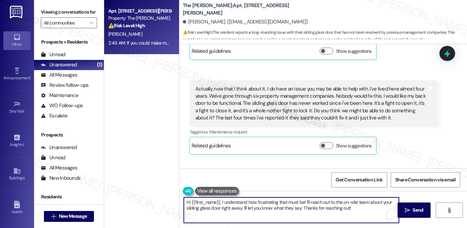
click at [276, 207] on textarea "Hi {{first_name}}, I understand how frustrating that must be! I'll reach out to…" at bounding box center [291, 211] width 215 height 26
click at [359, 209] on textarea "Hi {{first_name}}, I understand how frustrating that must be! I'll reach out to…" at bounding box center [291, 211] width 215 height 26
drag, startPoint x: 359, startPoint y: 209, endPoint x: 305, endPoint y: 203, distance: 53.5
click at [305, 203] on textarea "Hi {{first_name}}, I understand how frustrating that must be! I'll reach out to…" at bounding box center [291, 211] width 215 height 26
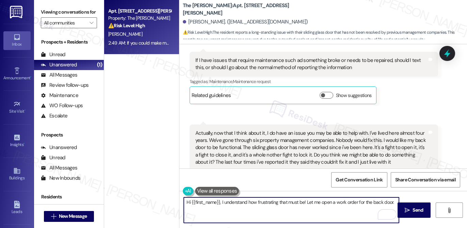
scroll to position [647, 0]
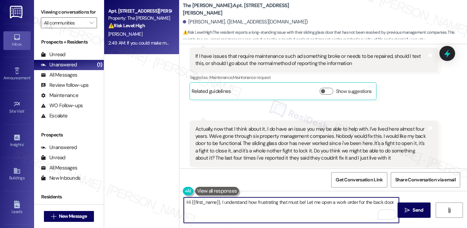
click at [266, 140] on div "Actually, now that I think about it, I do have an issue you may be able to help…" at bounding box center [311, 144] width 232 height 36
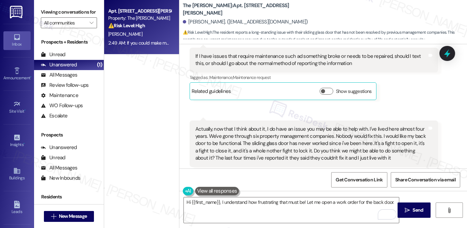
click at [266, 140] on div "Actually, now that I think about it, I do have an issue you may be able to help…" at bounding box center [311, 144] width 232 height 36
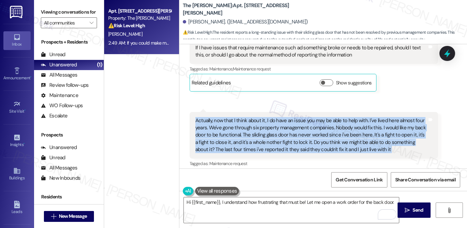
scroll to position [659, 0]
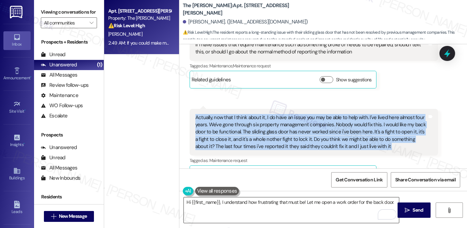
click at [393, 202] on textarea "Hi {{first_name}}, I understand how frustrating that must be! Let me open a wor…" at bounding box center [291, 211] width 215 height 26
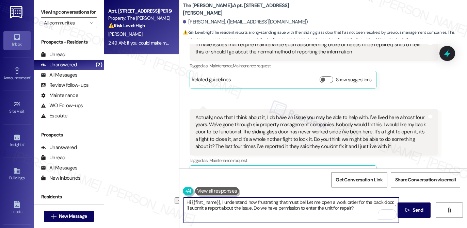
drag, startPoint x: 220, startPoint y: 203, endPoint x: 174, endPoint y: 204, distance: 45.3
click at [174, 204] on div "Apt. 3803, 11600 Huebner Rd Property: The Archer ⚠️ Risk Level: High The reside…" at bounding box center [285, 114] width 363 height 228
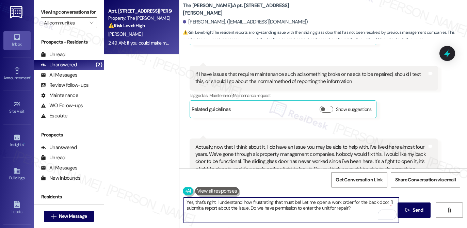
scroll to position [624, 0]
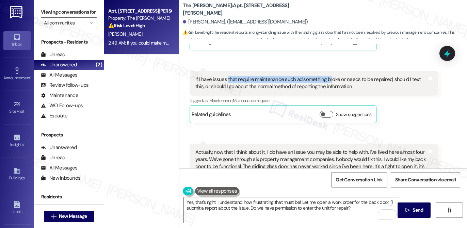
drag, startPoint x: 224, startPoint y: 72, endPoint x: 326, endPoint y: 73, distance: 101.5
click at [326, 76] on div "If I have issues that require maintenance such ad something broke or needs to b…" at bounding box center [311, 83] width 232 height 15
click at [244, 76] on div "If I have issues that require maintenance such ad something broke or needs to b…" at bounding box center [311, 83] width 232 height 15
drag, startPoint x: 210, startPoint y: 72, endPoint x: 384, endPoint y: 74, distance: 173.7
click at [384, 76] on div "If I have issues that require maintenance such ad something broke or needs to b…" at bounding box center [311, 83] width 232 height 15
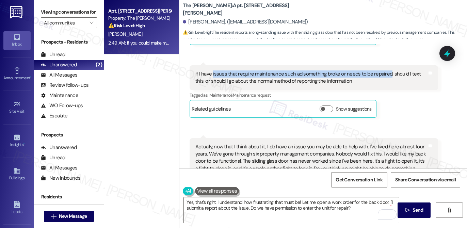
scroll to position [584, 0]
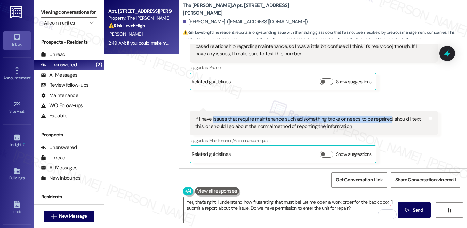
copy div "issues that require maintenance such ad something broke or needs to be repaired"
click at [216, 202] on textarea "Yes, that's right. I understand how frustrating that must be! Let me open a wor…" at bounding box center [291, 211] width 215 height 26
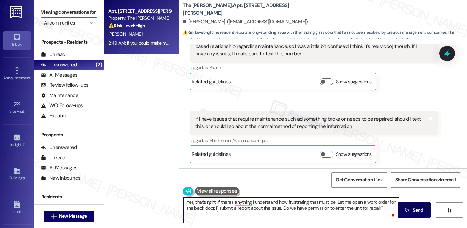
paste textarea "issues that require maintenance such ad something broke or needs to be repaired"
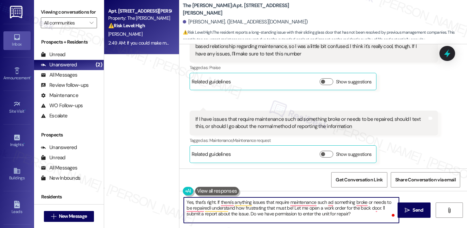
click at [257, 201] on textarea "Yes, that's right. If there's anything issues that require maintenance such ad …" at bounding box center [291, 211] width 215 height 26
click at [315, 204] on textarea "Yes, that's right. If there's anything that require maintenance such as somethi…" at bounding box center [291, 211] width 215 height 26
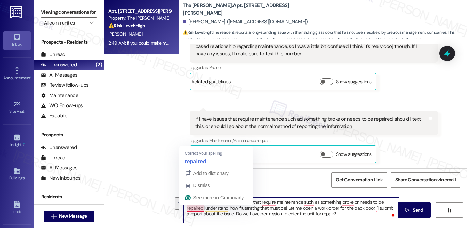
drag, startPoint x: 301, startPoint y: 202, endPoint x: 202, endPoint y: 209, distance: 100.0
click at [202, 209] on textarea "Yes, that's right. If there's anything that require maintenance such as somethi…" at bounding box center [291, 211] width 215 height 26
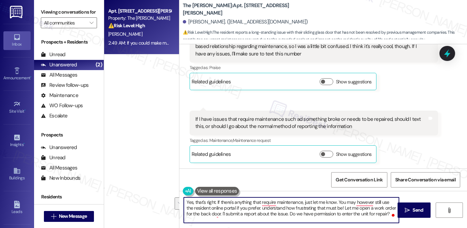
drag, startPoint x: 252, startPoint y: 209, endPoint x: 263, endPoint y: 222, distance: 16.5
click at [263, 222] on textarea "Yes, that's right. If there's anything that require maintenance, just let me kn…" at bounding box center [291, 211] width 215 height 26
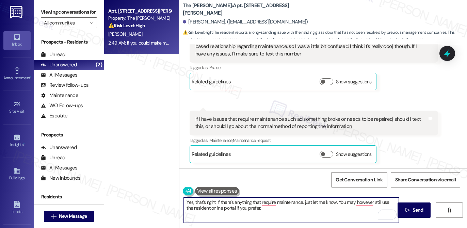
type textarea "Yes, that's right. If there's anything that require maintenance, just let me kn…"
click at [233, 207] on textarea "Yes, that's right. If there's anything that require maintenance, just let me kn…" at bounding box center [291, 211] width 215 height 26
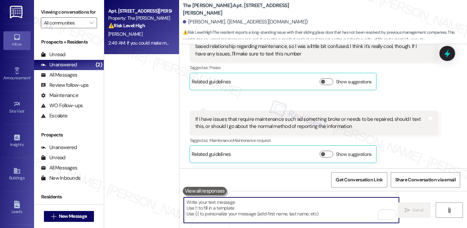
scroll to position [736, 0]
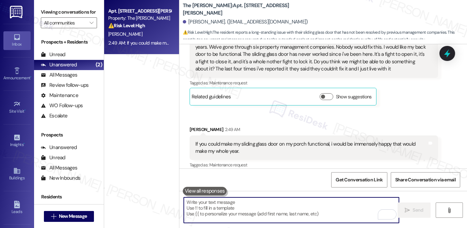
click at [265, 209] on textarea "To enrich screen reader interactions, please activate Accessibility in Grammarl…" at bounding box center [291, 211] width 215 height 26
paste textarea "Yes, that’s correct. If there’s anything that requires maintenance, please don’…"
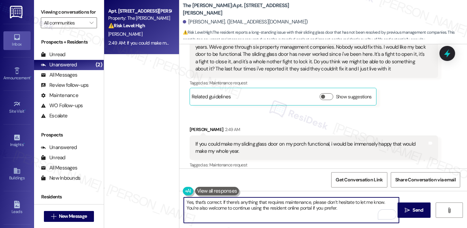
click at [339, 209] on textarea "Yes, that’s correct. If there’s anything that requires maintenance, please don’…" at bounding box center [291, 211] width 215 height 26
type textarea "Yes, that’s correct. If there’s anything that requires maintenance, please don’…"
click at [412, 209] on span "Send" at bounding box center [417, 210] width 13 height 7
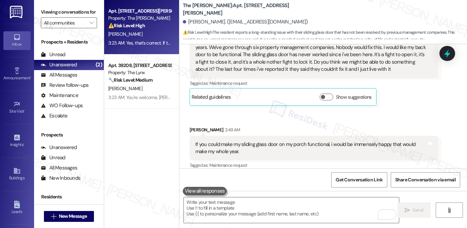
scroll to position [791, 0]
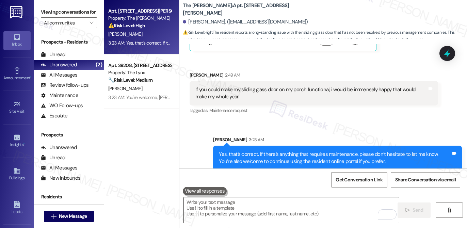
click at [226, 211] on textarea "To enrich screen reader interactions, please activate Accessibility in Grammarl…" at bounding box center [291, 211] width 215 height 26
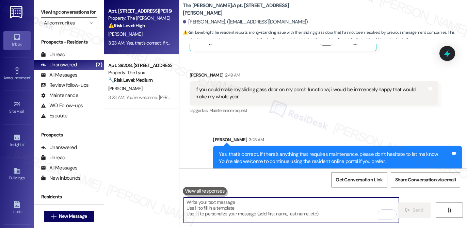
paste textarea "I’ll go ahead and open a work order for the back door and submit a report about…"
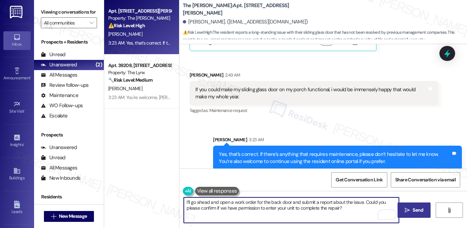
type textarea "I’ll go ahead and open a work order for the back door and submit a report about…"
click at [405, 212] on icon "" at bounding box center [407, 210] width 5 height 5
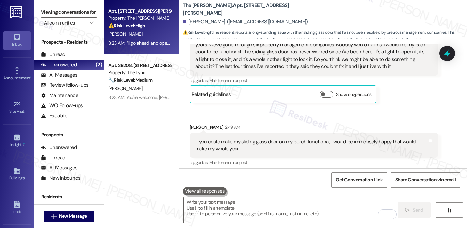
scroll to position [846, 0]
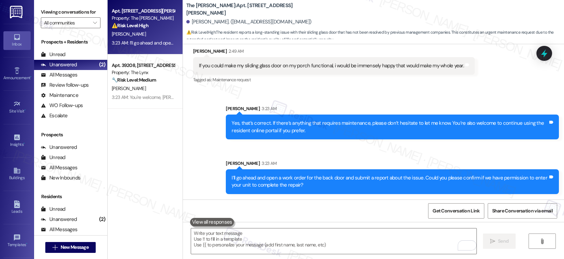
scroll to position [778, 0]
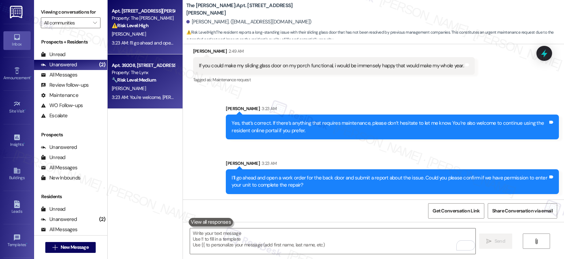
click at [144, 90] on div "[PERSON_NAME]" at bounding box center [143, 88] width 64 height 9
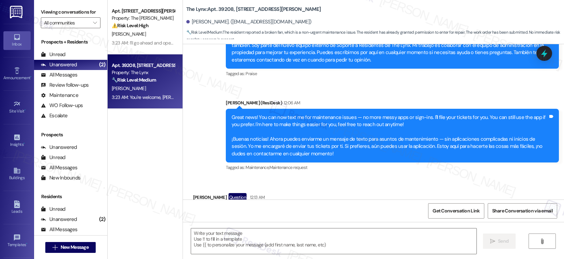
type textarea "Fetching suggested responses. Please feel free to read through the conversation…"
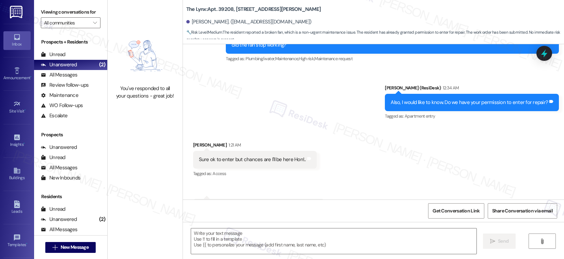
scroll to position [462, 0]
